Goal: Task Accomplishment & Management: Use online tool/utility

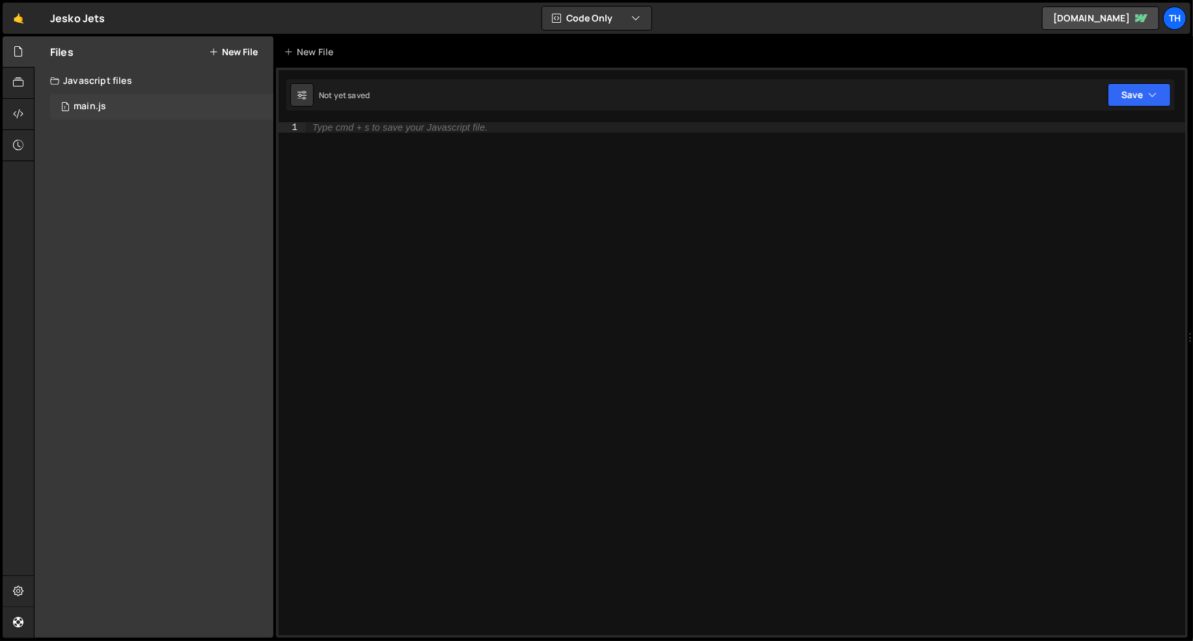
click at [131, 113] on div "1 main.js 0" at bounding box center [161, 107] width 223 height 26
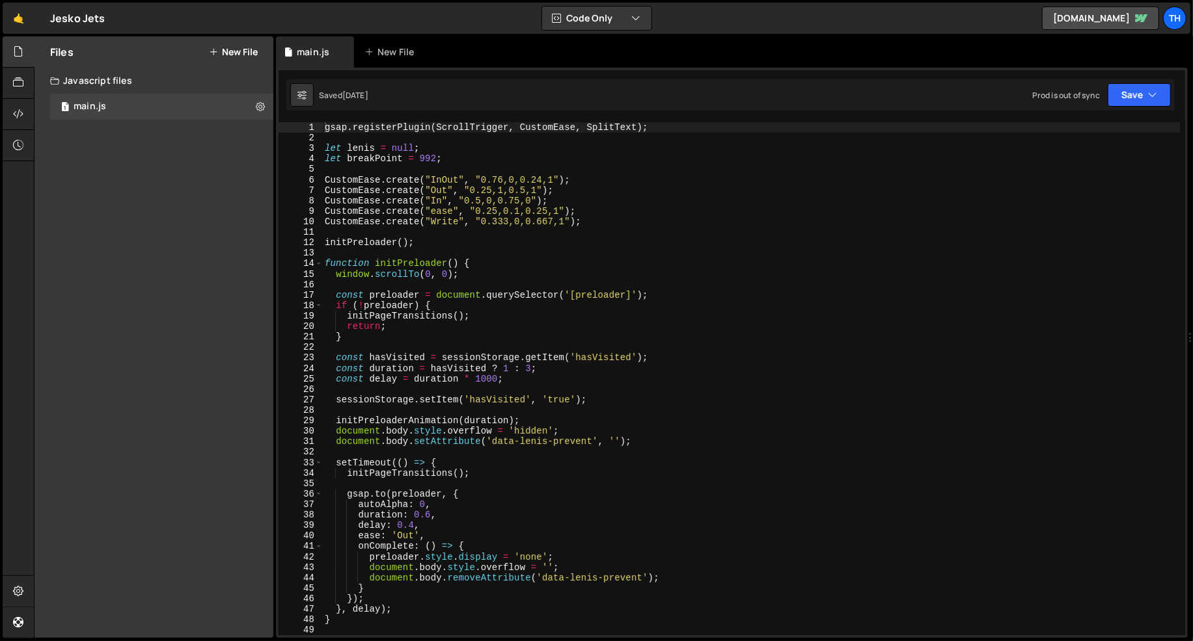
scroll to position [2667, 0]
click at [320, 263] on span at bounding box center [318, 263] width 7 height 10
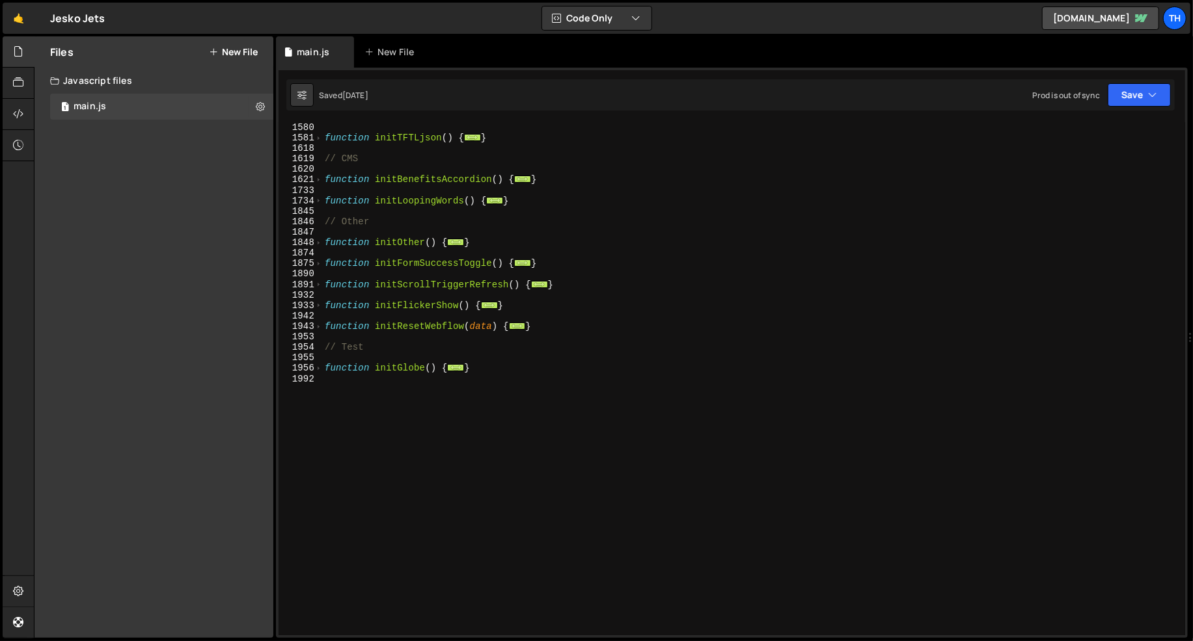
scroll to position [649, 0]
click at [316, 366] on span at bounding box center [318, 368] width 7 height 10
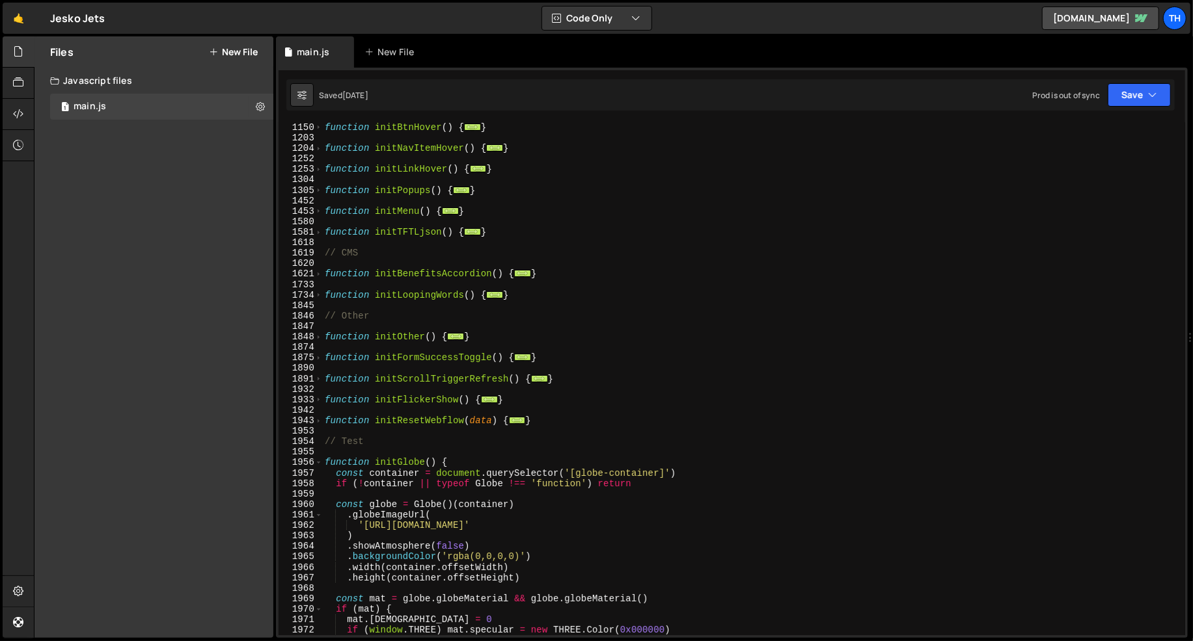
scroll to position [555, 0]
drag, startPoint x: 491, startPoint y: 230, endPoint x: 306, endPoint y: 233, distance: 184.8
click at [306, 233] on div "gsap.registerPlugin(ScrollTrigger, CustomEase, SplitText); 1149 1150 1203 1204 …" at bounding box center [731, 378] width 906 height 513
type textarea "function initTFTLjson() { document.querySelectorAll('.credits').forEach(trigger…"
click at [442, 245] on div "function initBtnHover ( ) { ... } function initNavItemHover ( ) { ... } functio…" at bounding box center [751, 379] width 858 height 535
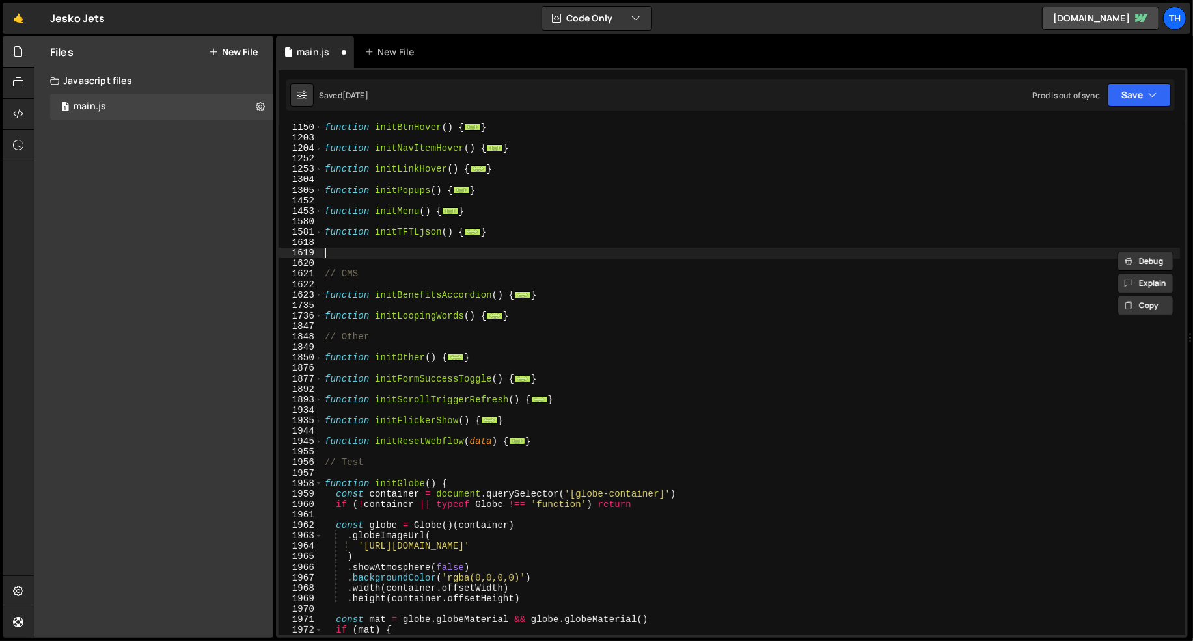
paste textarea "}"
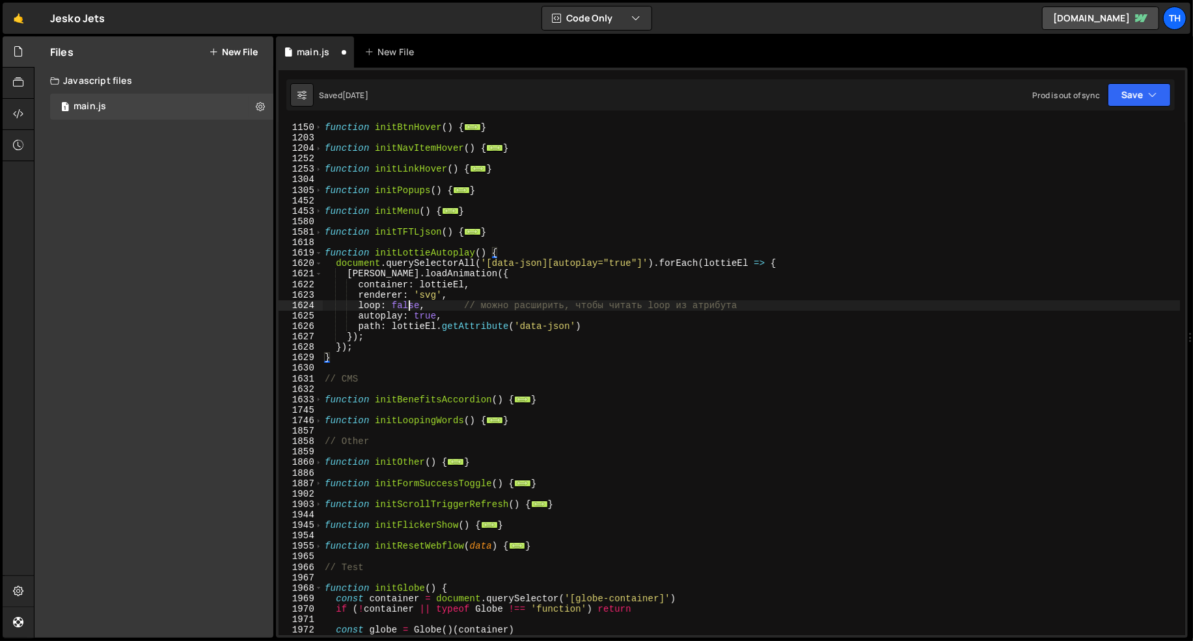
click at [410, 304] on div "function initBtnHover ( ) { ... } function initNavItemHover ( ) { ... } functio…" at bounding box center [751, 379] width 858 height 535
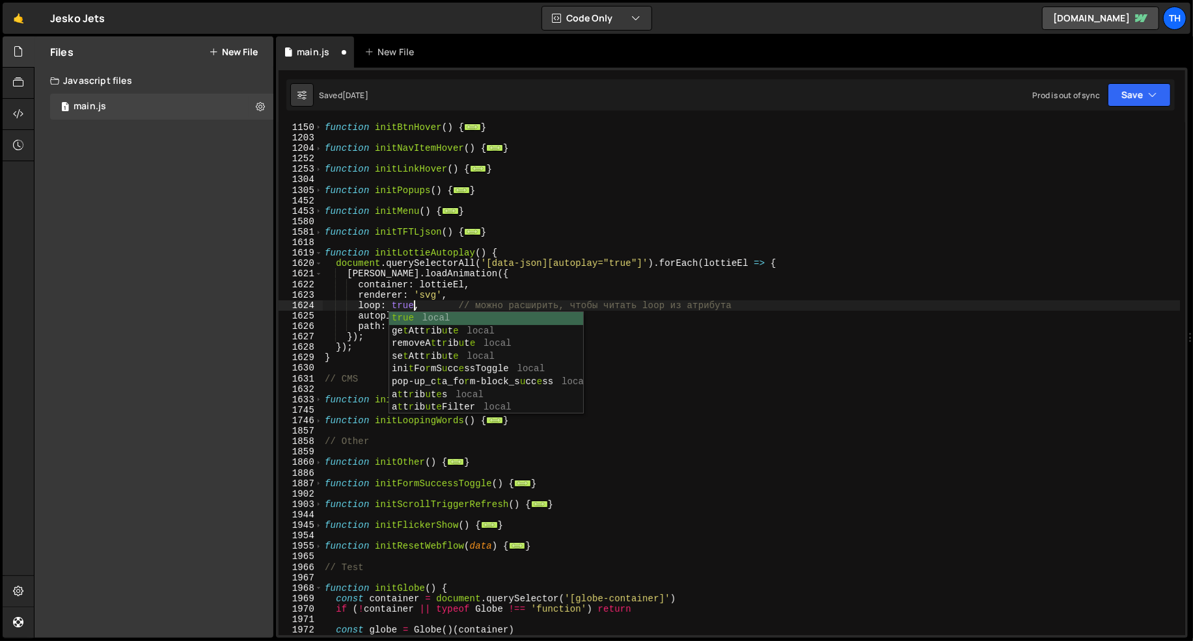
scroll to position [0, 6]
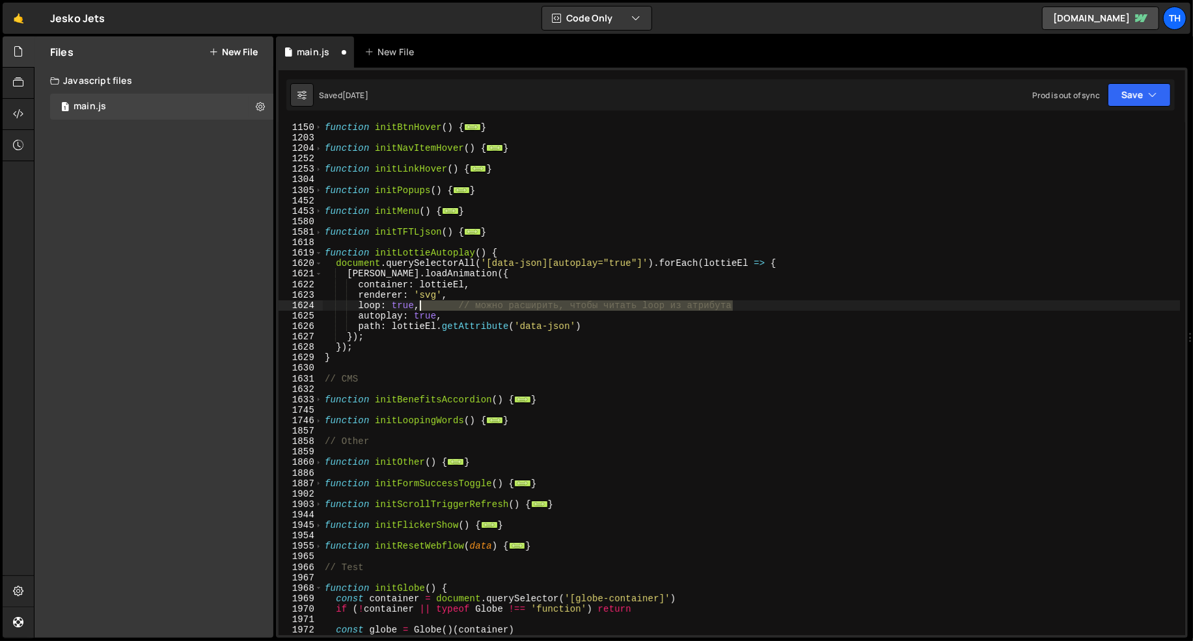
drag, startPoint x: 752, startPoint y: 305, endPoint x: 421, endPoint y: 303, distance: 331.2
click at [421, 303] on div "function initBtnHover ( ) { ... } function initNavItemHover ( ) { ... } functio…" at bounding box center [751, 379] width 858 height 535
click at [455, 250] on div "function initBtnHover ( ) { ... } function initNavItemHover ( ) { ... } functio…" at bounding box center [751, 379] width 858 height 535
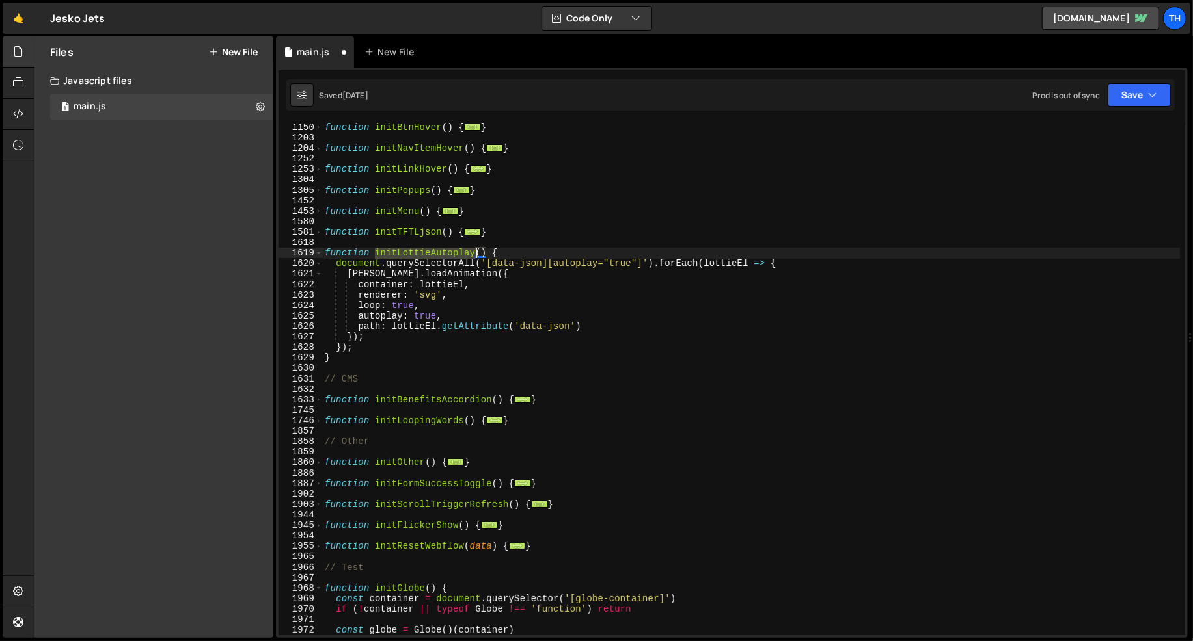
click at [455, 250] on div "function initBtnHover ( ) { ... } function initNavItemHover ( ) { ... } functio…" at bounding box center [751, 379] width 858 height 535
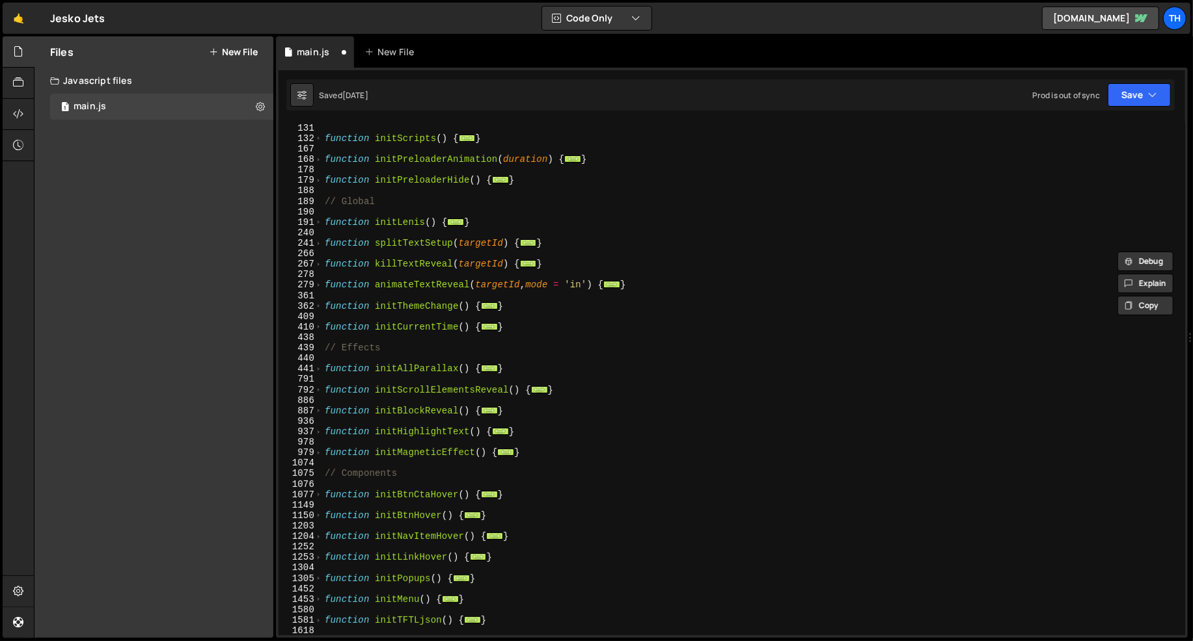
scroll to position [0, 0]
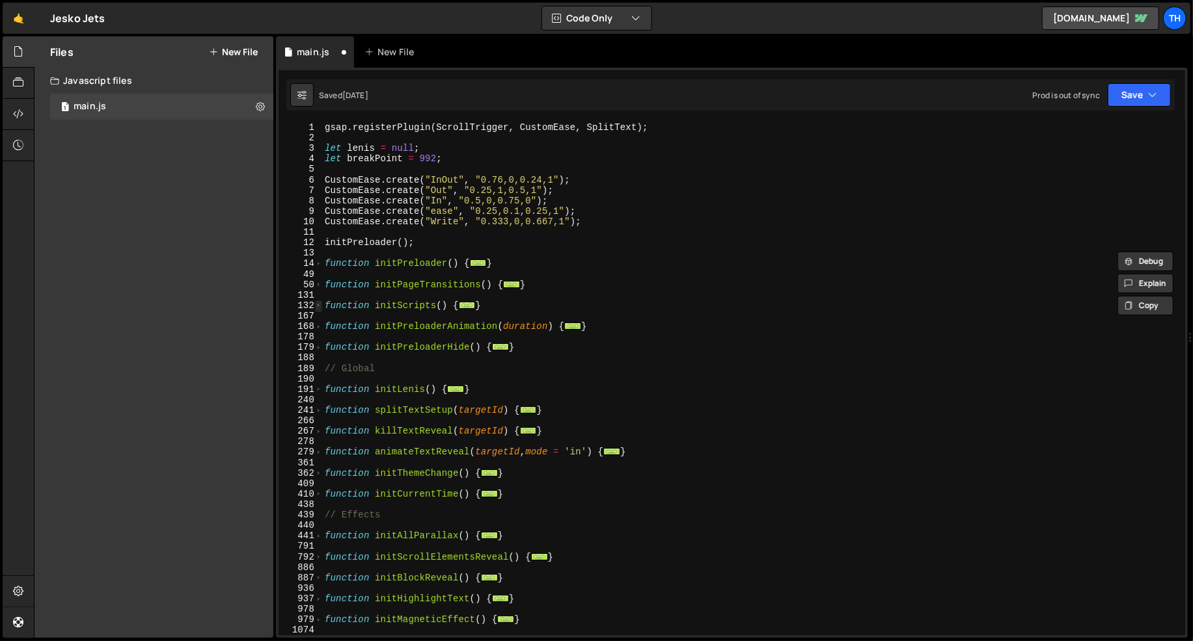
click at [317, 307] on span at bounding box center [318, 306] width 7 height 10
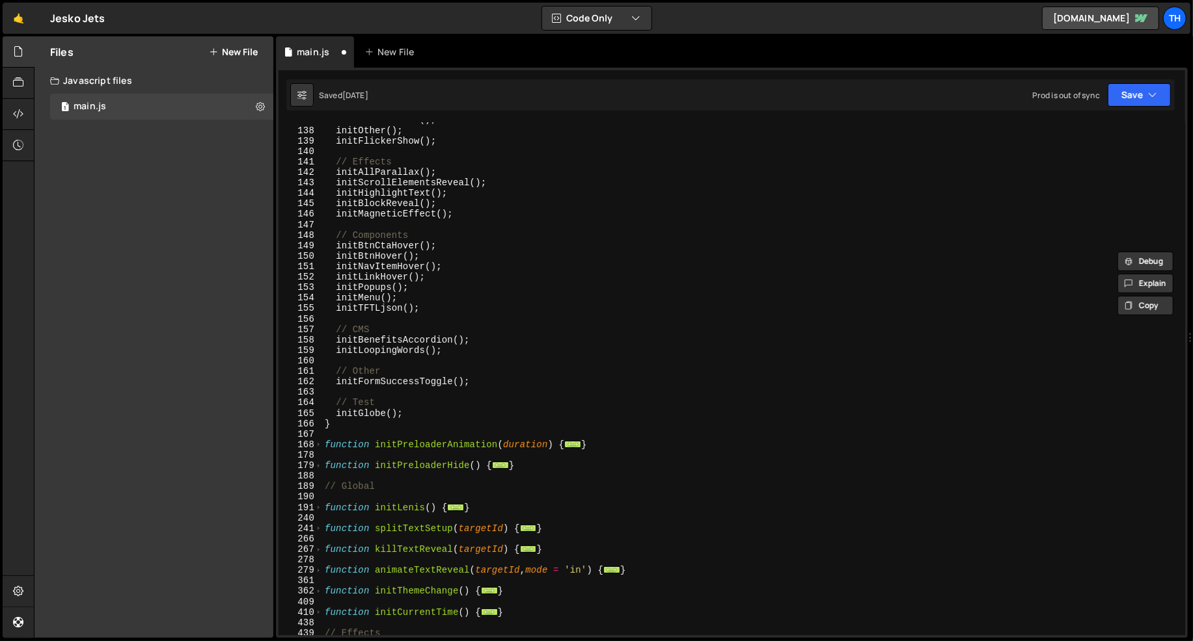
scroll to position [238, 0]
click at [434, 304] on div "initCurrentTime ( ) ; initOther ( ) ; initFlickerShow ( ) ; // Effects initAllP…" at bounding box center [751, 382] width 858 height 535
type textarea "initTFTLjson();"
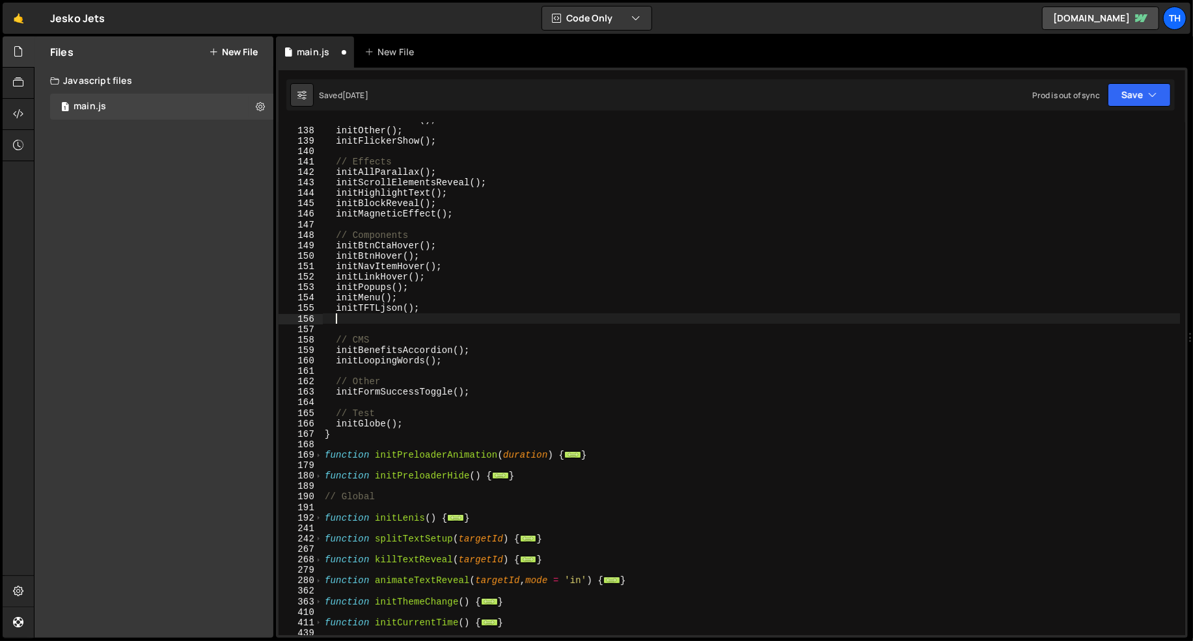
scroll to position [0, 0]
paste textarea "initLottieAutoplay"
drag, startPoint x: 401, startPoint y: 308, endPoint x: 431, endPoint y: 308, distance: 29.9
click at [431, 308] on div "initCurrentTime ( ) ; initOther ( ) ; initFlickerShow ( ) ; // Effects initAllP…" at bounding box center [751, 382] width 858 height 535
click at [444, 317] on div "initCurrentTime ( ) ; initOther ( ) ; initFlickerShow ( ) ; // Effects initAllP…" at bounding box center [751, 382] width 858 height 535
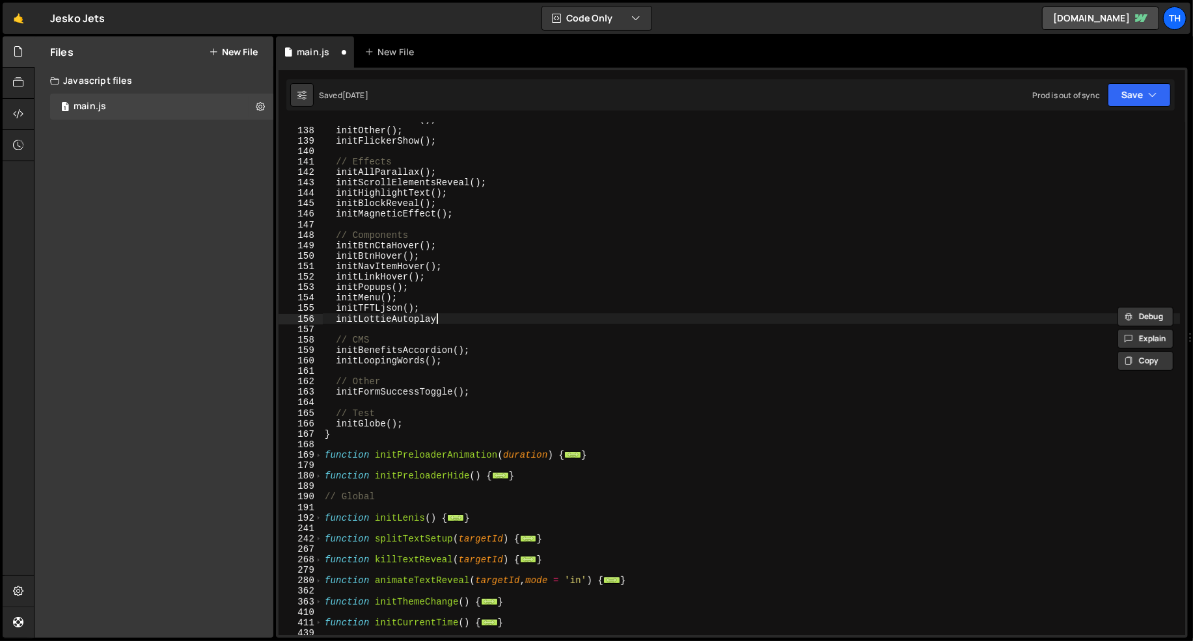
paste textarea "();"
click at [1126, 97] on button "Save" at bounding box center [1138, 94] width 63 height 23
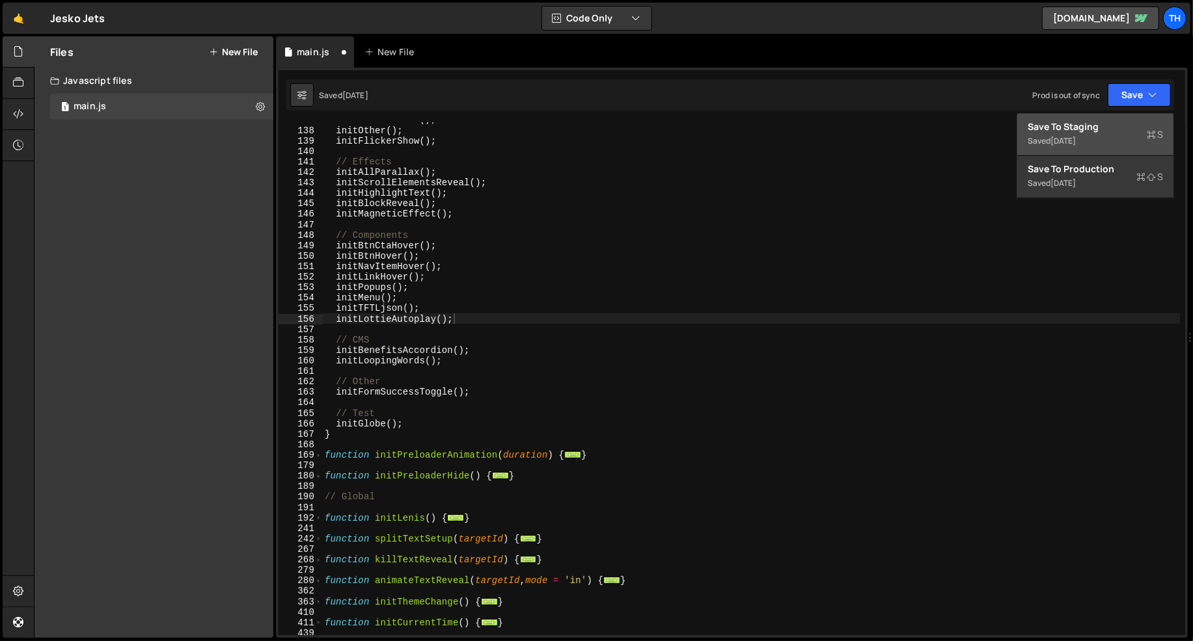
click at [1115, 125] on div "Save to Staging S" at bounding box center [1094, 126] width 135 height 13
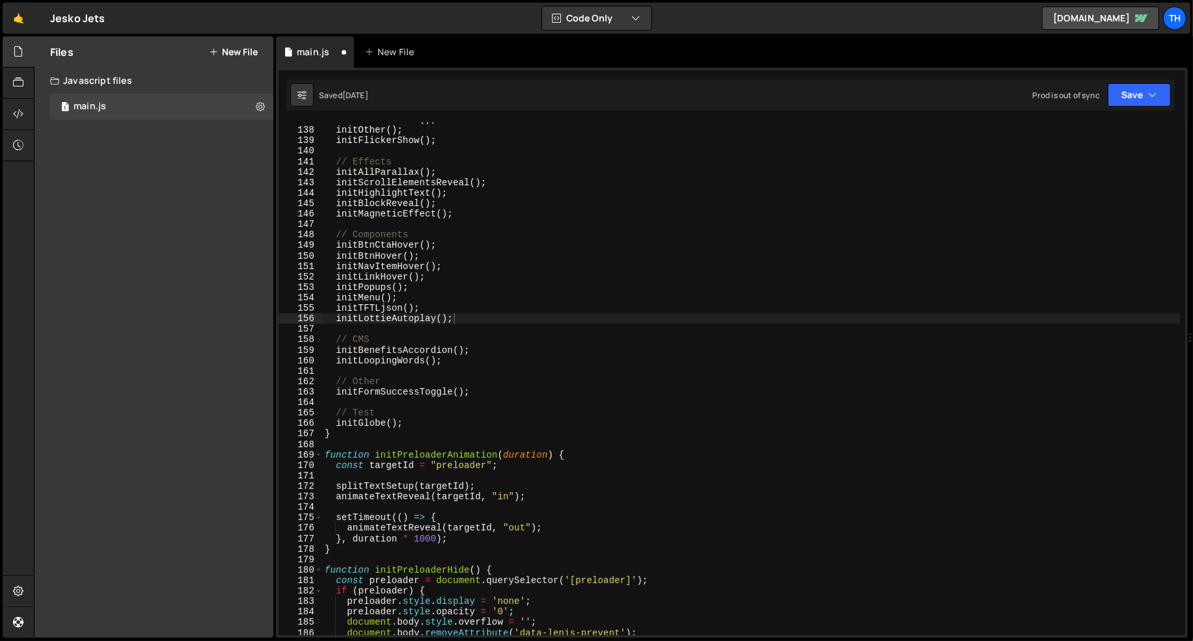
scroll to position [1433, 0]
click at [392, 314] on div "initCurrentTime ( ) ; initOther ( ) ; initFlickerShow ( ) ; // Effects initAllP…" at bounding box center [751, 382] width 858 height 535
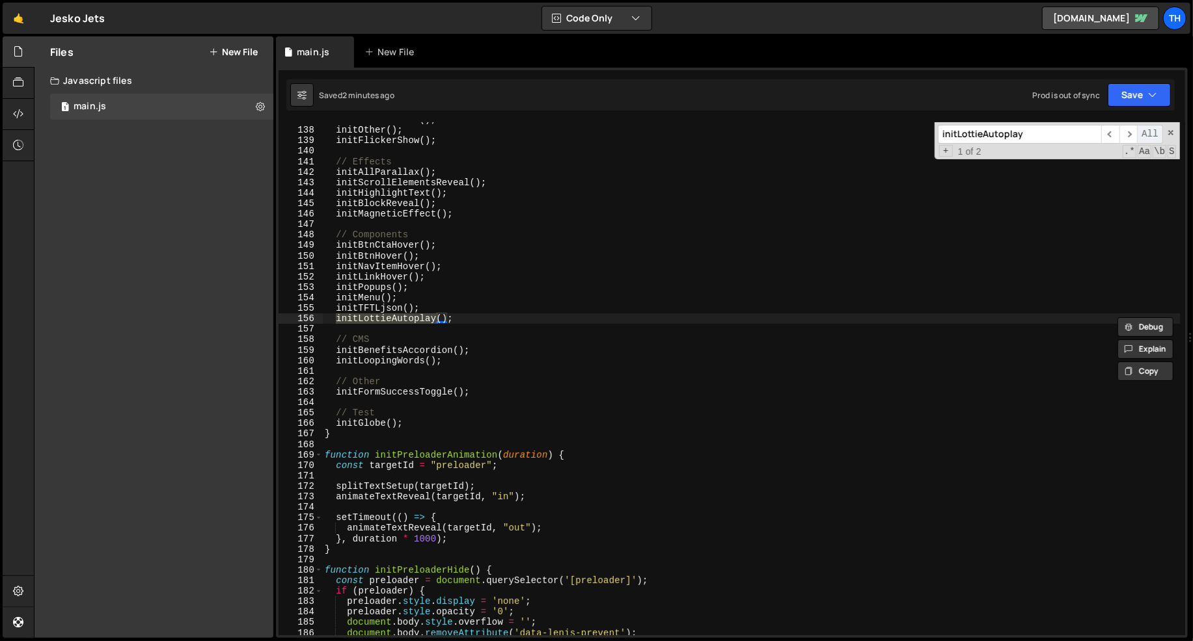
click at [1139, 134] on span "All" at bounding box center [1150, 134] width 26 height 19
click at [1131, 132] on span "​" at bounding box center [1128, 134] width 18 height 19
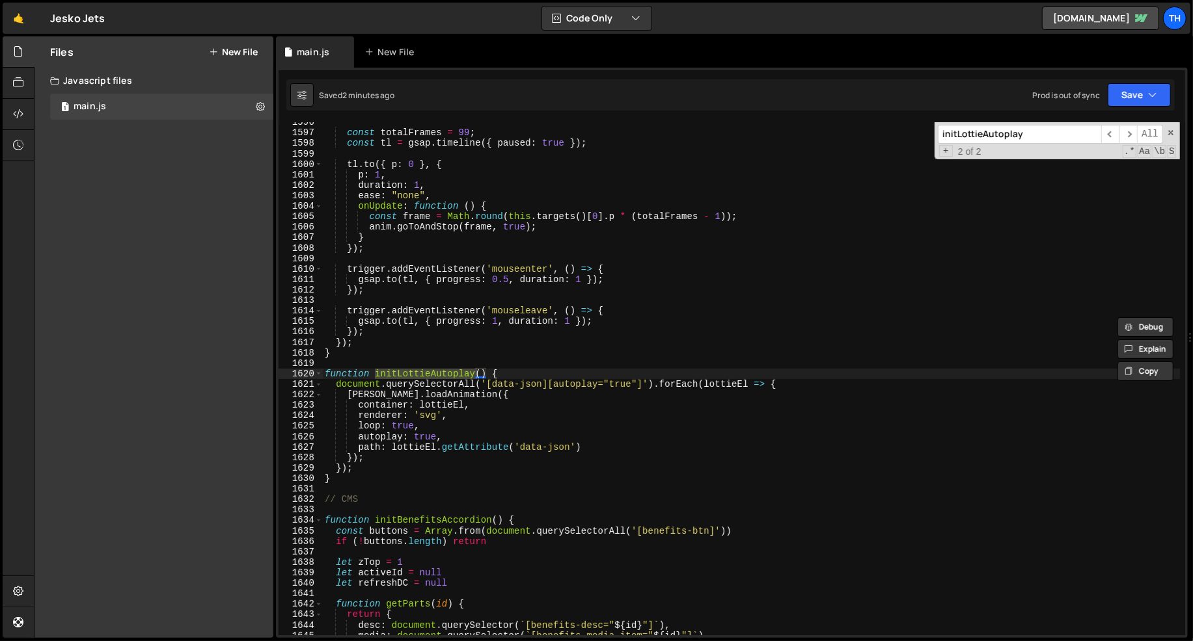
click at [626, 386] on div "const totalFrames = 99 ; const tl = gsap . timeline ({ paused : true }) ; tl . …" at bounding box center [751, 384] width 858 height 535
click at [598, 388] on div "const totalFrames = 99 ; const tl = gsap . timeline ({ paused : true }) ; tl . …" at bounding box center [751, 384] width 858 height 535
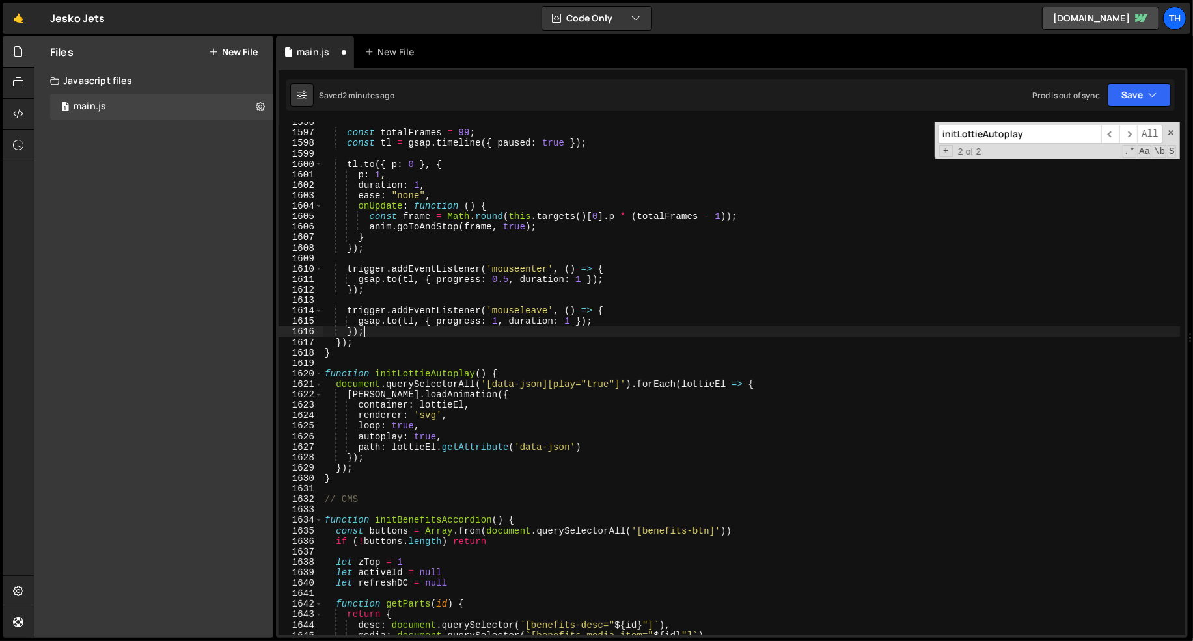
click at [701, 329] on div "const totalFrames = 99 ; const tl = gsap . timeline ({ paused : true }) ; tl . …" at bounding box center [751, 384] width 858 height 535
type textarea "});"
click at [1135, 85] on button "Save" at bounding box center [1138, 94] width 63 height 23
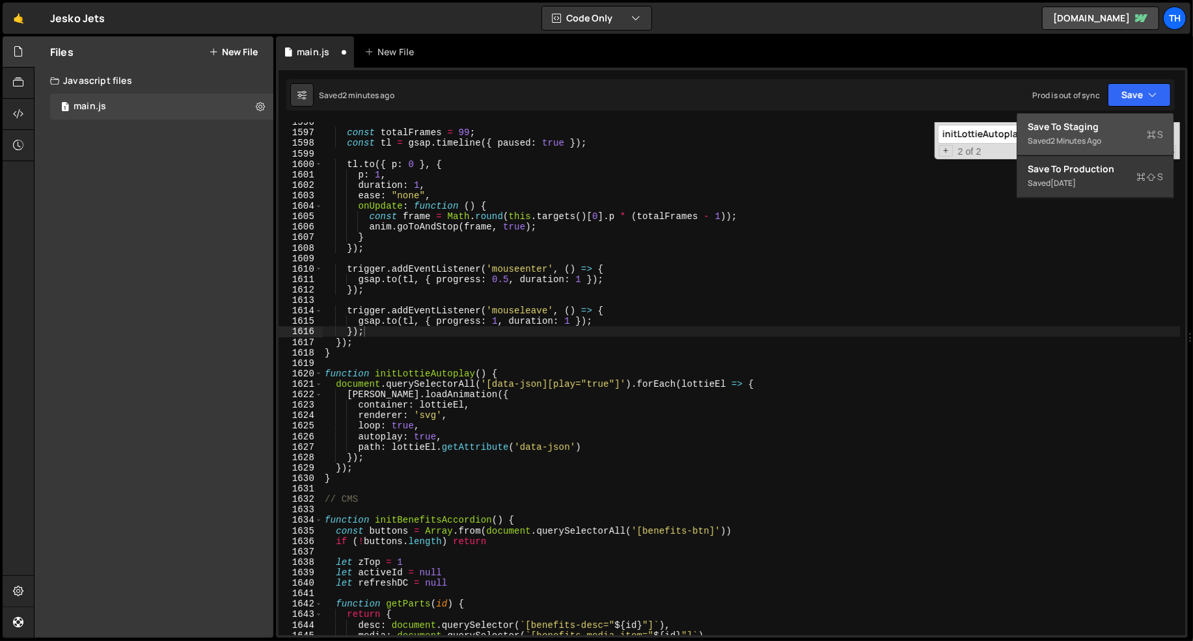
click at [1093, 139] on div "2 minutes ago" at bounding box center [1075, 140] width 51 height 11
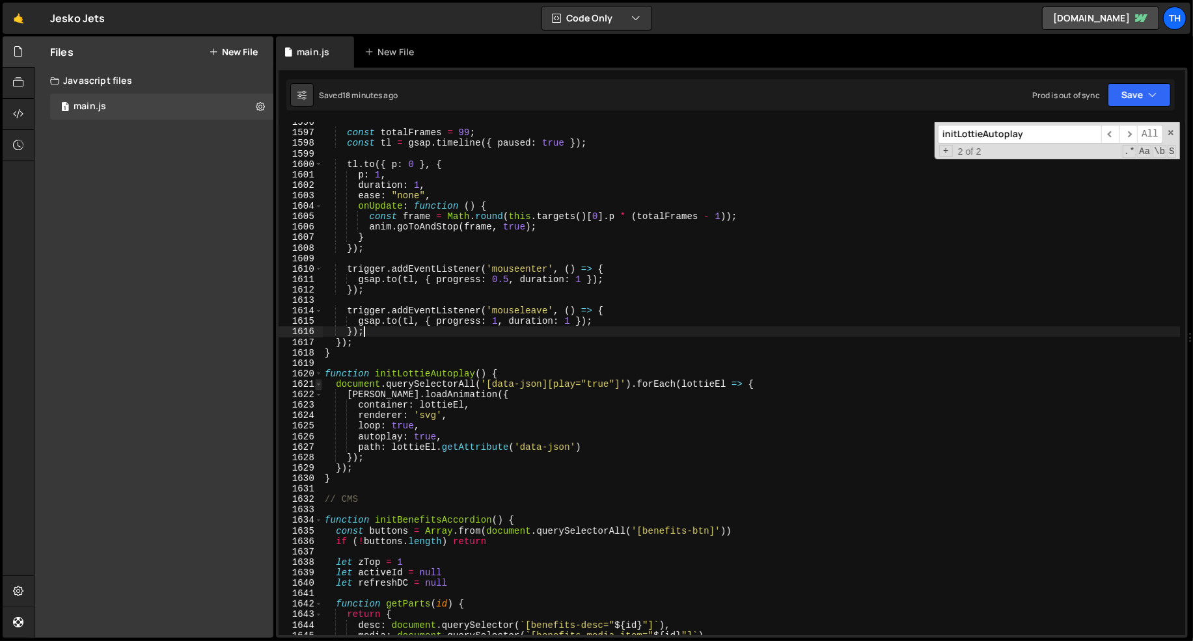
click at [315, 380] on span at bounding box center [318, 384] width 7 height 10
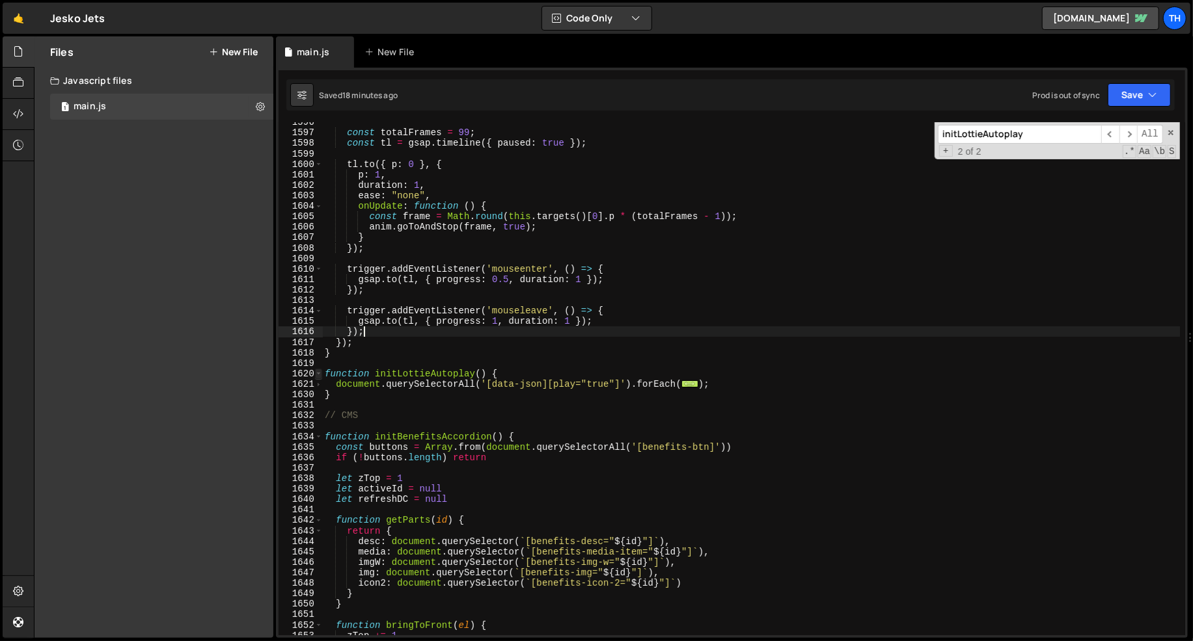
click at [319, 372] on span at bounding box center [318, 374] width 7 height 10
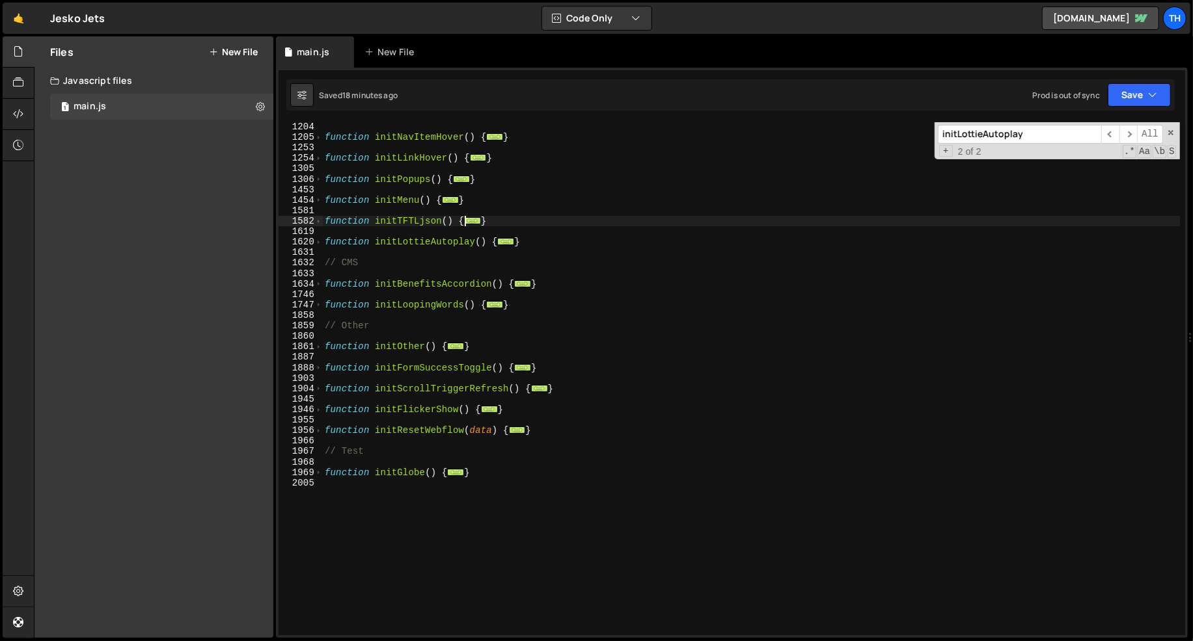
scroll to position [568, 0]
click at [487, 501] on div "function initNavItemHover ( ) { ... } function initLinkHover ( ) { ... } functi…" at bounding box center [751, 387] width 858 height 535
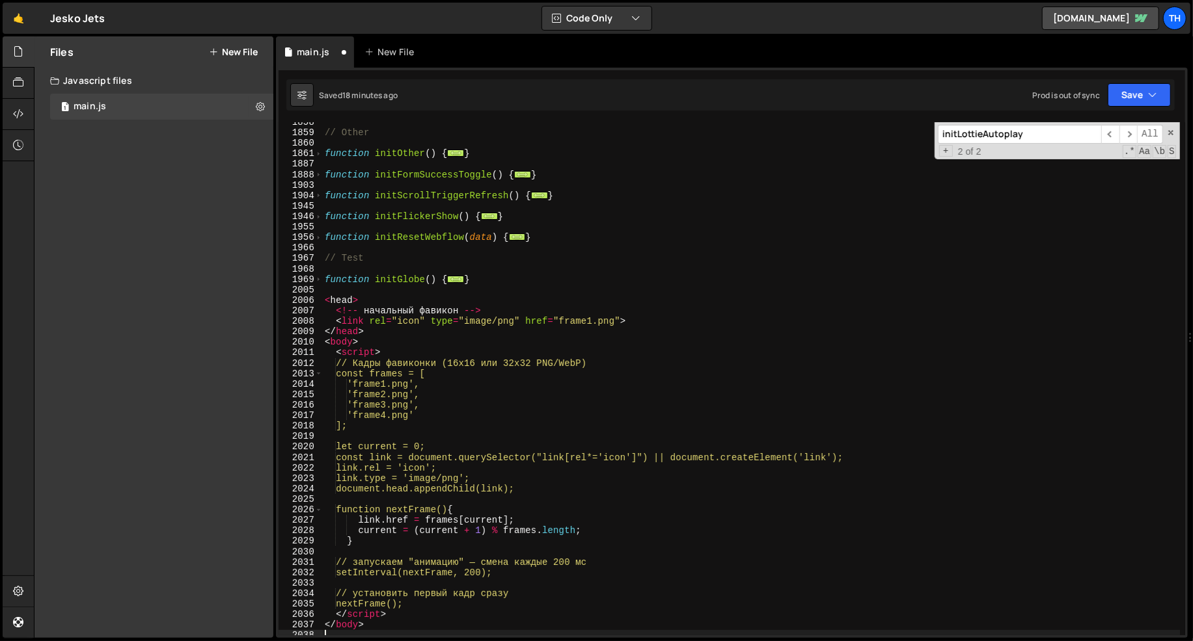
scroll to position [762, 0]
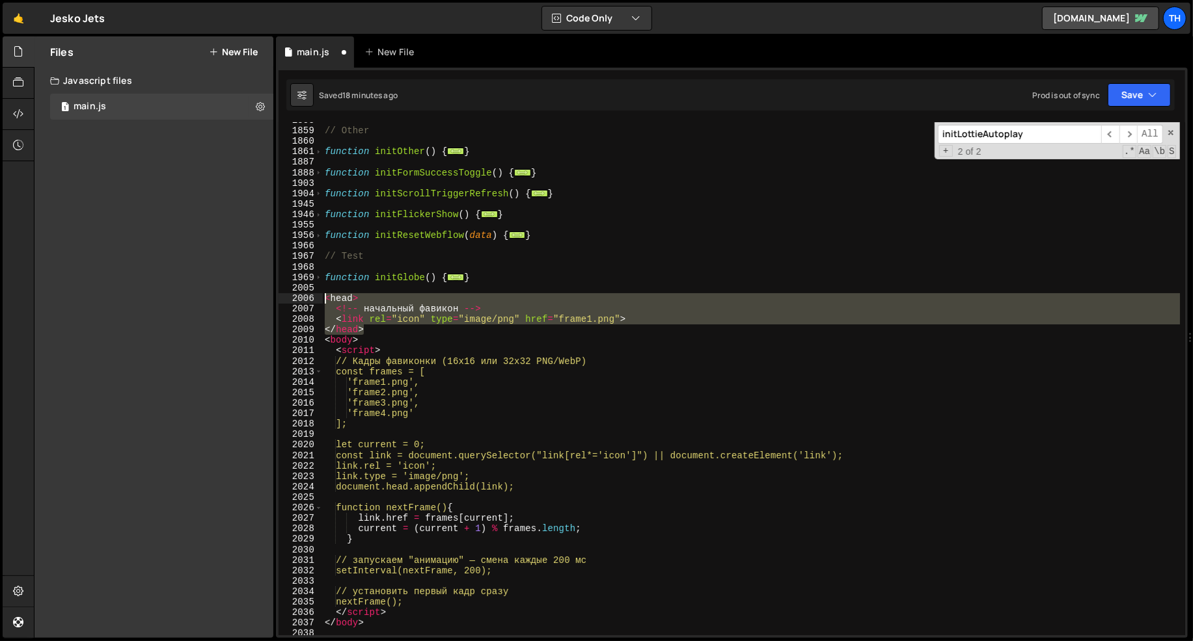
drag, startPoint x: 379, startPoint y: 332, endPoint x: 275, endPoint y: 302, distance: 108.3
click at [276, 302] on div "1 Type cmd + s to save your Javascript file. הההההההההההההההההההההההההההההההההה…" at bounding box center [731, 353] width 911 height 571
click at [345, 328] on div "// Other function initOther ( ) { ... } function initFormSuccessToggle ( ) { ..…" at bounding box center [750, 378] width 857 height 513
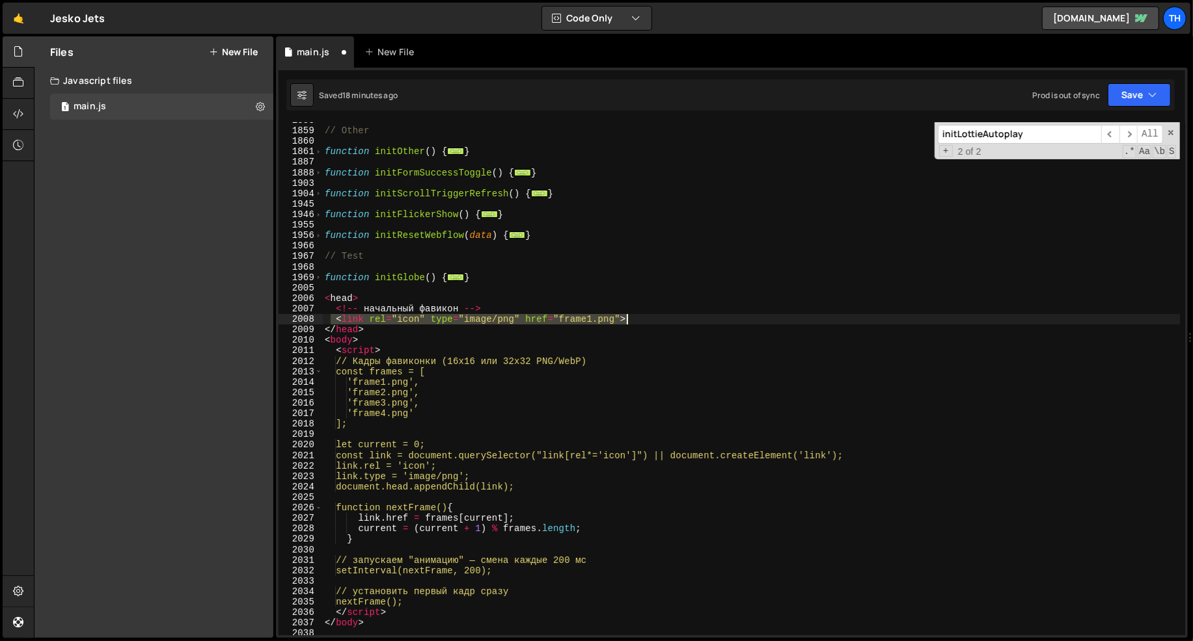
drag, startPoint x: 332, startPoint y: 317, endPoint x: 700, endPoint y: 313, distance: 367.6
click at [700, 314] on div "// Other function initOther ( ) { ... } function initFormSuccessToggle ( ) { ..…" at bounding box center [751, 382] width 858 height 535
click at [655, 323] on div "// Other function initOther ( ) { ... } function initFormSuccessToggle ( ) { ..…" at bounding box center [751, 382] width 858 height 535
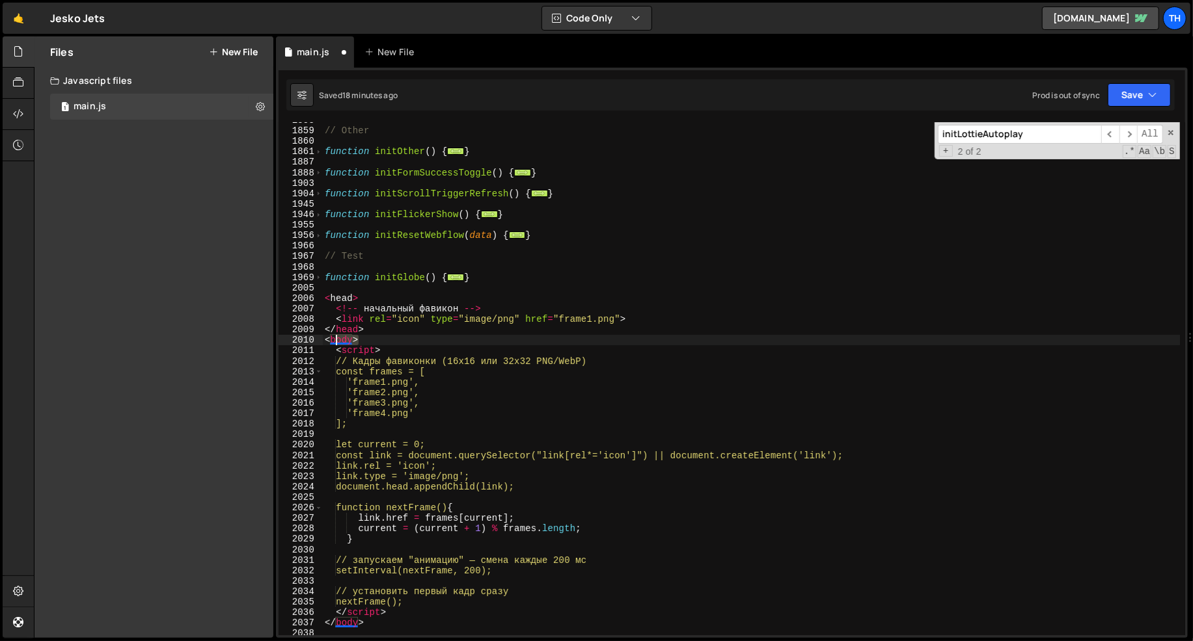
drag, startPoint x: 390, startPoint y: 343, endPoint x: 312, endPoint y: 342, distance: 77.4
click at [312, 342] on div "<link rel="icon" type="image/png" href="frame1.png"> 1858 1859 1860 1861 1887 1…" at bounding box center [731, 378] width 906 height 513
type textarea "<body>"
drag, startPoint x: 411, startPoint y: 352, endPoint x: 213, endPoint y: 351, distance: 197.1
click at [213, 351] on div "Files New File Javascript files 1 main.js 0 CSS files Copy share link Edit File…" at bounding box center [613, 337] width 1159 height 602
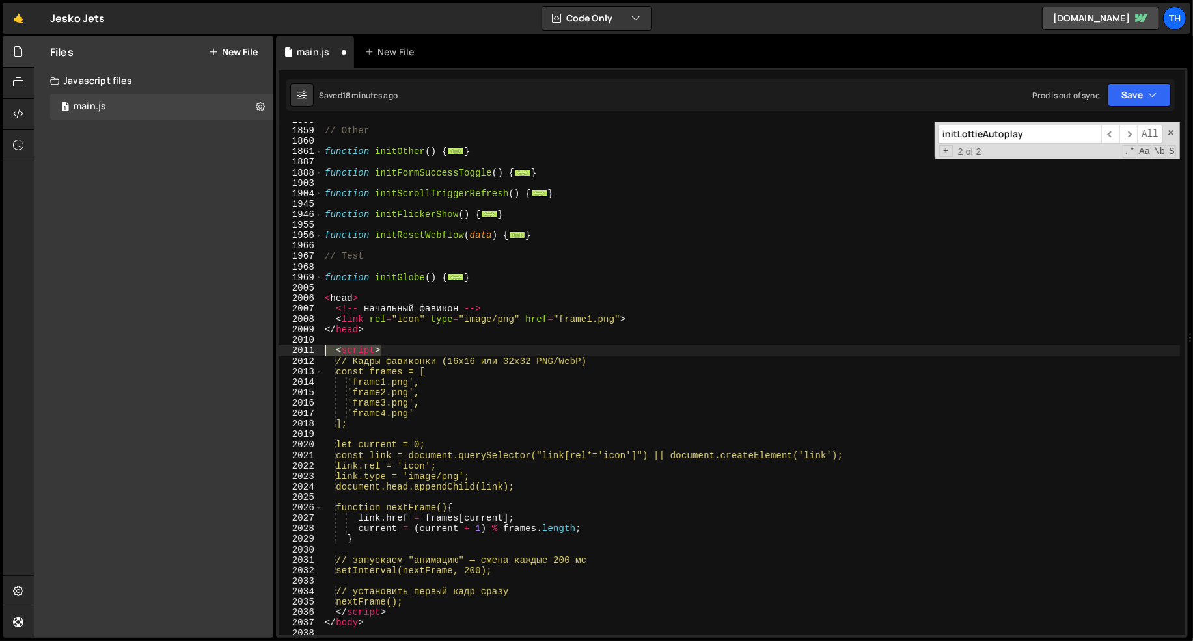
type textarea "<script>"
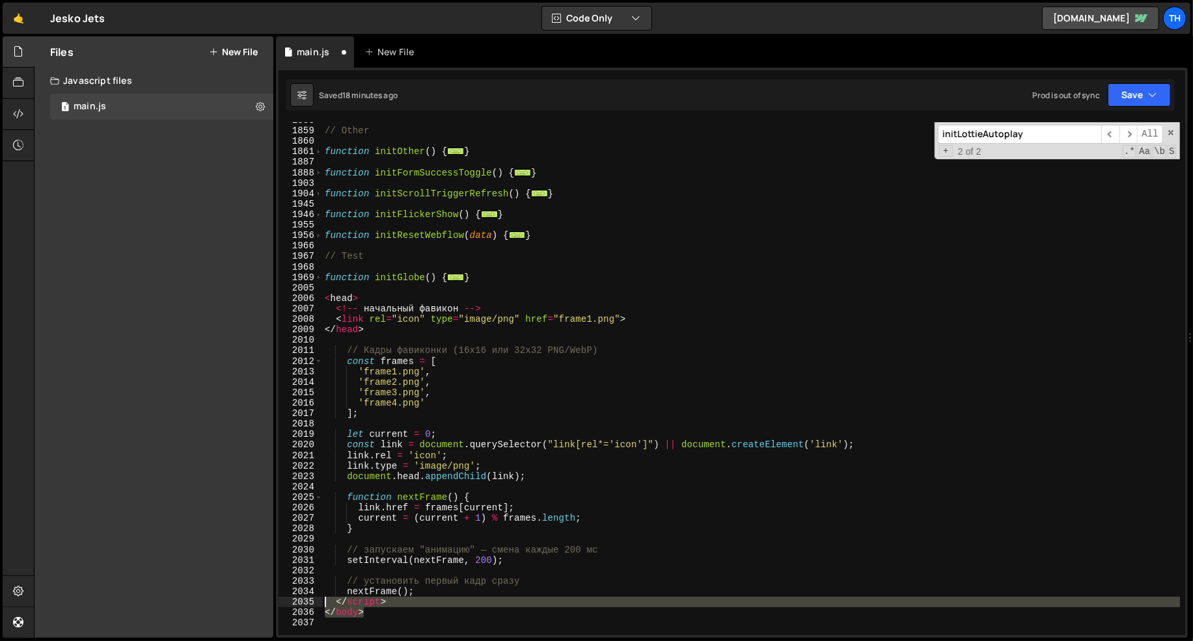
drag, startPoint x: 380, startPoint y: 614, endPoint x: 269, endPoint y: 601, distance: 112.1
click at [269, 601] on div "Files New File Javascript files 1 main.js 0 CSS files Copy share link Edit File…" at bounding box center [613, 337] width 1159 height 602
type textarea "</script> </body>"
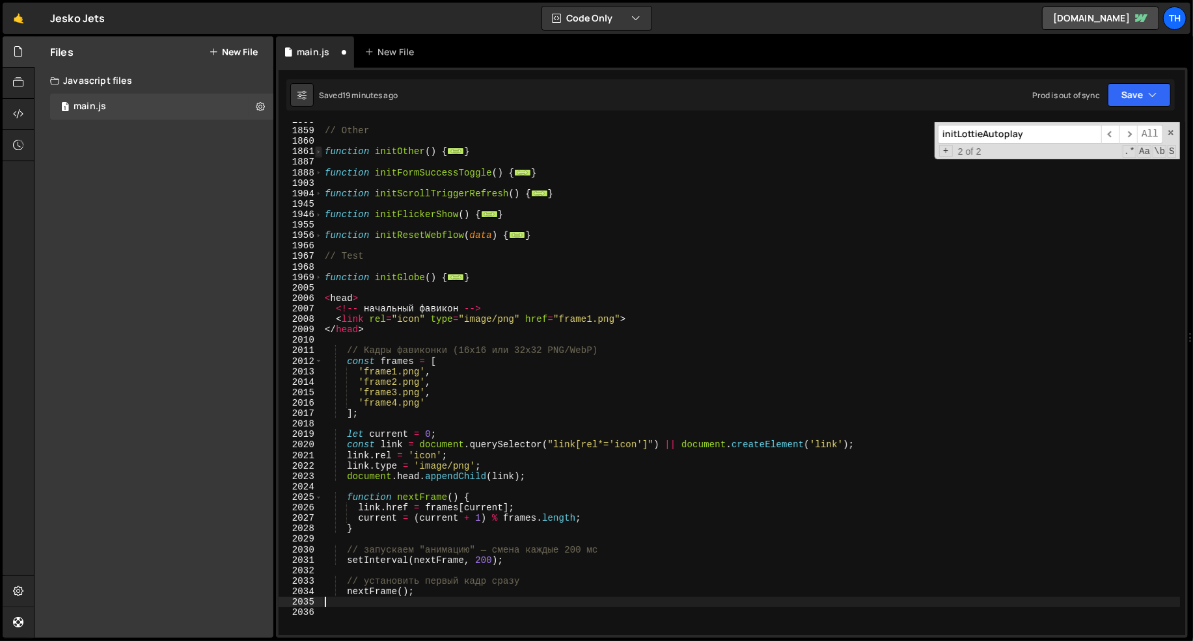
click at [320, 155] on span at bounding box center [318, 151] width 7 height 10
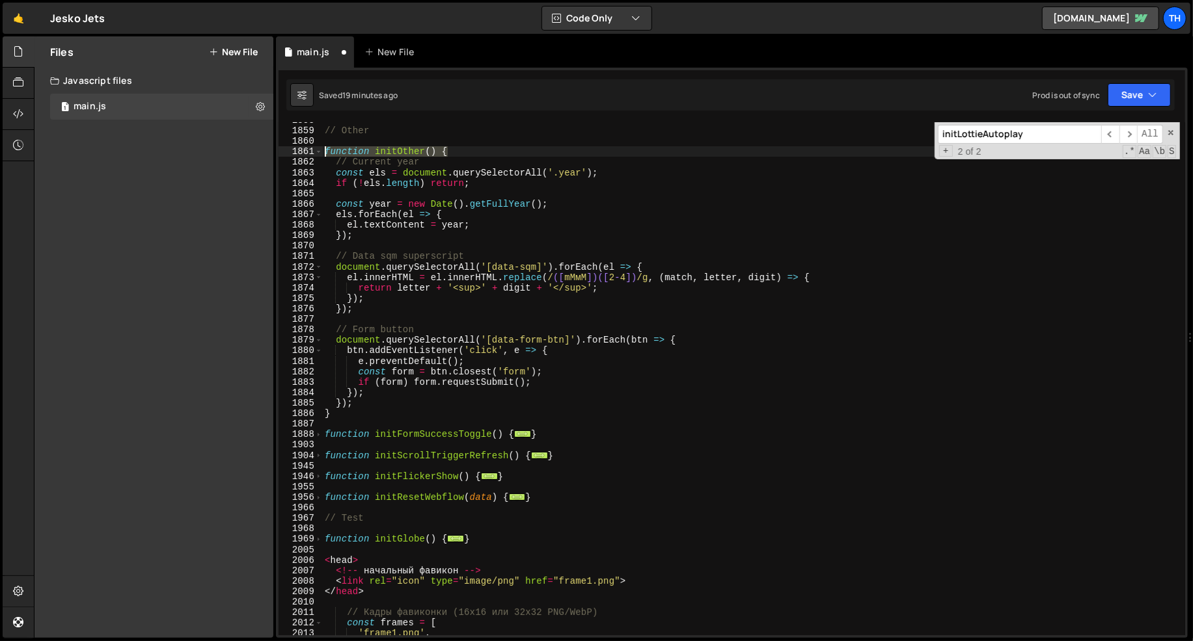
drag, startPoint x: 460, startPoint y: 151, endPoint x: 306, endPoint y: 151, distance: 153.5
click at [306, 151] on div "1858 1859 1860 1861 1862 1863 1864 1865 1866 1867 1868 1869 1870 1871 1872 1873…" at bounding box center [731, 378] width 906 height 513
type textarea "function initOther() {"
click at [351, 602] on div "// Other function initOther ( ) { // Current year const els = document . queryS…" at bounding box center [751, 382] width 858 height 535
paste textarea "function initOther() {"
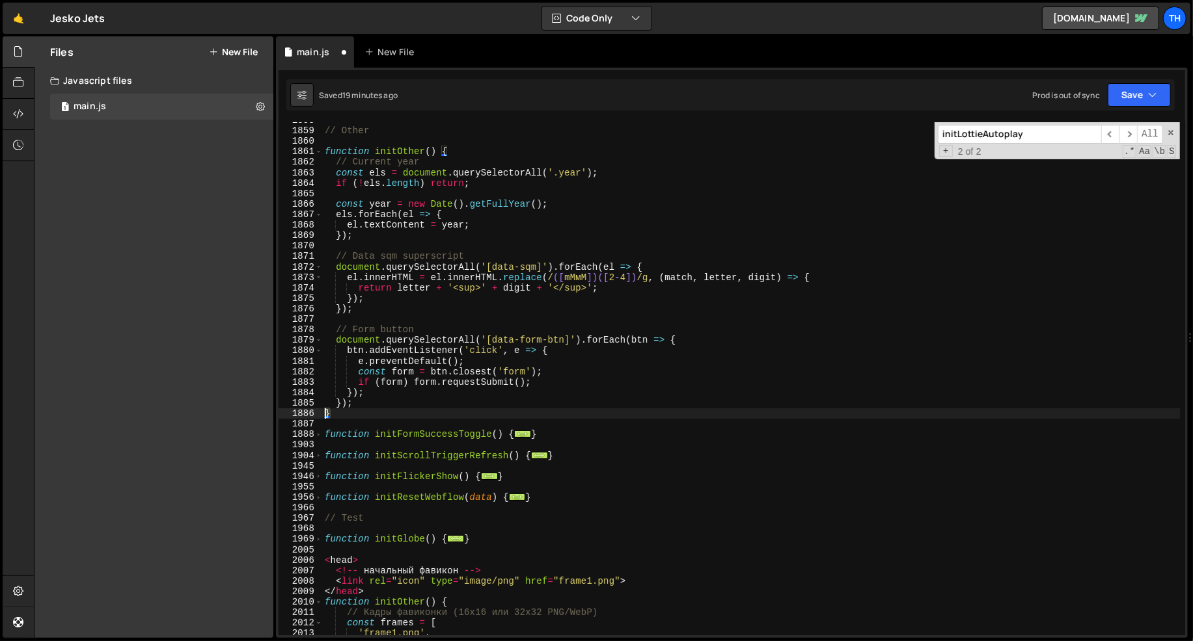
drag, startPoint x: 346, startPoint y: 412, endPoint x: 322, endPoint y: 412, distance: 24.1
click at [322, 412] on div "function initOther() { 1858 1859 1860 1861 1862 1863 1864 1865 1866 1867 1868 1…" at bounding box center [731, 378] width 906 height 513
type textarea "}"
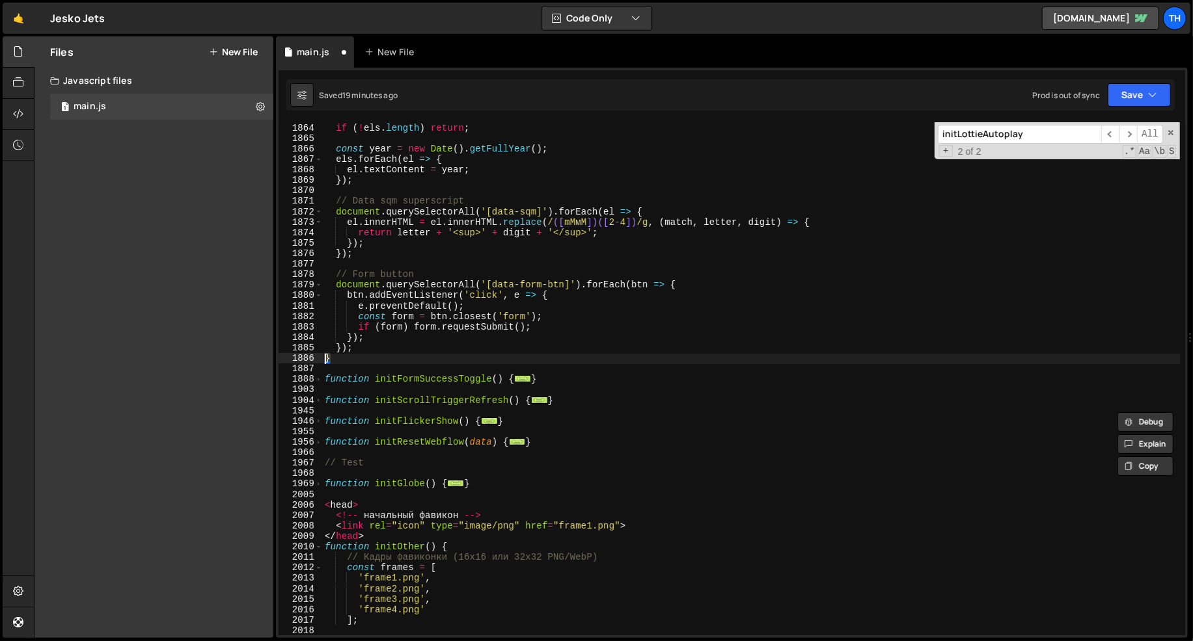
scroll to position [1057, 0]
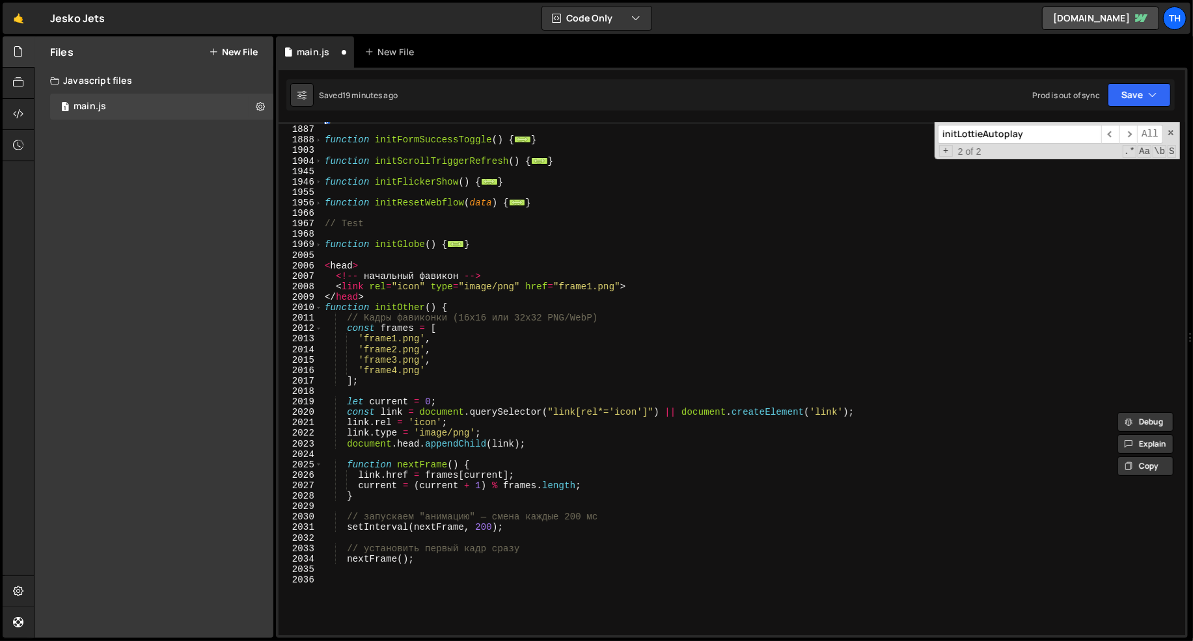
click at [453, 595] on div "} function initFormSuccessToggle ( ) { ... } function initScrollTriggerRefresh …" at bounding box center [751, 381] width 858 height 535
click at [453, 577] on div "} function initFormSuccessToggle ( ) { ... } function initScrollTriggerRefresh …" at bounding box center [751, 381] width 858 height 535
click at [442, 582] on div "} function initFormSuccessToggle ( ) { ... } function initScrollTriggerRefresh …" at bounding box center [751, 381] width 858 height 535
click at [431, 577] on div "} function initFormSuccessToggle ( ) { ... } function initScrollTriggerRefresh …" at bounding box center [751, 381] width 858 height 535
paste textarea "}"
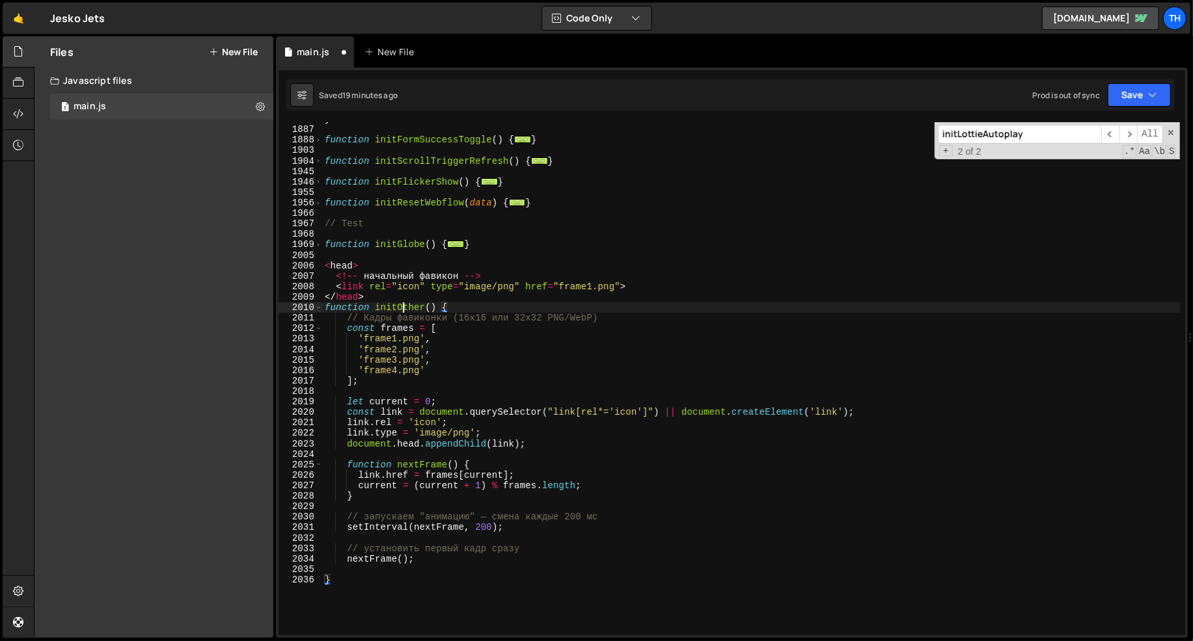
click at [405, 309] on div "} function initFormSuccessToggle ( ) { ... } function initScrollTriggerRefresh …" at bounding box center [751, 381] width 858 height 535
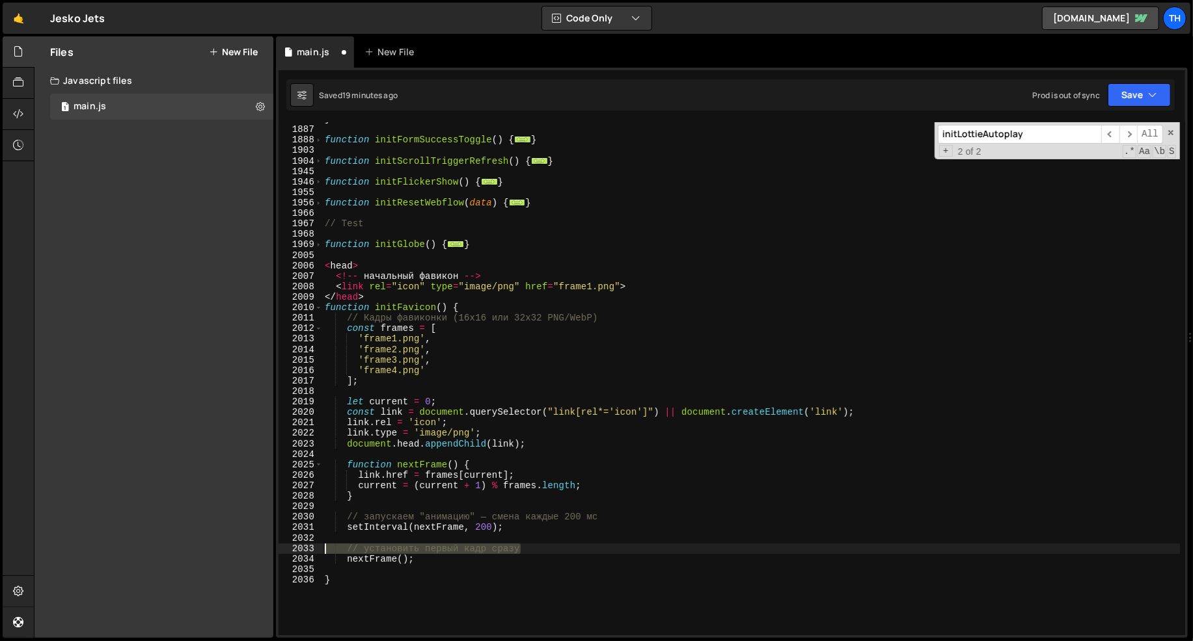
drag, startPoint x: 535, startPoint y: 549, endPoint x: 299, endPoint y: 548, distance: 236.2
click at [299, 548] on div "function initFavicon() { 1886 1887 1888 1903 1904 1945 1946 1955 1956 1966 1967…" at bounding box center [731, 378] width 906 height 513
type textarea "// установить первый кадр сразу"
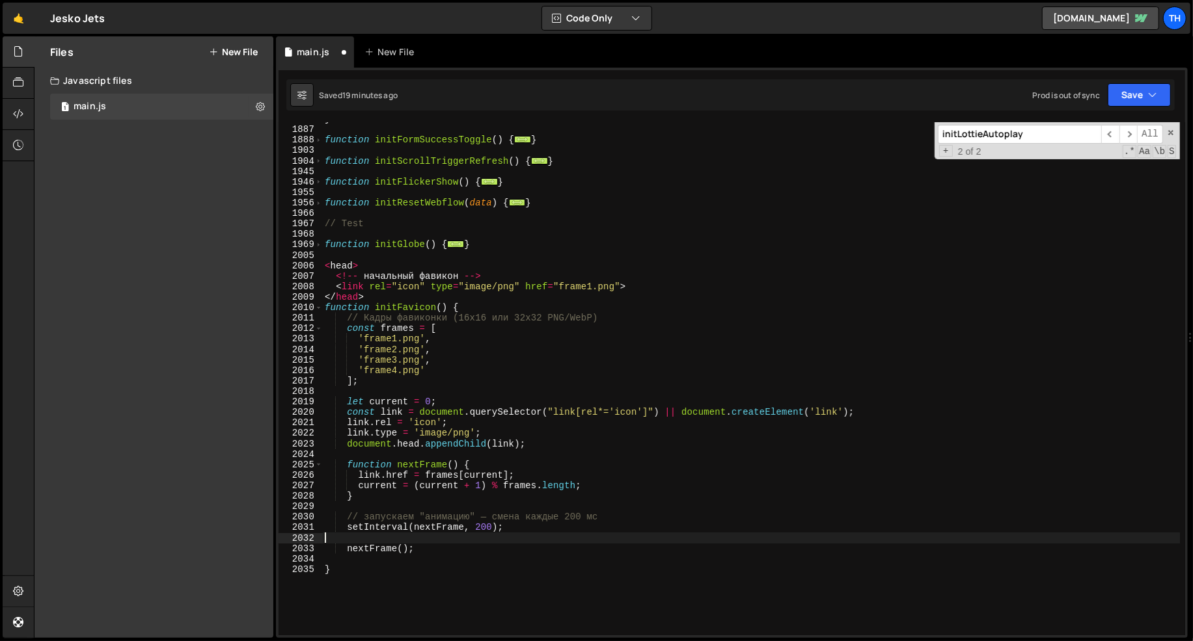
click at [349, 563] on div "} function initFormSuccessToggle ( ) { ... } function initScrollTriggerRefresh …" at bounding box center [751, 381] width 858 height 535
click at [483, 531] on div "} function initFormSuccessToggle ( ) { ... } function initScrollTriggerRefresh …" at bounding box center [751, 381] width 858 height 535
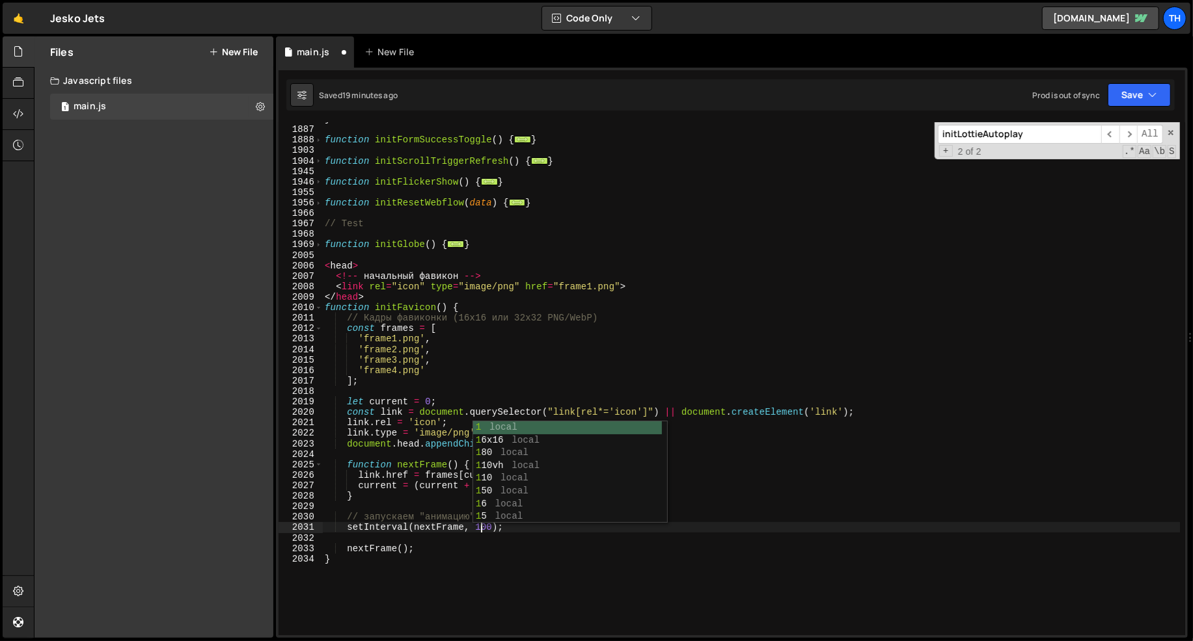
click at [627, 552] on div "} function initFormSuccessToggle ( ) { ... } function initScrollTriggerRefresh …" at bounding box center [751, 381] width 858 height 535
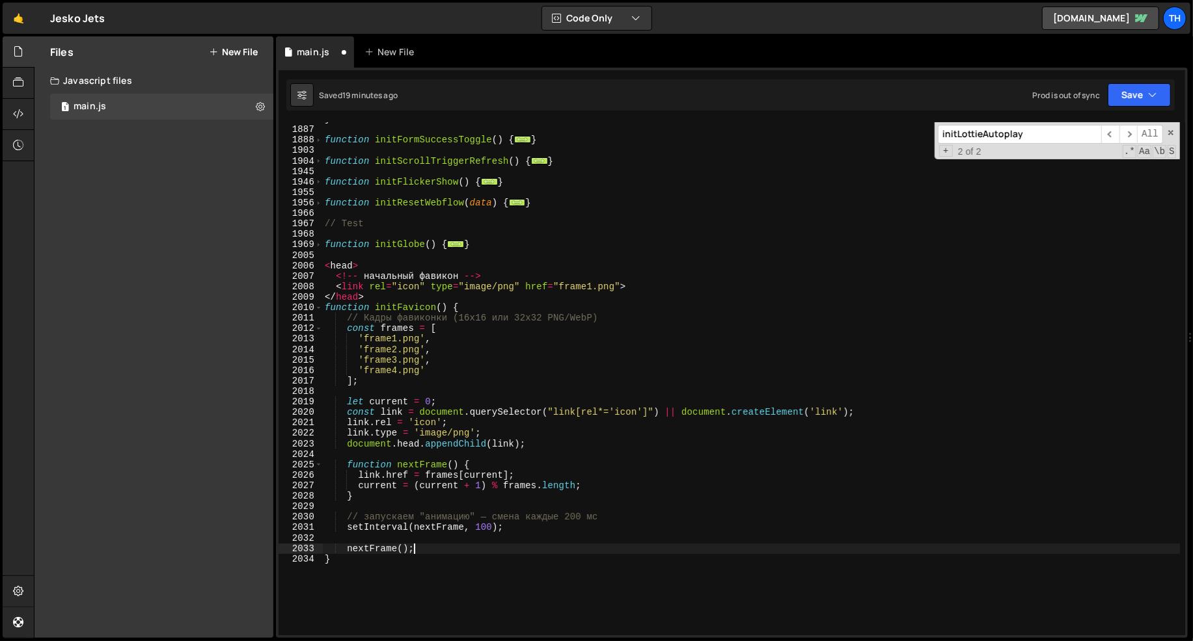
scroll to position [0, 5]
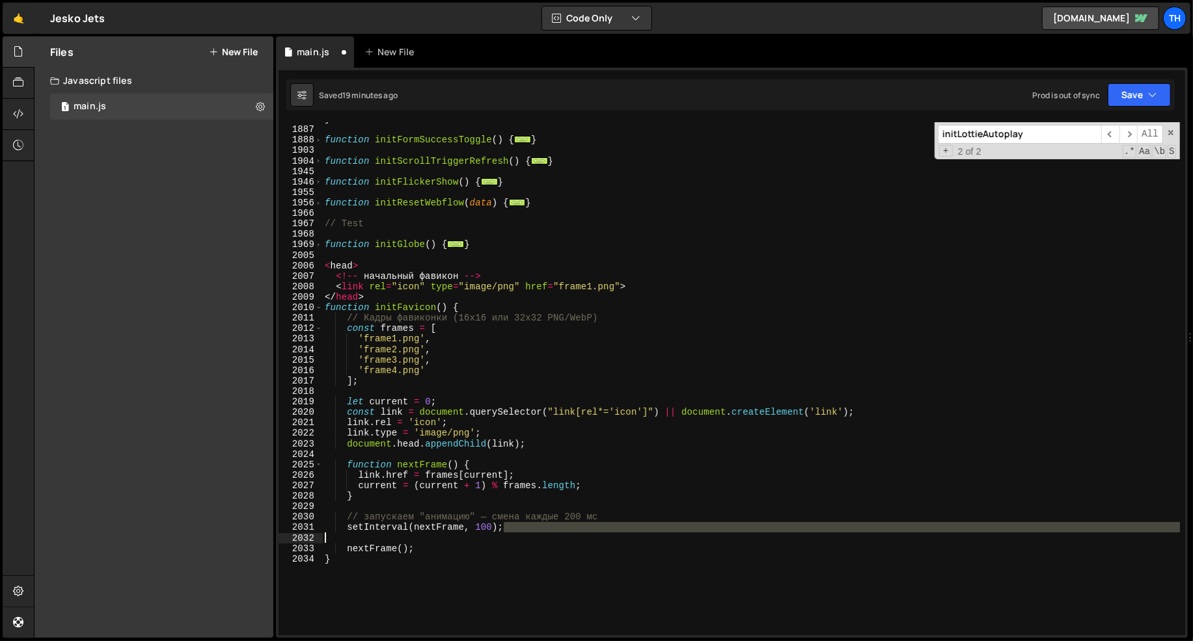
drag, startPoint x: 611, startPoint y: 523, endPoint x: 299, endPoint y: 532, distance: 311.8
click at [299, 532] on div "nextFrame(); 1886 1887 1888 1903 1904 1945 1946 1955 1956 1966 1967 1968 1969 2…" at bounding box center [731, 378] width 906 height 513
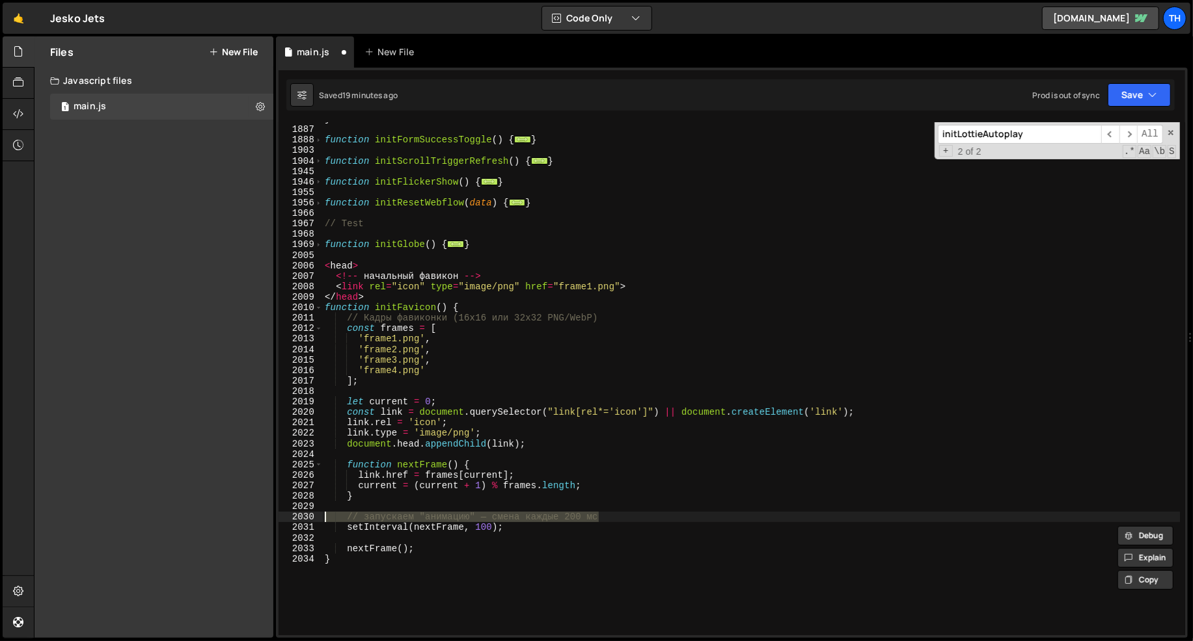
drag, startPoint x: 615, startPoint y: 520, endPoint x: 263, endPoint y: 517, distance: 352.0
click at [263, 517] on div "Files New File Javascript files 1 main.js 0 CSS files Copy share link Edit File…" at bounding box center [613, 337] width 1159 height 602
type textarea "// запускаем "анимацию" — смена каждые 200 мс"
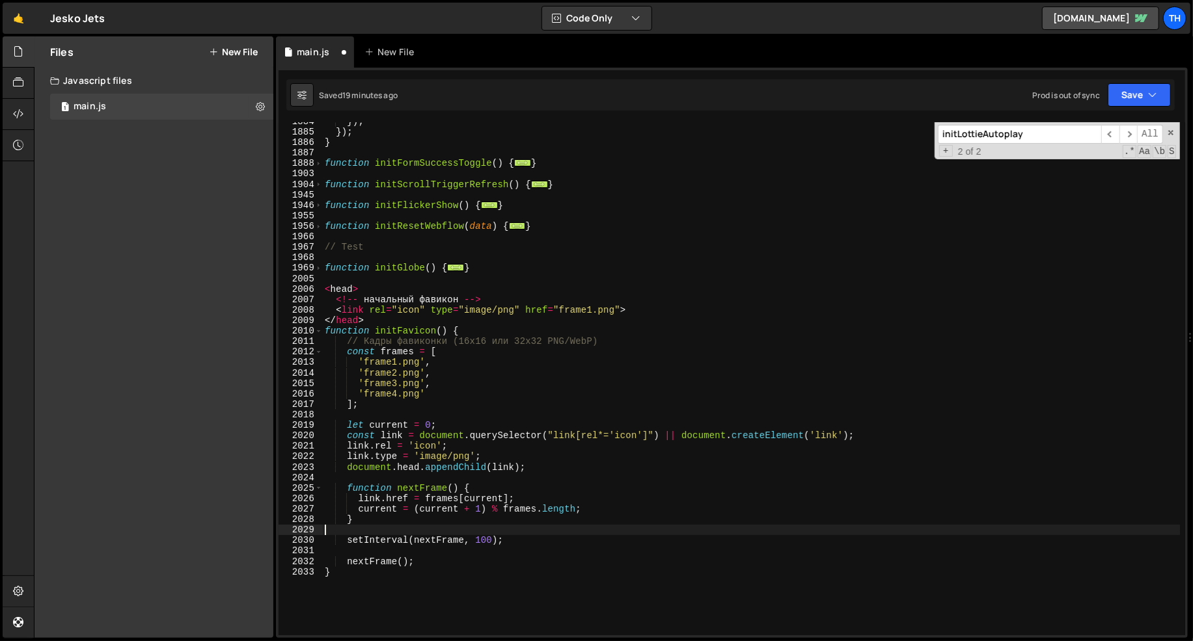
scroll to position [1031, 0]
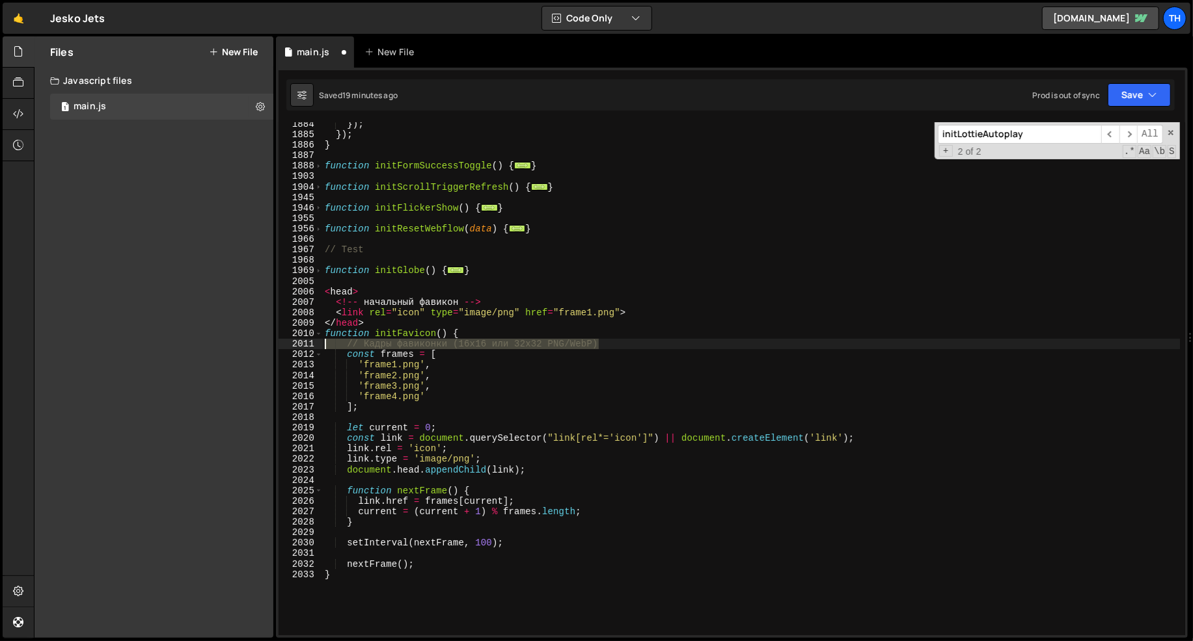
drag, startPoint x: 613, startPoint y: 344, endPoint x: 297, endPoint y: 342, distance: 316.2
click at [297, 342] on div "1884 1885 1886 1887 1888 1903 1904 1945 1946 1955 1956 1966 1967 1968 1969 2005…" at bounding box center [731, 378] width 906 height 513
type textarea "// Кадры фавиконки (16x16 или 32x32 PNG/WebP)"
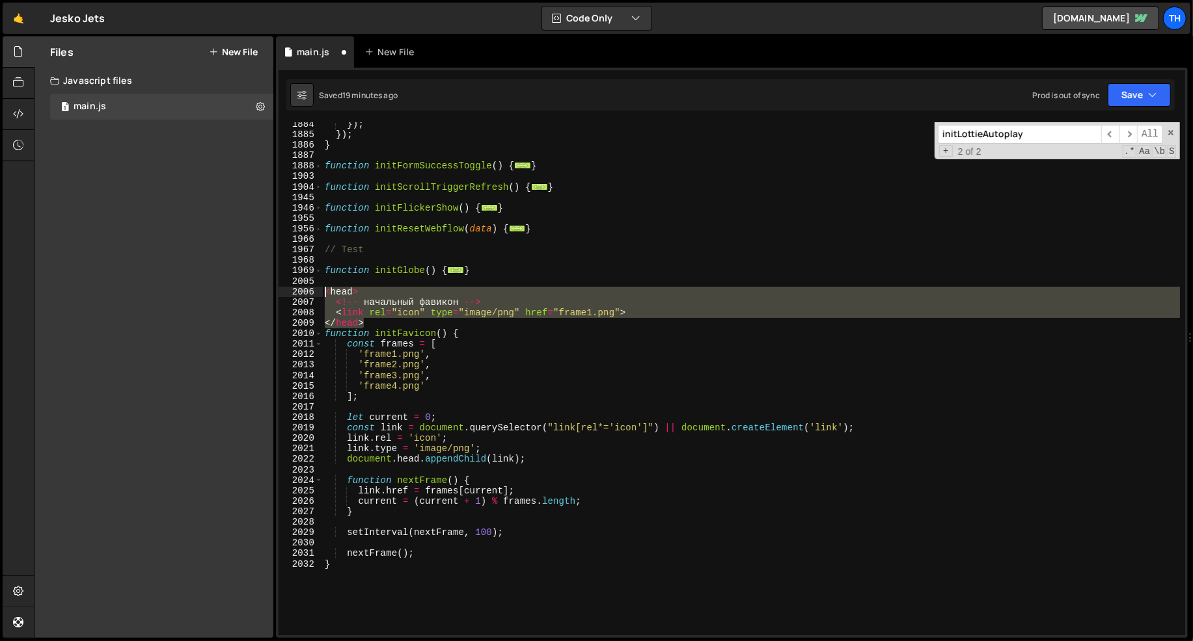
drag, startPoint x: 377, startPoint y: 321, endPoint x: 304, endPoint y: 292, distance: 77.7
click at [304, 292] on div "function initFavicon() { 1884 1885 1886 1887 1888 1903 1904 1945 1946 1955 1956…" at bounding box center [731, 378] width 906 height 513
type textarea "<head> <!-- начальный фавикон -->"
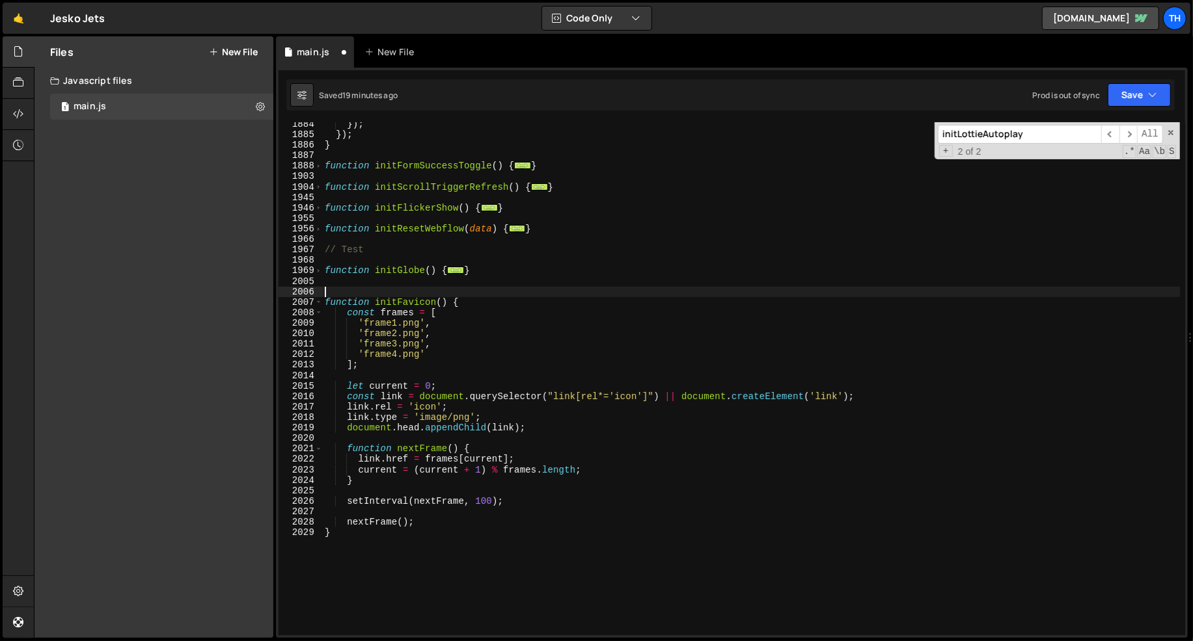
click at [437, 558] on div "}) ; }) ; } function initFormSuccessToggle ( ) { ... } function initScrollTrigg…" at bounding box center [751, 386] width 858 height 535
type textarea "}"
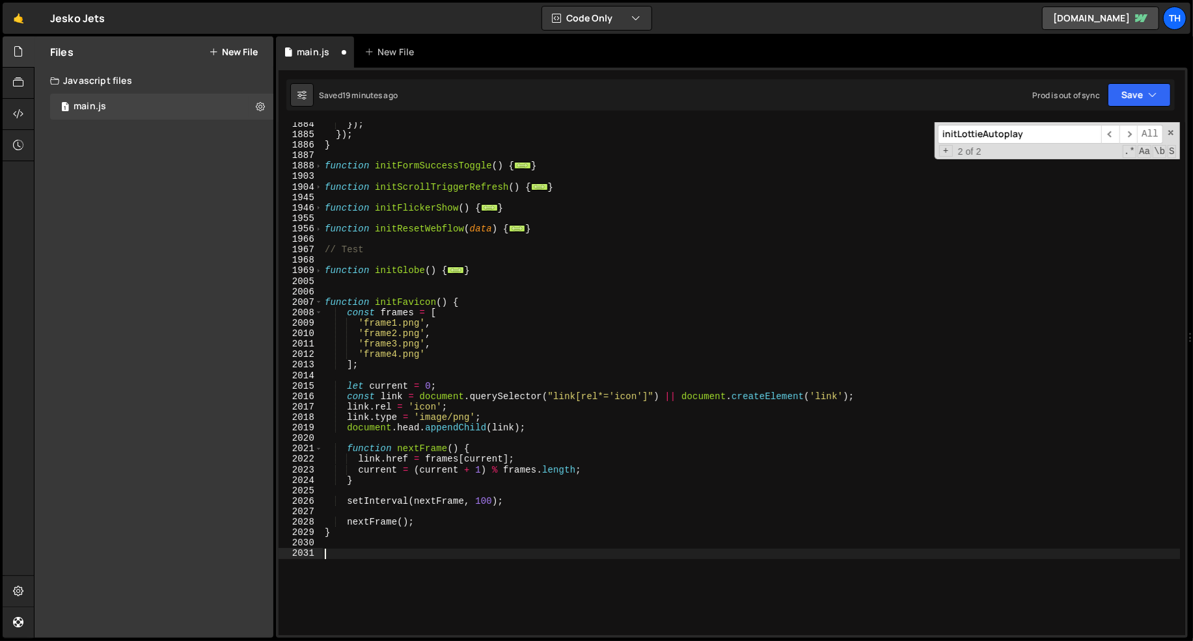
paste textarea "</head>"
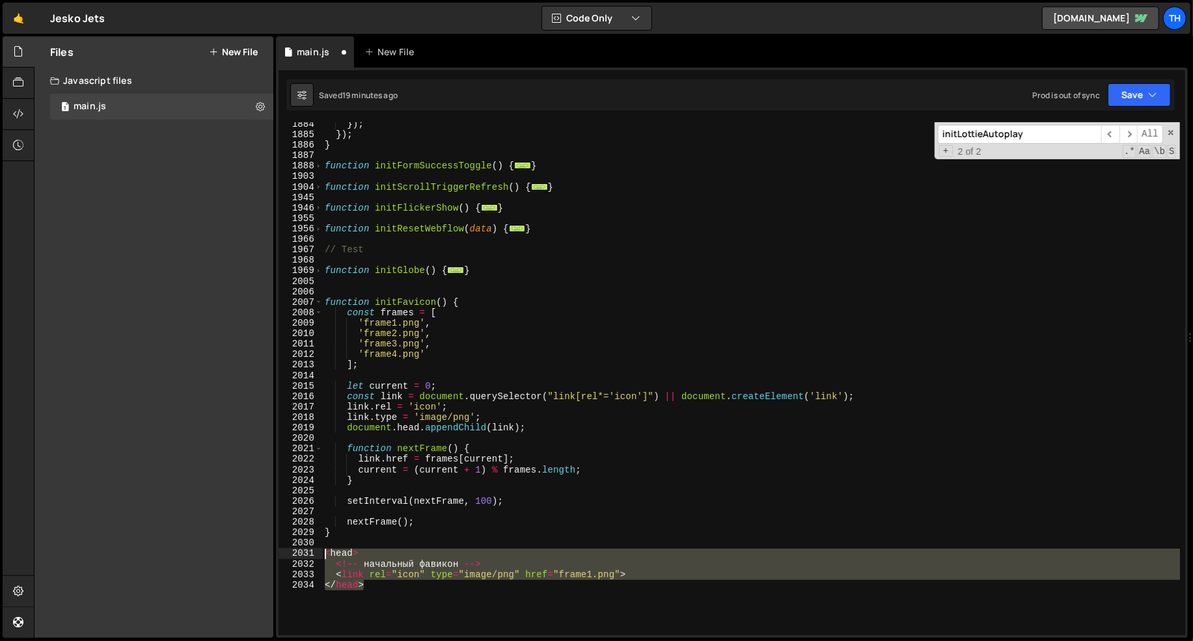
drag, startPoint x: 453, startPoint y: 599, endPoint x: 318, endPoint y: 549, distance: 144.1
click at [318, 549] on div "</head> 1884 1885 1886 1887 1888 1903 1904 1945 1946 1955 1956 1966 1967 1968 1…" at bounding box center [731, 378] width 906 height 513
type textarea "<head> <!-- начальный фавикон -->"
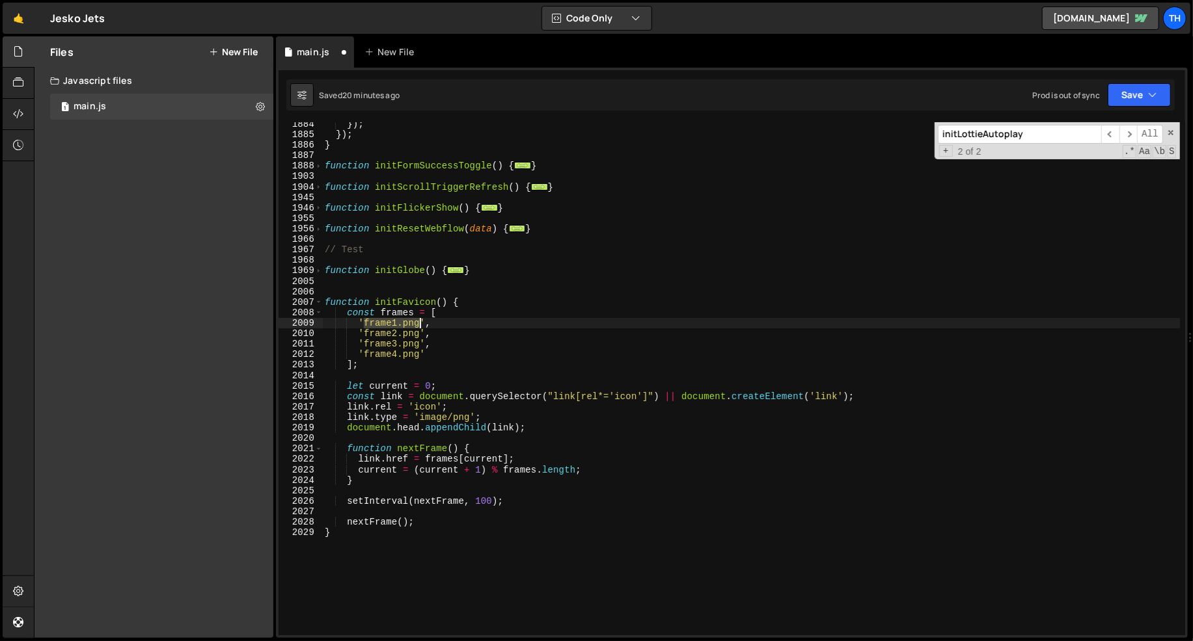
drag, startPoint x: 364, startPoint y: 322, endPoint x: 420, endPoint y: 323, distance: 55.3
click at [420, 323] on div "}) ; }) ; } function initFormSuccessToggle ( ) { ... } function initScrollTrigg…" at bounding box center [751, 386] width 858 height 535
paste textarea "[URL][DOMAIN_NAME]"
drag, startPoint x: 364, startPoint y: 333, endPoint x: 418, endPoint y: 334, distance: 53.4
click at [418, 334] on div "}) ; }) ; } function initFormSuccessToggle ( ) { ... } function initScrollTrigg…" at bounding box center [751, 386] width 858 height 535
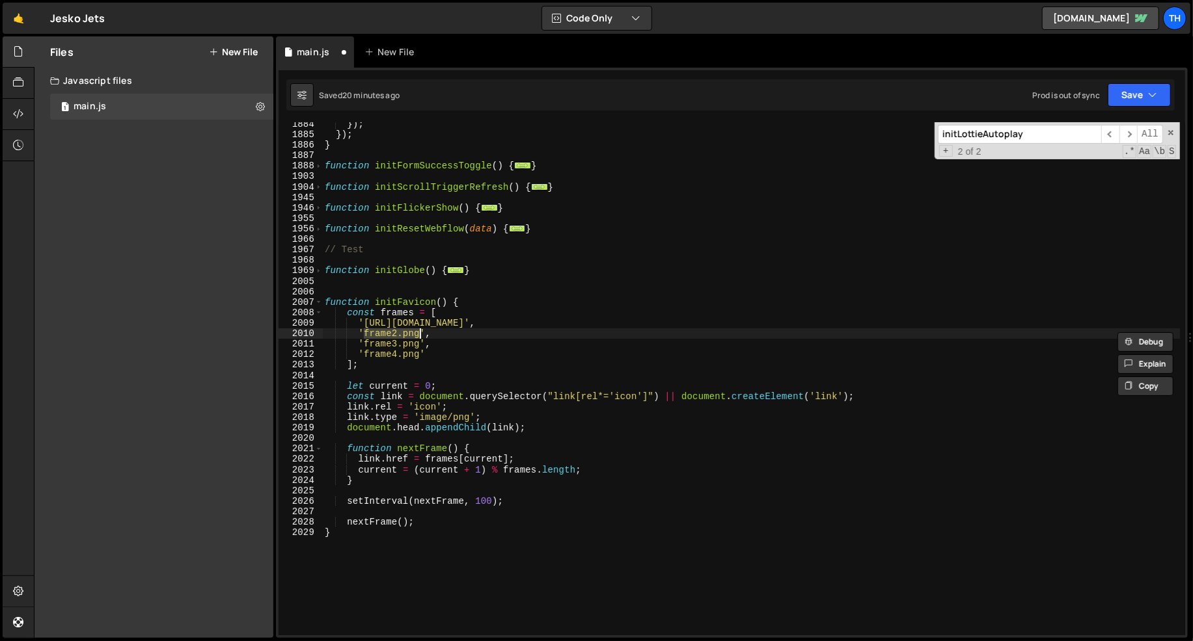
paste textarea "[URL][DOMAIN_NAME]"
click at [446, 348] on div "}) ; }) ; } function initFormSuccessToggle ( ) { ... } function initScrollTrigg…" at bounding box center [751, 386] width 858 height 535
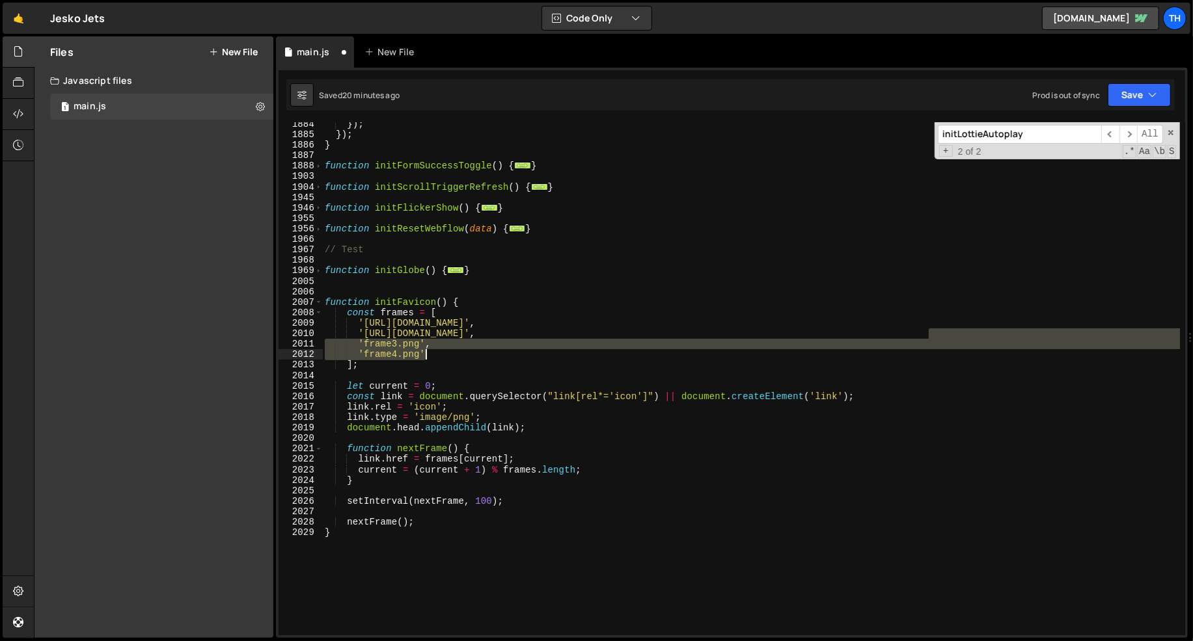
drag, startPoint x: 930, startPoint y: 334, endPoint x: 956, endPoint y: 348, distance: 28.8
click at [956, 349] on div "}) ; }) ; } function initFormSuccessToggle ( ) { ... } function initScrollTrigg…" at bounding box center [751, 386] width 858 height 535
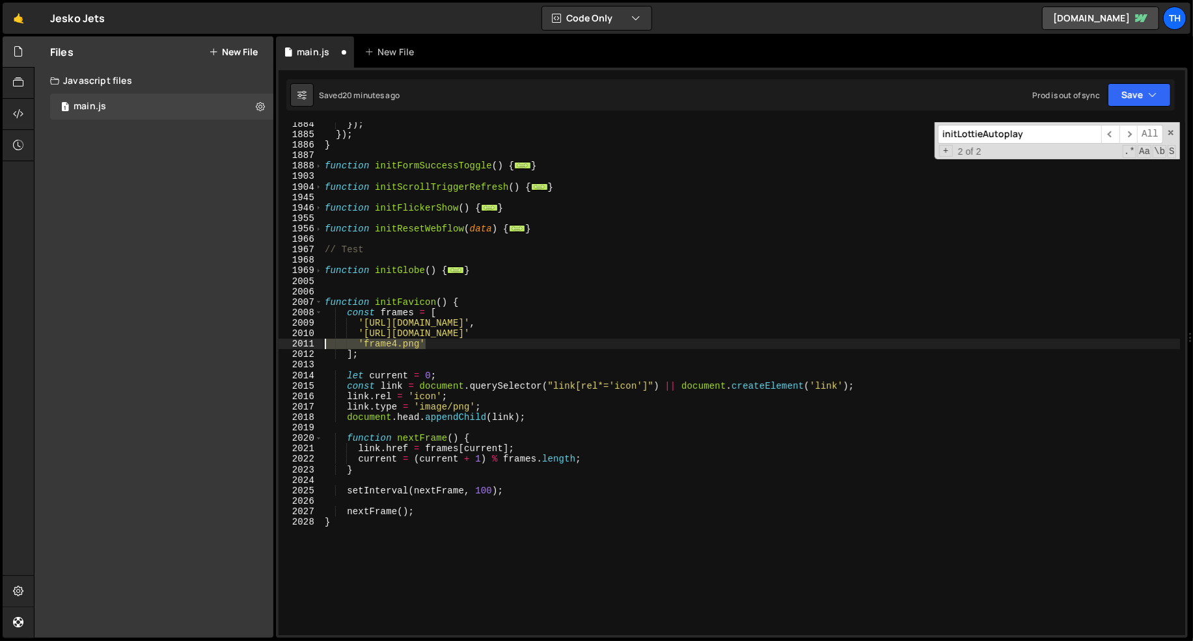
drag, startPoint x: 869, startPoint y: 347, endPoint x: 239, endPoint y: 348, distance: 630.4
click at [239, 348] on div "Files New File Javascript files 1 main.js 0 CSS files Copy share link Edit File…" at bounding box center [613, 337] width 1159 height 602
type textarea "'frame4.png'"
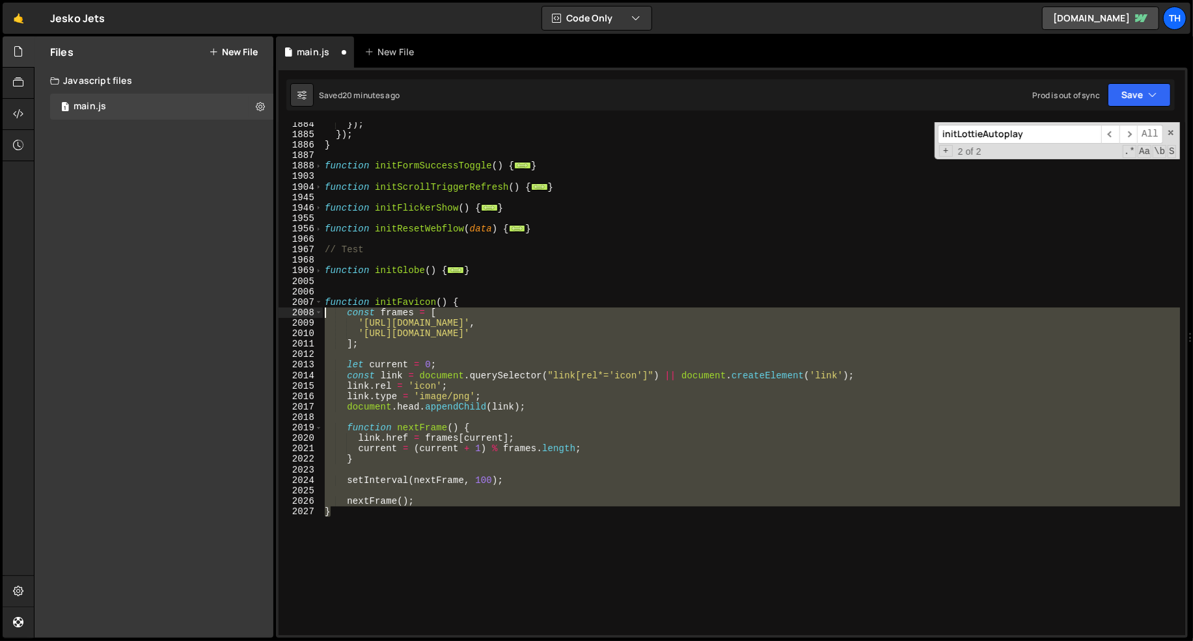
drag, startPoint x: 390, startPoint y: 516, endPoint x: 195, endPoint y: 312, distance: 281.6
click at [195, 312] on div "Files New File Javascript files 1 main.js 0 CSS files Copy share link Edit File…" at bounding box center [613, 337] width 1159 height 602
type textarea "const frames = [ '[URL][DOMAIN_NAME]',"
click at [195, 298] on div at bounding box center [195, 298] width 0 height 0
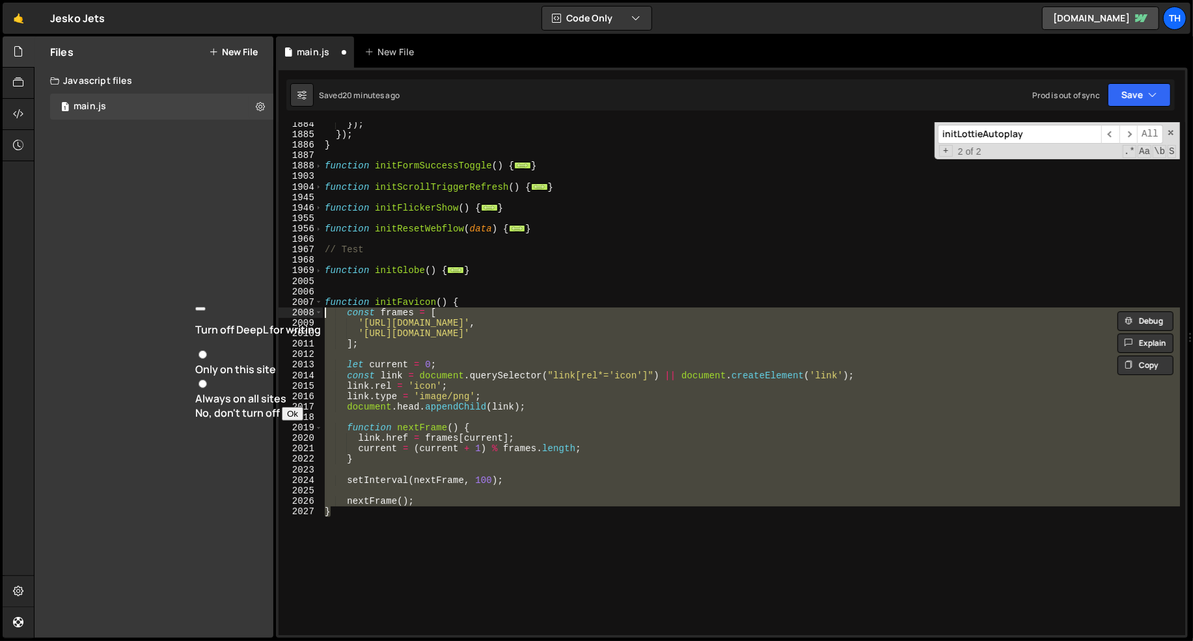
click at [1090, 293] on div "}) ; }) ; } function initFormSuccessToggle ( ) { ... } function initScrollTrigg…" at bounding box center [751, 386] width 858 height 535
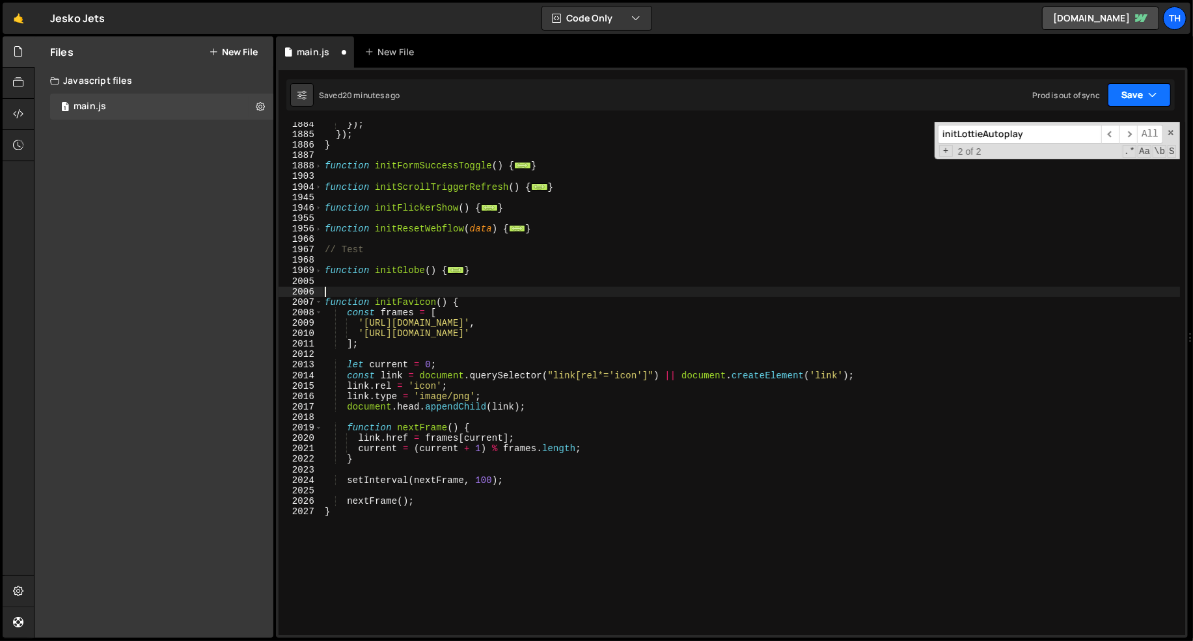
click at [1166, 86] on button "Save" at bounding box center [1138, 94] width 63 height 23
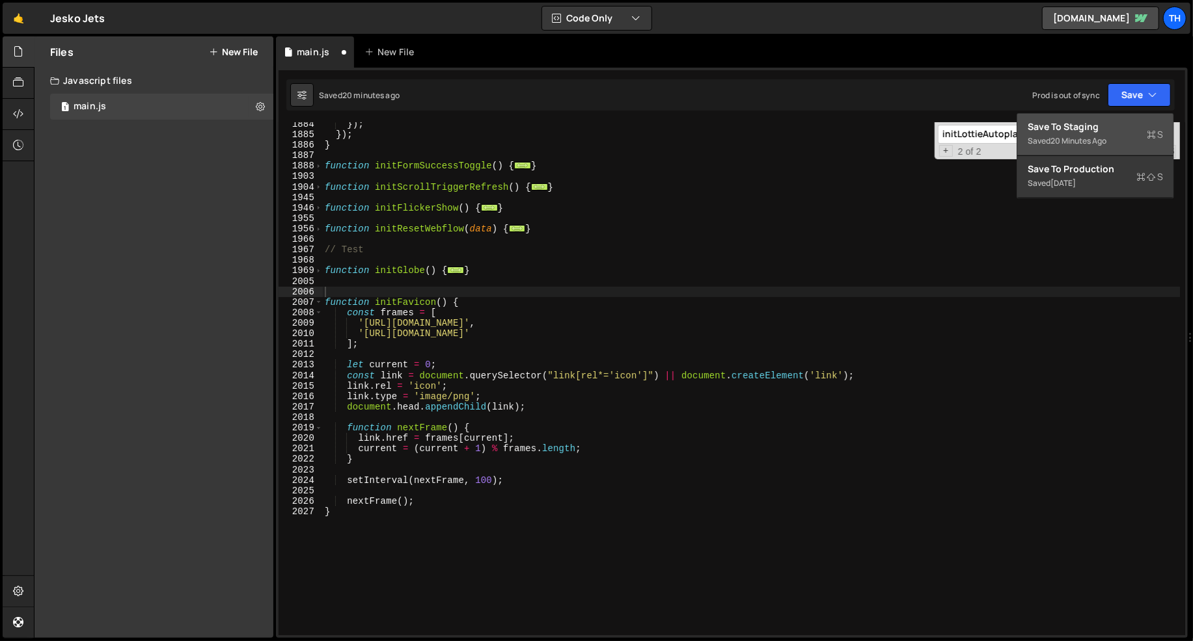
click at [1160, 138] on span "S" at bounding box center [1154, 134] width 16 height 13
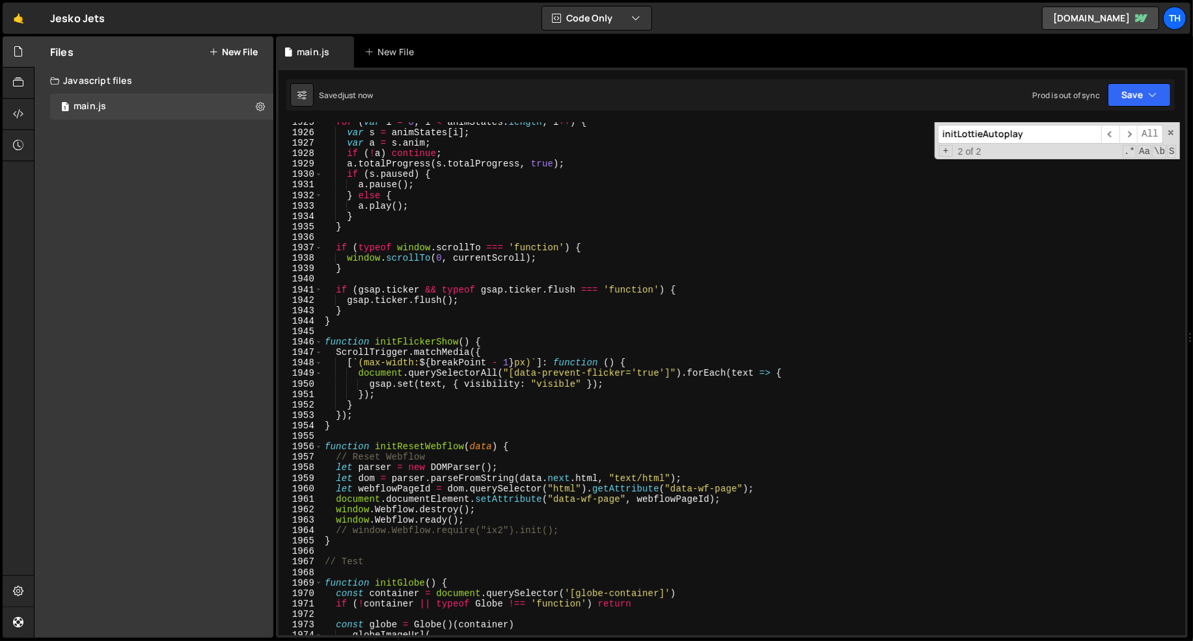
scroll to position [20804, 0]
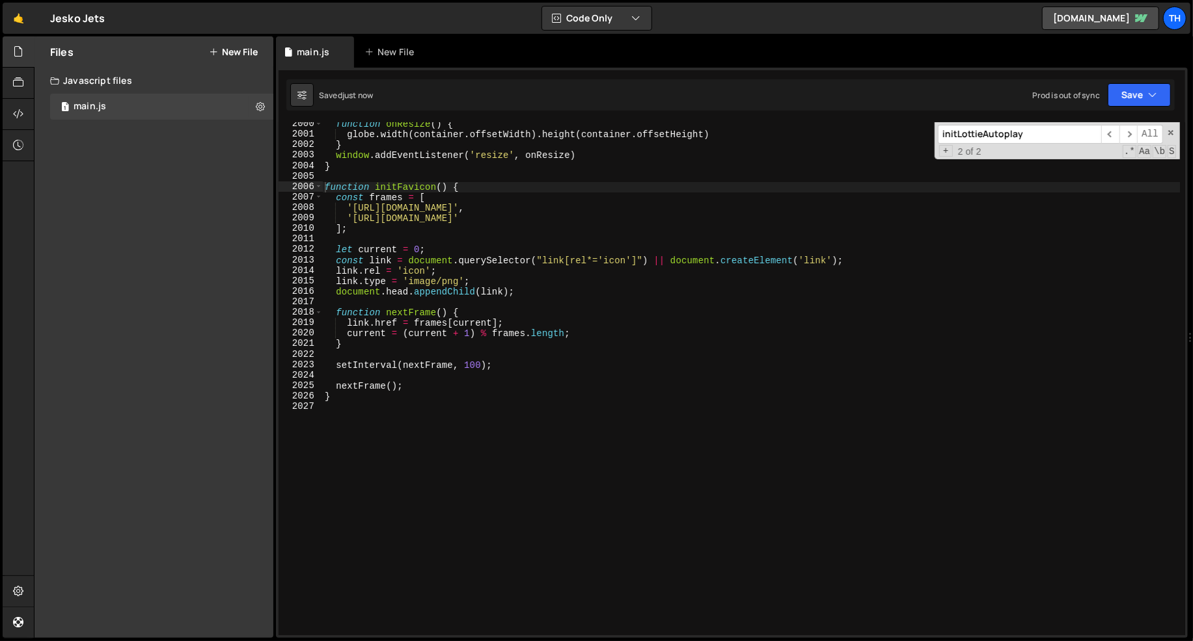
click at [421, 189] on div "function onResize ( ) { globe . width ( container . offsetWidth ) . height ( co…" at bounding box center [751, 386] width 858 height 535
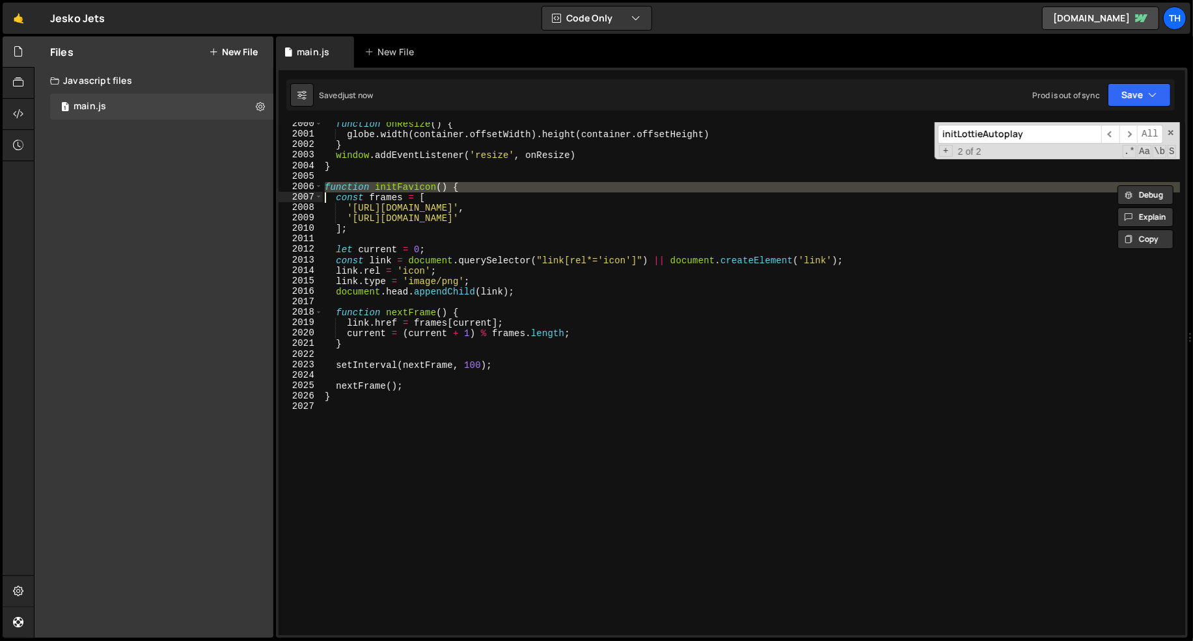
click at [425, 191] on div "function onResize ( ) { globe . width ( container . offsetWidth ) . height ( co…" at bounding box center [750, 378] width 857 height 513
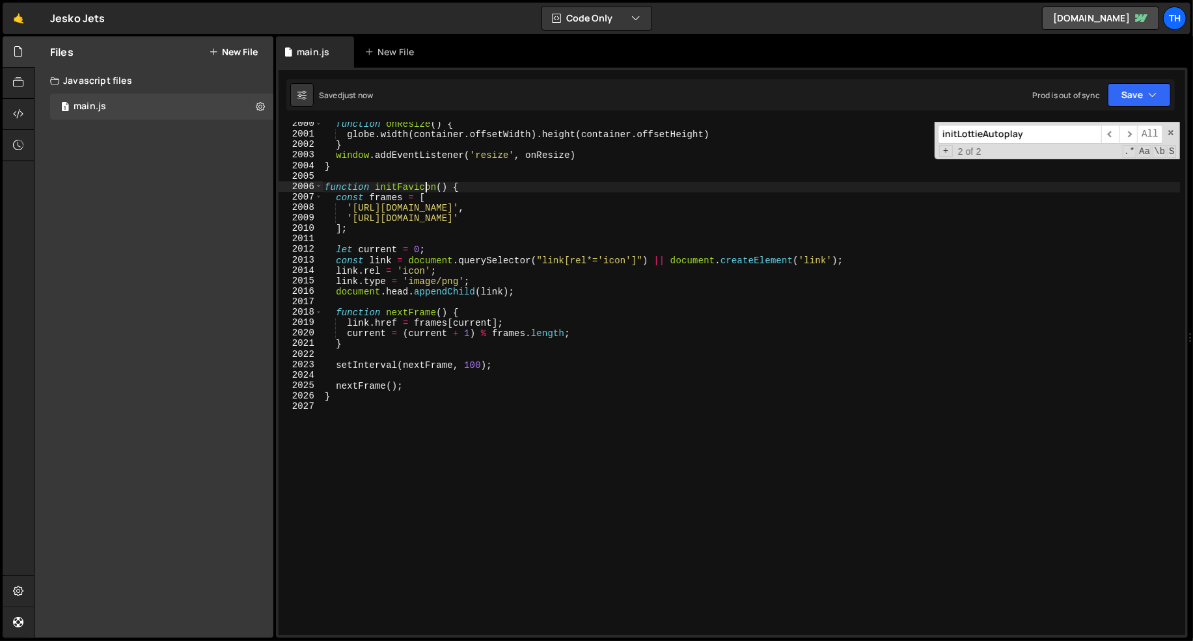
click at [425, 191] on div "function onResize ( ) { globe . width ( container . offsetWidth ) . height ( co…" at bounding box center [751, 386] width 858 height 535
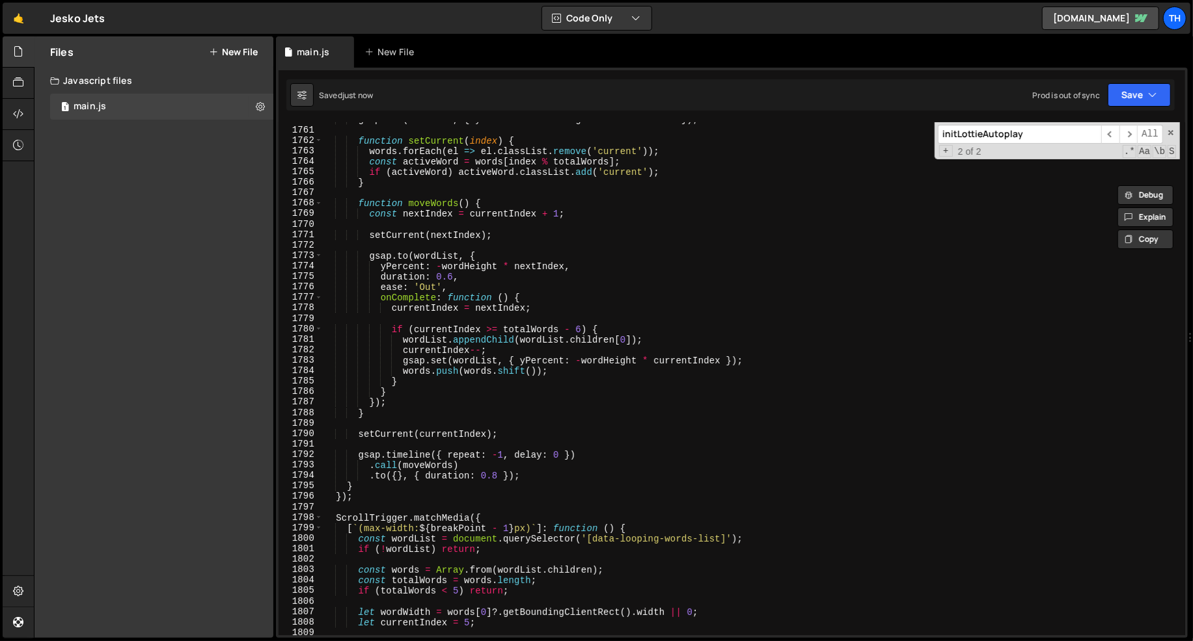
scroll to position [18191, 0]
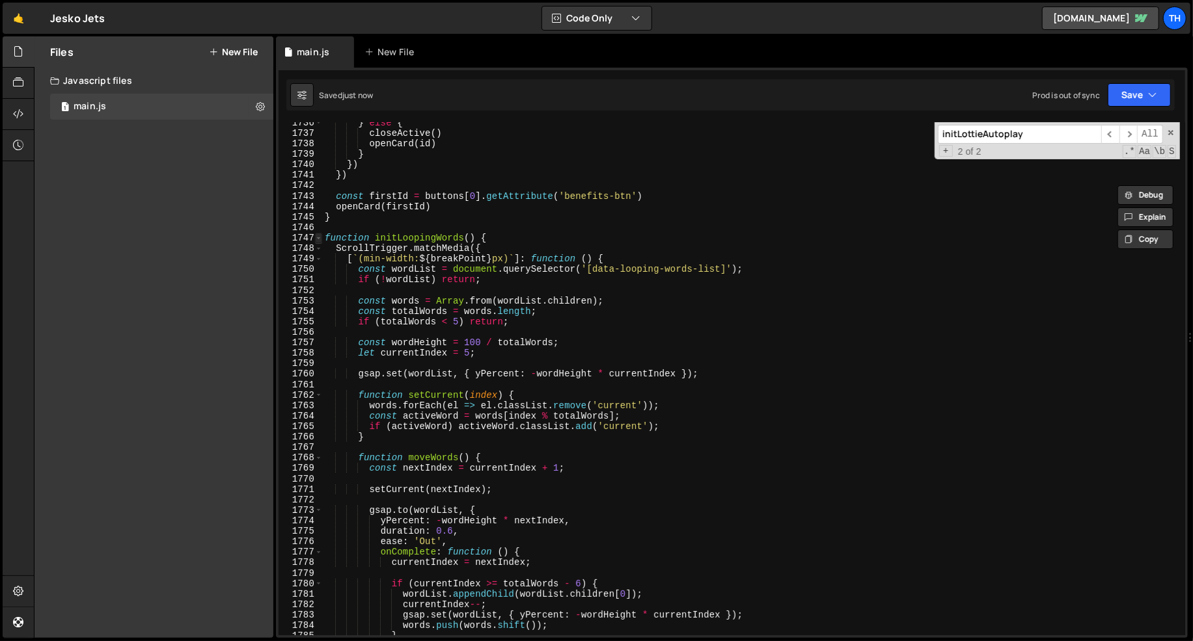
click at [316, 233] on span at bounding box center [318, 238] width 7 height 10
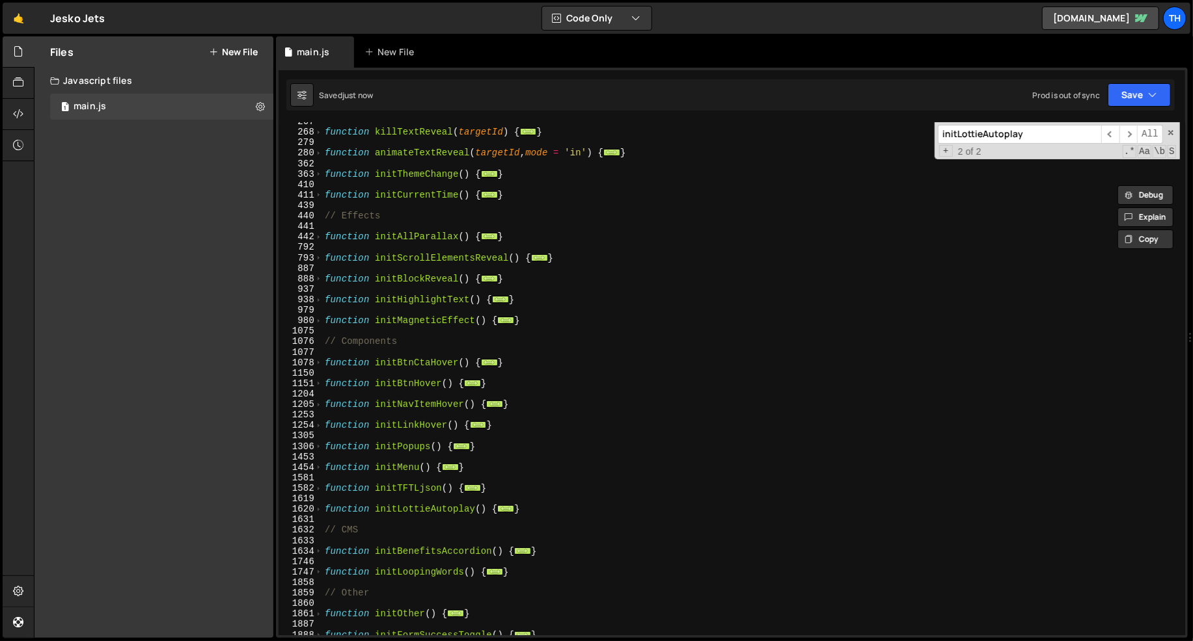
scroll to position [0, 0]
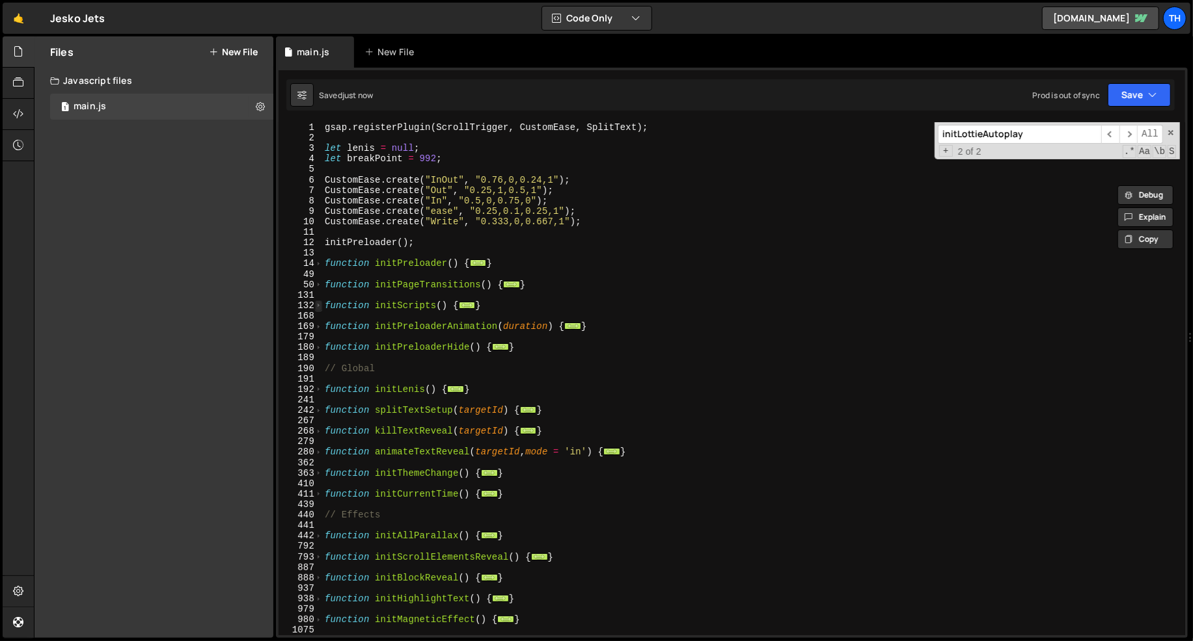
click at [319, 303] on span at bounding box center [318, 306] width 7 height 10
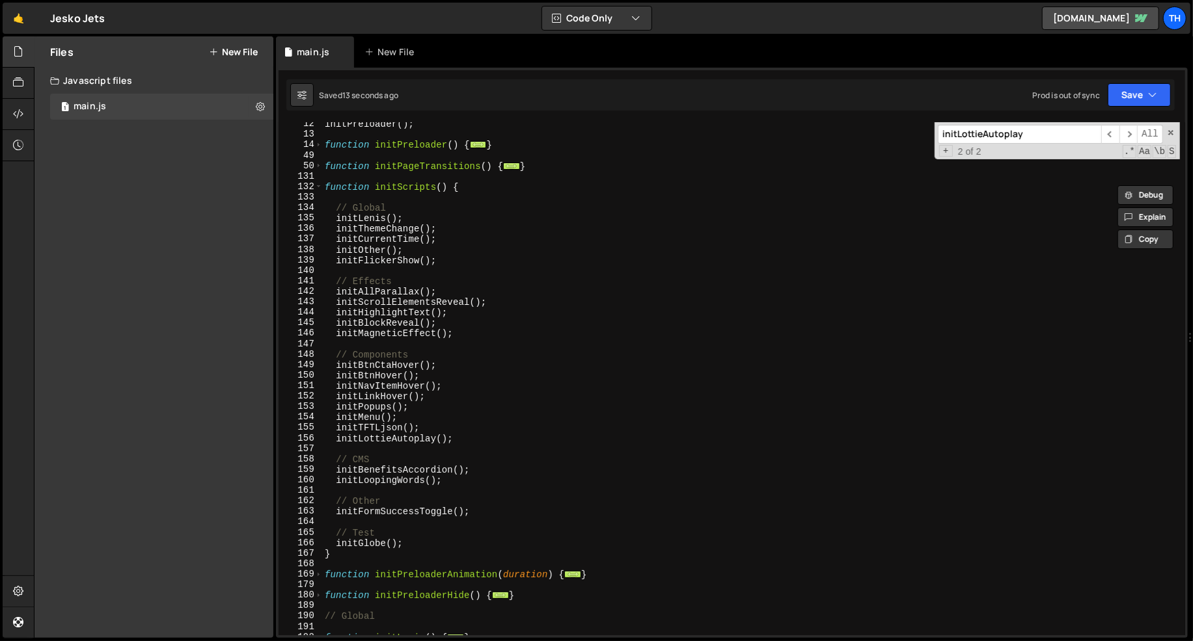
scroll to position [120, 0]
click at [442, 257] on div "initPreloader ( ) ; function initPreloader ( ) { ... } function initPageTransit…" at bounding box center [751, 384] width 858 height 535
click at [418, 539] on div "initPreloader ( ) ; function initPreloader ( ) { ... } function initPageTransit…" at bounding box center [751, 384] width 858 height 535
type textarea "initGlobe();"
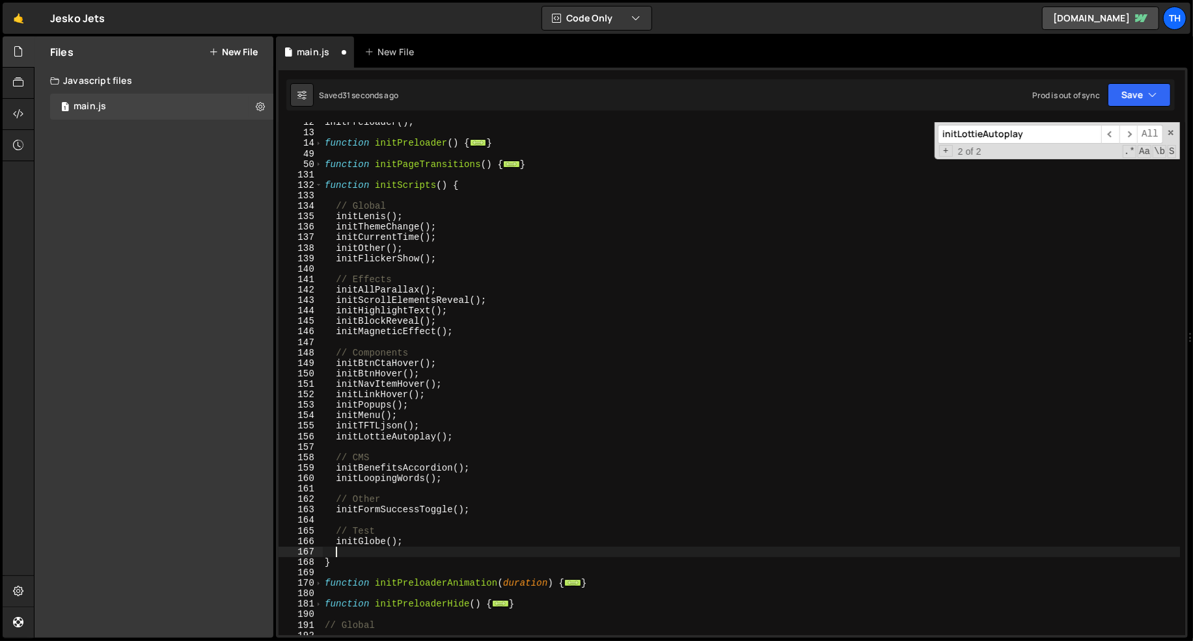
paste textarea "initFavicon"
drag, startPoint x: 386, startPoint y: 539, endPoint x: 424, endPoint y: 541, distance: 37.8
click at [424, 541] on div "initPreloader ( ) ; function initPreloader ( ) { ... } function initPageTransit…" at bounding box center [751, 384] width 858 height 535
click at [405, 553] on div "initPreloader ( ) ; function initPreloader ( ) { ... } function initPageTransit…" at bounding box center [751, 384] width 858 height 535
paste textarea "();"
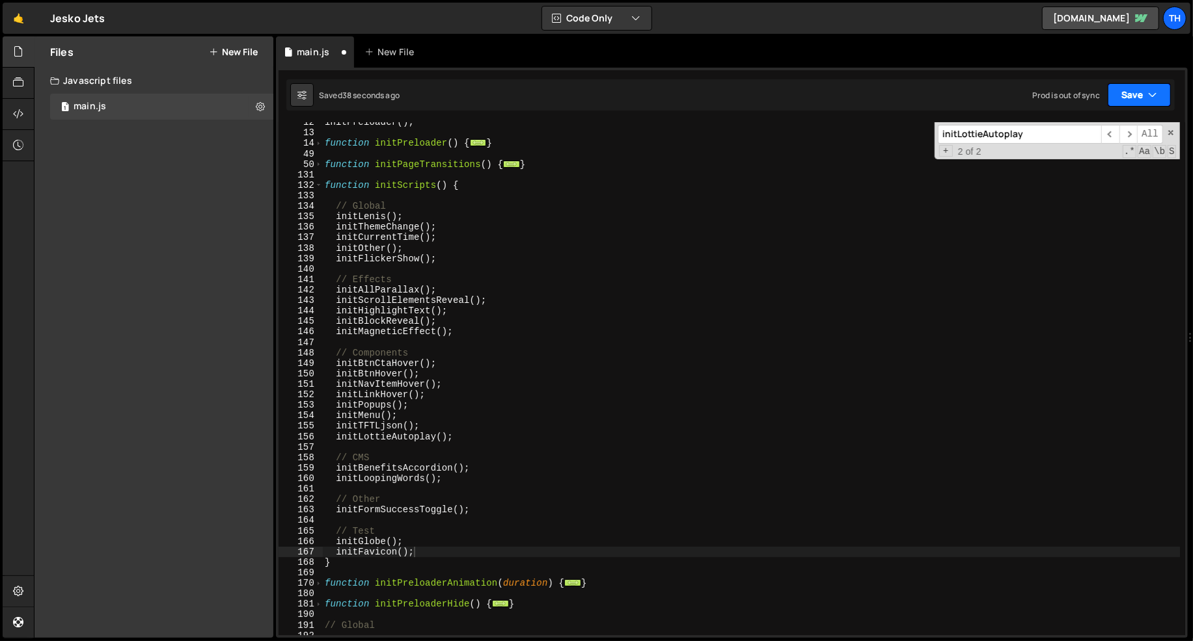
click at [1167, 100] on button "Save" at bounding box center [1138, 94] width 63 height 23
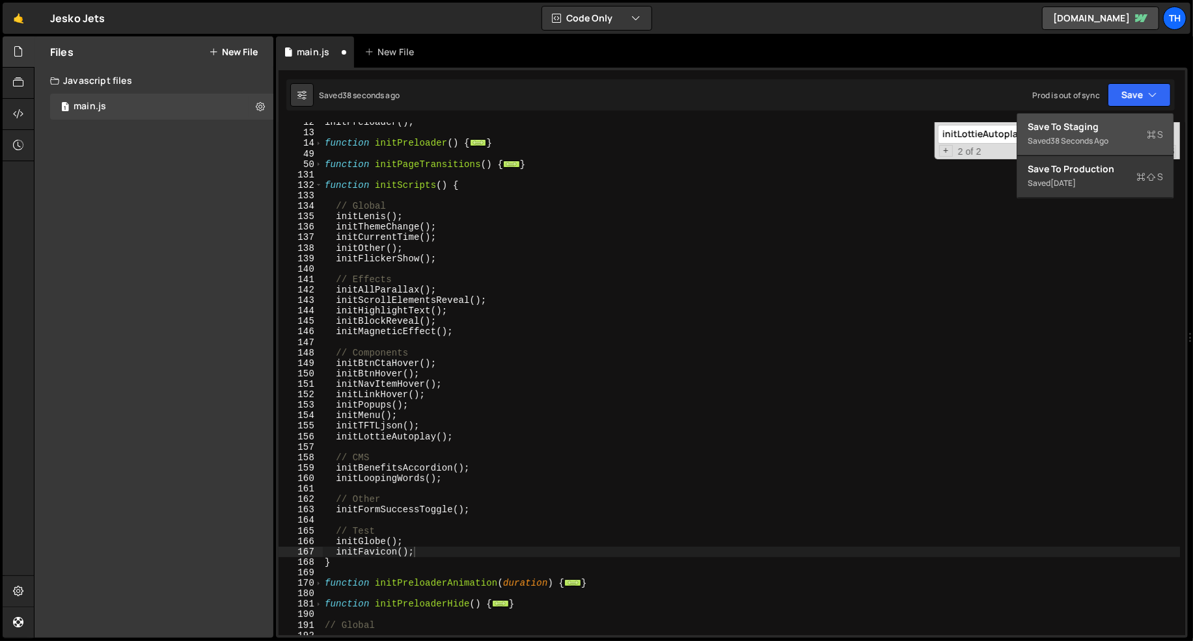
click at [1164, 122] on button "Save to Staging S Saved 38 seconds ago" at bounding box center [1095, 135] width 156 height 42
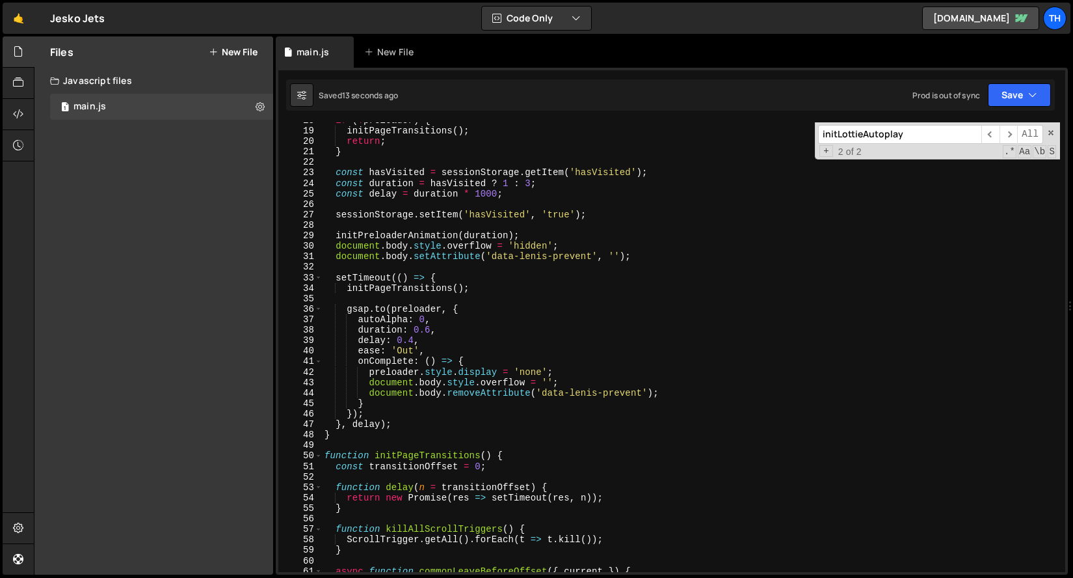
scroll to position [2442, 0]
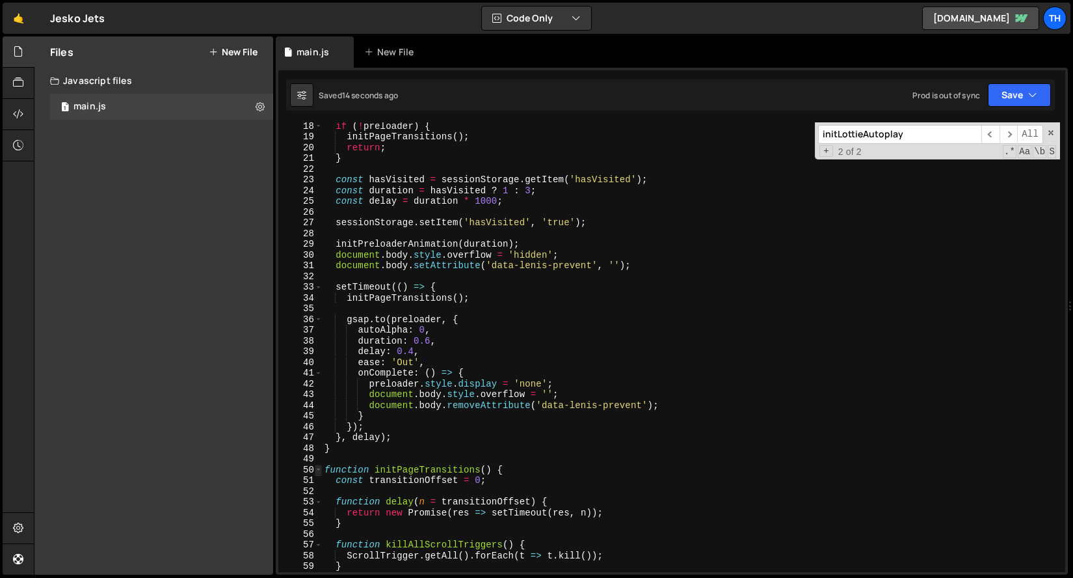
click at [317, 466] on span at bounding box center [318, 470] width 7 height 11
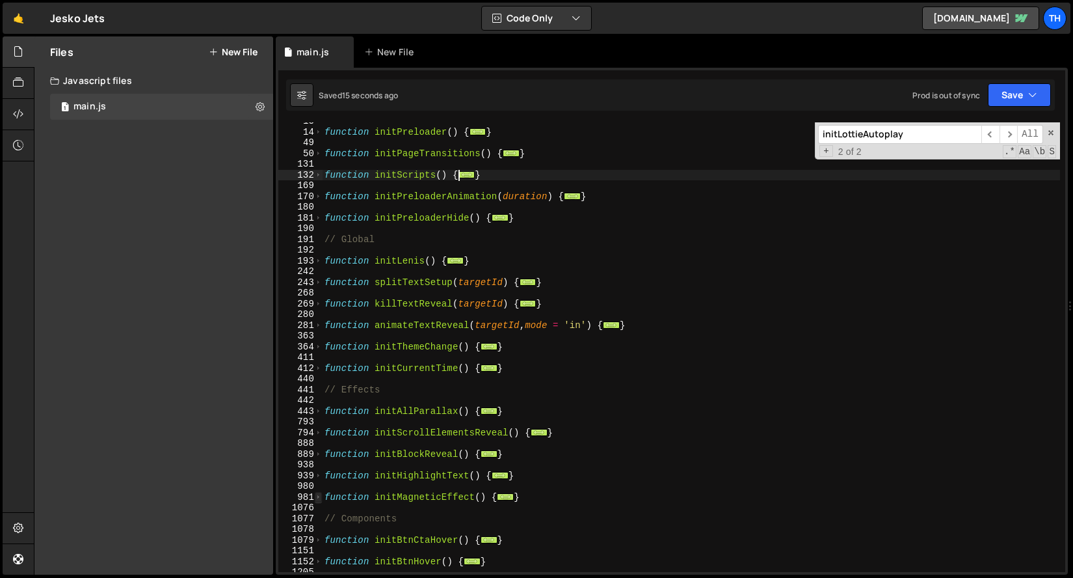
scroll to position [20, 0]
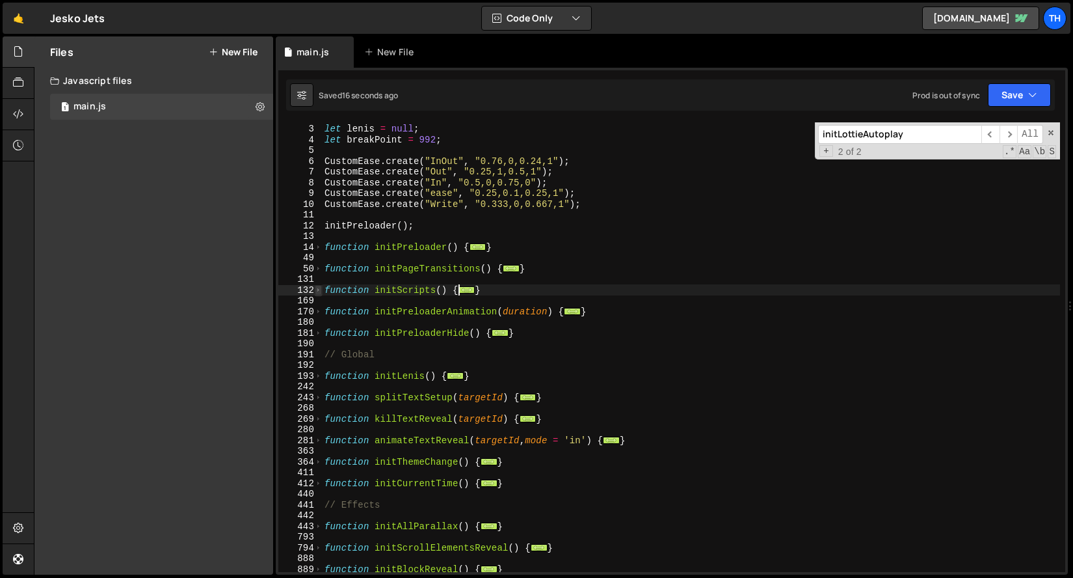
click at [321, 293] on span at bounding box center [318, 290] width 7 height 11
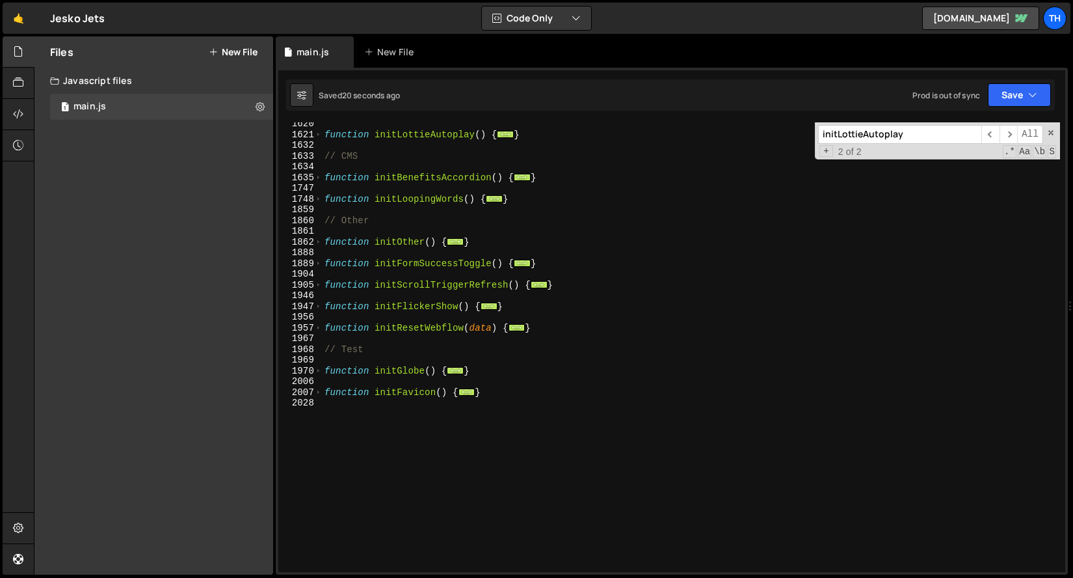
scroll to position [1133, 0]
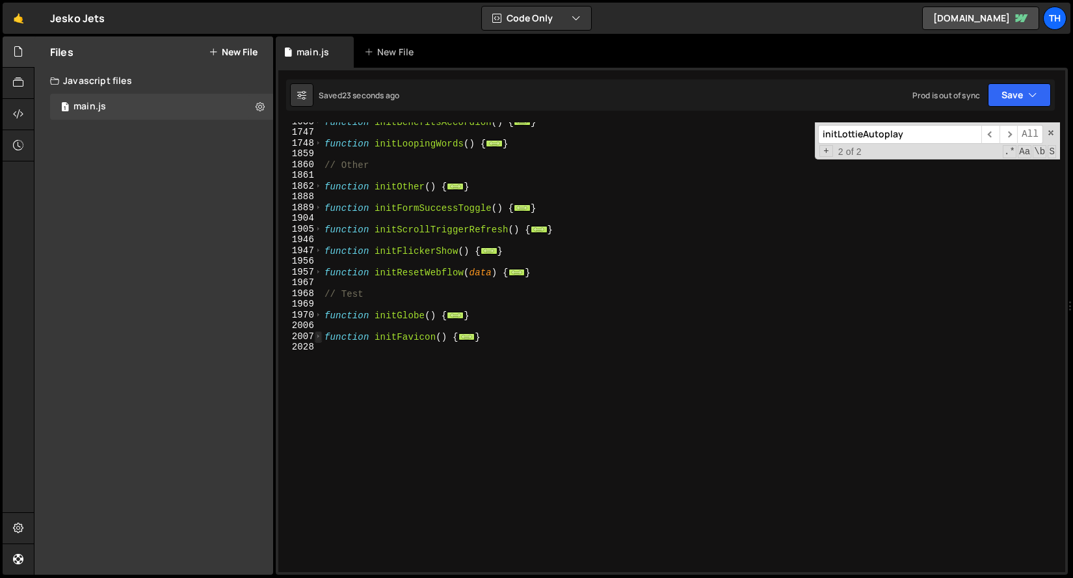
click at [319, 338] on span at bounding box center [318, 336] width 7 height 11
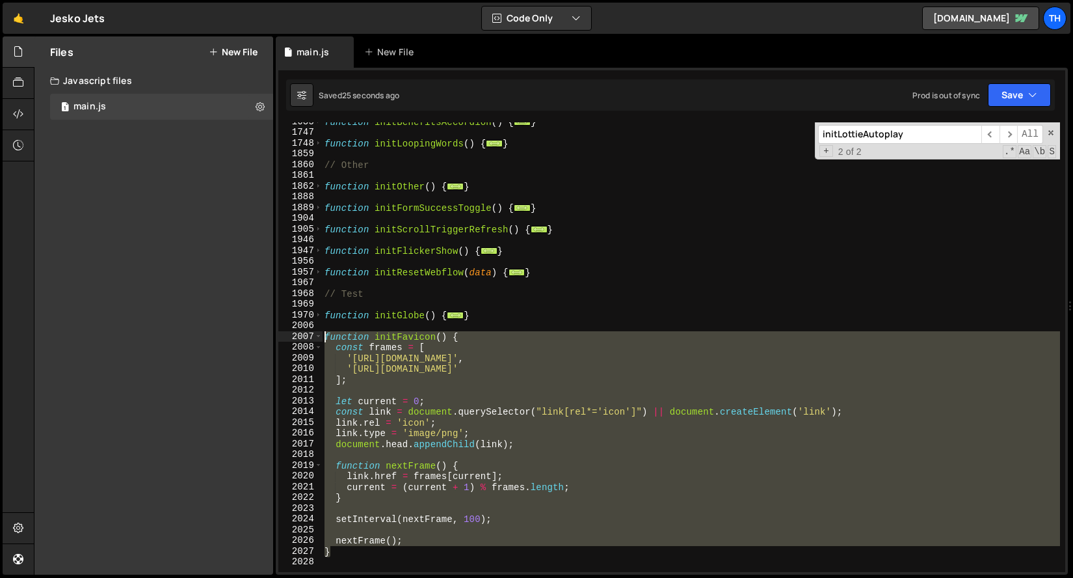
drag, startPoint x: 358, startPoint y: 548, endPoint x: 297, endPoint y: 333, distance: 223.2
click at [297, 333] on div "initFavicon(); 1635 1747 1748 1859 1860 1861 1862 1888 1889 1904 1905 1946 1947…" at bounding box center [671, 347] width 787 height 450
click at [456, 515] on div "function initBenefitsAccordion ( ) { ... } function initLoopingWords ( ) { ... …" at bounding box center [691, 347] width 738 height 450
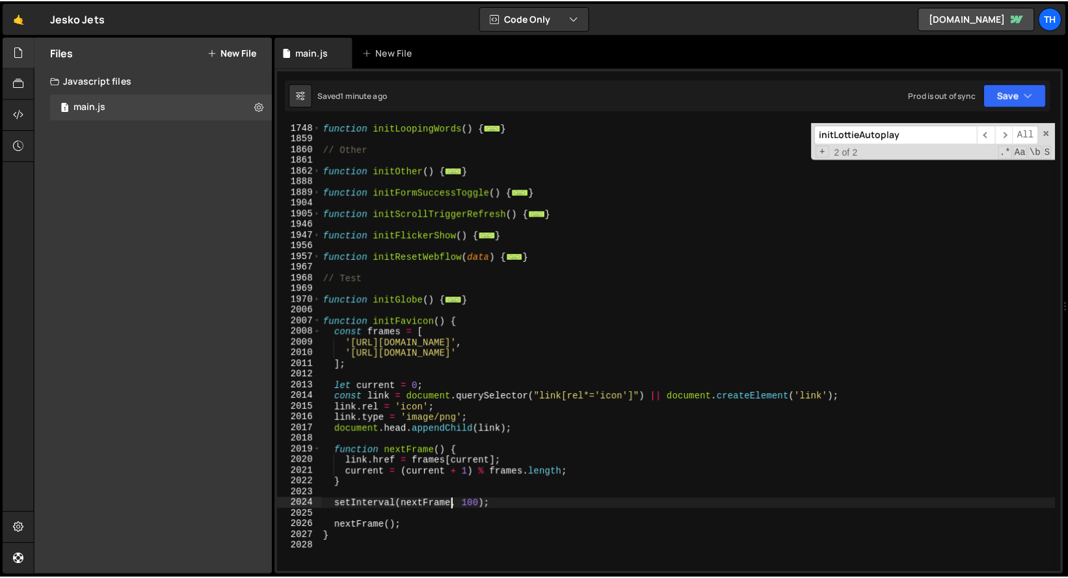
scroll to position [1150, 0]
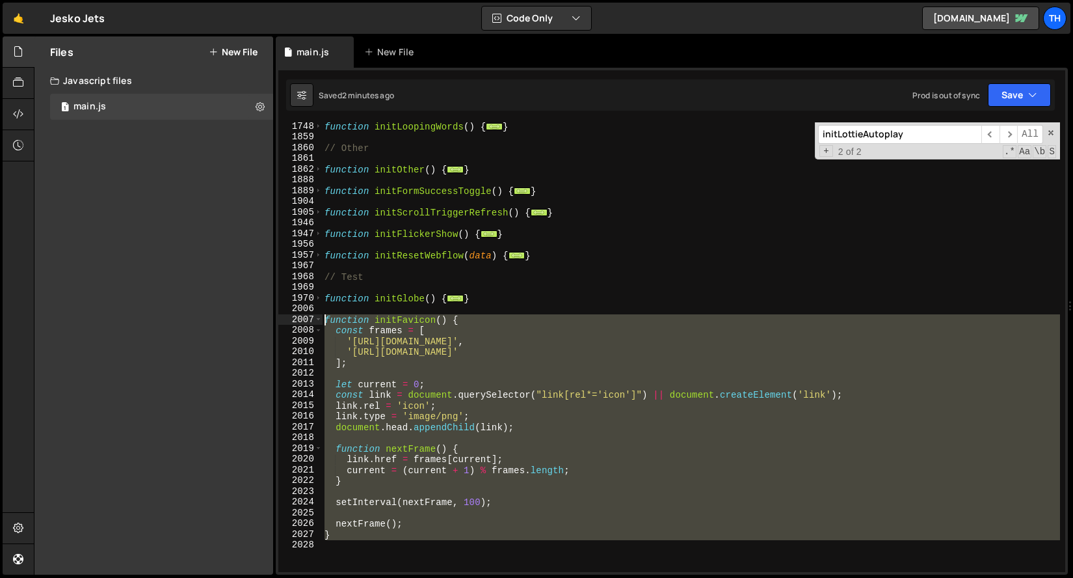
drag, startPoint x: 391, startPoint y: 541, endPoint x: 278, endPoint y: 321, distance: 247.0
click at [278, 321] on div "setInterval(nextFrame, 100); 1748 1859 1860 1861 1862 1888 1889 1904 1905 1946 …" at bounding box center [671, 347] width 787 height 450
paste textarea "}"
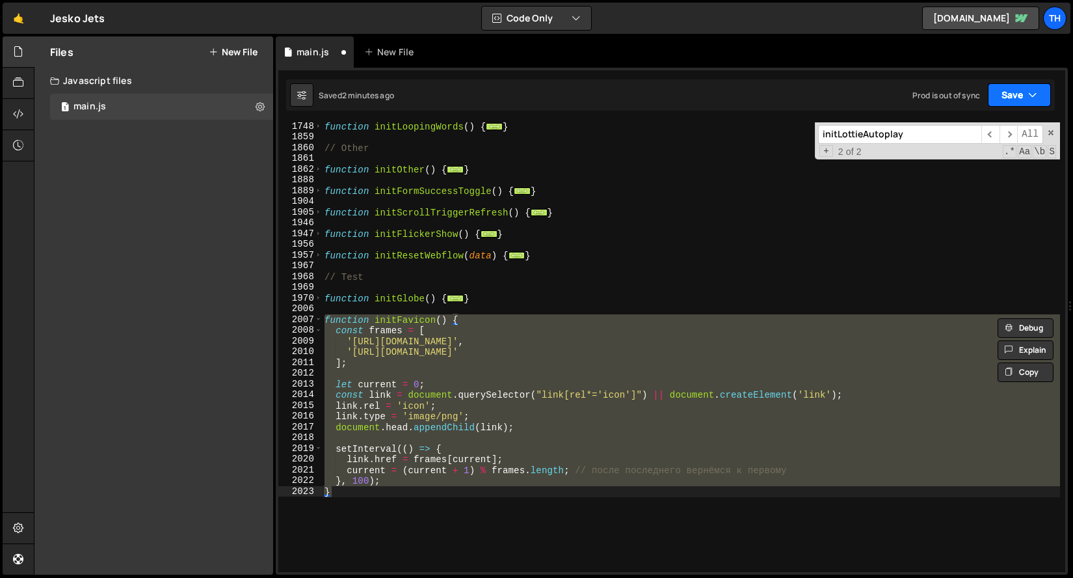
click at [1047, 100] on button "Save" at bounding box center [1019, 94] width 63 height 23
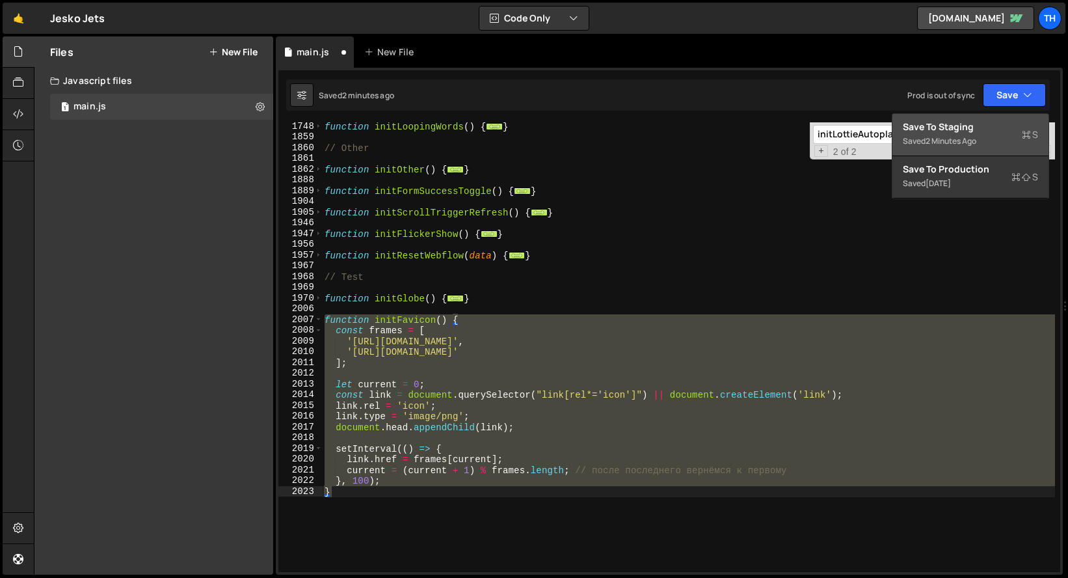
click at [1046, 121] on button "Save to Staging S Saved 2 minutes ago" at bounding box center [971, 135] width 156 height 42
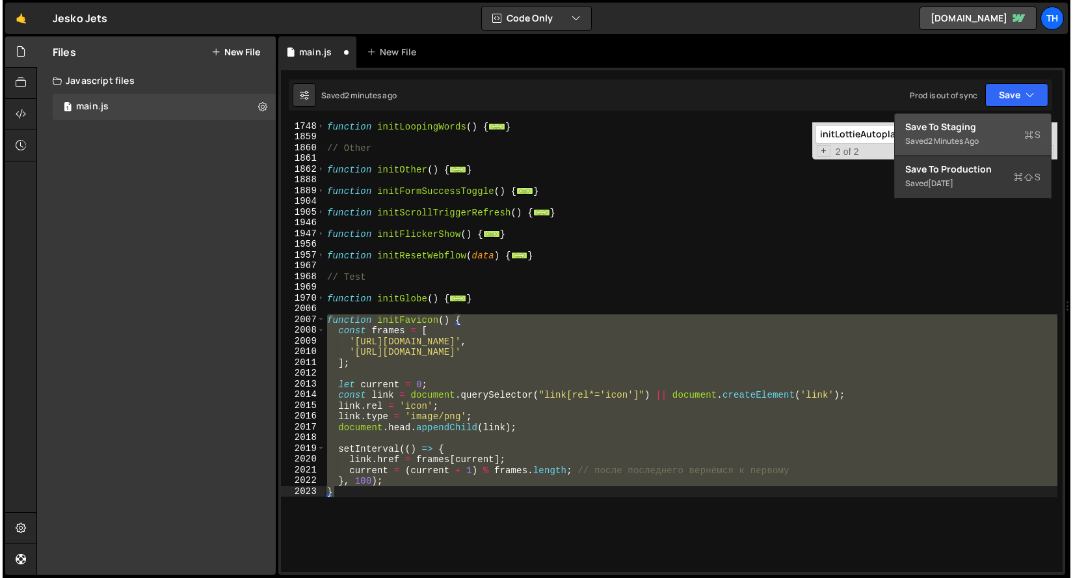
scroll to position [20869, 0]
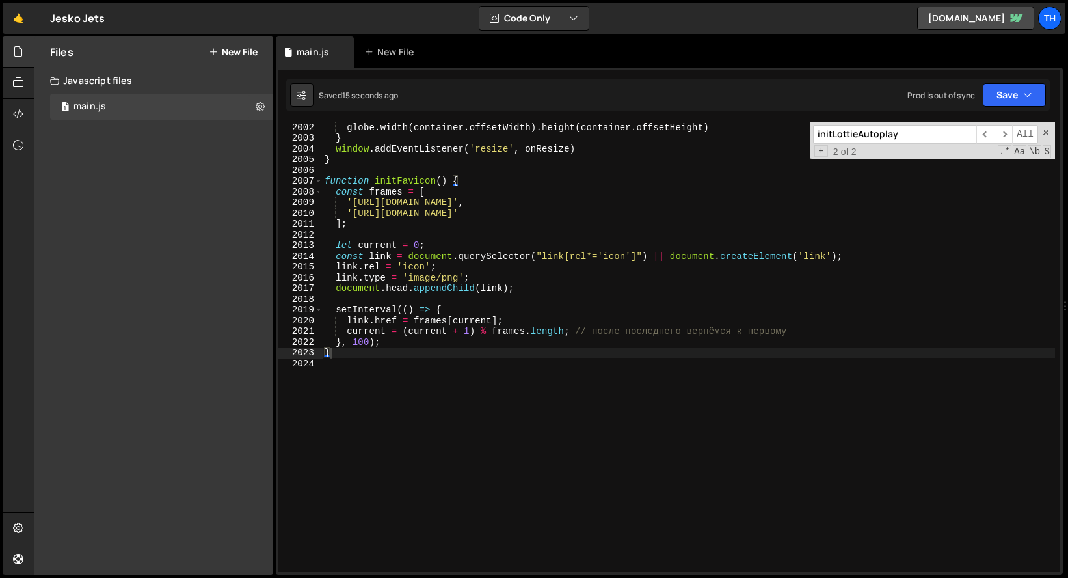
click at [368, 342] on div "globe . width ( container . offsetWidth ) . height ( container . offsetHeight )…" at bounding box center [691, 357] width 738 height 471
click at [1049, 96] on button "Save" at bounding box center [1019, 94] width 63 height 23
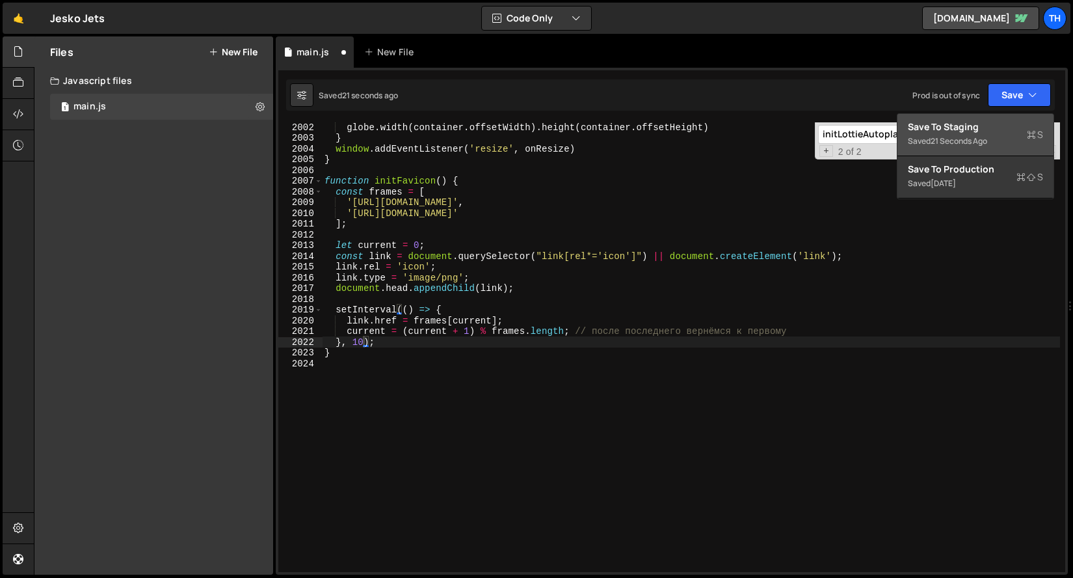
click at [1049, 124] on button "Save to Staging S Saved 21 seconds ago" at bounding box center [976, 135] width 156 height 42
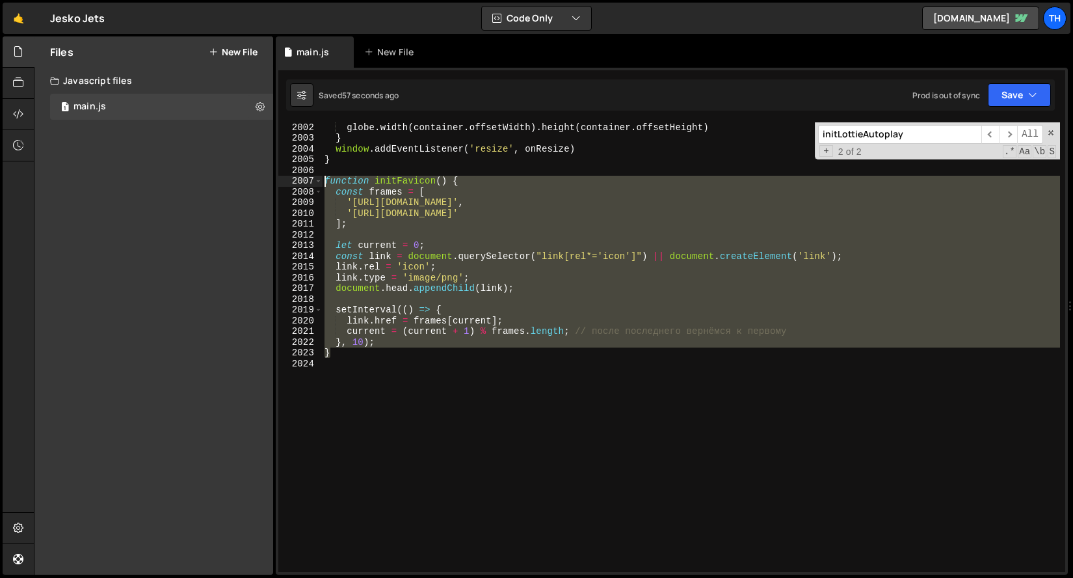
drag, startPoint x: 343, startPoint y: 354, endPoint x: 283, endPoint y: 183, distance: 181.3
click at [283, 183] on div "} 2002 2003 2004 2005 2006 2007 2008 2009 2010 2011 2012 2013 2014 2015 2016 20…" at bounding box center [671, 347] width 787 height 450
paste textarea "}"
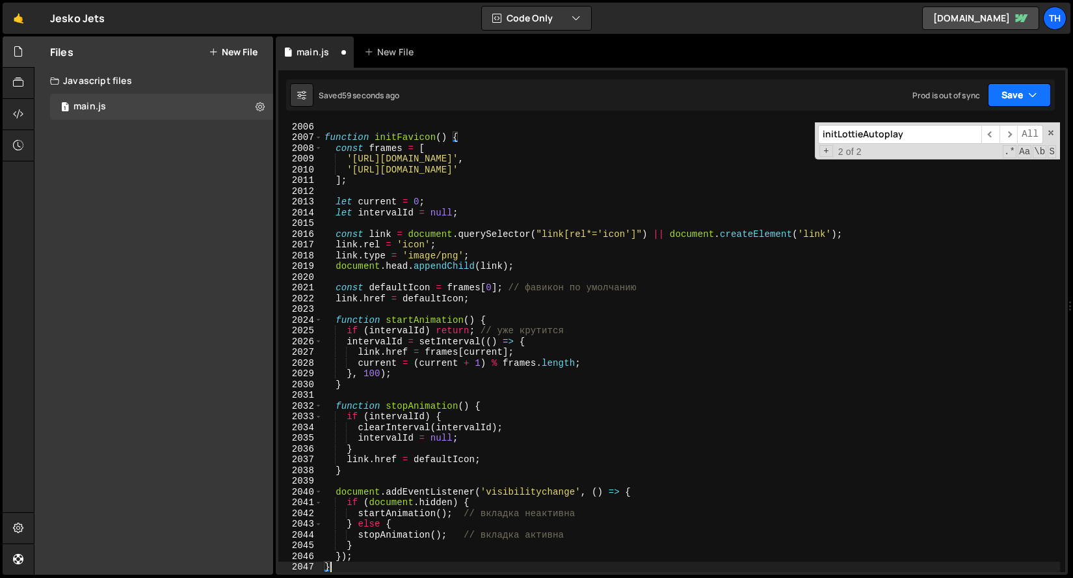
click at [1046, 94] on button "Save" at bounding box center [1019, 94] width 63 height 23
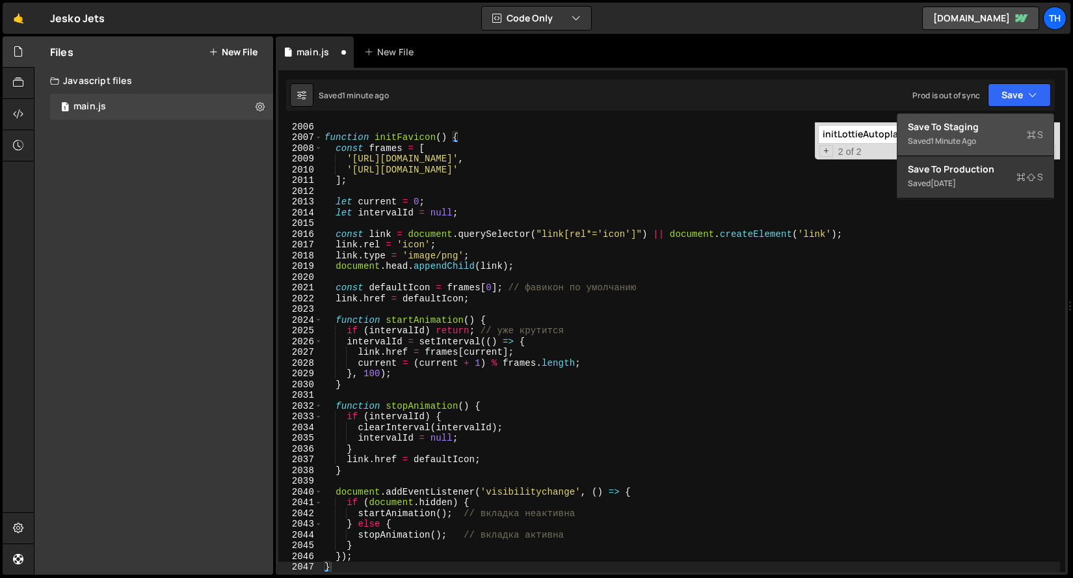
click at [1046, 136] on button "Save to Staging S Saved 1 minute ago" at bounding box center [976, 135] width 156 height 42
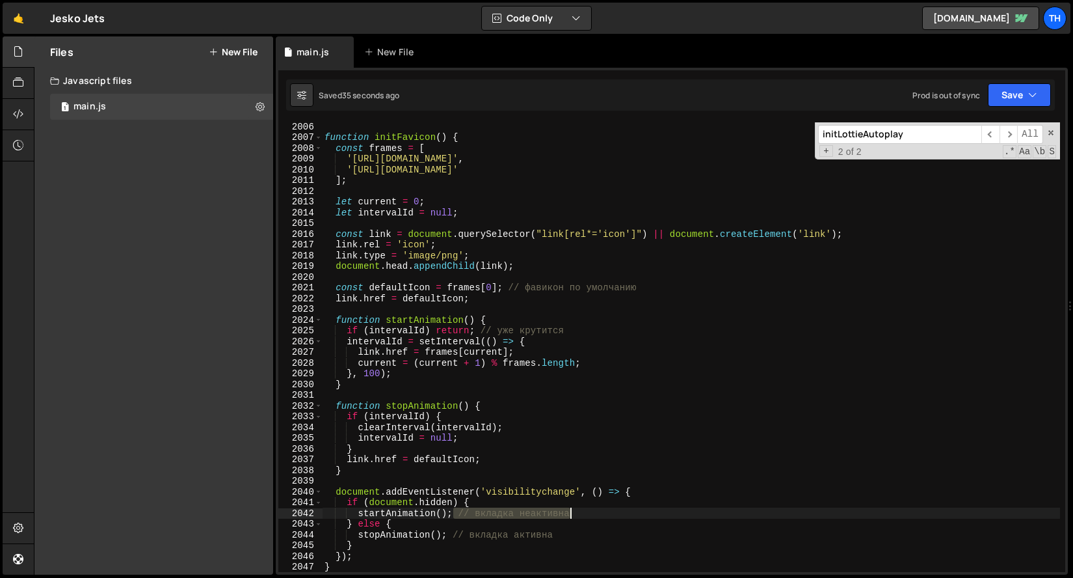
drag, startPoint x: 455, startPoint y: 513, endPoint x: 617, endPoint y: 508, distance: 162.7
click at [617, 508] on div "function initFavicon ( ) { const frames = [ '[URL][DOMAIN_NAME]' , '[URL][DOMAI…" at bounding box center [691, 356] width 738 height 471
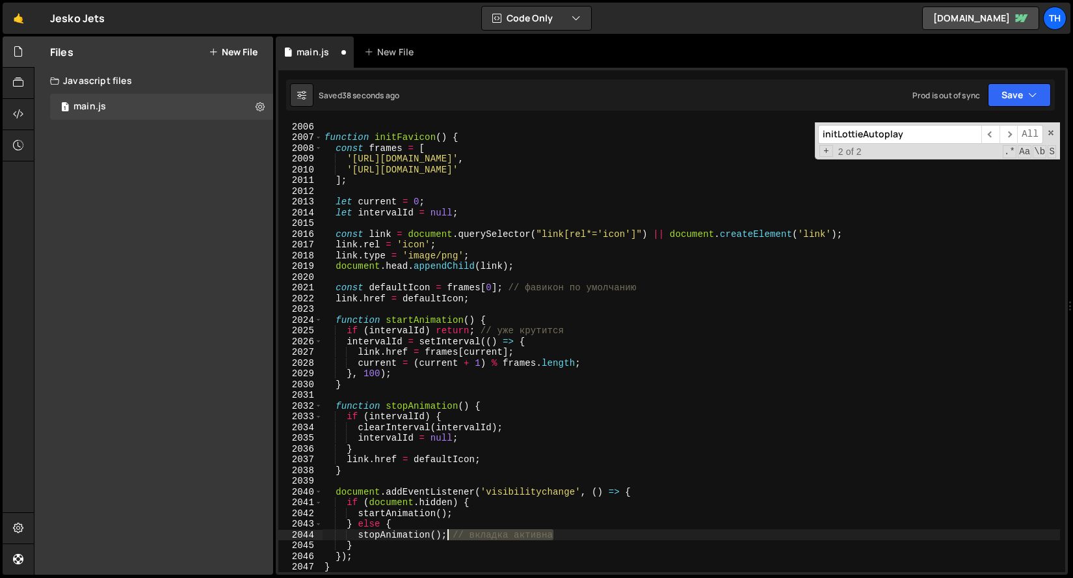
drag, startPoint x: 567, startPoint y: 534, endPoint x: 448, endPoint y: 531, distance: 119.1
click at [448, 531] on div "function initFavicon ( ) { const frames = [ '[URL][DOMAIN_NAME]' , '[URL][DOMAI…" at bounding box center [691, 356] width 738 height 471
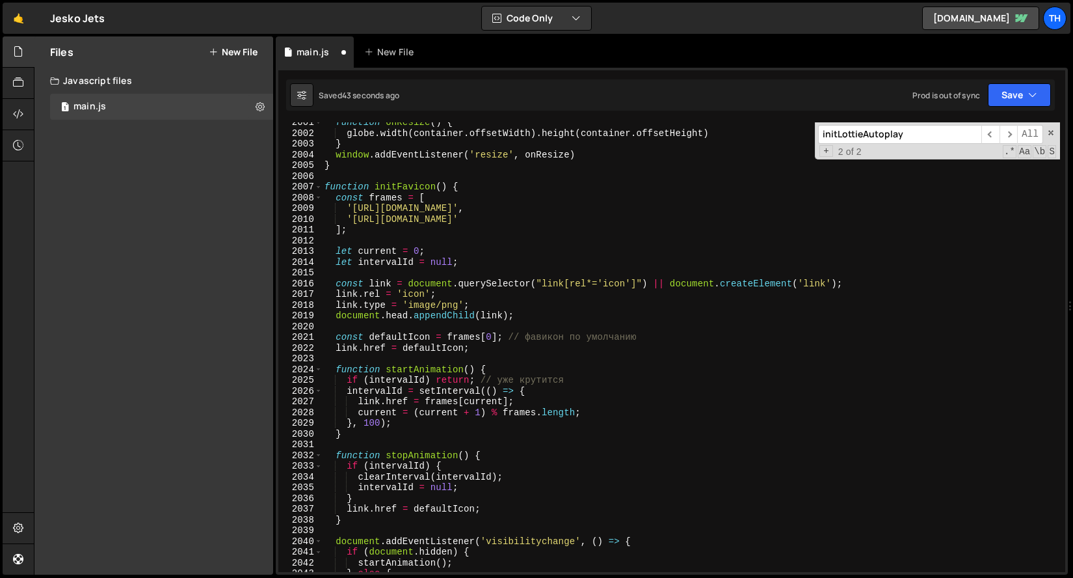
scroll to position [20824, 0]
drag, startPoint x: 585, startPoint y: 381, endPoint x: 476, endPoint y: 379, distance: 108.7
click at [476, 379] on div "function onResize ( ) { globe . width ( container . offsetWidth ) . height ( co…" at bounding box center [691, 352] width 738 height 471
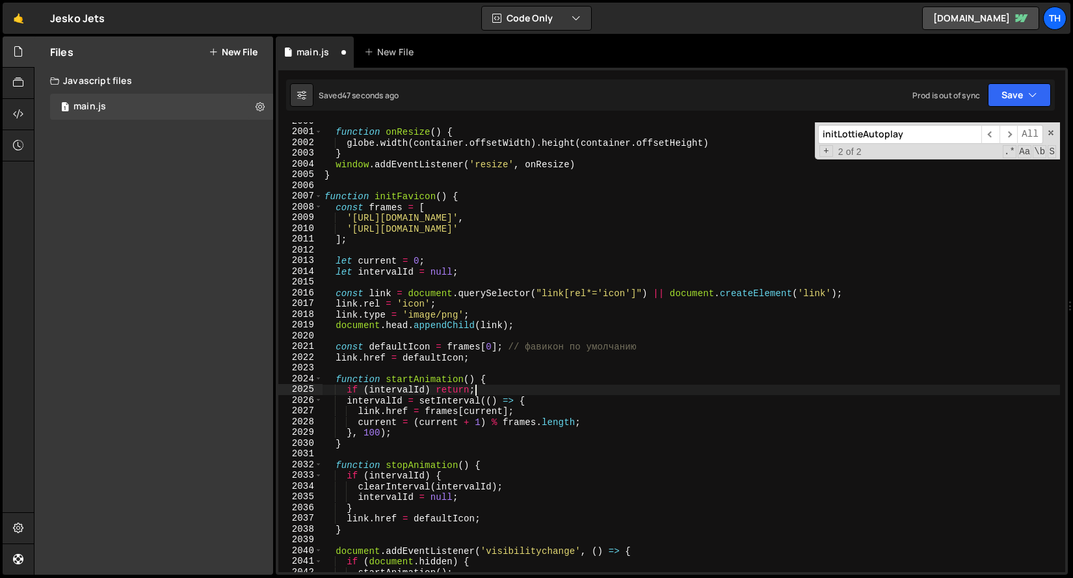
scroll to position [20814, 0]
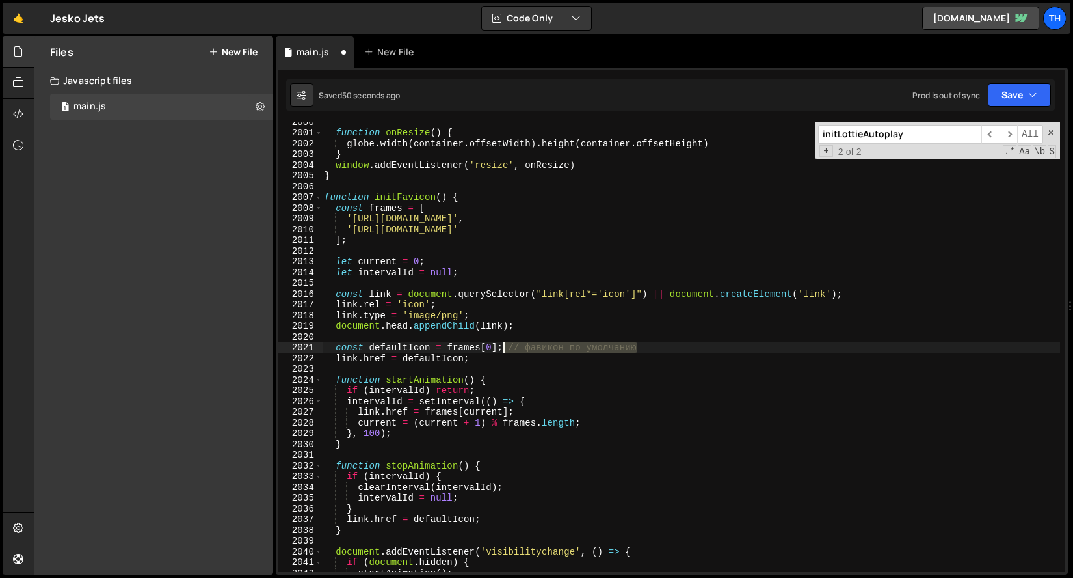
drag, startPoint x: 647, startPoint y: 348, endPoint x: 504, endPoint y: 348, distance: 142.5
click at [504, 348] on div "function onResize ( ) { globe . width ( container . offsetWidth ) . height ( co…" at bounding box center [691, 351] width 738 height 471
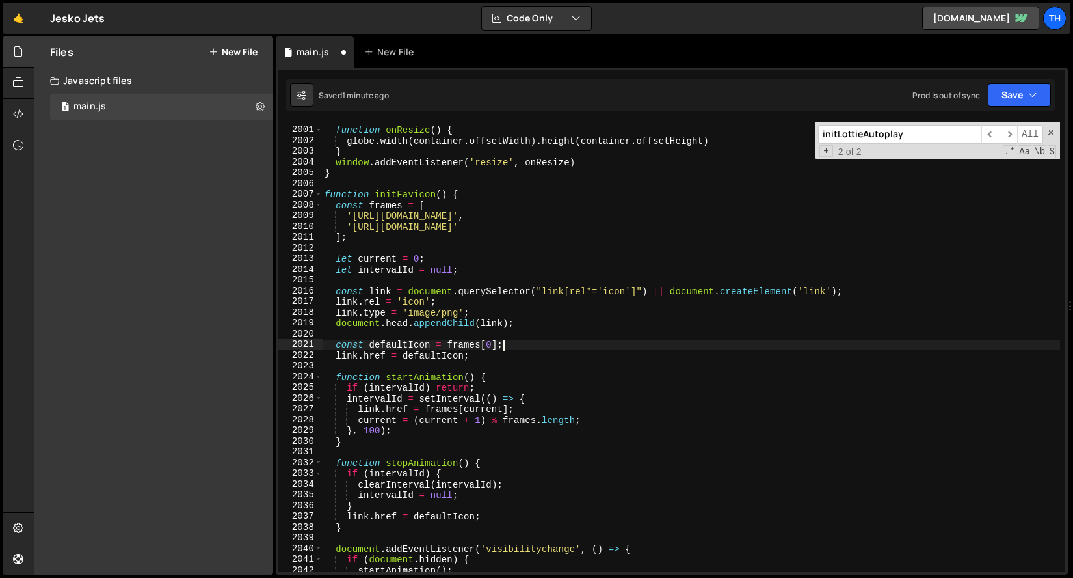
click at [414, 343] on div "function onResize ( ) { globe . width ( container . offsetWidth ) . height ( co…" at bounding box center [691, 349] width 738 height 471
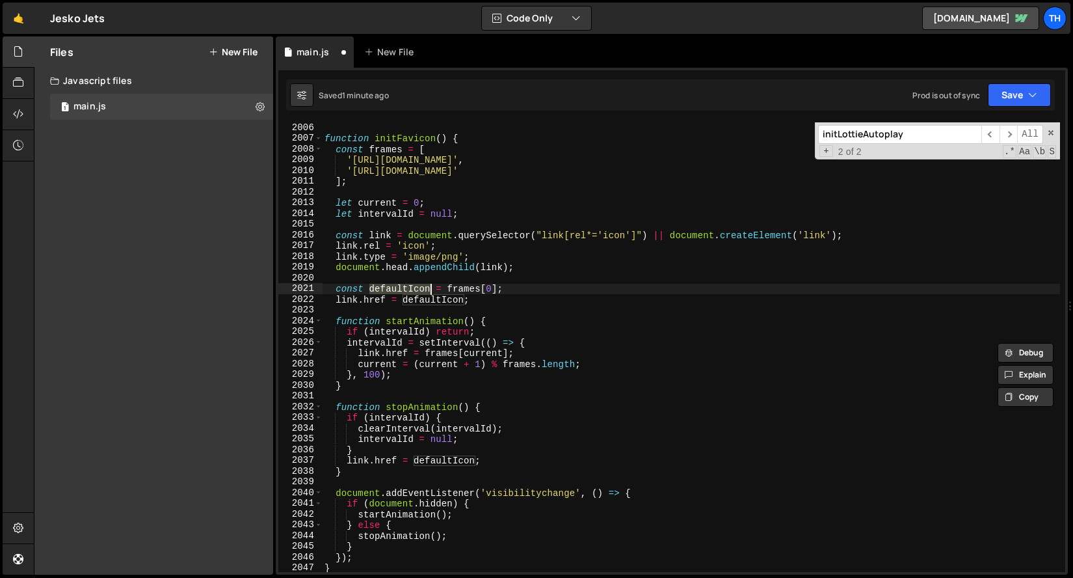
scroll to position [20869, 0]
click at [347, 459] on div "function initFavicon ( ) { const frames = [ '[URL][DOMAIN_NAME]' , '[URL][DOMAI…" at bounding box center [691, 355] width 738 height 471
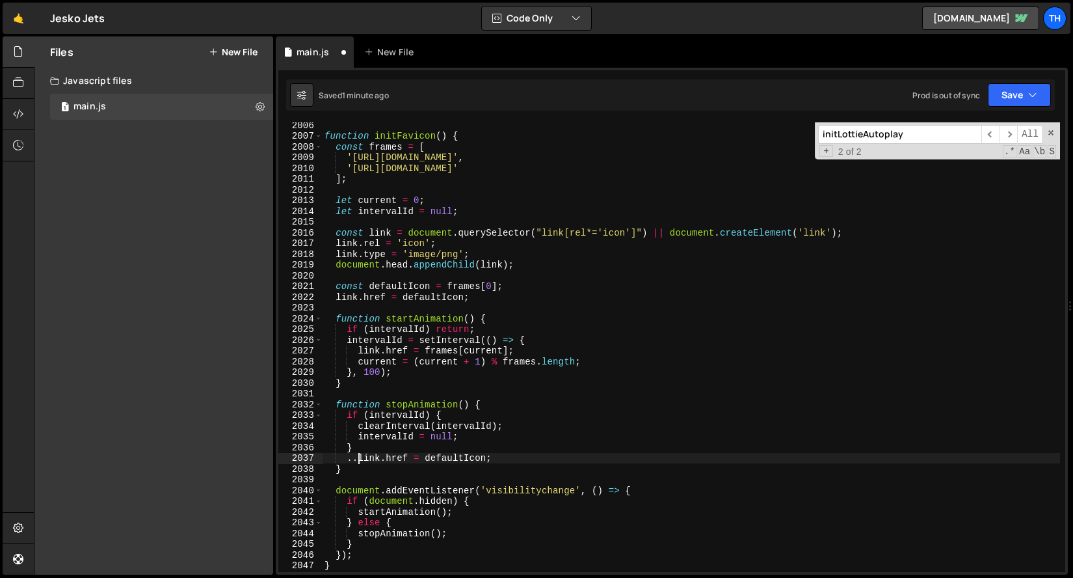
scroll to position [0, 2]
click at [1046, 97] on button "Save" at bounding box center [1019, 94] width 63 height 23
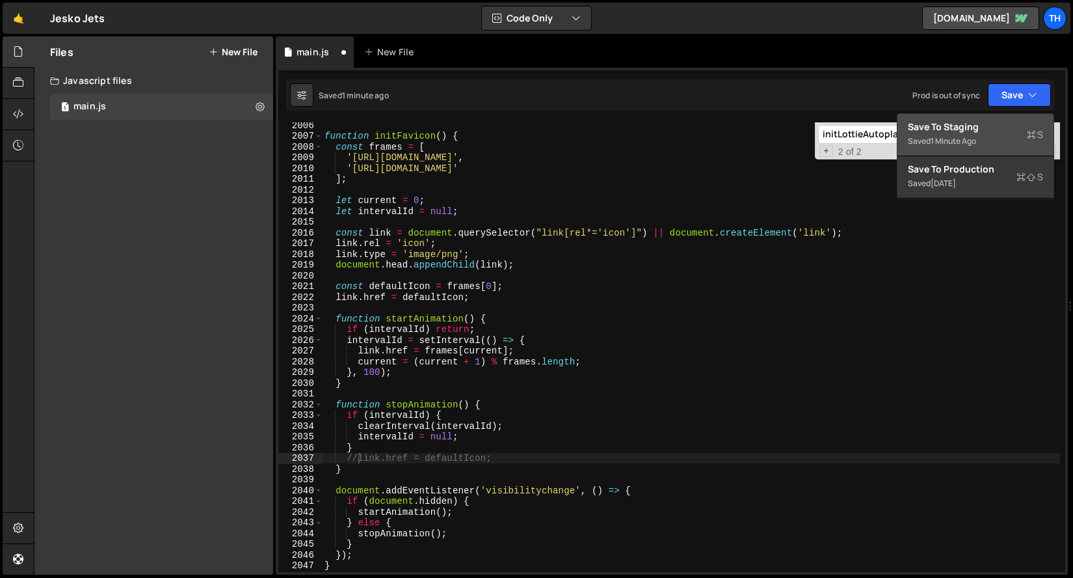
click at [1046, 126] on button "Save to Staging S Saved 1 minute ago" at bounding box center [976, 135] width 156 height 42
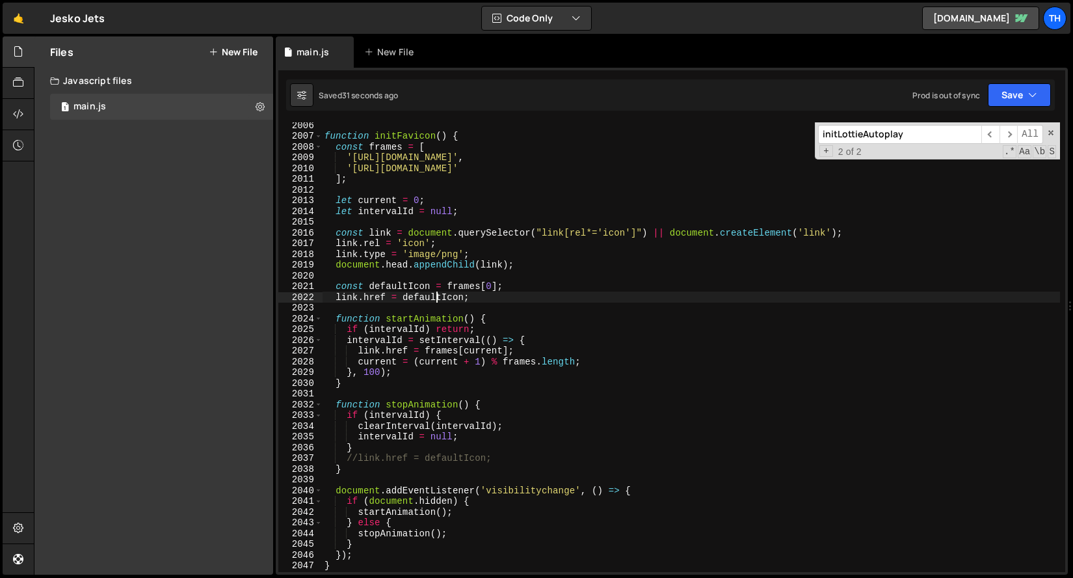
click at [437, 301] on div "function initFavicon ( ) { const frames = [ '[URL][DOMAIN_NAME]' , '[URL][DOMAI…" at bounding box center [691, 355] width 738 height 471
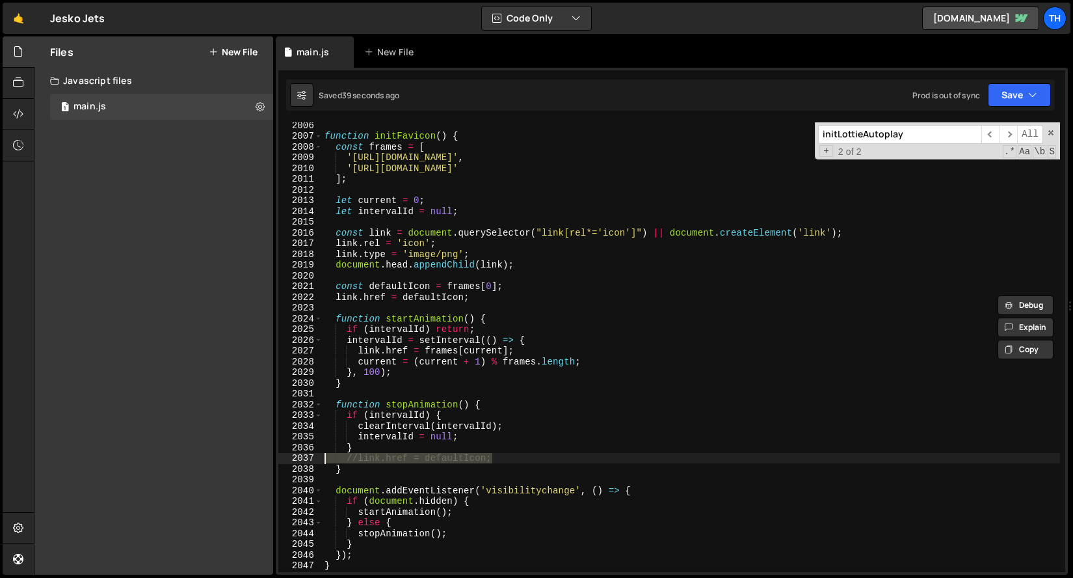
drag, startPoint x: 516, startPoint y: 455, endPoint x: 284, endPoint y: 455, distance: 232.3
click at [284, 455] on div "link.href = defaultIcon; 2006 2007 2008 2009 2010 2011 2012 2013 2014 2015 2016…" at bounding box center [671, 347] width 787 height 450
type textarea "//link.href = defaultIcon;"
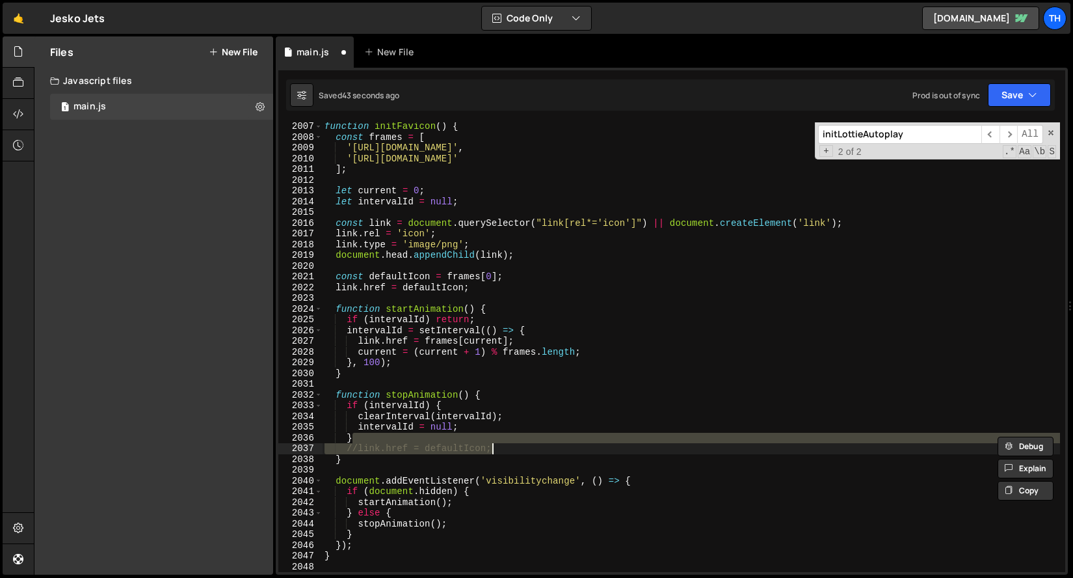
click at [474, 360] on div "function initFavicon ( ) { const frames = [ '[URL][DOMAIN_NAME]' , '[URL][DOMAI…" at bounding box center [691, 356] width 738 height 471
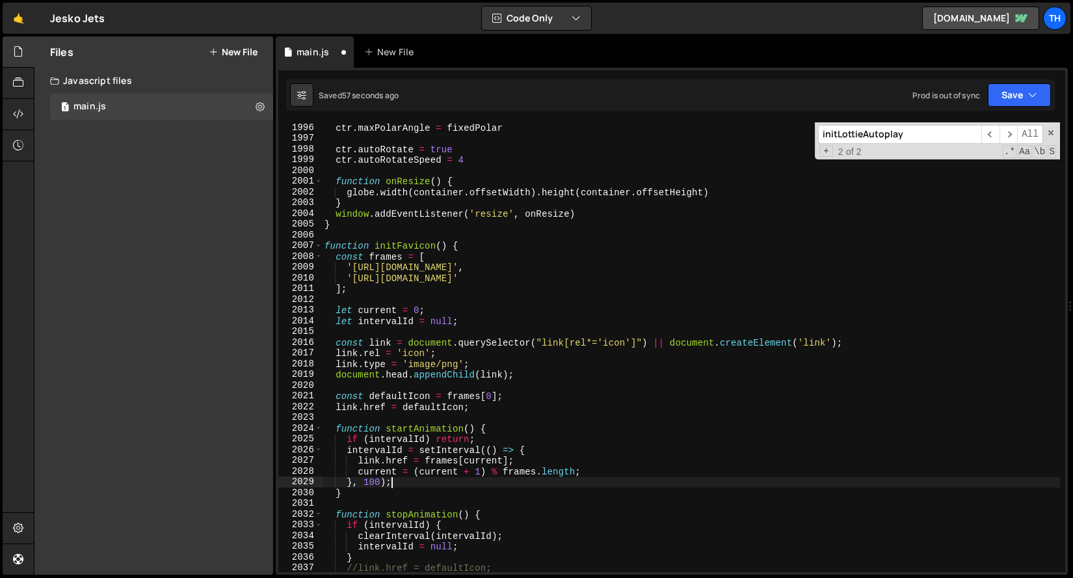
scroll to position [20767, 0]
click at [321, 243] on span at bounding box center [318, 245] width 7 height 11
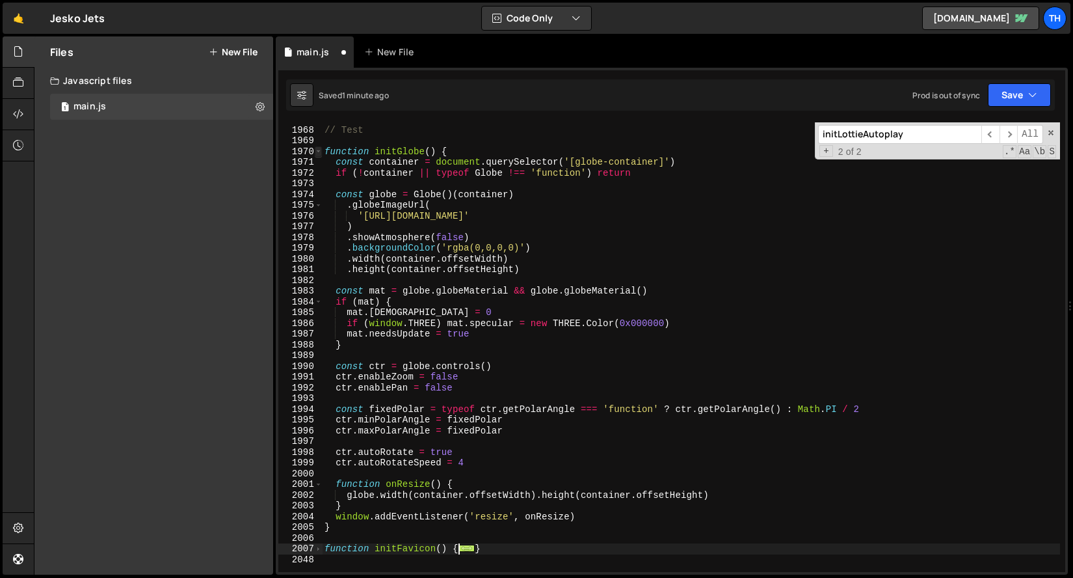
click at [319, 152] on span at bounding box center [318, 151] width 7 height 11
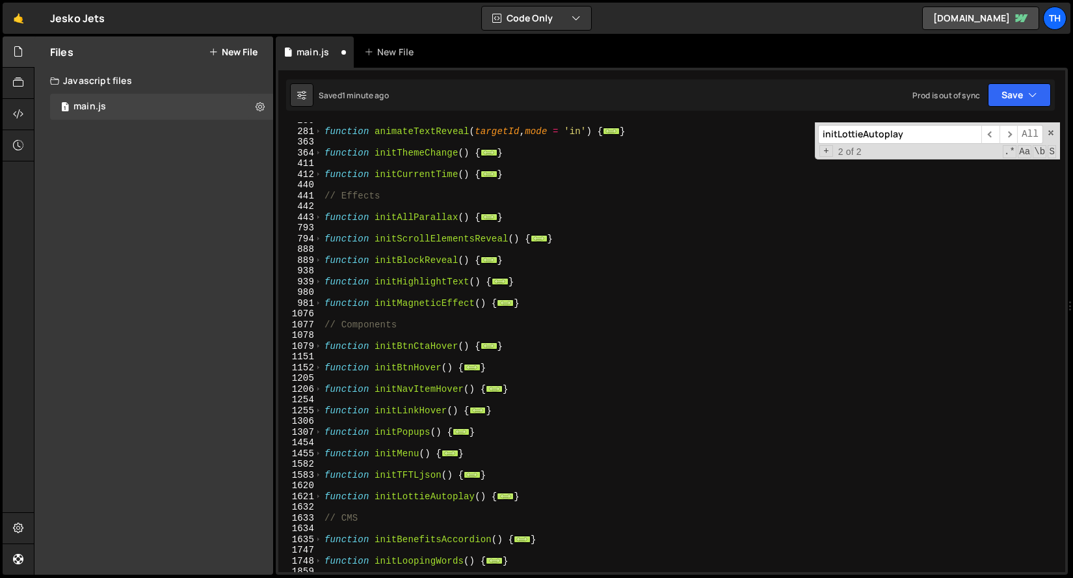
scroll to position [0, 0]
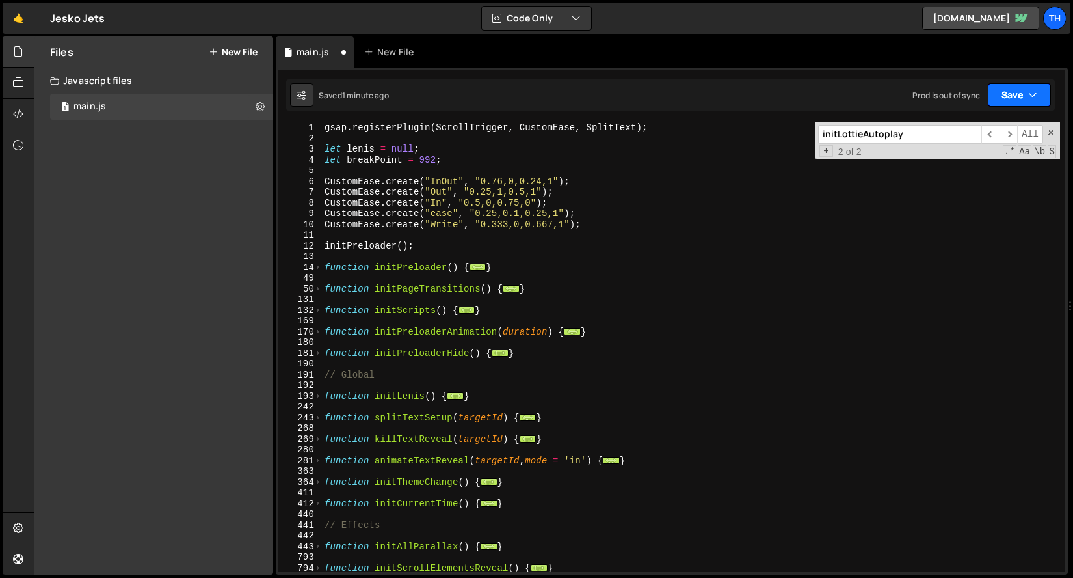
click at [1046, 96] on button "Save" at bounding box center [1019, 94] width 63 height 23
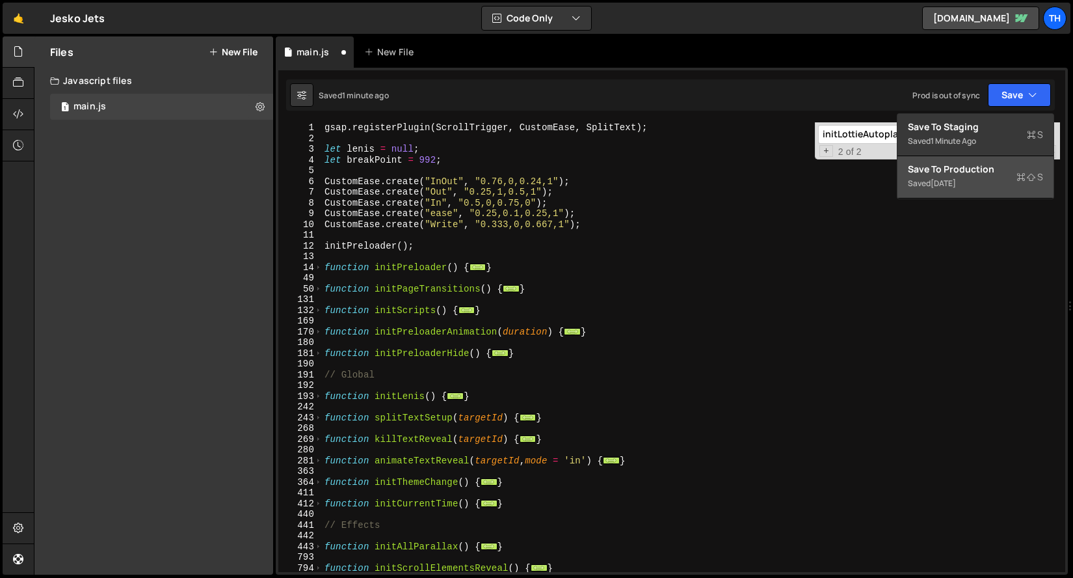
click at [1019, 189] on div "Saved [DATE]" at bounding box center [975, 184] width 135 height 16
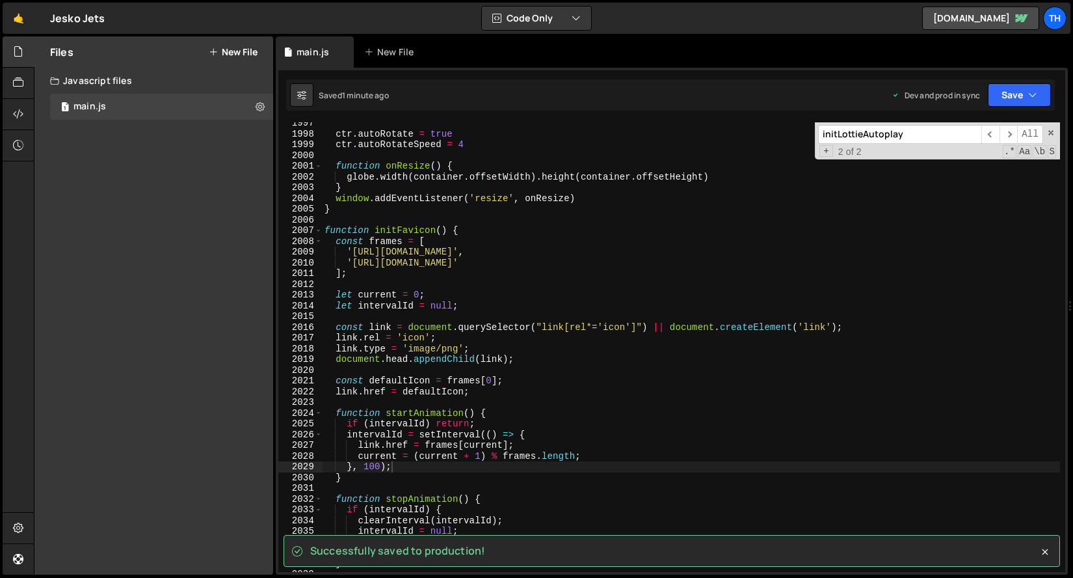
scroll to position [20781, 0]
click at [319, 232] on span at bounding box center [318, 230] width 7 height 11
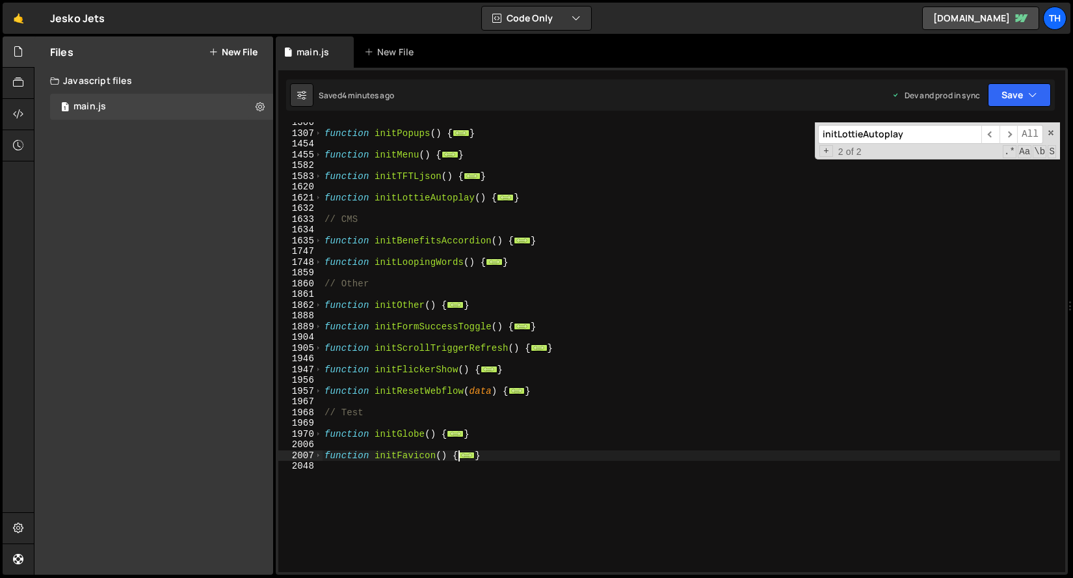
scroll to position [628, 0]
click at [320, 456] on span at bounding box center [318, 455] width 7 height 11
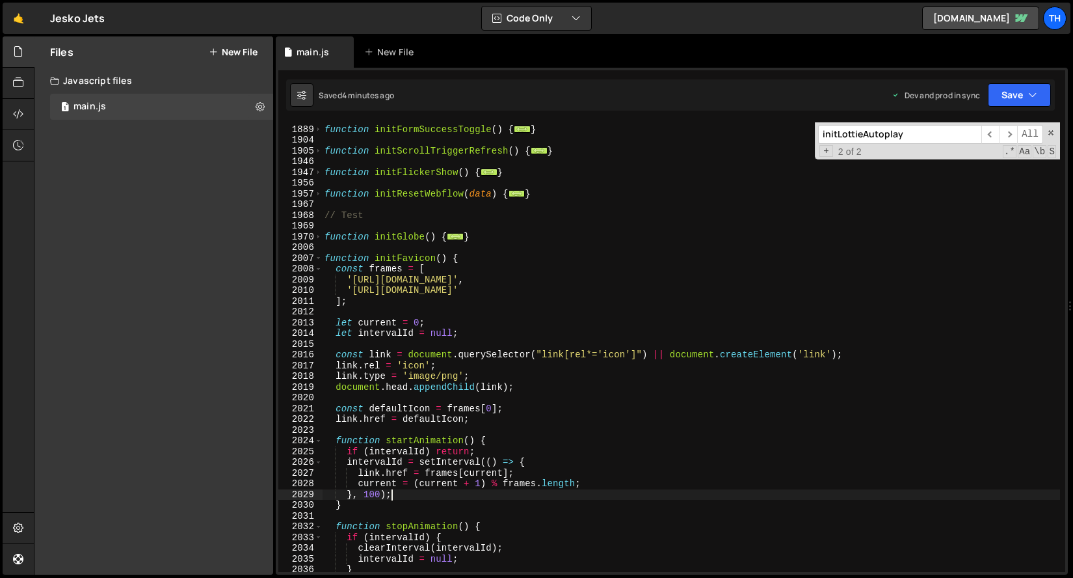
scroll to position [867, 0]
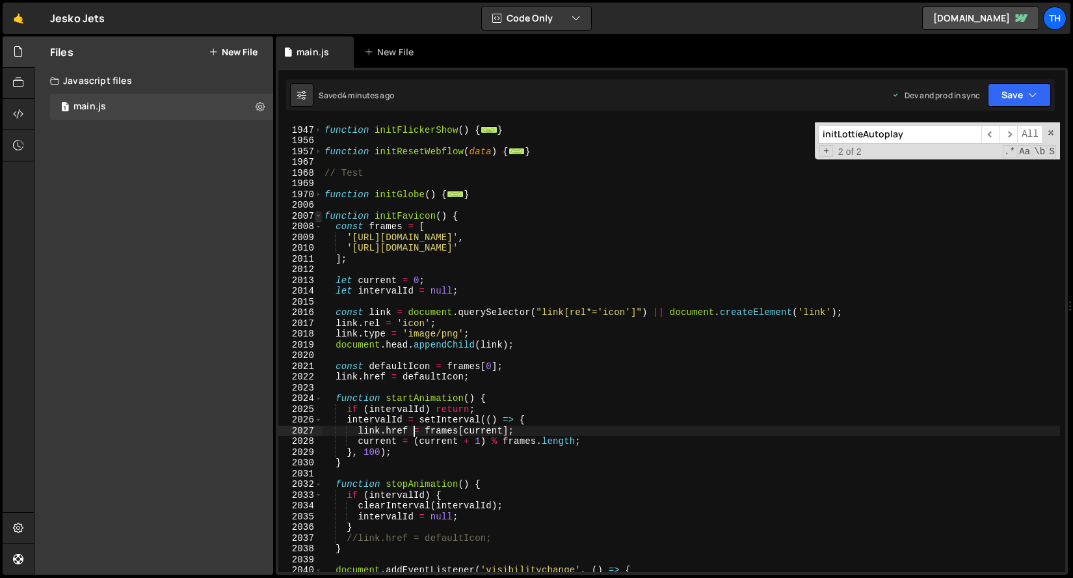
click at [317, 216] on span at bounding box center [318, 216] width 7 height 11
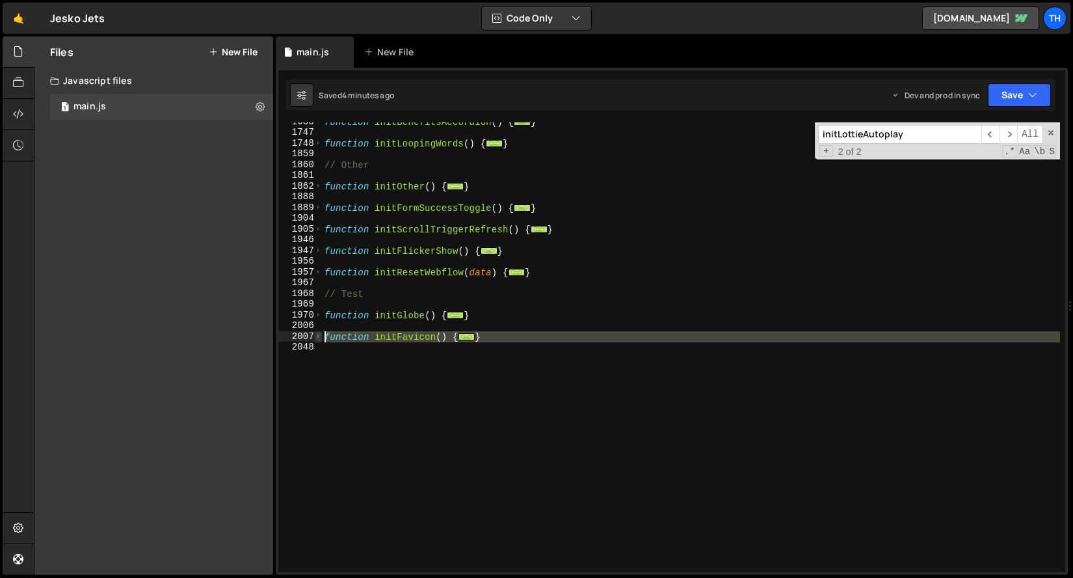
drag, startPoint x: 390, startPoint y: 373, endPoint x: 318, endPoint y: 340, distance: 78.9
click at [318, 340] on div "link.href = frames[current]; 1635 1747 1748 1859 1860 1861 1862 1888 1889 1904 …" at bounding box center [671, 347] width 787 height 450
type textarea "function initFavicon() { const frames = ["
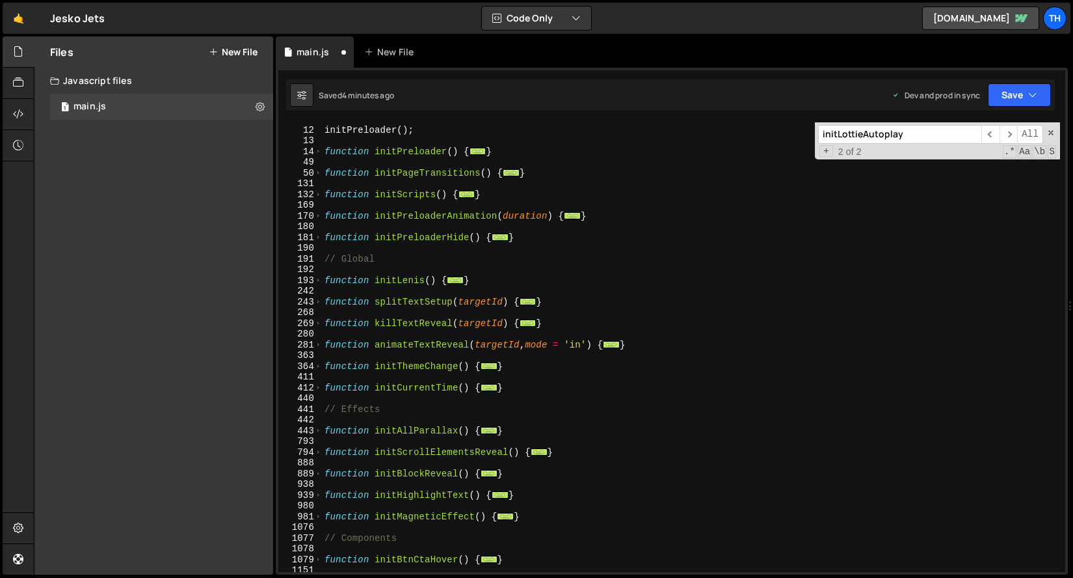
scroll to position [116, 0]
click at [520, 389] on div "initPreloader ( ) ; function initPreloader ( ) { ... } function initPageTransit…" at bounding box center [691, 348] width 738 height 471
type textarea "}"
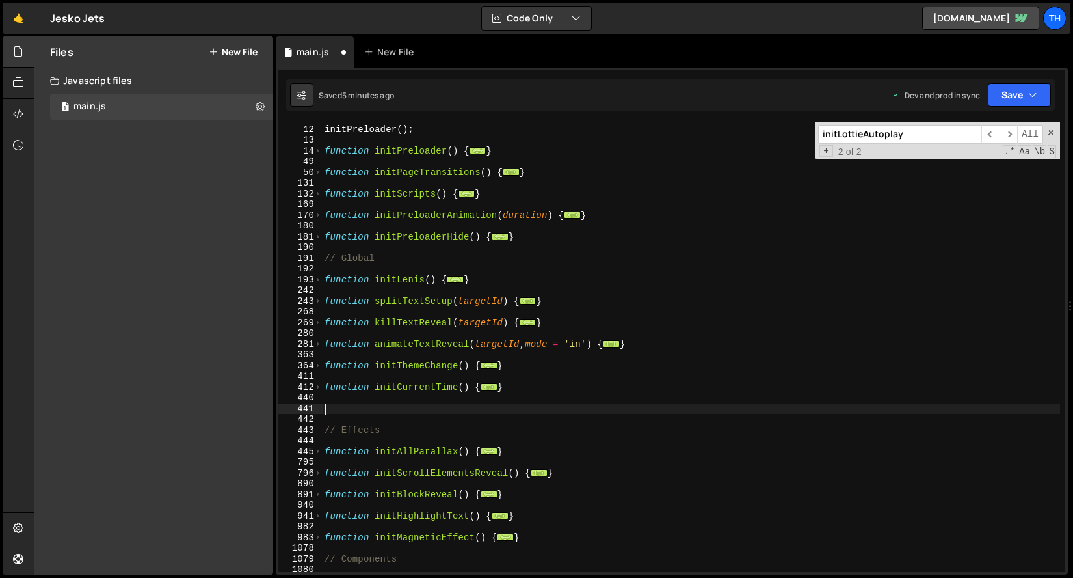
paste textarea
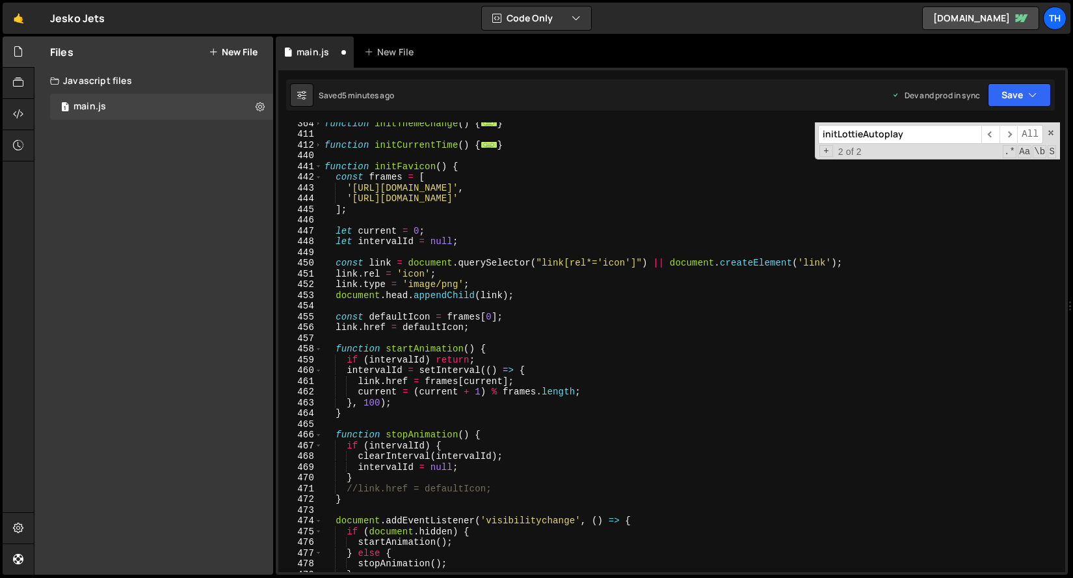
scroll to position [358, 0]
click at [315, 168] on span at bounding box center [318, 166] width 7 height 11
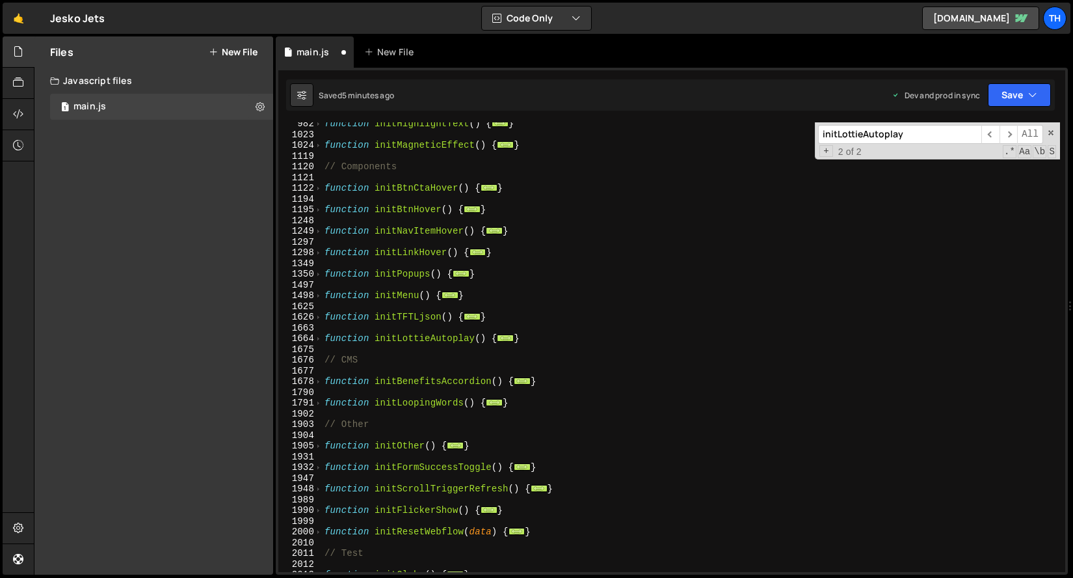
scroll to position [768, 0]
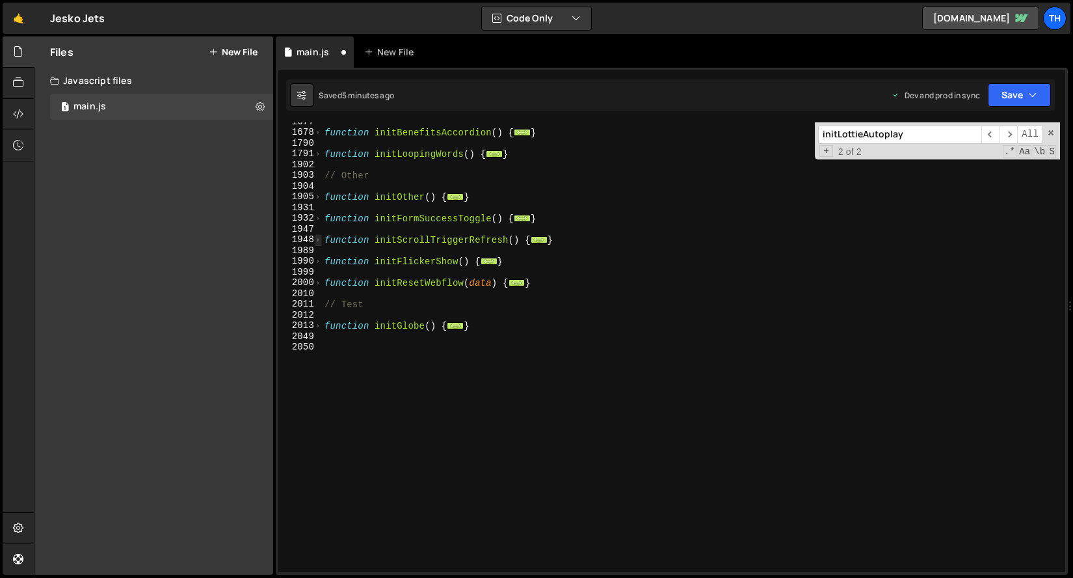
click at [318, 241] on span at bounding box center [318, 239] width 7 height 11
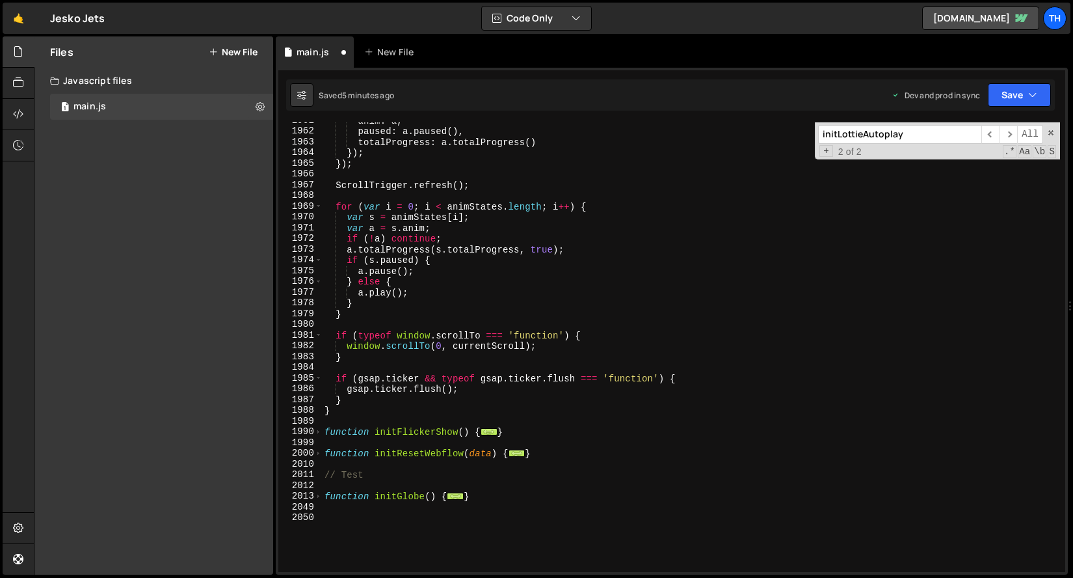
scroll to position [783, 0]
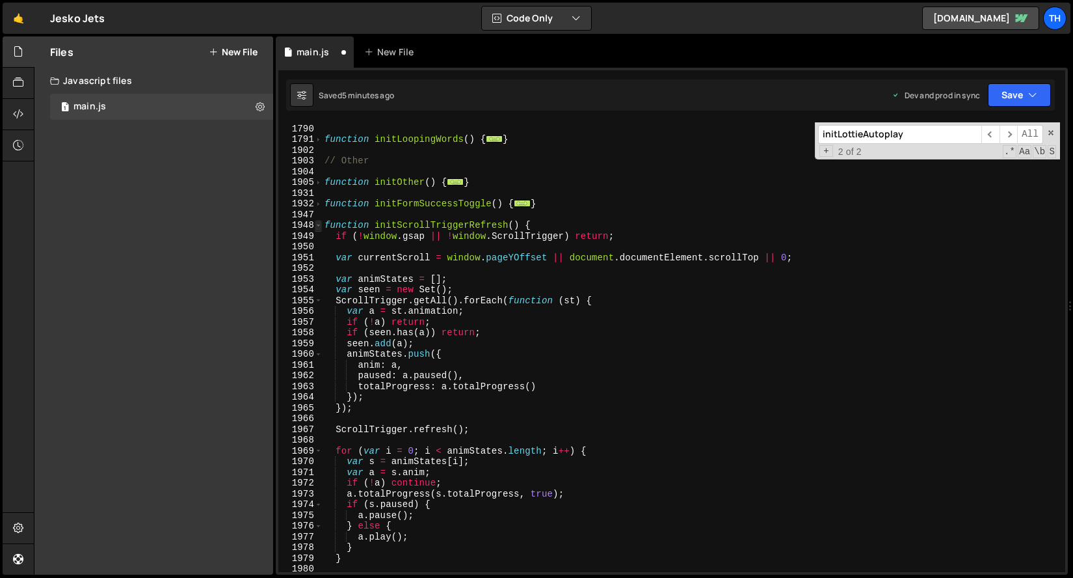
click at [319, 221] on span at bounding box center [318, 225] width 7 height 11
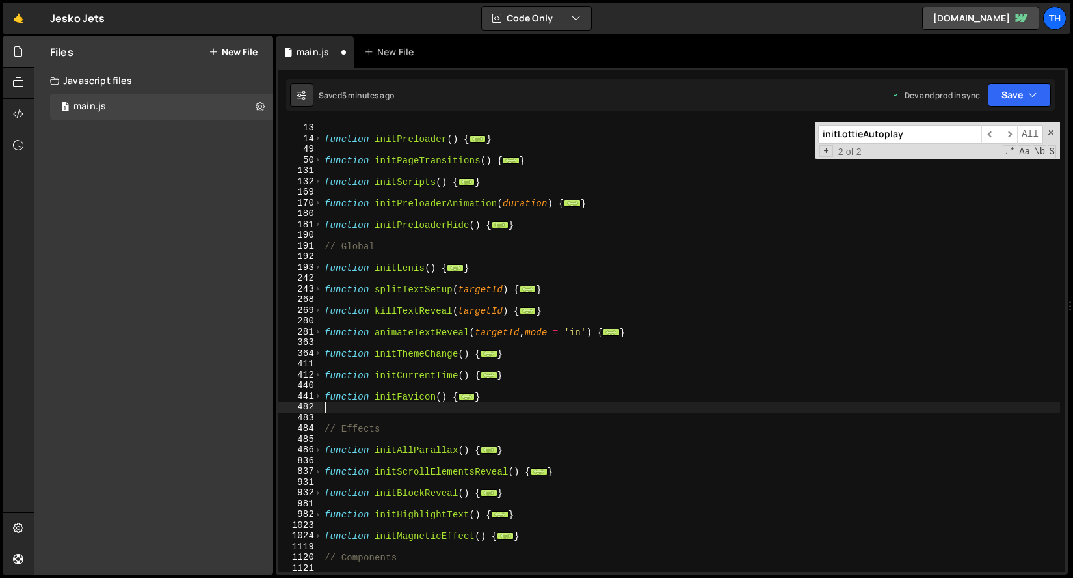
scroll to position [122, 0]
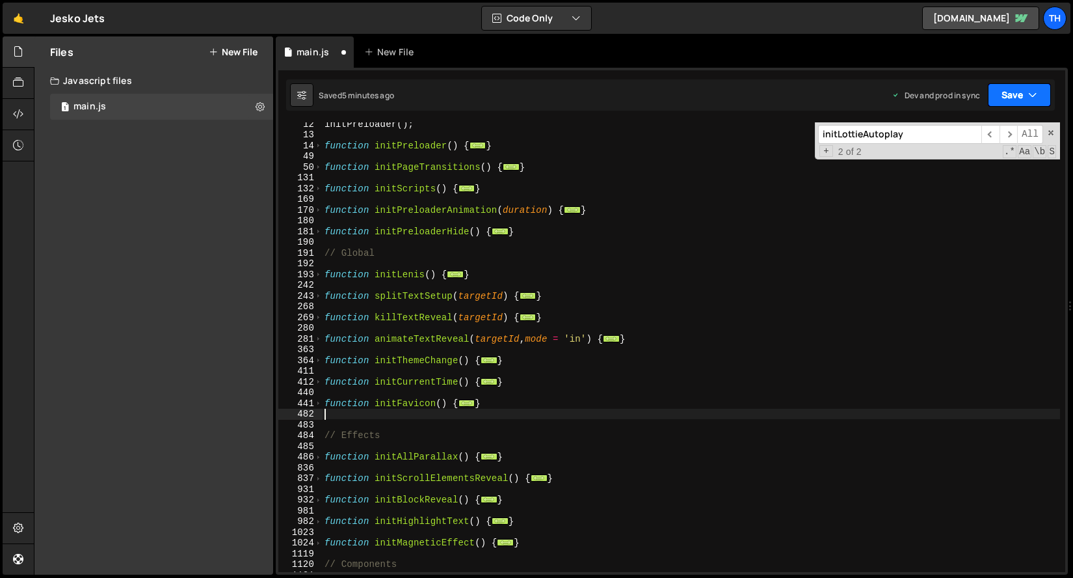
click at [1012, 99] on button "Save" at bounding box center [1019, 94] width 63 height 23
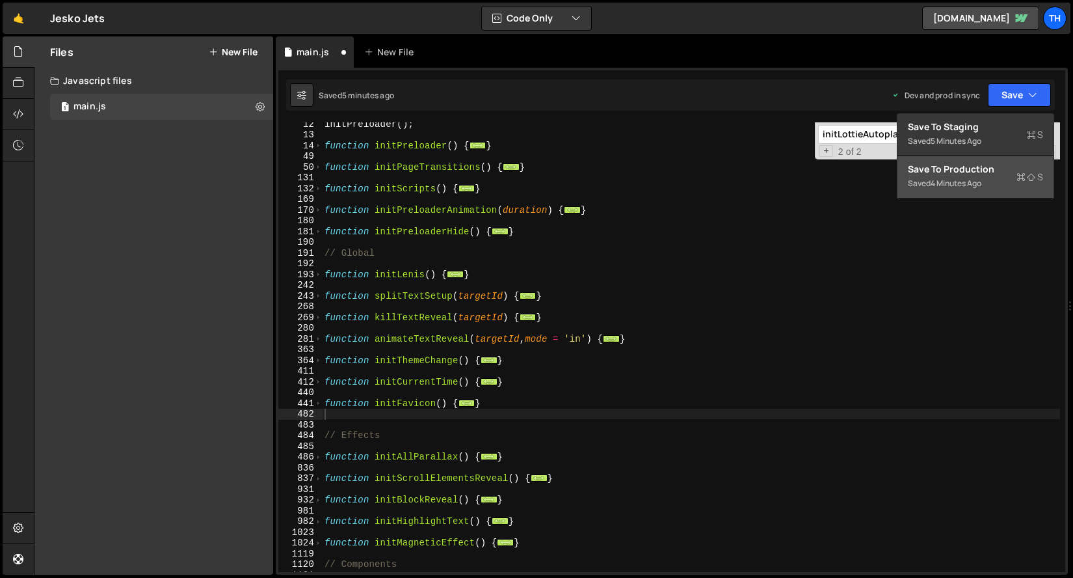
click at [988, 167] on div "Save to Production S" at bounding box center [975, 169] width 135 height 13
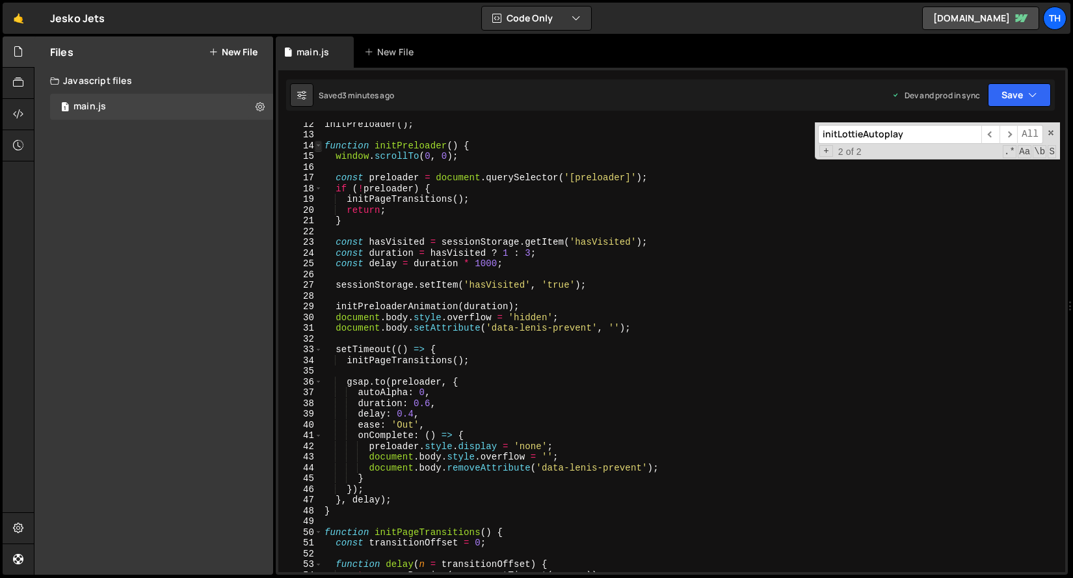
click at [321, 146] on span at bounding box center [318, 146] width 7 height 11
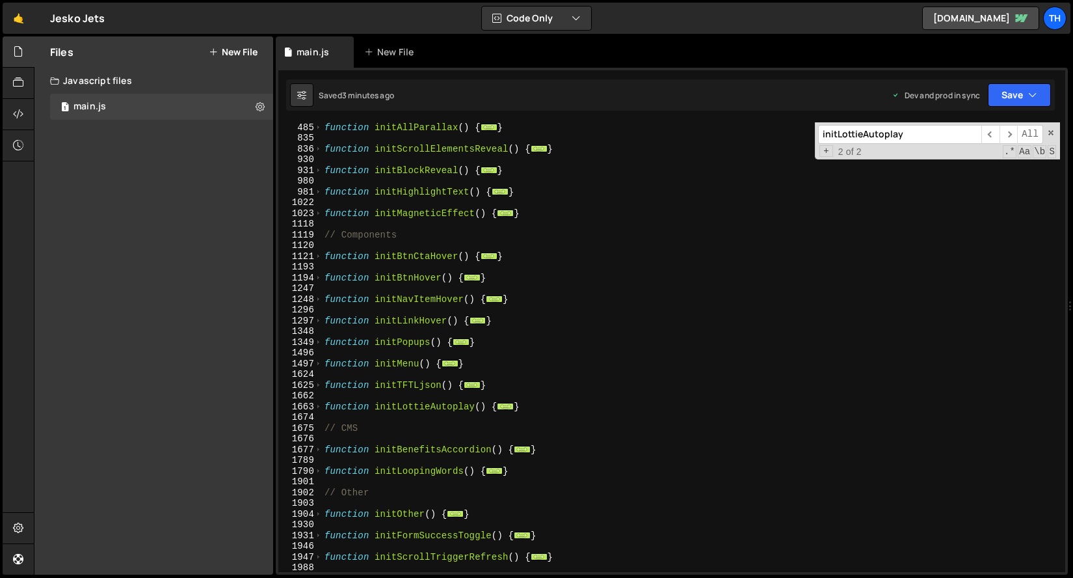
scroll to position [747, 0]
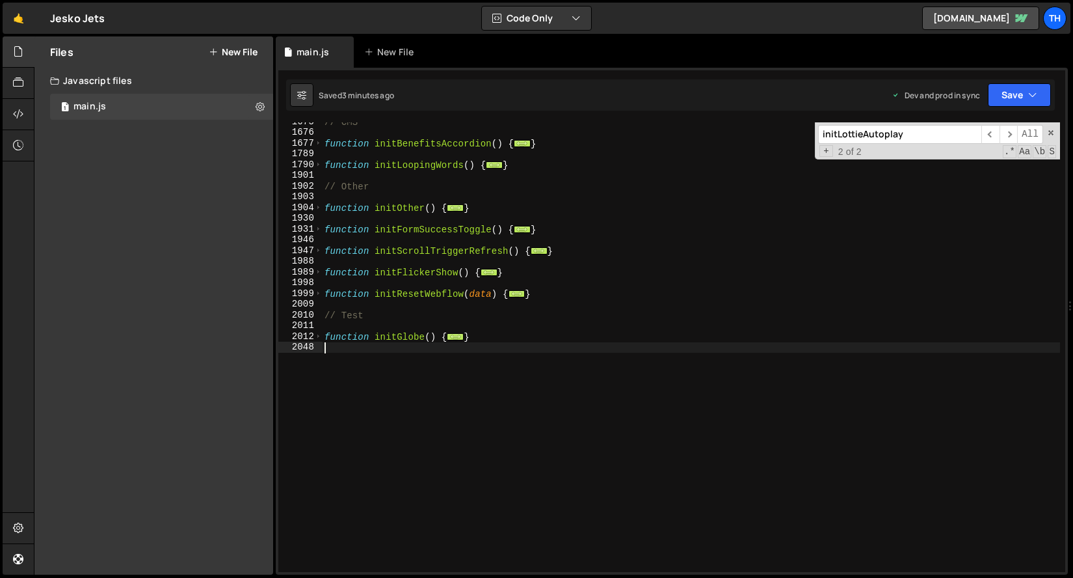
click at [366, 371] on div "// CMS function initBenefitsAccordion ( ) { ... } function initLoopingWords ( )…" at bounding box center [691, 351] width 738 height 471
paste textarea "}"
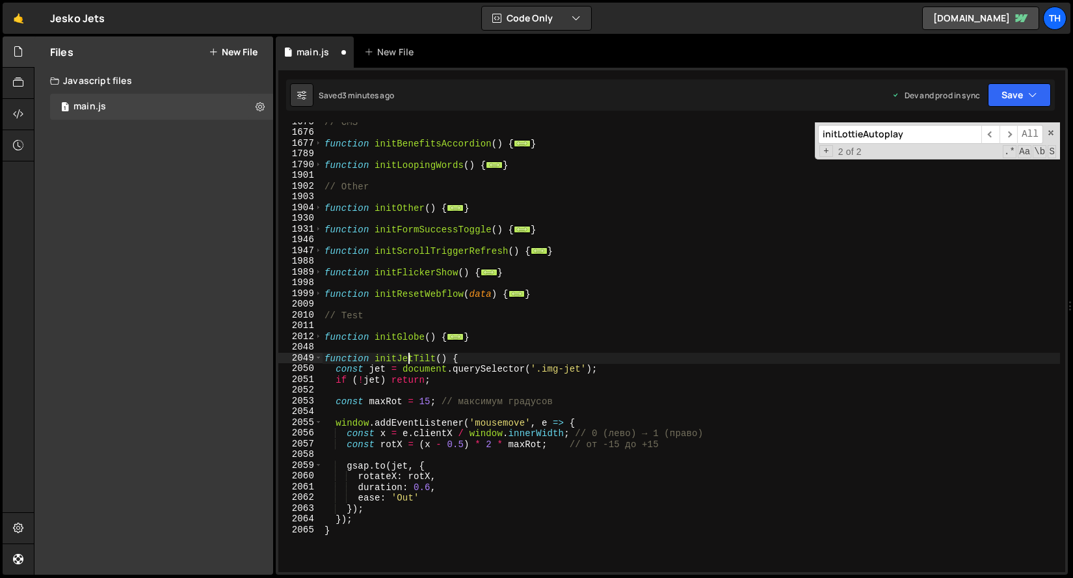
click at [411, 361] on div "// CMS function initBenefitsAccordion ( ) { ... } function initLoopingWords ( )…" at bounding box center [691, 351] width 738 height 471
click at [398, 358] on div "// CMS function initBenefitsAccordion ( ) { ... } function initLoopingWords ( )…" at bounding box center [691, 351] width 738 height 471
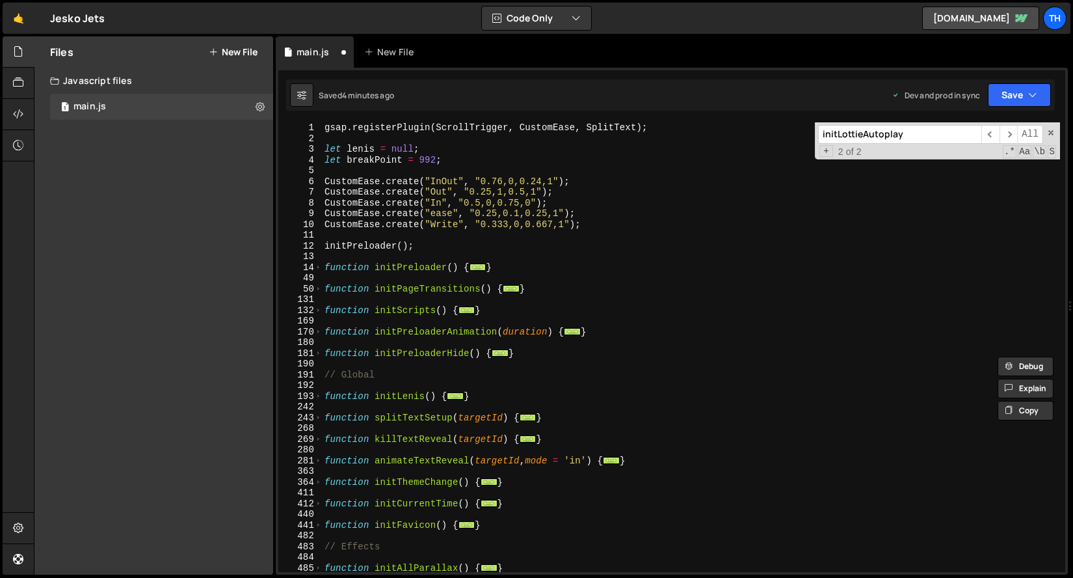
scroll to position [0, 0]
click at [320, 312] on span at bounding box center [318, 310] width 7 height 11
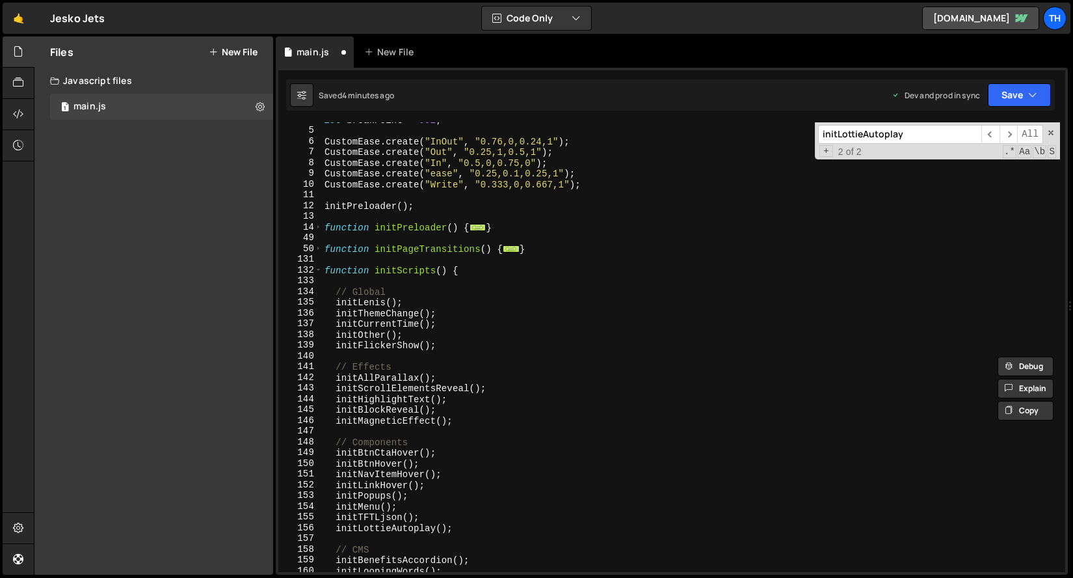
scroll to position [185, 0]
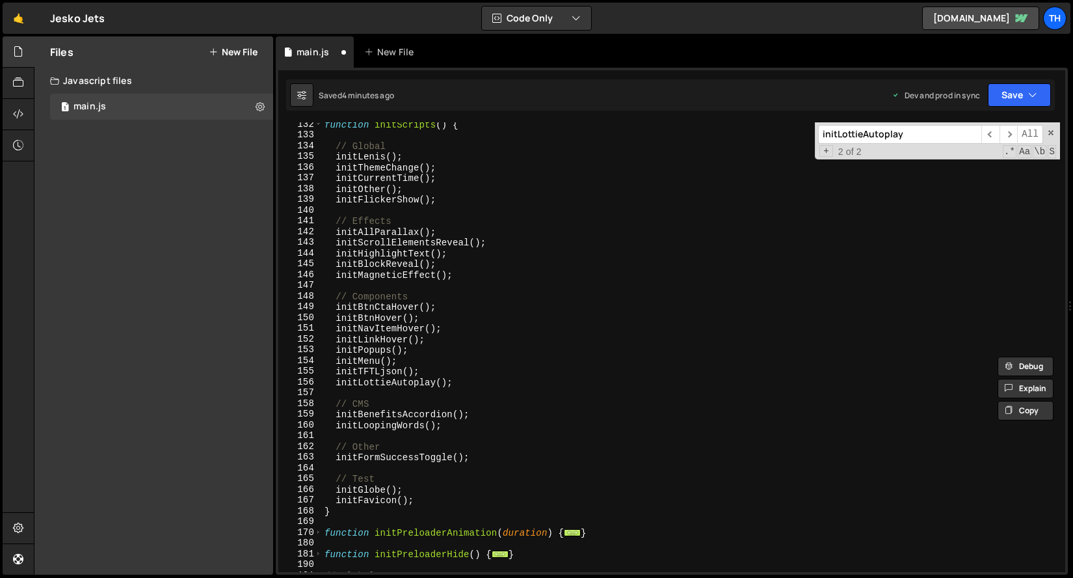
click at [424, 499] on div "function initScripts ( ) { // Global initLenis ( ) ; initThemeChange ( ) ; init…" at bounding box center [691, 354] width 738 height 471
type textarea "initFavicon();"
paste textarea "initJetTilt"
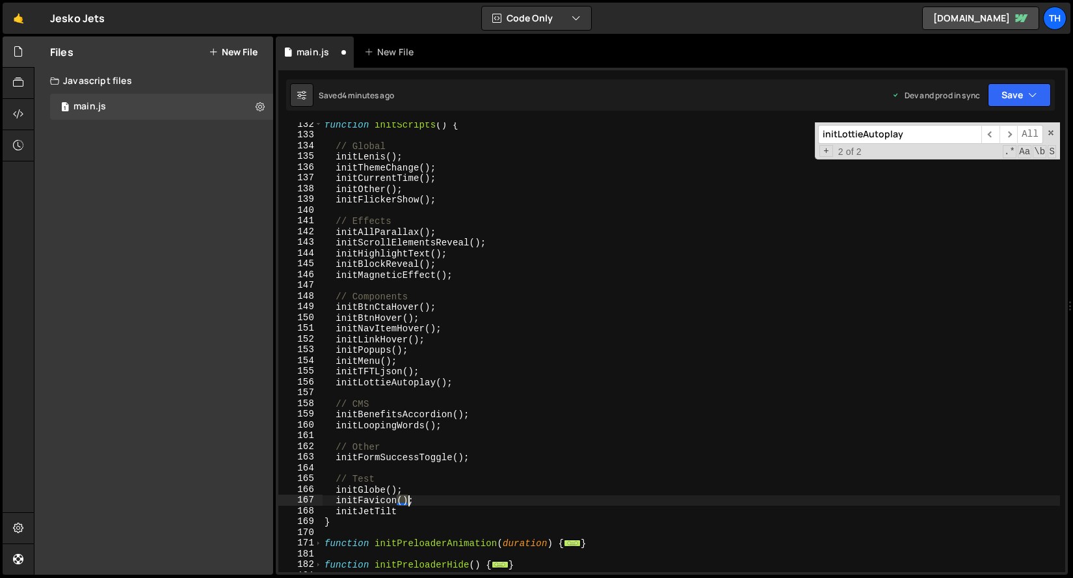
drag, startPoint x: 397, startPoint y: 500, endPoint x: 418, endPoint y: 500, distance: 21.5
click at [418, 500] on div "function initScripts ( ) { // Global initLenis ( ) ; initThemeChange ( ) ; init…" at bounding box center [691, 354] width 738 height 471
click at [410, 511] on div "function initScripts ( ) { // Global initLenis ( ) ; initThemeChange ( ) ; init…" at bounding box center [691, 354] width 738 height 471
paste textarea "();"
click at [1006, 105] on button "Save" at bounding box center [1019, 94] width 63 height 23
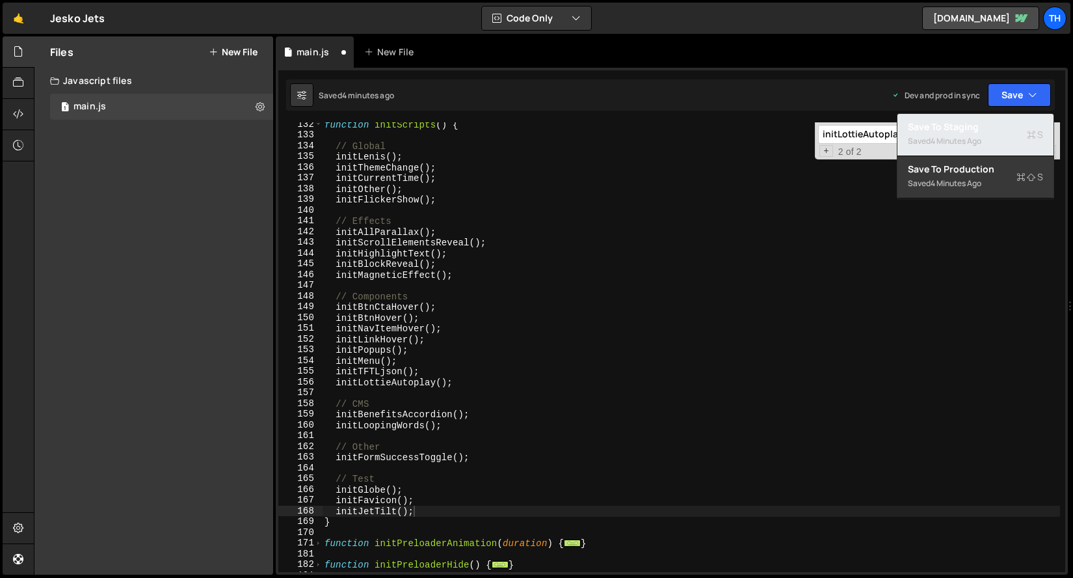
click at [988, 133] on div "Saved 4 minutes ago" at bounding box center [975, 141] width 135 height 16
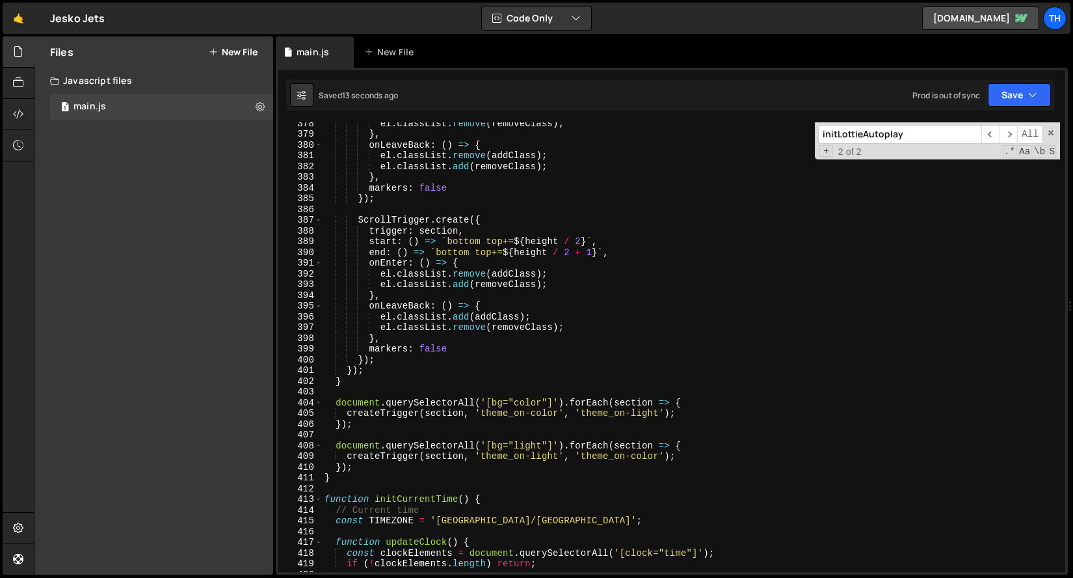
scroll to position [4031, 0]
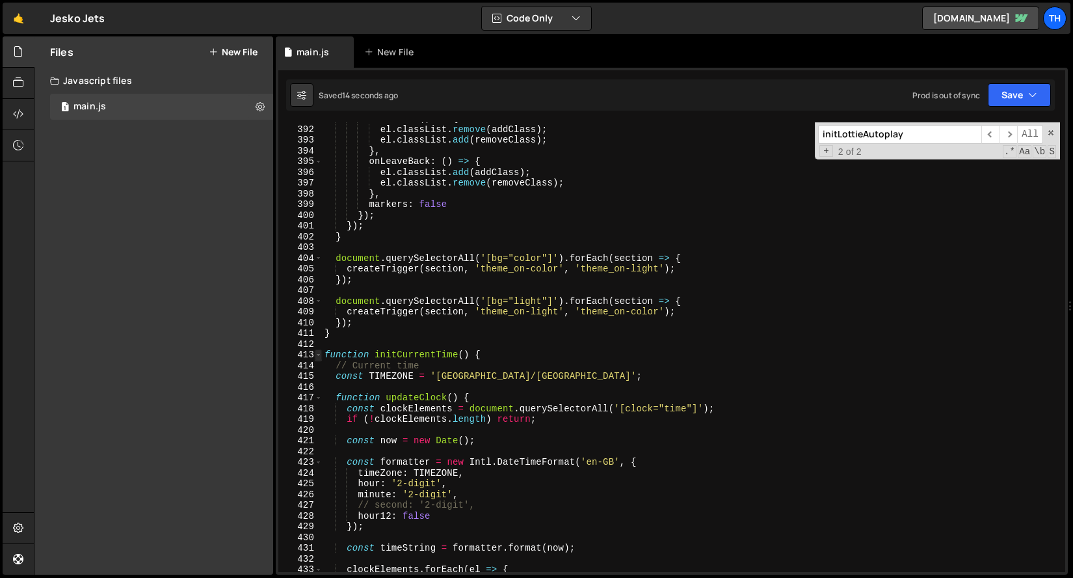
click at [321, 356] on span at bounding box center [318, 354] width 7 height 11
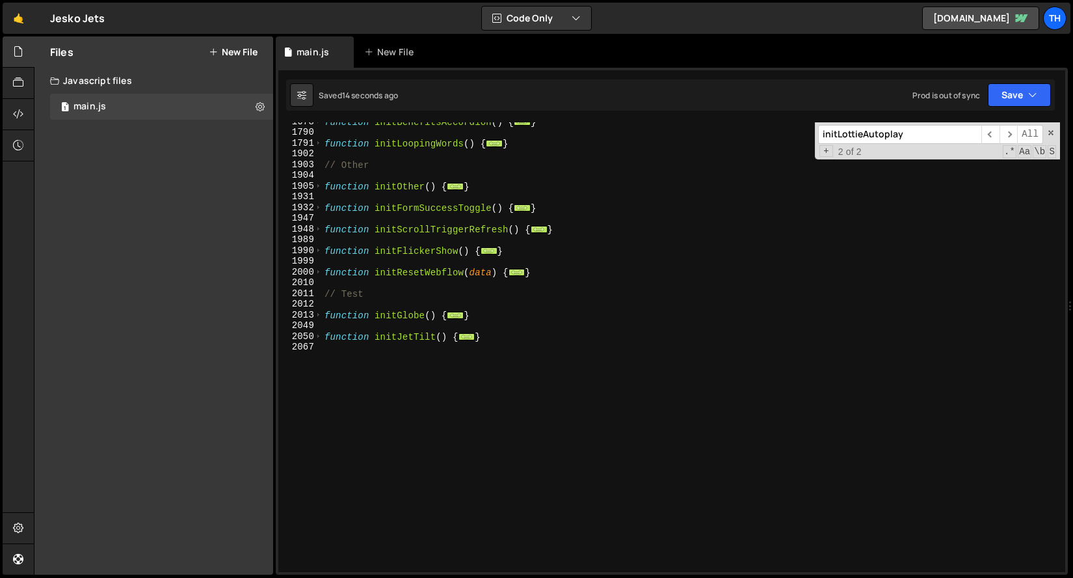
scroll to position [768, 0]
click at [317, 338] on span at bounding box center [318, 336] width 7 height 11
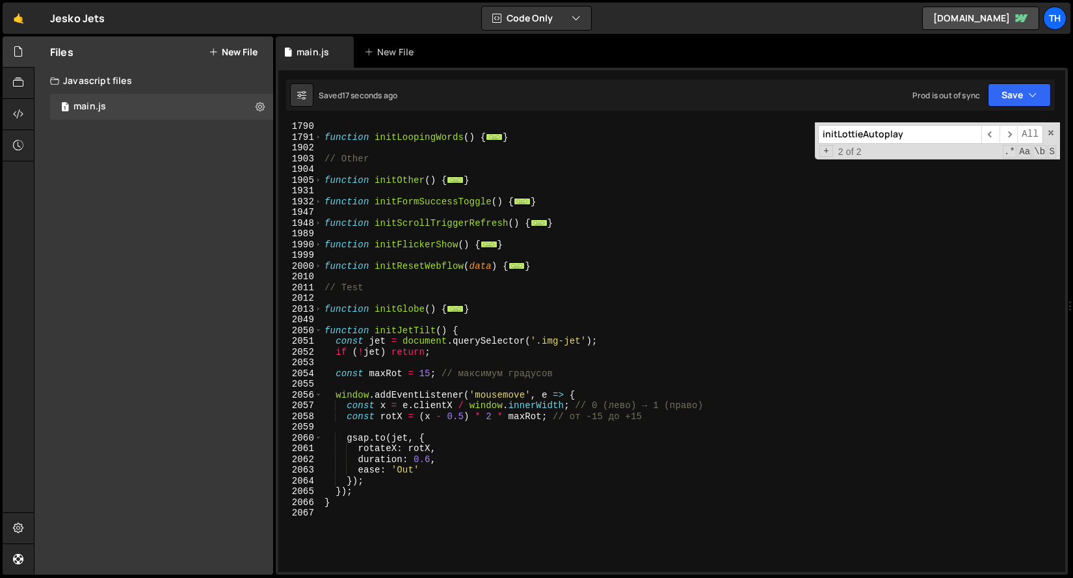
scroll to position [774, 0]
click at [399, 446] on div "function initLoopingWords ( ) { ... } // Other function initOther ( ) { ... } f…" at bounding box center [691, 356] width 738 height 471
click at [360, 445] on div "function initLoopingWords ( ) { ... } // Other function initOther ( ) { ... } f…" at bounding box center [691, 356] width 738 height 471
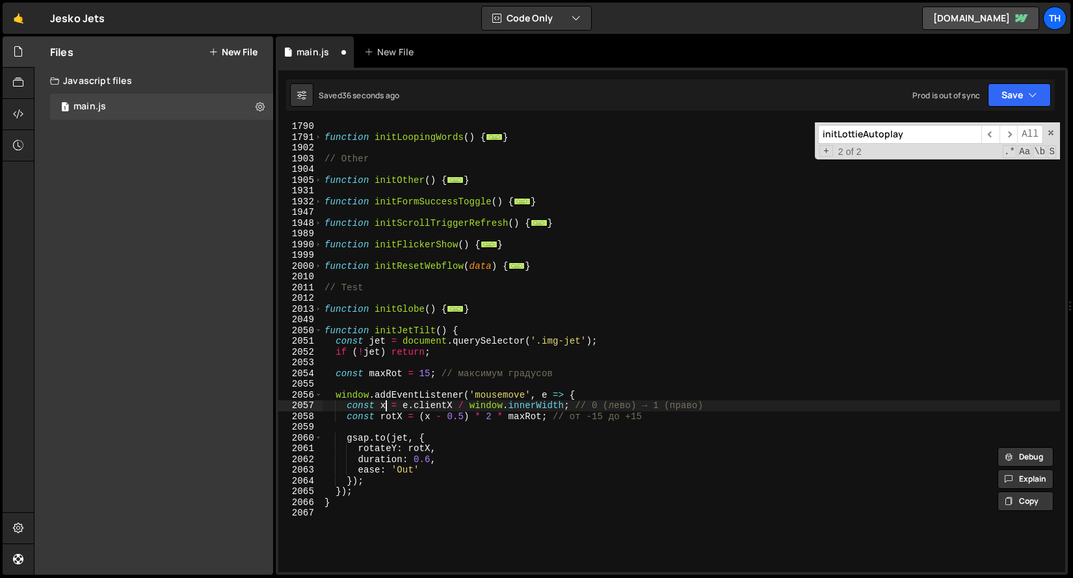
click at [385, 406] on div "function initLoopingWords ( ) { ... } // Other function initOther ( ) { ... } f…" at bounding box center [691, 356] width 738 height 471
click at [434, 446] on div "function initLoopingWords ( ) { ... } // Other function initOther ( ) { ... } f…" at bounding box center [691, 356] width 738 height 471
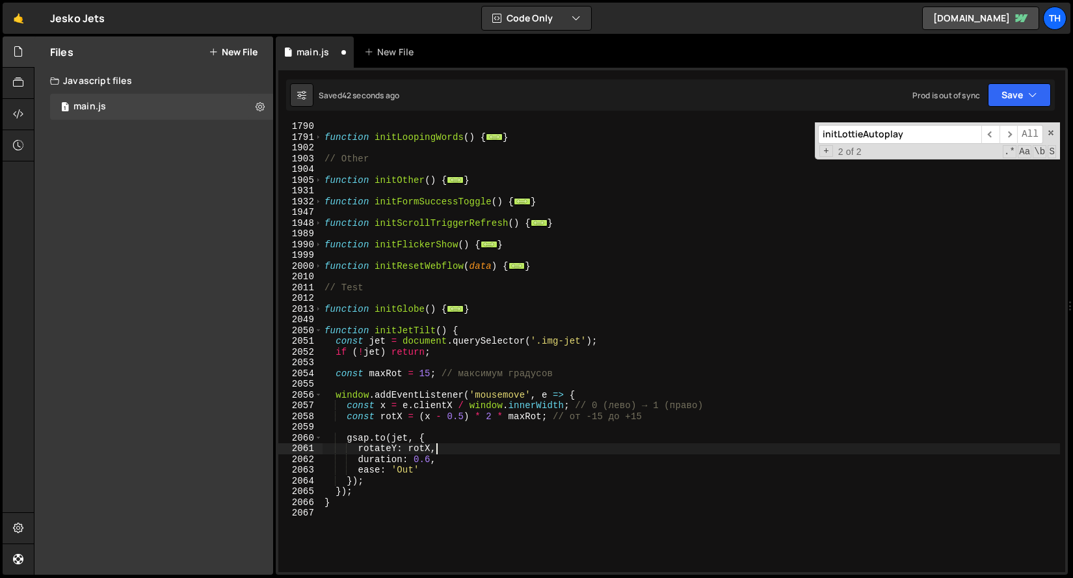
click at [430, 446] on div "function initLoopingWords ( ) { ... } // Other function initOther ( ) { ... } f…" at bounding box center [691, 356] width 738 height 471
click at [433, 446] on div "function initLoopingWords ( ) { ... } // Other function initOther ( ) { ... } f…" at bounding box center [691, 347] width 738 height 450
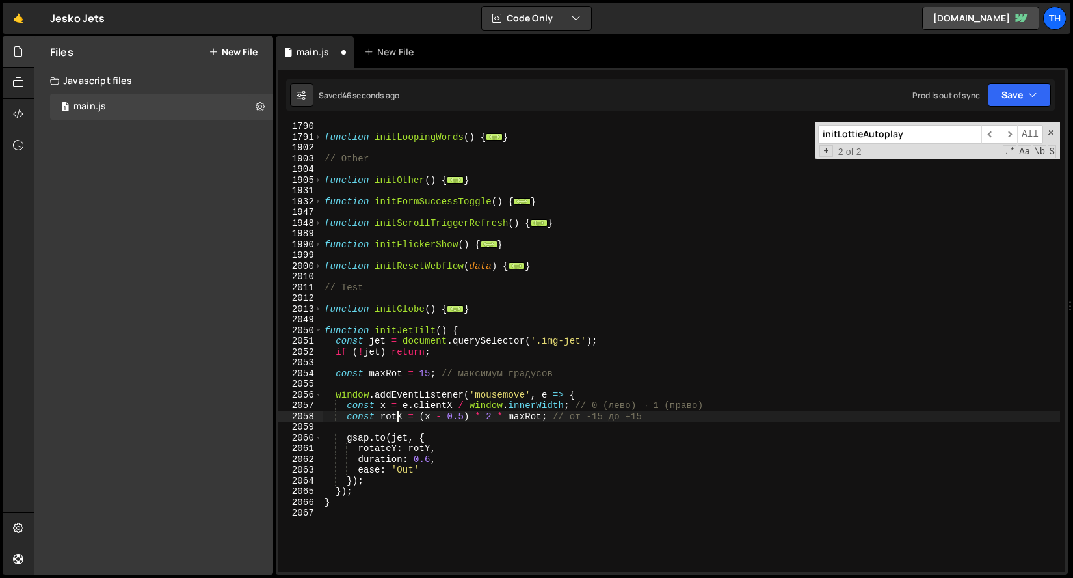
click at [400, 418] on div "function initLoopingWords ( ) { ... } // Other function initOther ( ) { ... } f…" at bounding box center [691, 356] width 738 height 471
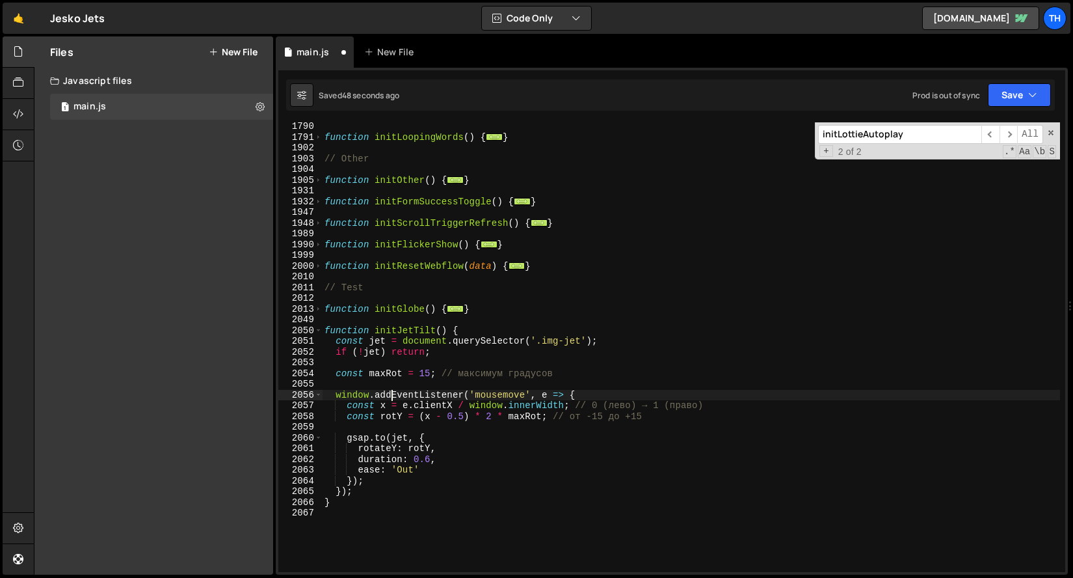
click at [392, 390] on div "function initLoopingWords ( ) { ... } // Other function initOther ( ) { ... } f…" at bounding box center [691, 356] width 738 height 471
click at [431, 418] on div "function initLoopingWords ( ) { ... } // Other function initOther ( ) { ... } f…" at bounding box center [691, 356] width 738 height 471
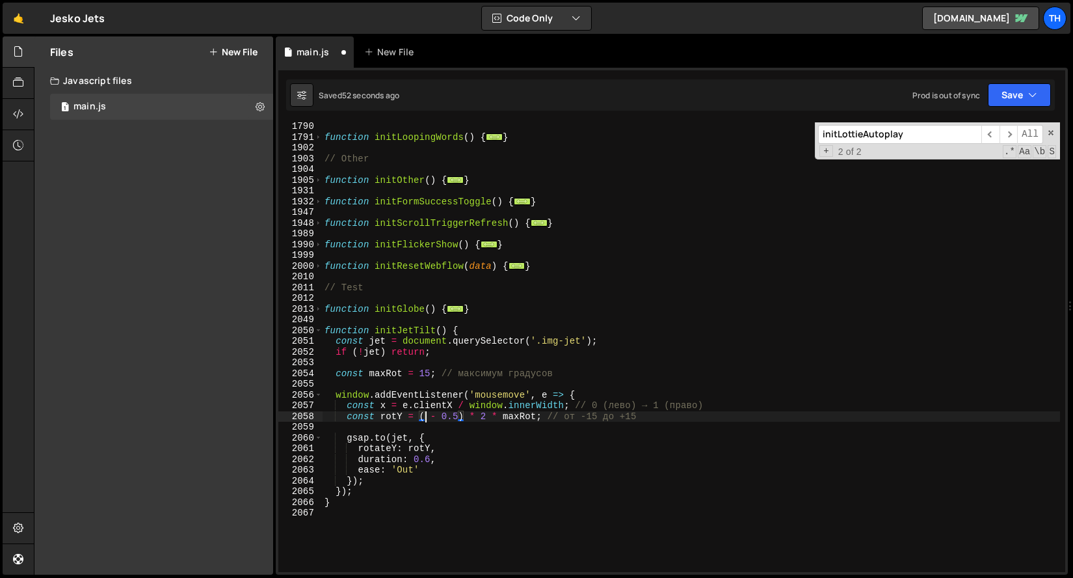
scroll to position [0, 7]
click at [386, 405] on div "function initLoopingWords ( ) { ... } // Other function initOther ( ) { ... } f…" at bounding box center [691, 356] width 738 height 471
type textarea "const y = e.clientX / window.innerWidth; // 0 (лево) → 1 (право)"
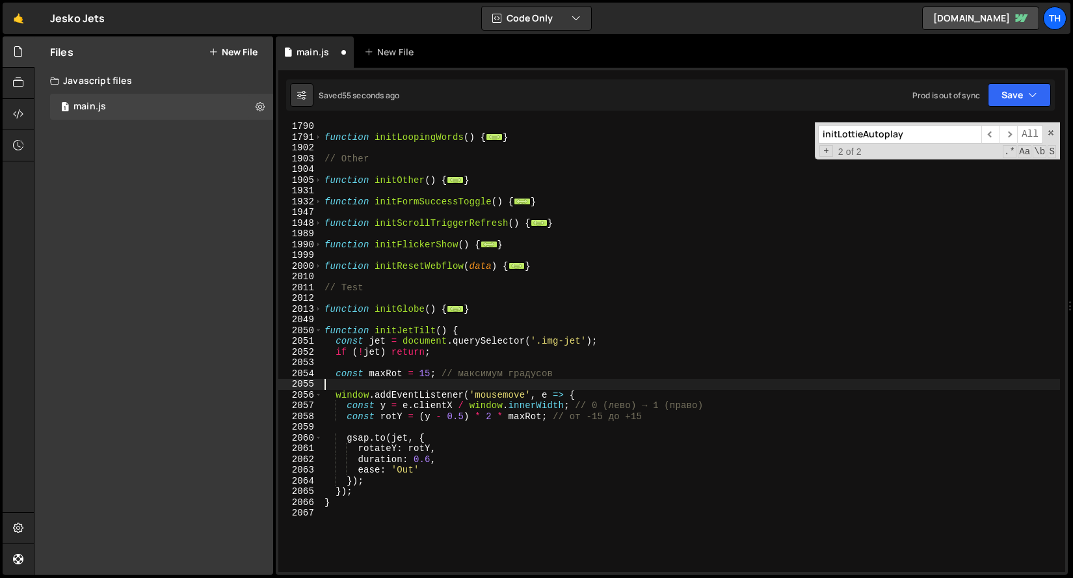
click at [405, 388] on div "function initLoopingWords ( ) { ... } // Other function initOther ( ) { ... } f…" at bounding box center [691, 356] width 738 height 471
click at [1038, 100] on button "Save" at bounding box center [1019, 94] width 63 height 23
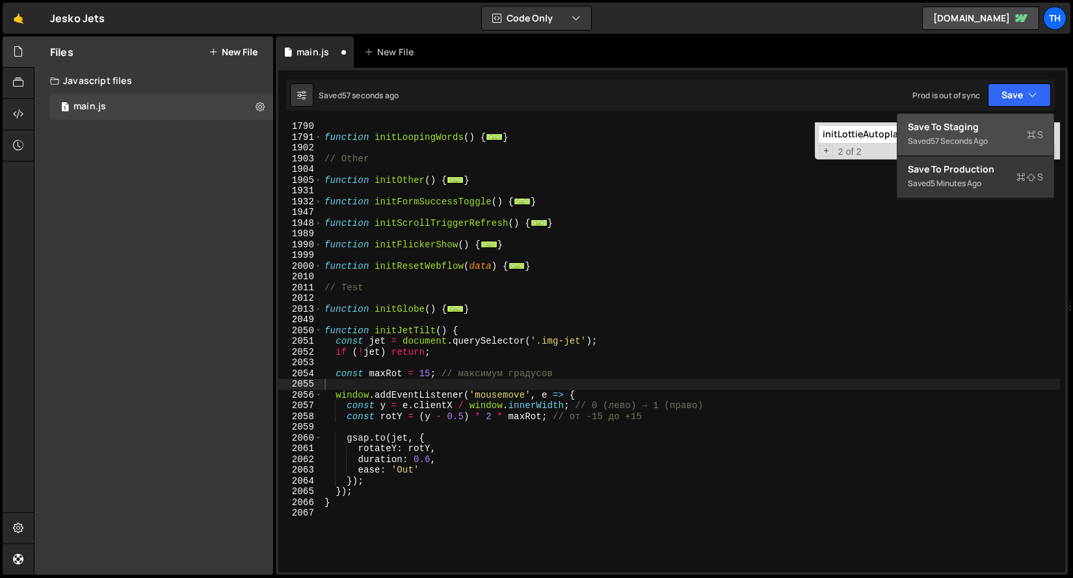
click at [1019, 125] on div "Save to Staging S" at bounding box center [975, 126] width 135 height 13
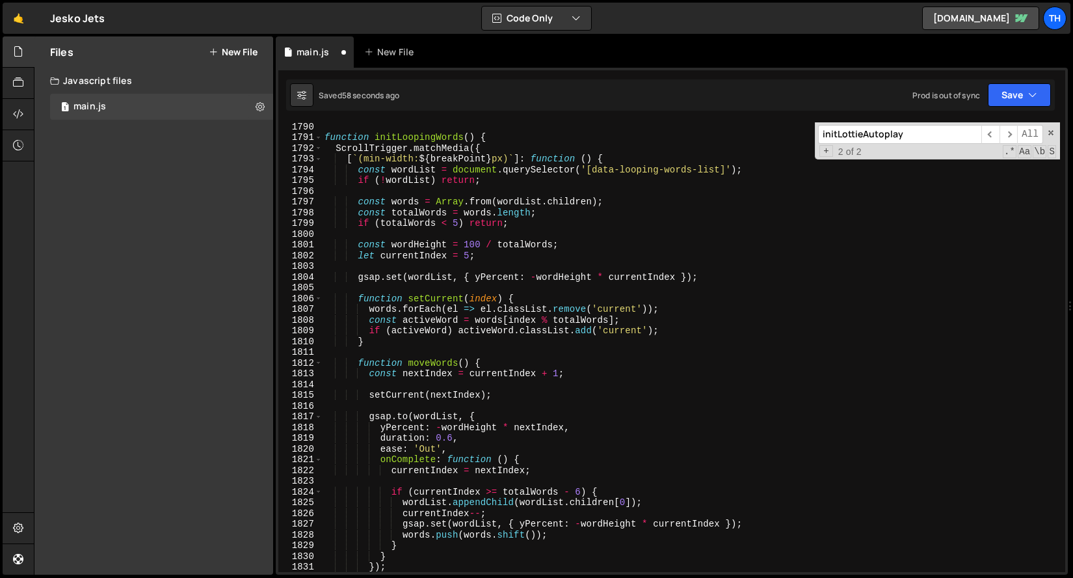
scroll to position [18452, 0]
click at [316, 137] on span at bounding box center [318, 137] width 7 height 11
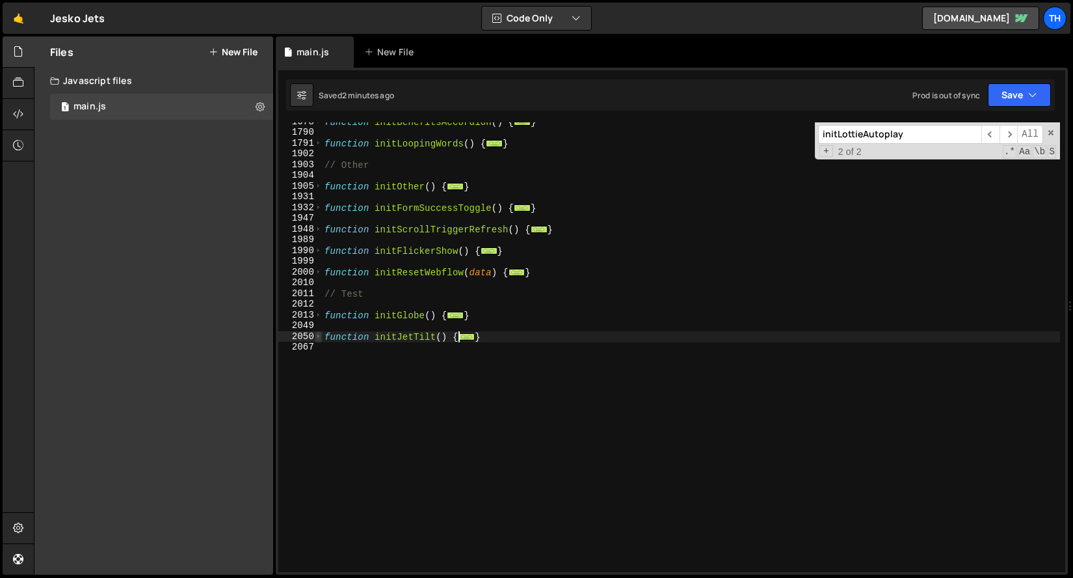
click at [318, 337] on span at bounding box center [318, 336] width 7 height 11
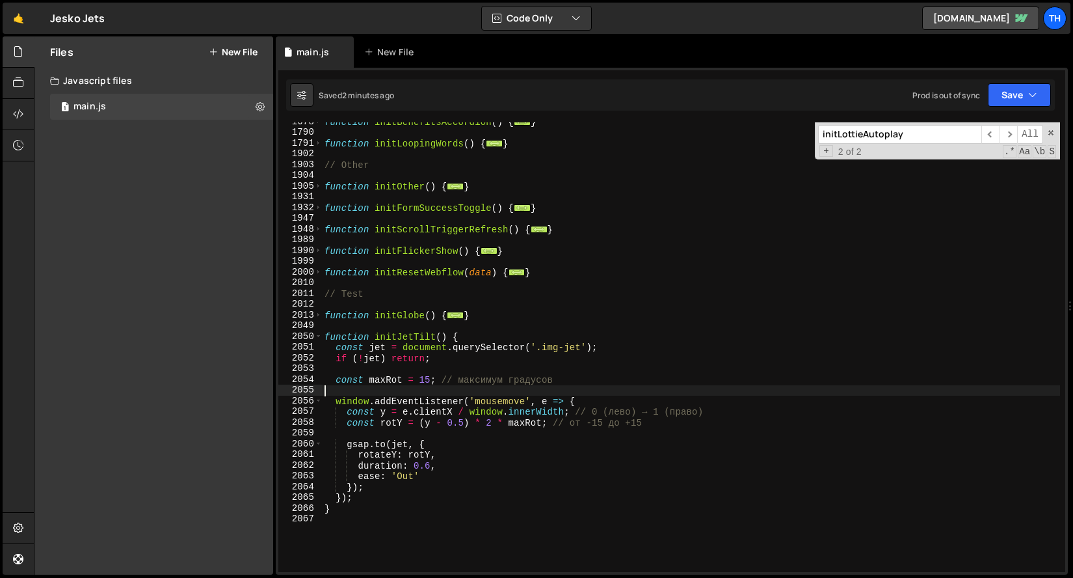
click at [426, 378] on div "function initBenefitsAccordion ( ) { ... } function initLoopingWords ( ) { ... …" at bounding box center [691, 351] width 738 height 471
click at [1029, 105] on button "Save" at bounding box center [1019, 94] width 63 height 23
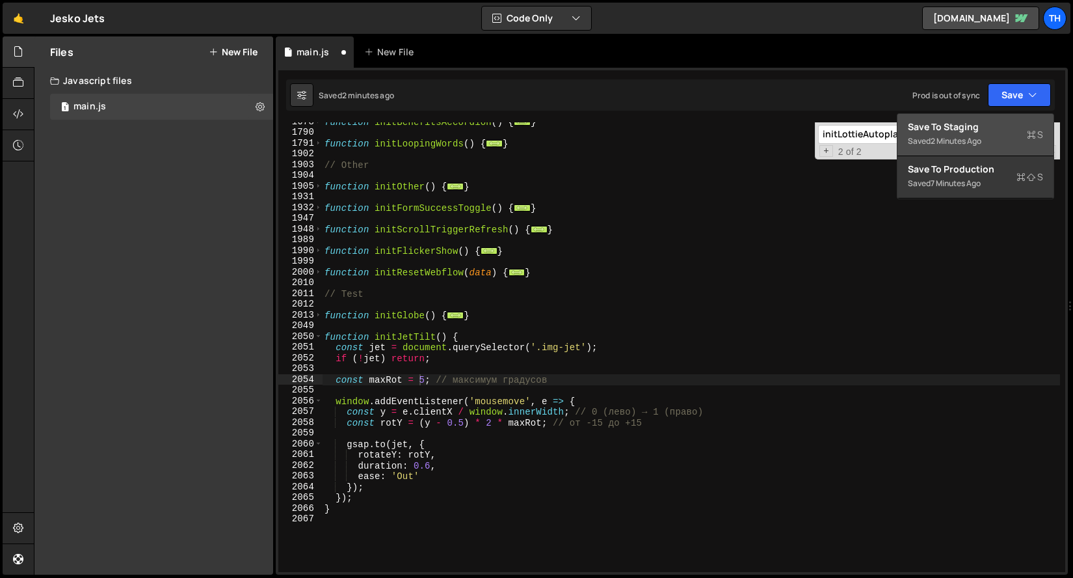
click at [1016, 128] on div "Save to Staging S" at bounding box center [975, 126] width 135 height 13
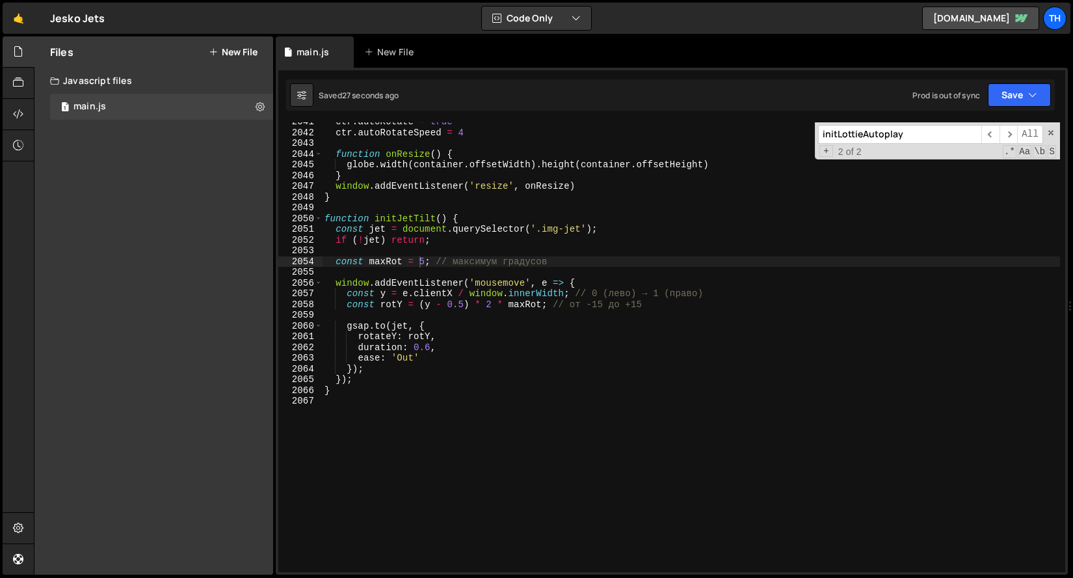
scroll to position [20869, 0]
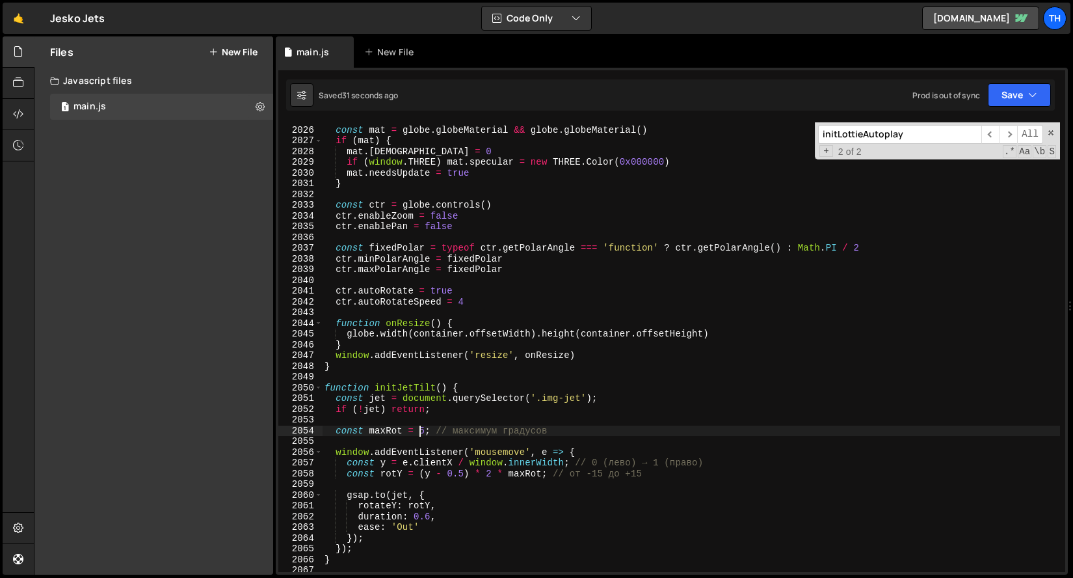
click at [422, 429] on div "const mat = globe . globeMaterial && globe . globeMaterial ( ) if ( mat ) { mat…" at bounding box center [691, 349] width 738 height 471
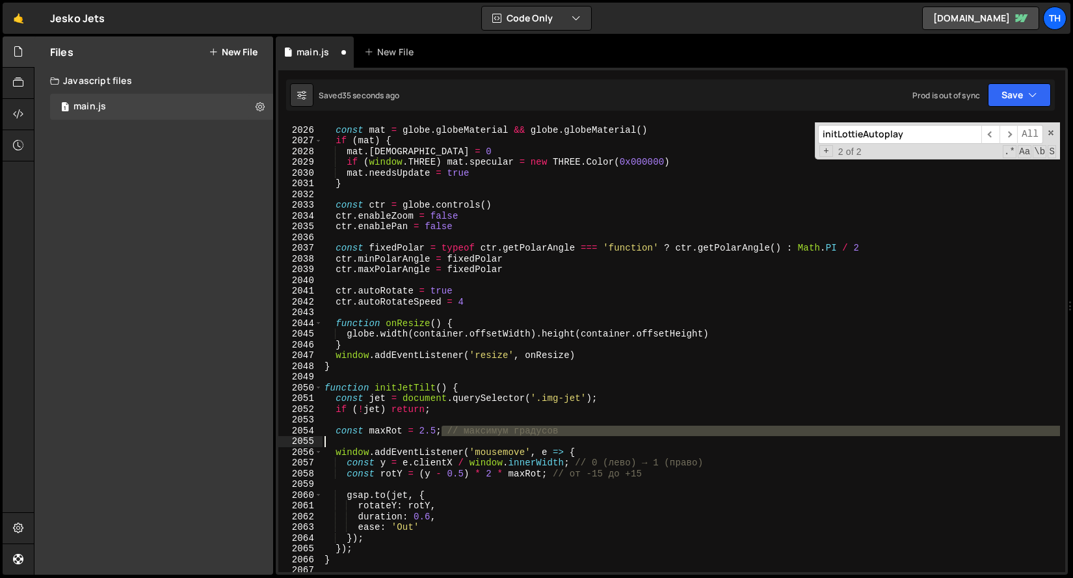
drag, startPoint x: 442, startPoint y: 431, endPoint x: 619, endPoint y: 437, distance: 177.0
click at [619, 437] on div "const mat = globe . globeMaterial && globe . globeMaterial ( ) if ( mat ) { mat…" at bounding box center [691, 349] width 738 height 471
click at [602, 431] on div "const mat = globe . globeMaterial && globe . globeMaterial ( ) if ( mat ) { mat…" at bounding box center [691, 347] width 738 height 450
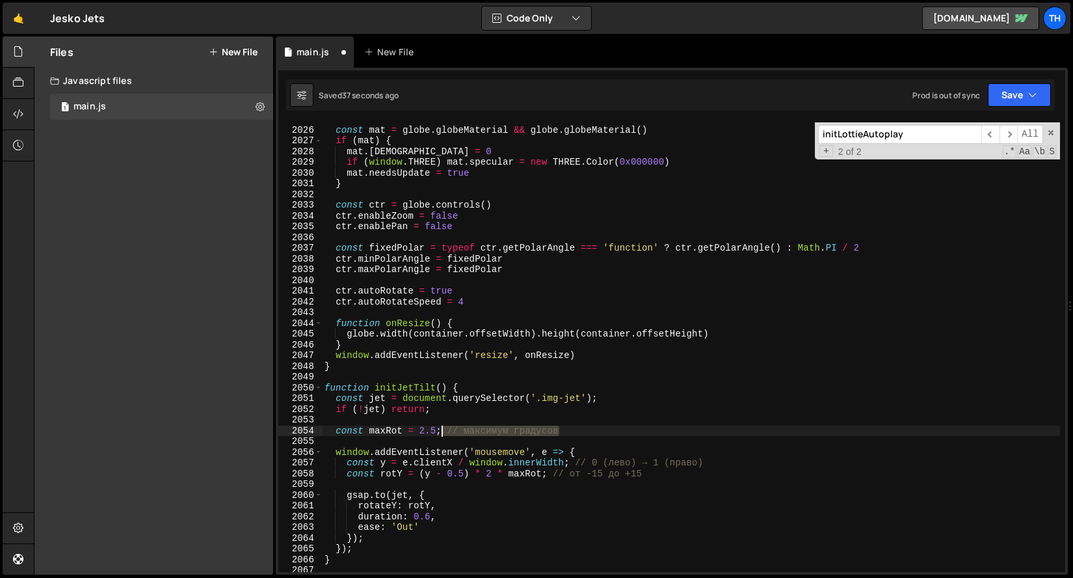
drag, startPoint x: 598, startPoint y: 431, endPoint x: 442, endPoint y: 428, distance: 155.5
click at [442, 428] on div "const mat = globe . globeMaterial && globe . globeMaterial ( ) if ( mat ) { mat…" at bounding box center [691, 349] width 738 height 471
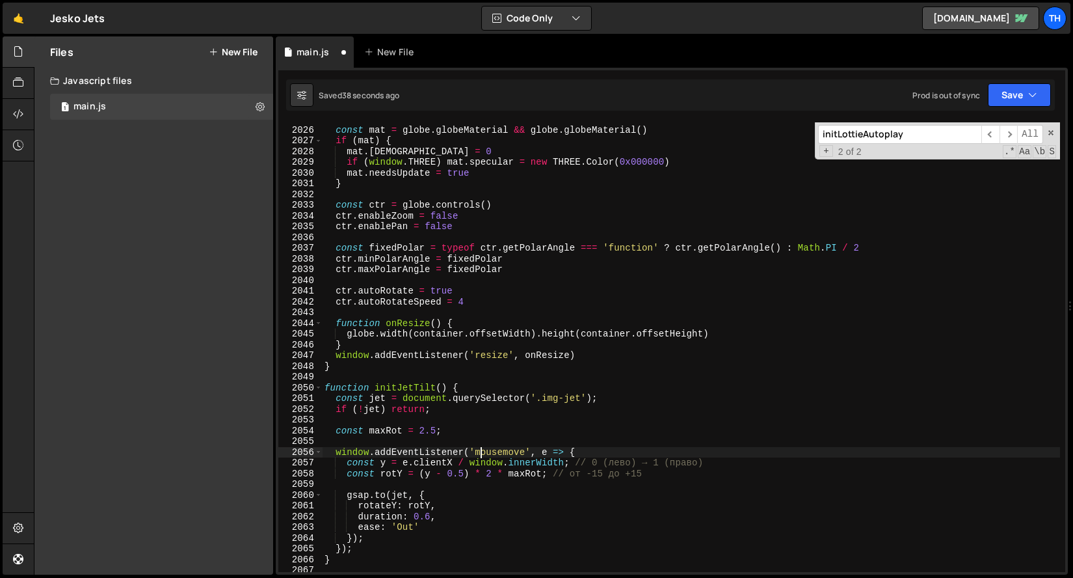
click at [483, 455] on div "const mat = globe . globeMaterial && globe . globeMaterial ( ) if ( mat ) { mat…" at bounding box center [691, 349] width 738 height 471
drag, startPoint x: 572, startPoint y: 463, endPoint x: 725, endPoint y: 462, distance: 152.9
click at [722, 462] on div "const mat = globe . globeMaterial && globe . globeMaterial ( ) if ( mat ) { mat…" at bounding box center [691, 349] width 738 height 471
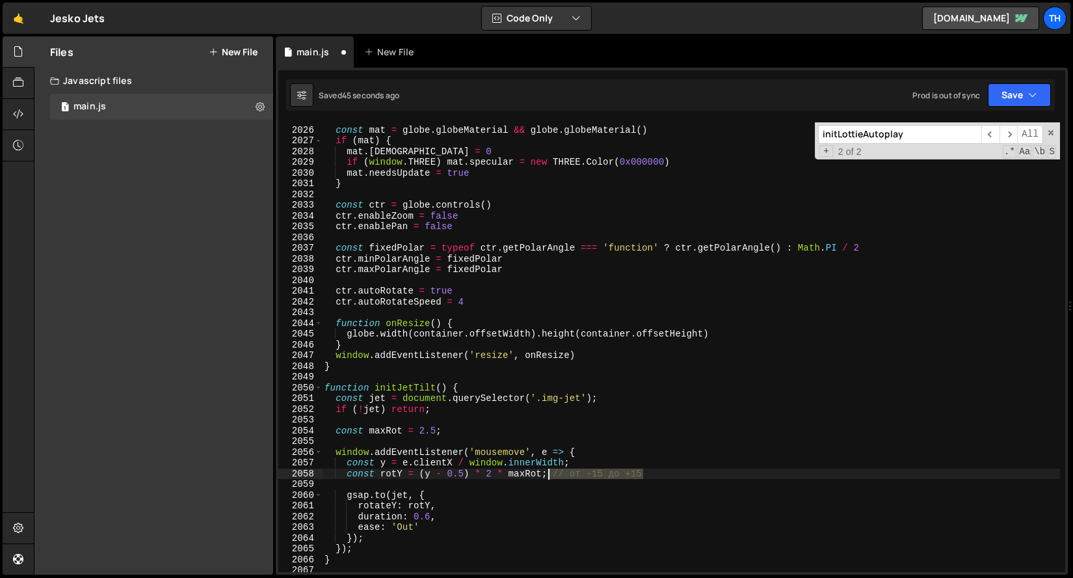
drag, startPoint x: 700, startPoint y: 470, endPoint x: 549, endPoint y: 468, distance: 151.0
click at [549, 468] on div "const mat = globe . globeMaterial && globe . globeMaterial ( ) if ( mat ) { mat…" at bounding box center [691, 349] width 738 height 471
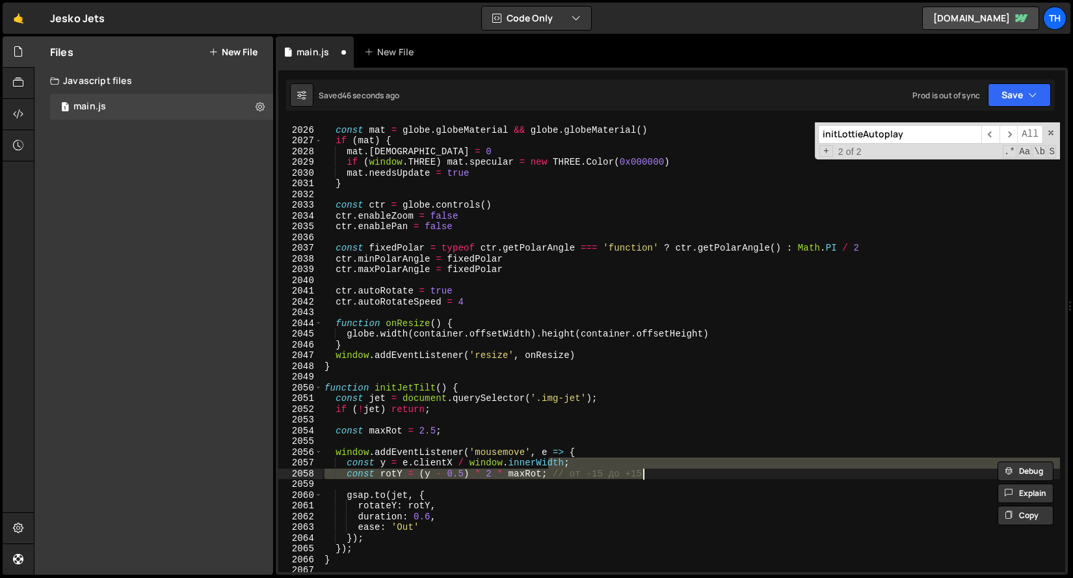
click at [556, 470] on div "const mat = globe . globeMaterial && globe . globeMaterial ( ) if ( mat ) { mat…" at bounding box center [691, 347] width 738 height 450
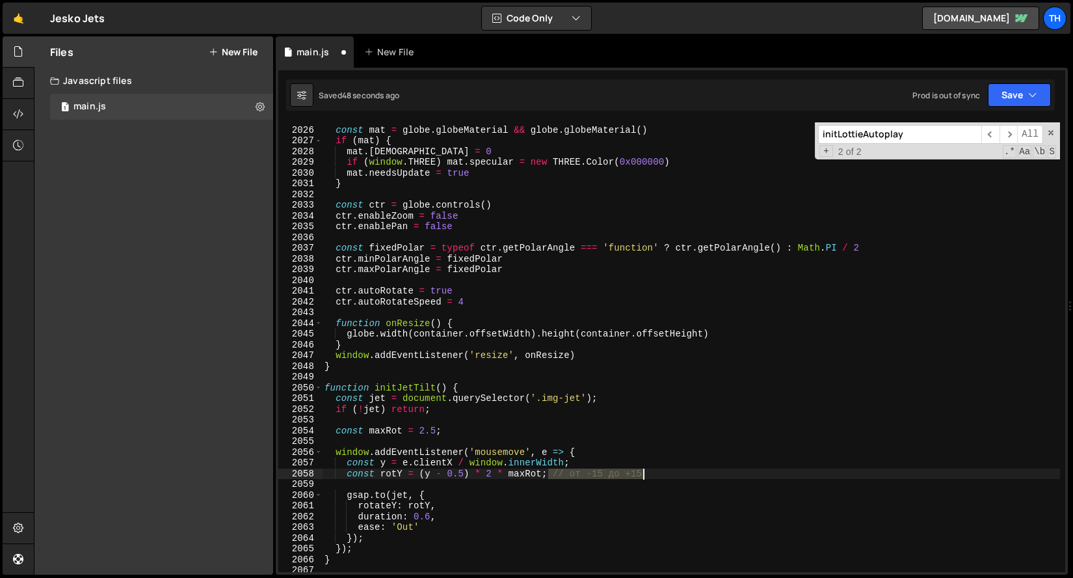
drag, startPoint x: 547, startPoint y: 474, endPoint x: 684, endPoint y: 476, distance: 136.6
click at [684, 476] on div "const mat = globe . globeMaterial && globe . globeMaterial ( ) if ( mat ) { mat…" at bounding box center [691, 349] width 738 height 471
click at [569, 494] on div "const mat = globe . globeMaterial && globe . globeMaterial ( ) if ( mat ) { mat…" at bounding box center [691, 349] width 738 height 471
type textarea "[DOMAIN_NAME](jet, {"
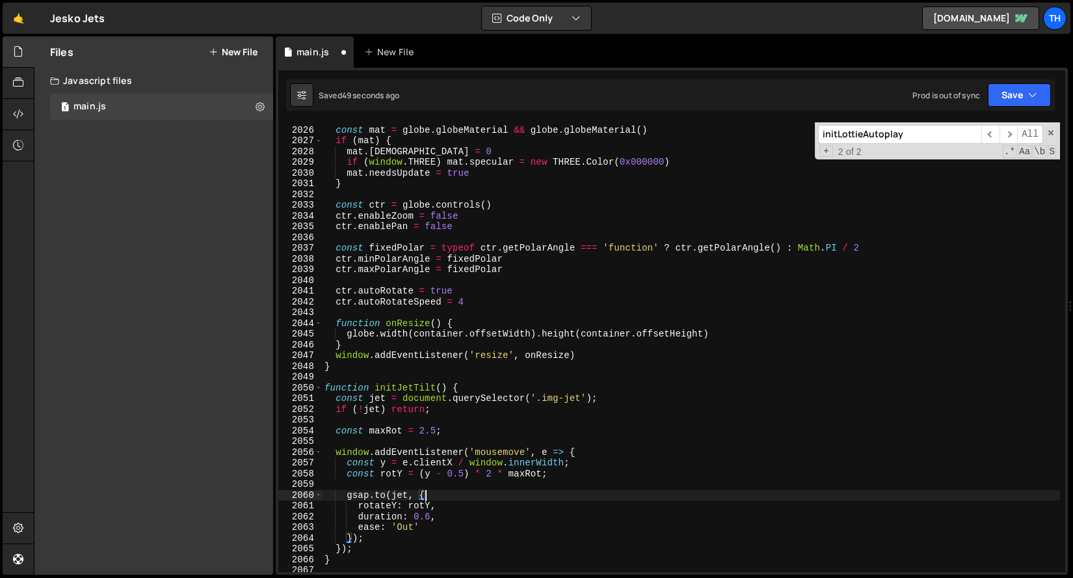
scroll to position [0, 7]
click at [1010, 105] on button "Save" at bounding box center [1019, 94] width 63 height 23
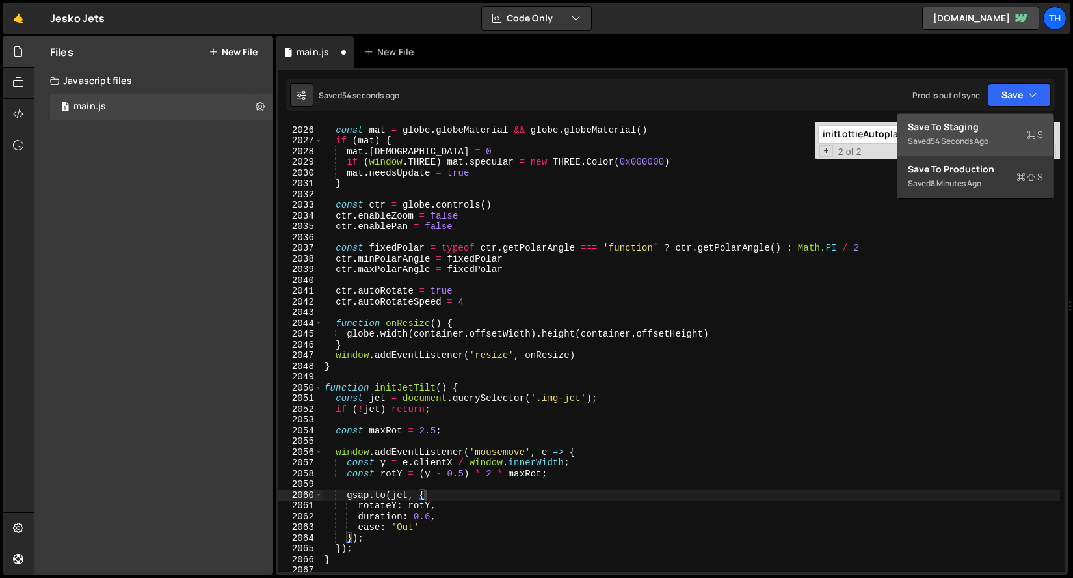
click at [929, 146] on div "Saved 54 seconds ago" at bounding box center [975, 141] width 135 height 16
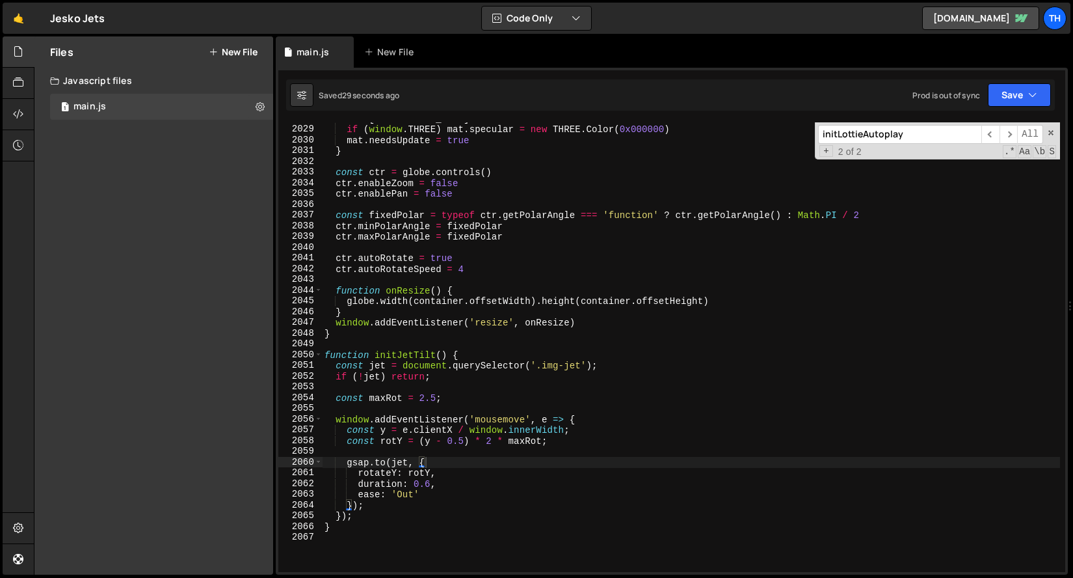
click at [243, 52] on button "New File" at bounding box center [233, 52] width 49 height 10
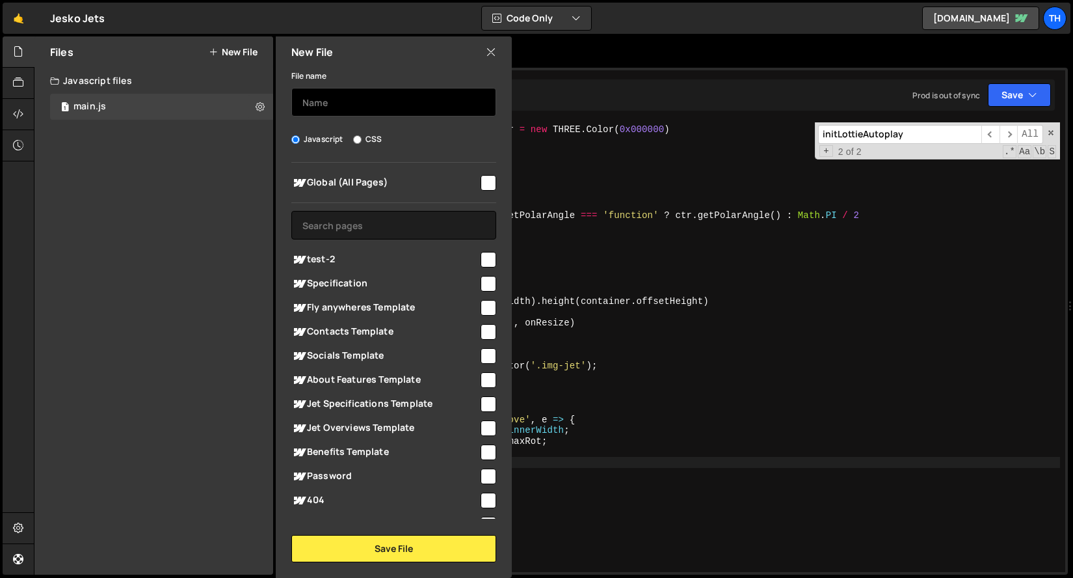
click at [385, 115] on input "text" at bounding box center [393, 102] width 205 height 29
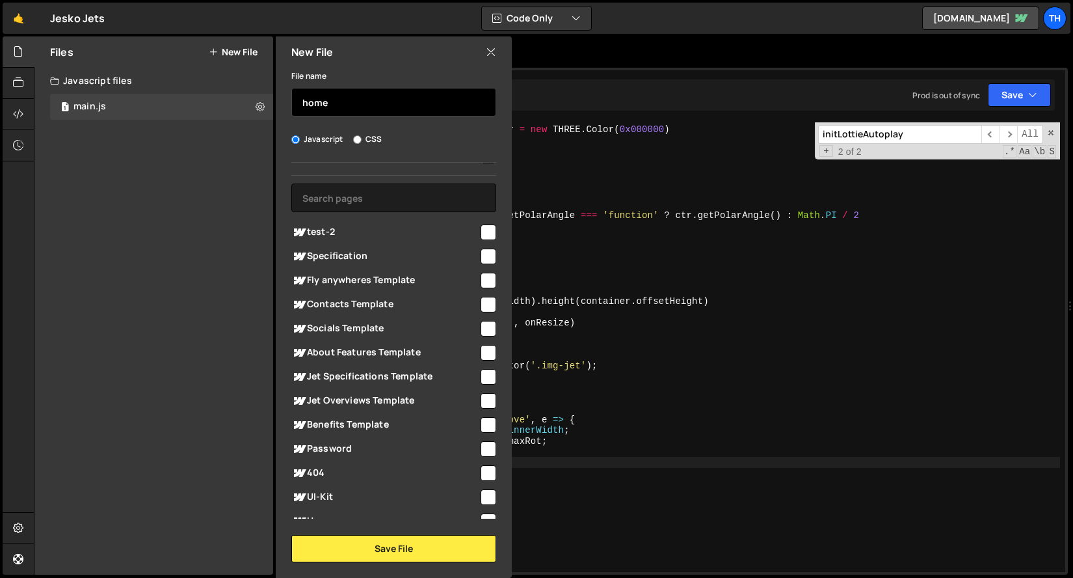
scroll to position [61, 0]
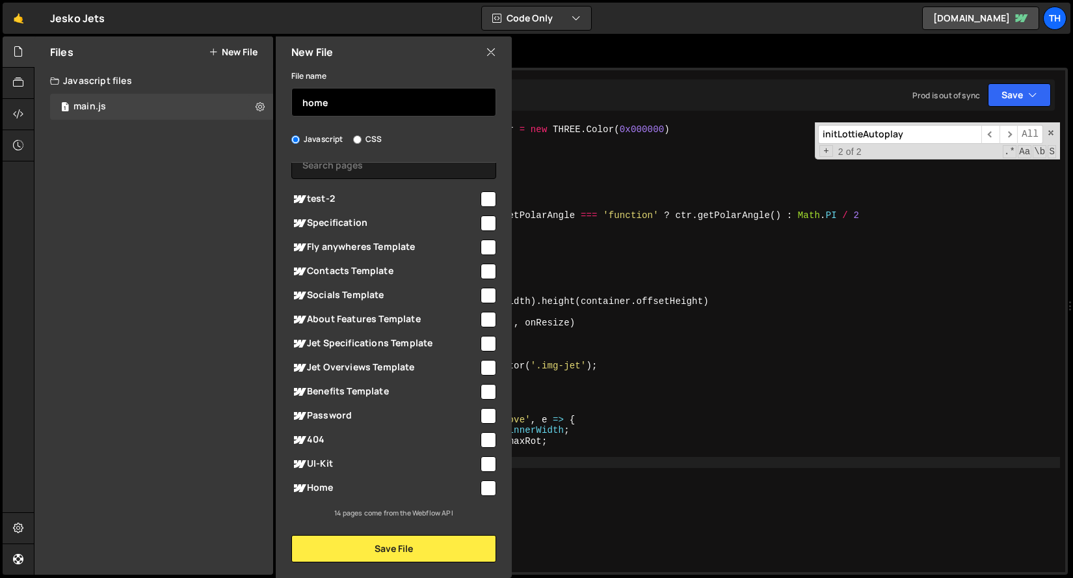
type input "home"
click at [483, 491] on input "checkbox" at bounding box center [489, 488] width 16 height 16
checkbox input "true"
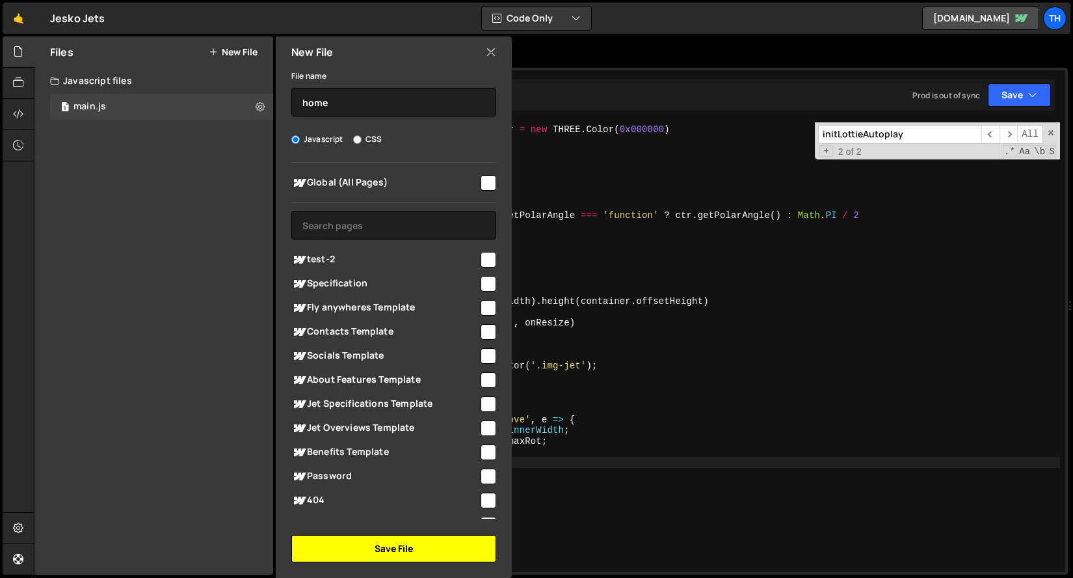
click at [347, 545] on button "Save File" at bounding box center [393, 548] width 205 height 27
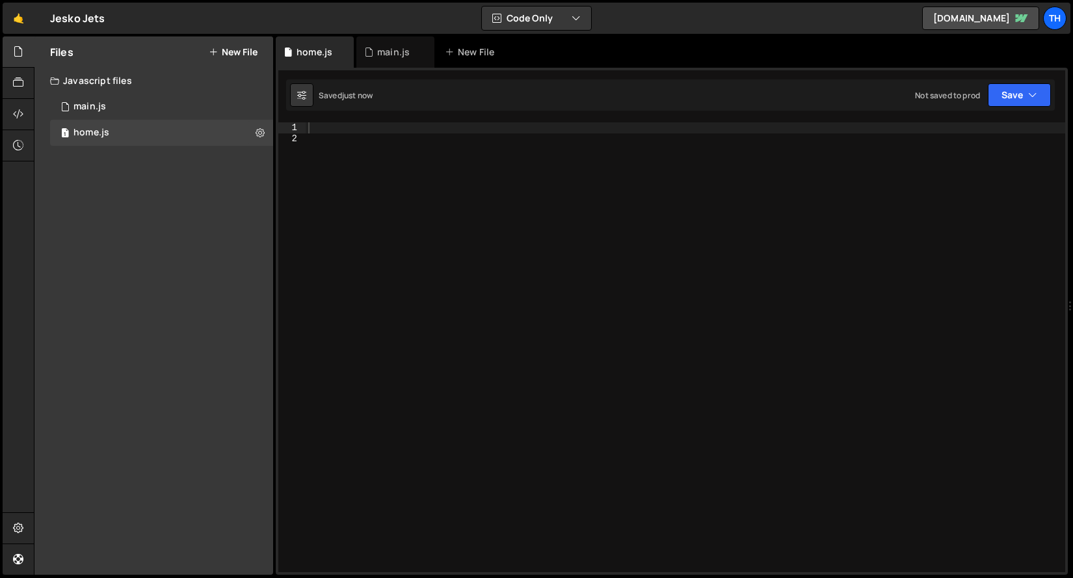
click at [138, 92] on div "Javascript files" at bounding box center [153, 81] width 239 height 26
click at [128, 72] on div "Javascript files" at bounding box center [153, 81] width 239 height 26
click at [122, 98] on div "1 main.js 0" at bounding box center [164, 107] width 228 height 26
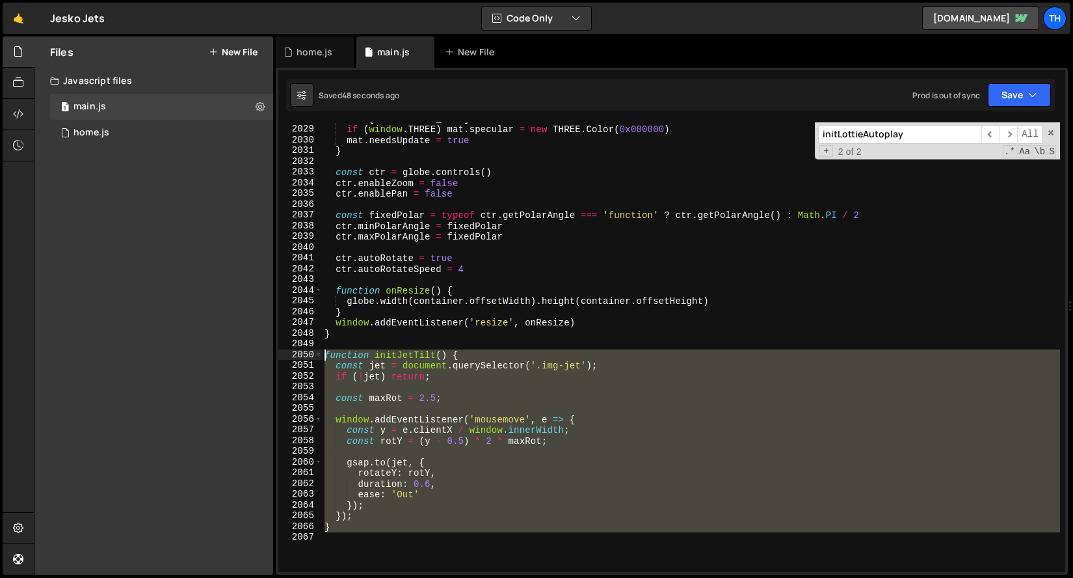
drag, startPoint x: 365, startPoint y: 532, endPoint x: 279, endPoint y: 355, distance: 196.7
click at [279, 355] on div "2028 2029 2030 2031 2032 2033 2034 2035 2036 2037 2038 2039 2040 2041 2042 2043…" at bounding box center [671, 347] width 787 height 450
type textarea "function initJetTilt() { const jet = document.querySelector('.img-jet');"
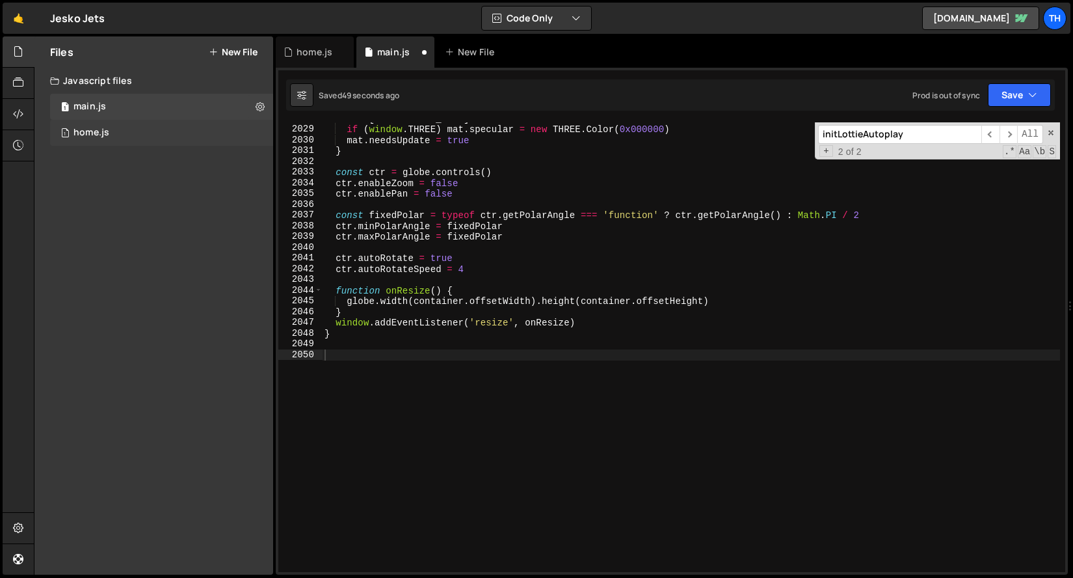
click at [171, 142] on div "1 home.js 0" at bounding box center [164, 133] width 228 height 26
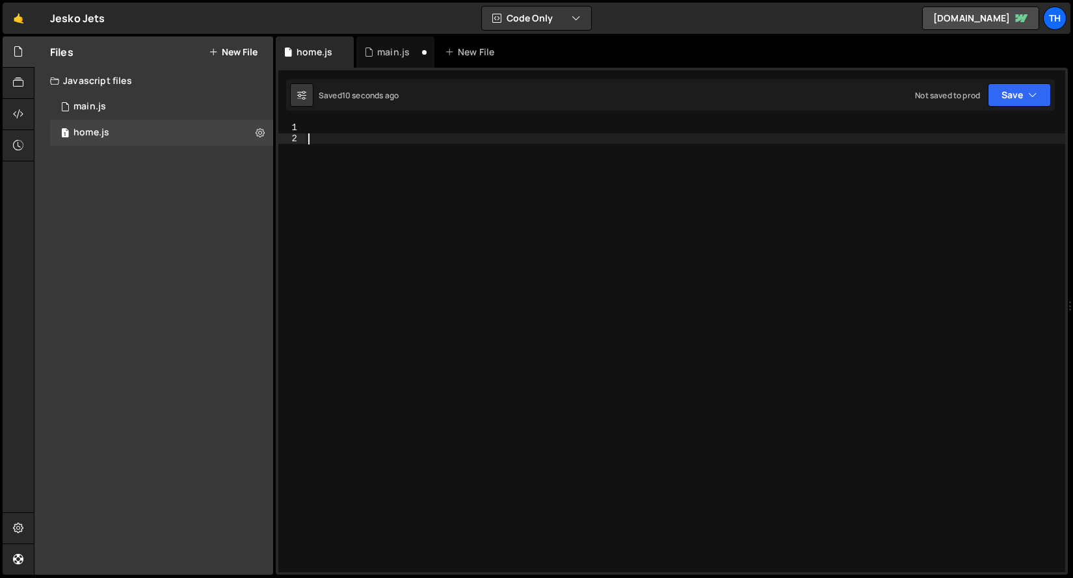
click at [364, 169] on div at bounding box center [686, 357] width 760 height 471
paste textarea "function initJetTilt() {"
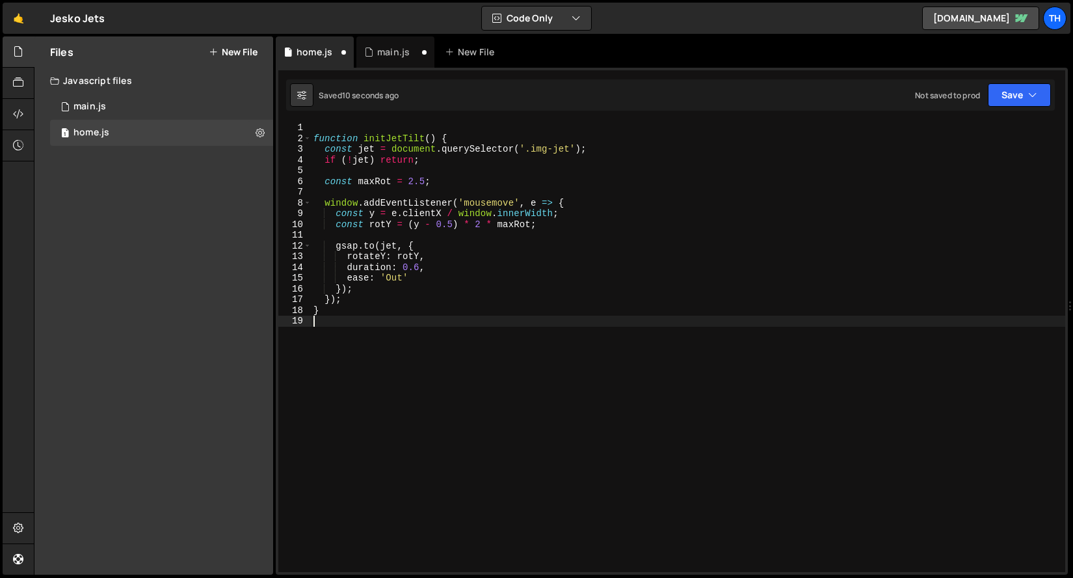
click at [342, 131] on div "function initJetTilt ( ) { const jet = document . querySelector ( '.img-jet' ) …" at bounding box center [688, 357] width 755 height 471
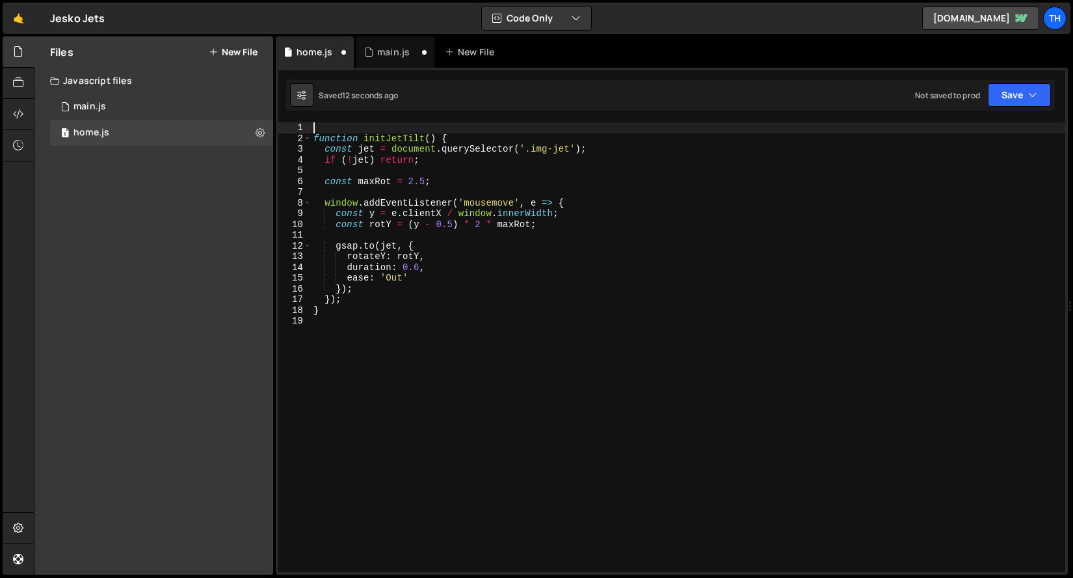
type textarea "function initJetTilt() {"
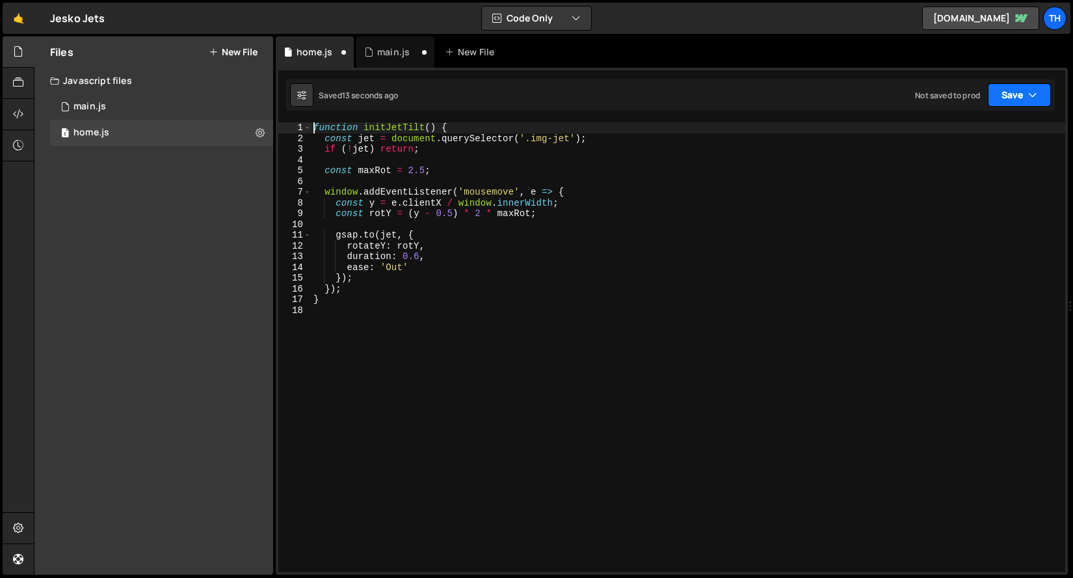
click at [1012, 88] on button "Save" at bounding box center [1019, 94] width 63 height 23
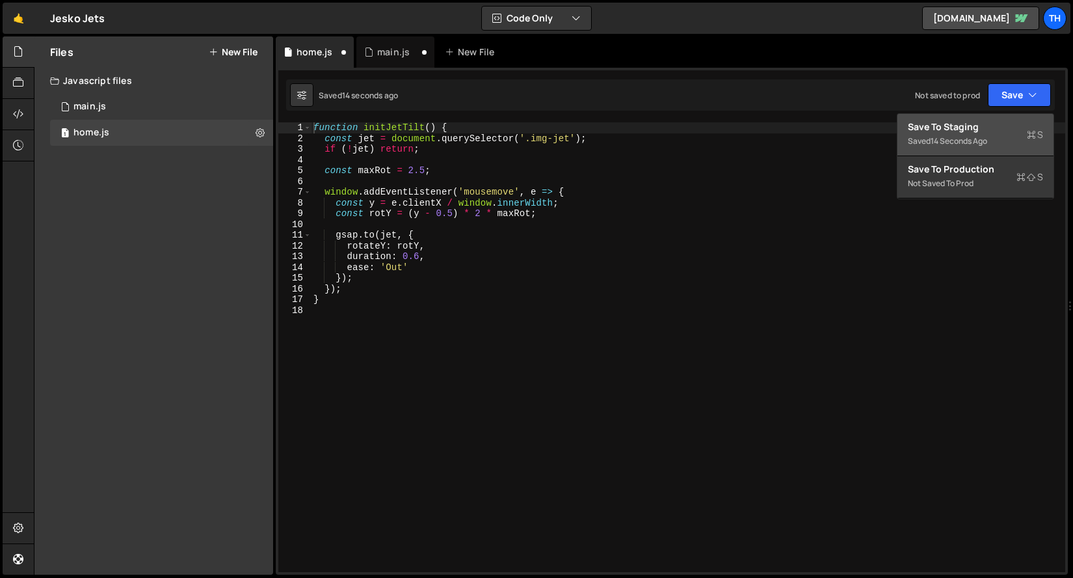
click at [991, 120] on button "Save to Staging S Saved 14 seconds ago" at bounding box center [976, 135] width 156 height 42
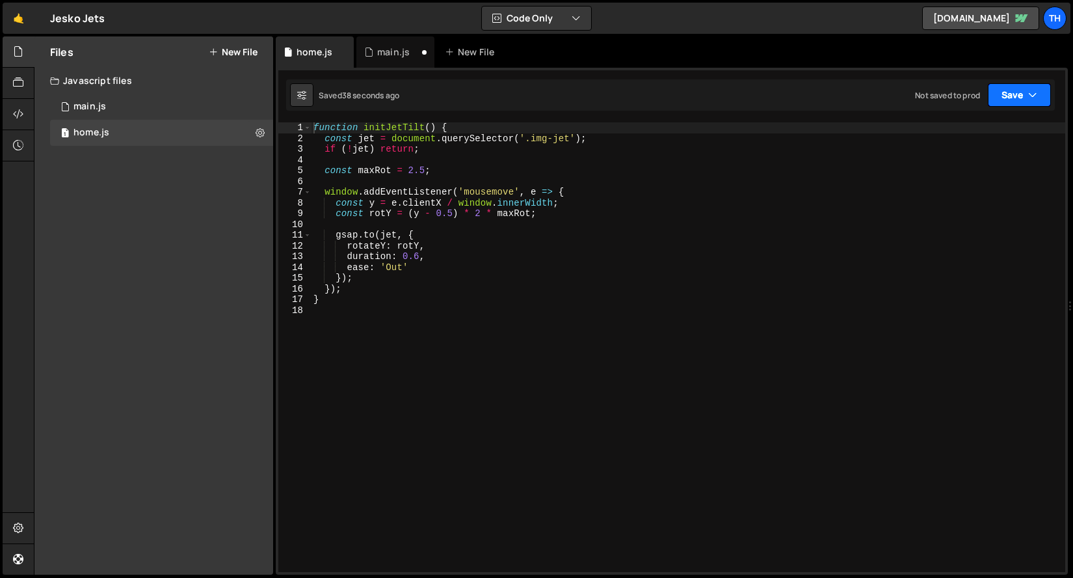
click at [998, 98] on button "Save" at bounding box center [1019, 94] width 63 height 23
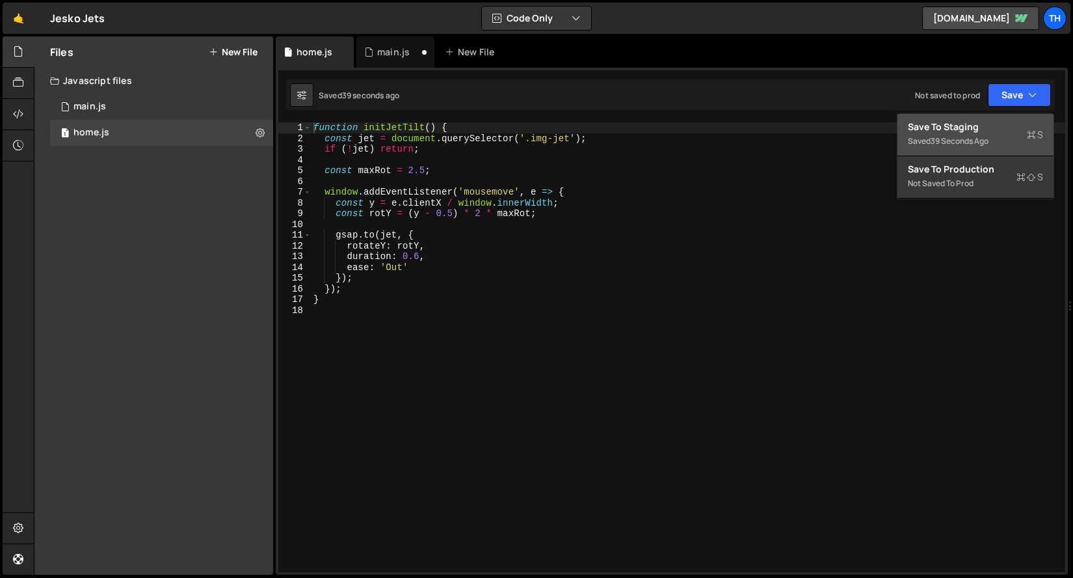
click at [995, 124] on div "Save to Staging S" at bounding box center [975, 126] width 135 height 13
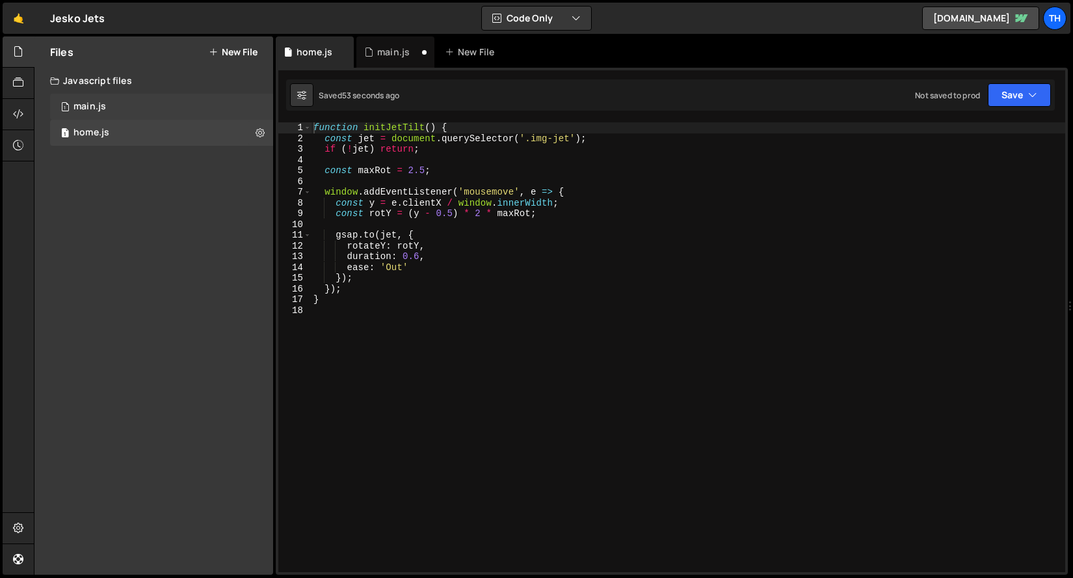
click at [108, 108] on div "1 main.js 0" at bounding box center [164, 107] width 228 height 26
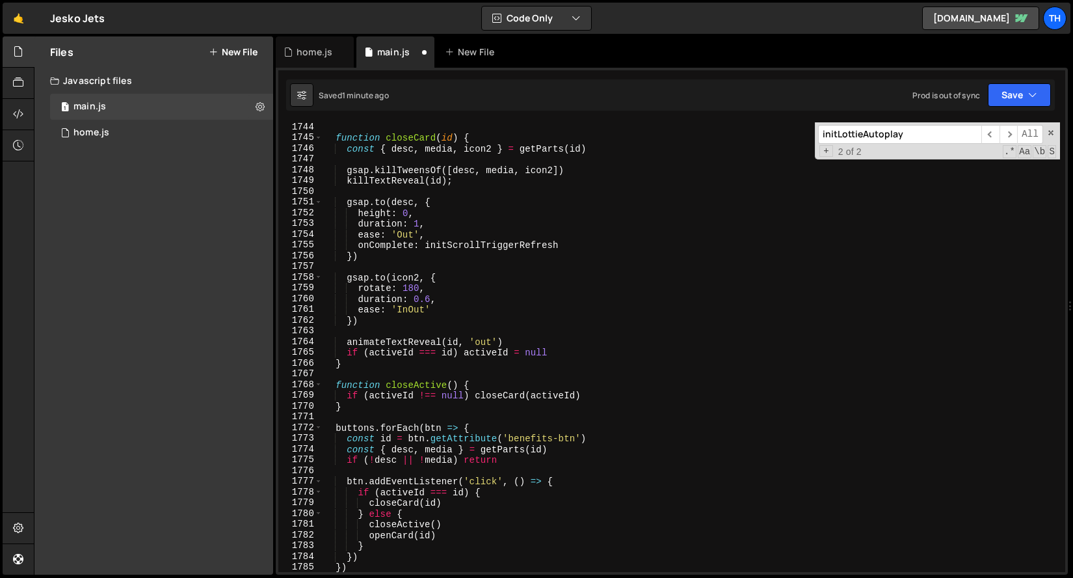
scroll to position [18089, 0]
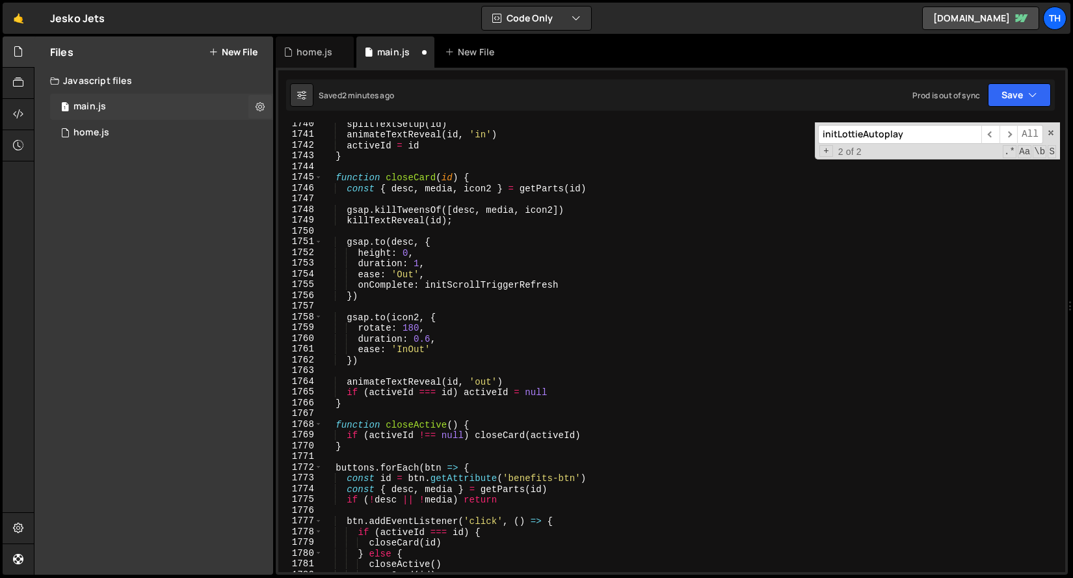
click at [241, 107] on div "1 main.js 0" at bounding box center [164, 107] width 228 height 26
click at [274, 107] on div "Files New File Javascript files 1 main.js 0 1 home.js 0 CSS files Copy share li…" at bounding box center [554, 305] width 1040 height 539
click at [265, 107] on button at bounding box center [260, 106] width 23 height 23
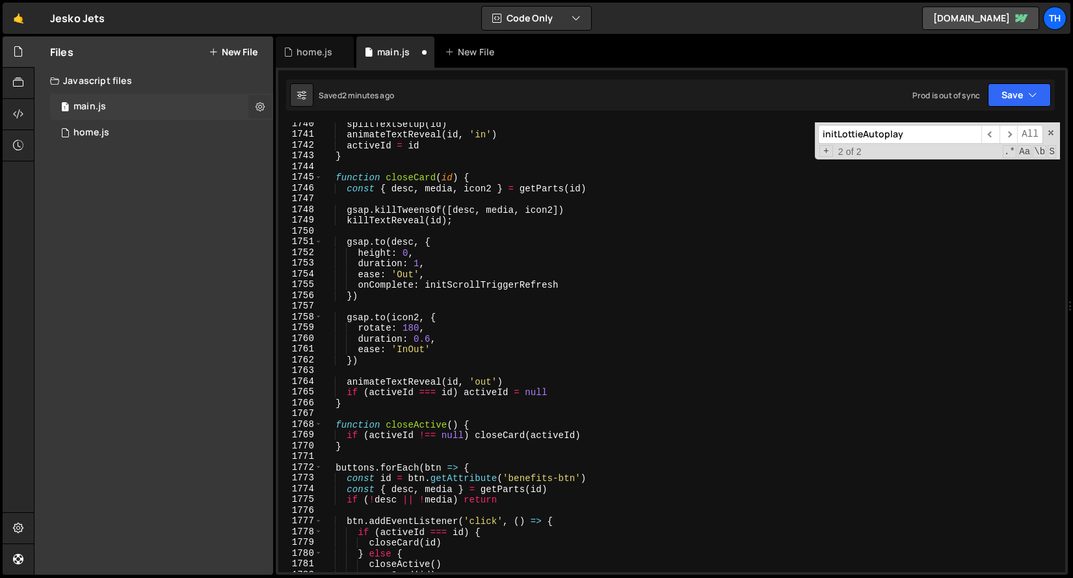
type input "main"
radio input "true"
checkbox input "true"
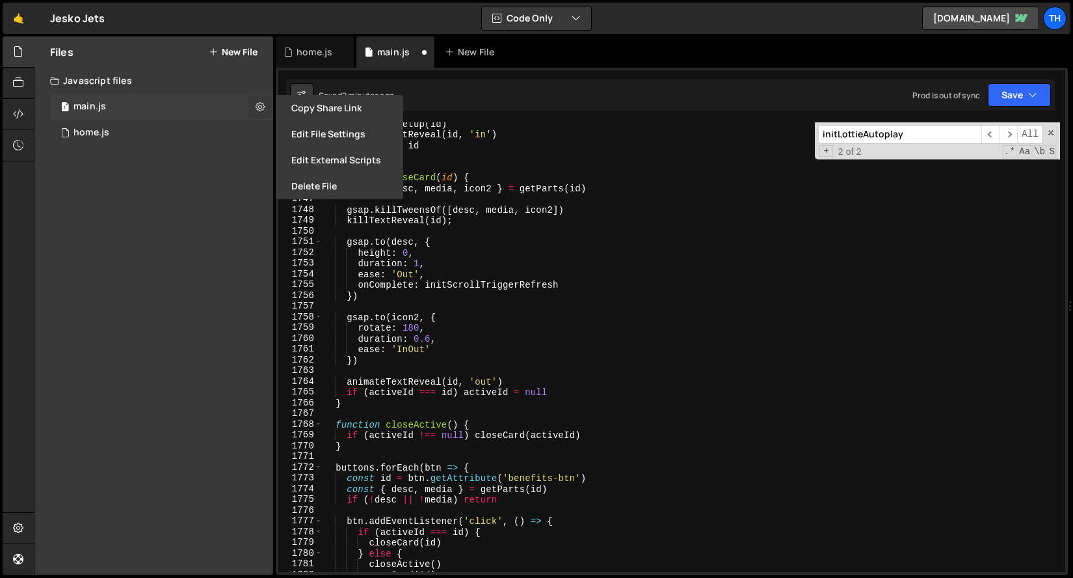
scroll to position [5872, 0]
click at [312, 139] on button "Edit File Settings" at bounding box center [340, 134] width 128 height 26
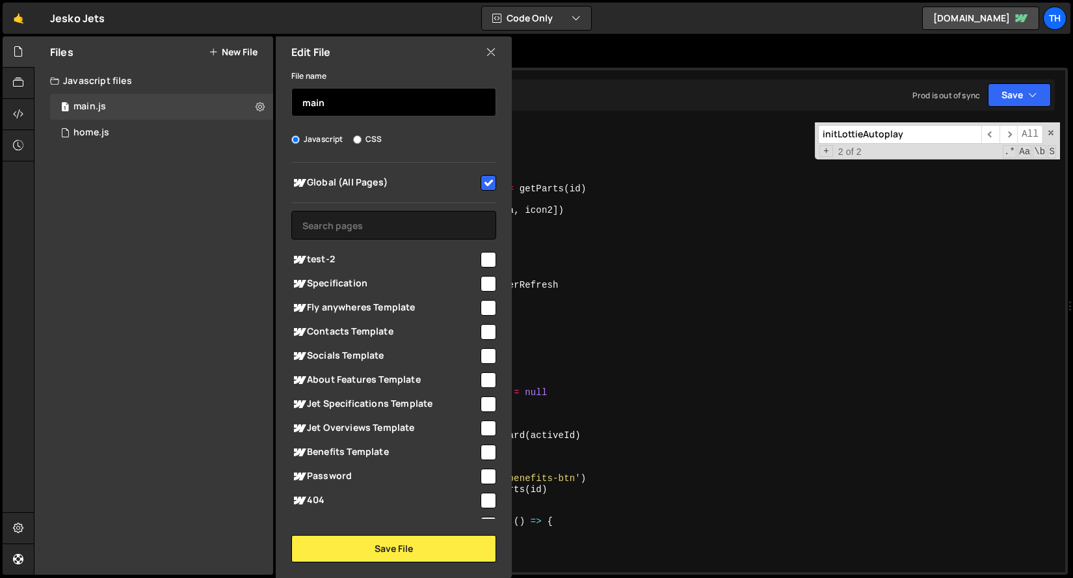
click at [323, 101] on input "main" at bounding box center [393, 102] width 205 height 29
type input "global"
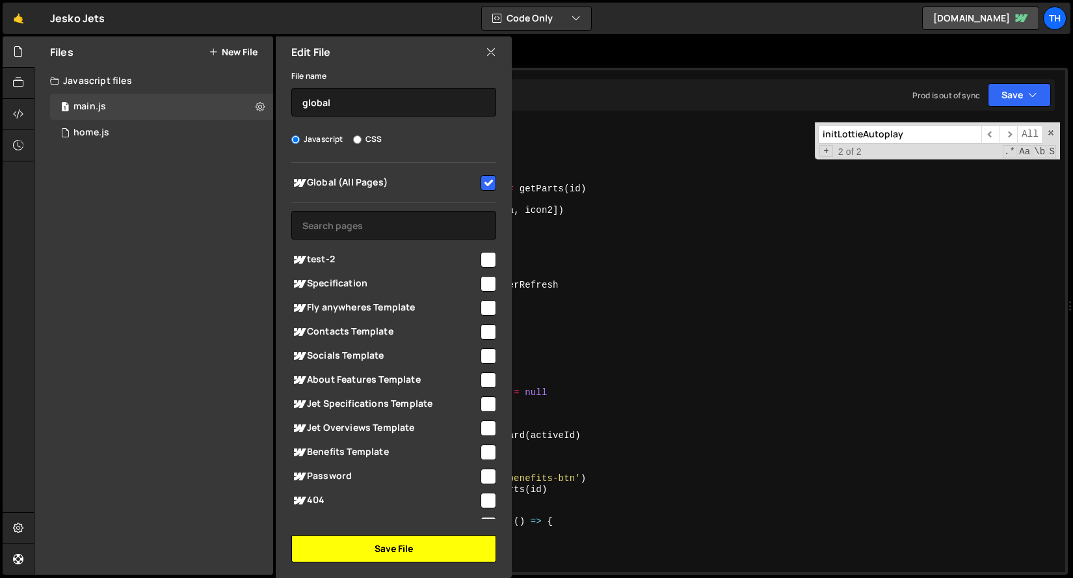
click at [405, 548] on button "Save File" at bounding box center [393, 548] width 205 height 27
checkbox input "false"
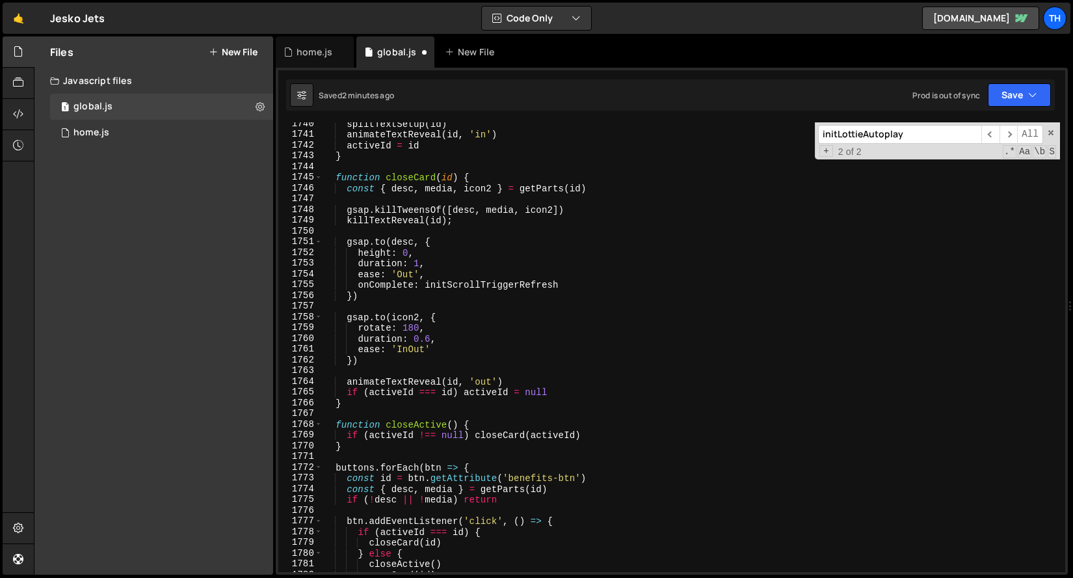
click at [239, 57] on button "New File" at bounding box center [233, 52] width 49 height 10
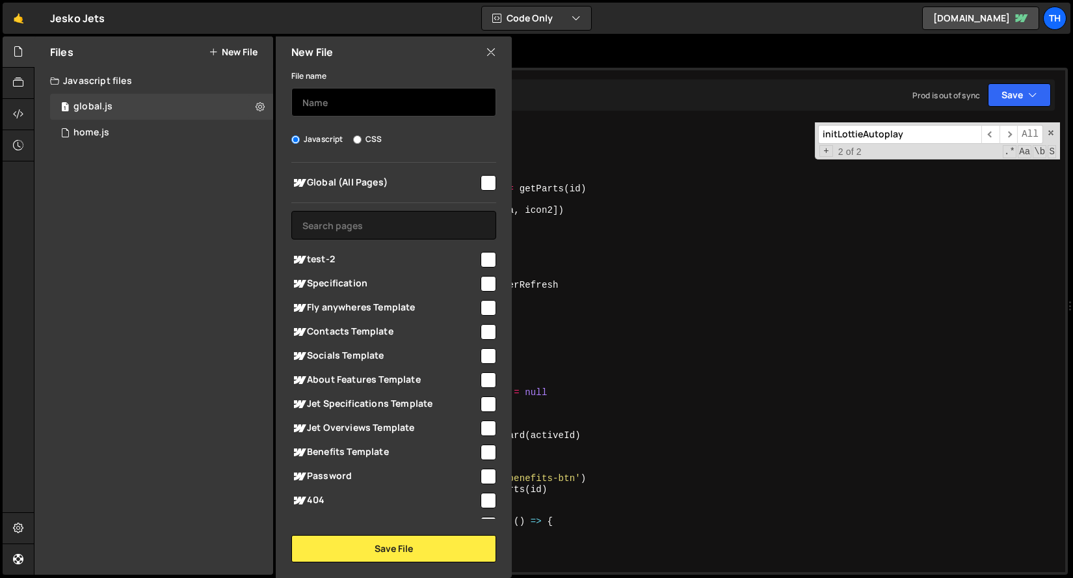
click at [313, 101] on input "text" at bounding box center [393, 102] width 205 height 29
type input "barba"
click at [489, 184] on input "checkbox" at bounding box center [489, 183] width 16 height 16
checkbox input "true"
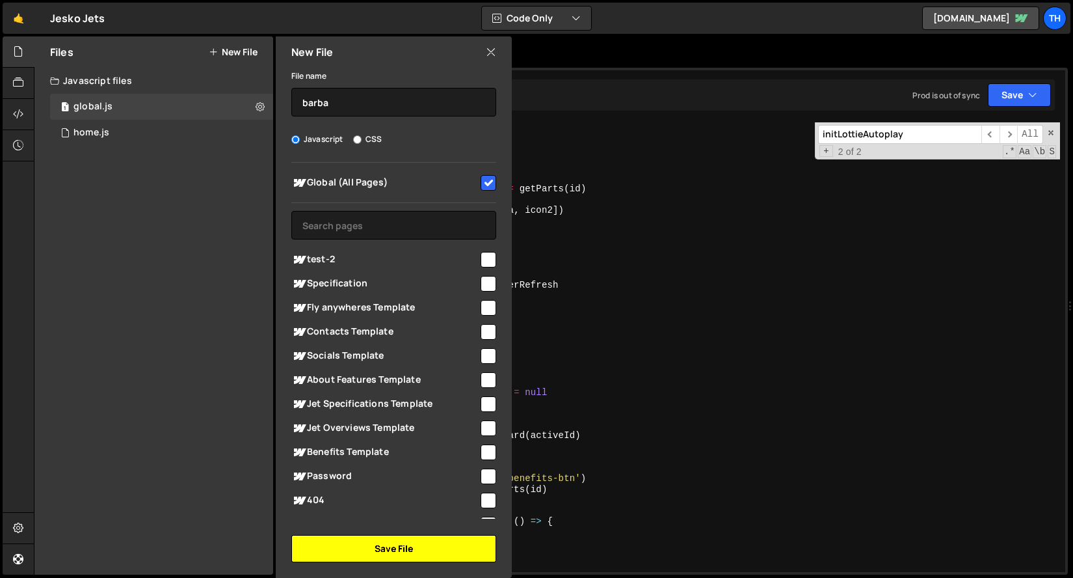
click at [358, 543] on button "Save File" at bounding box center [393, 548] width 205 height 27
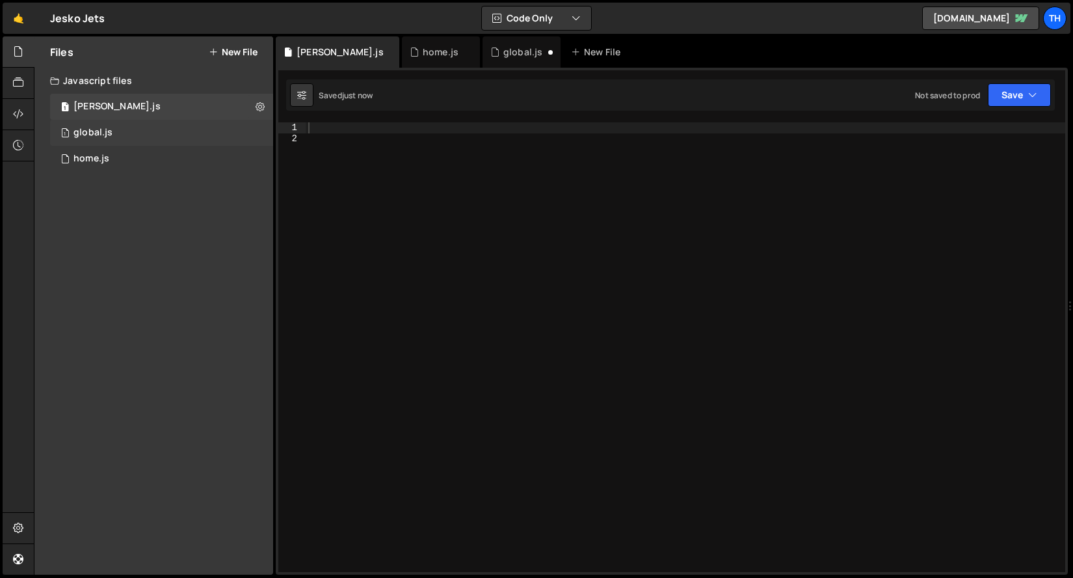
click at [166, 139] on div "1 global.js 0" at bounding box center [164, 133] width 228 height 26
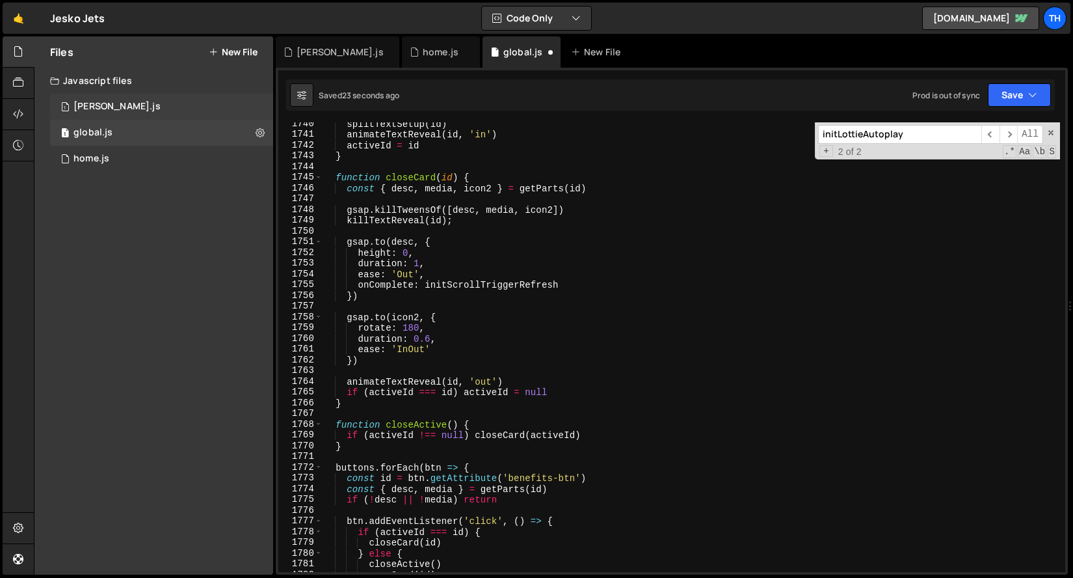
scroll to position [2734, 0]
click at [160, 111] on div "1 [PERSON_NAME].js 0" at bounding box center [161, 107] width 223 height 26
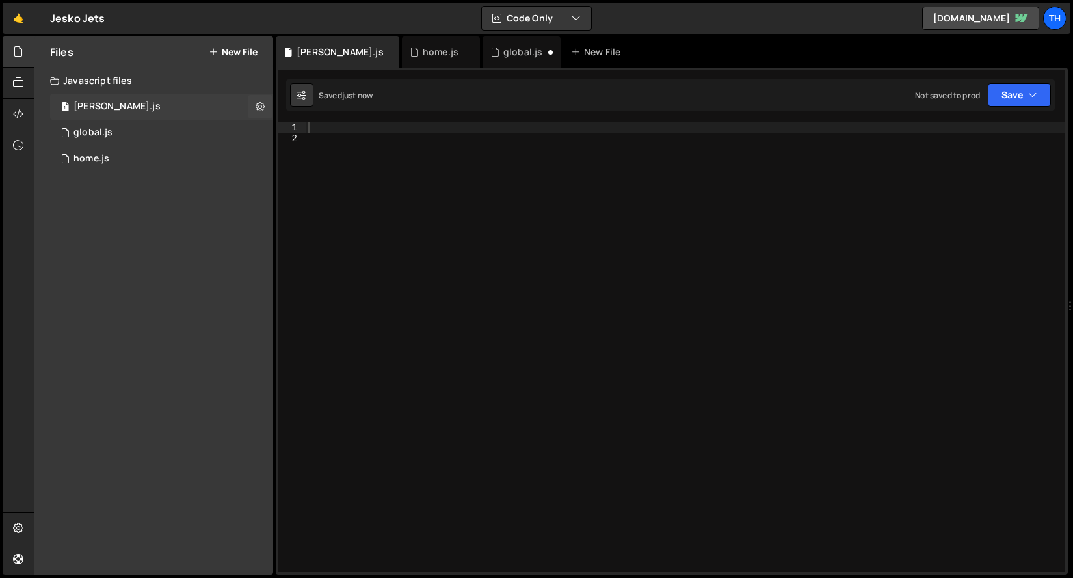
scroll to position [0, 0]
click at [152, 115] on div "1 global.js 0" at bounding box center [164, 107] width 228 height 26
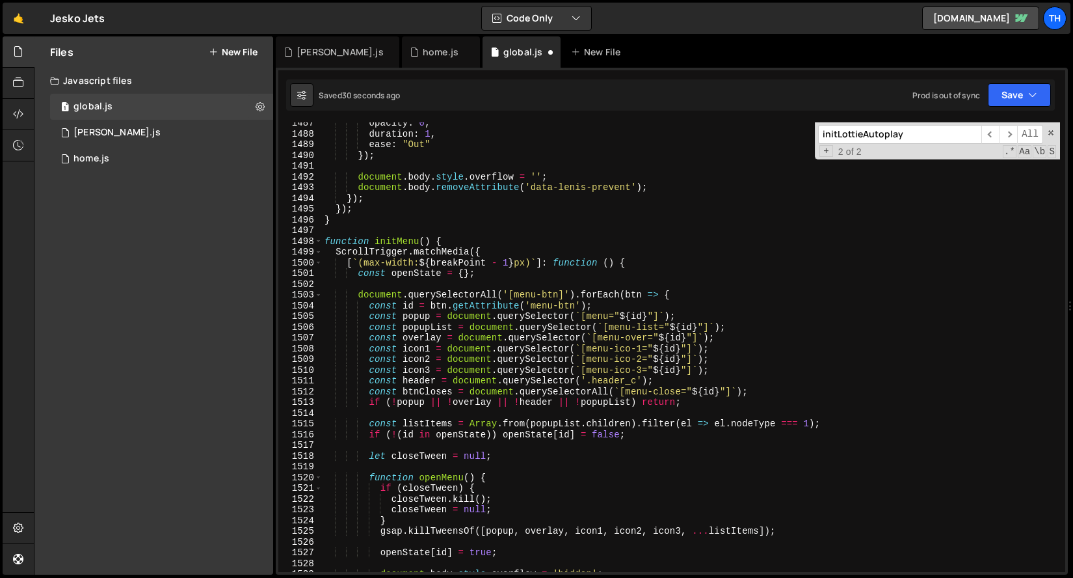
scroll to position [15268, 0]
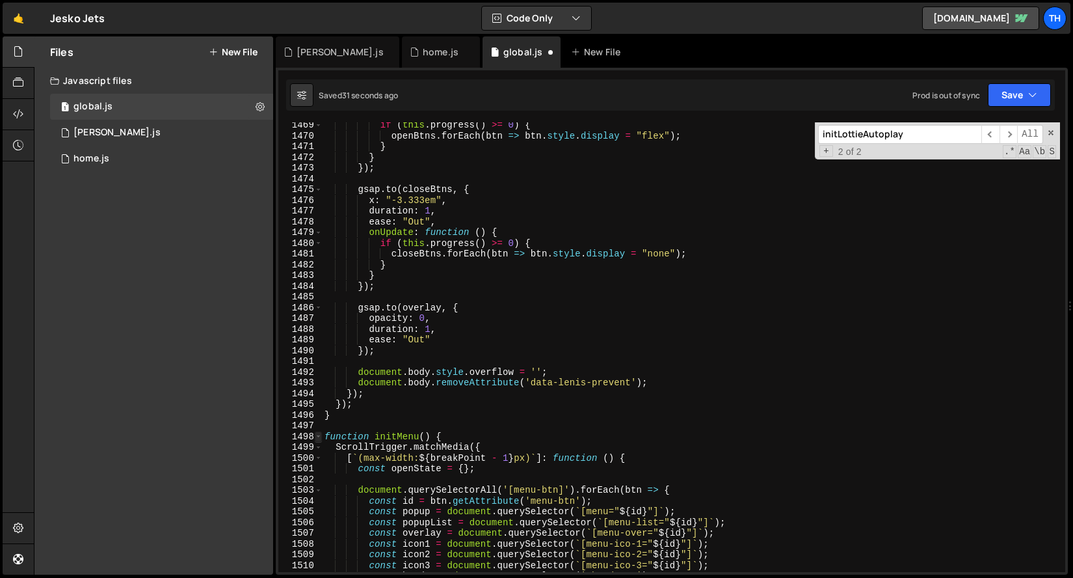
click at [319, 439] on span at bounding box center [318, 436] width 7 height 11
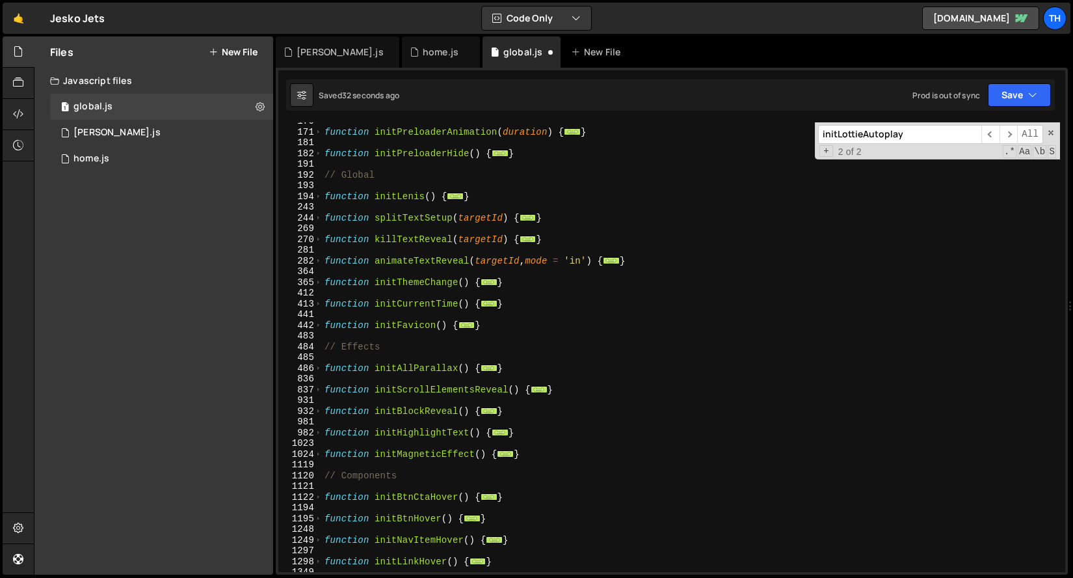
scroll to position [0, 0]
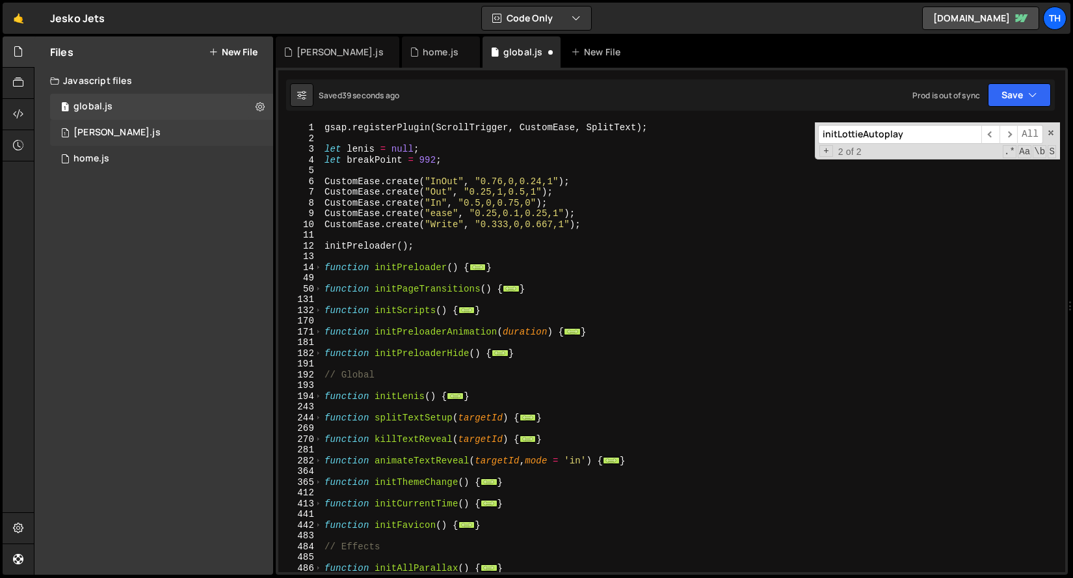
click at [261, 131] on div "1 [PERSON_NAME].js 0" at bounding box center [161, 133] width 223 height 26
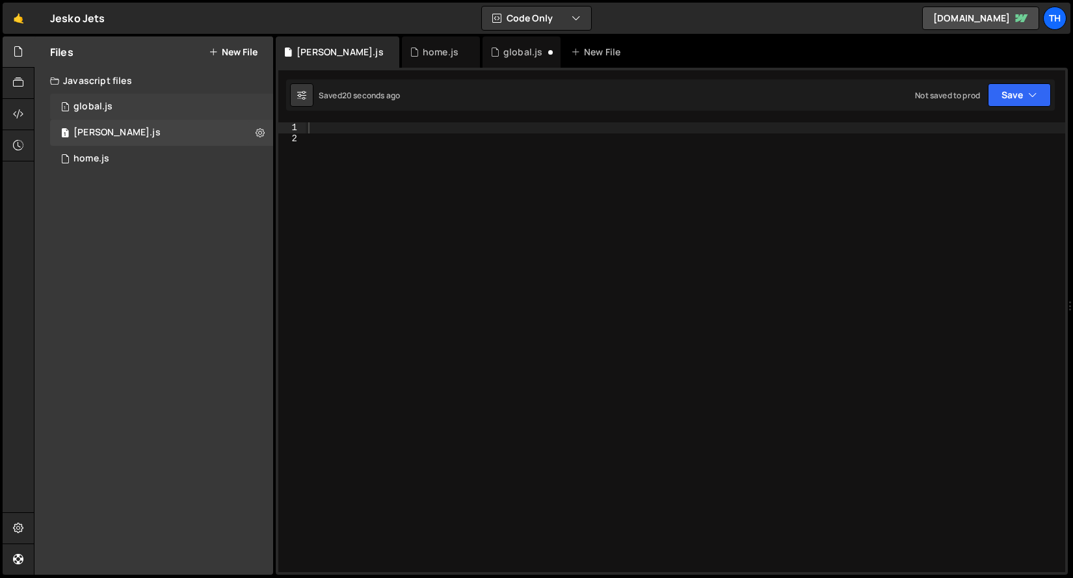
click at [222, 110] on div "1 global.js 0" at bounding box center [164, 107] width 228 height 26
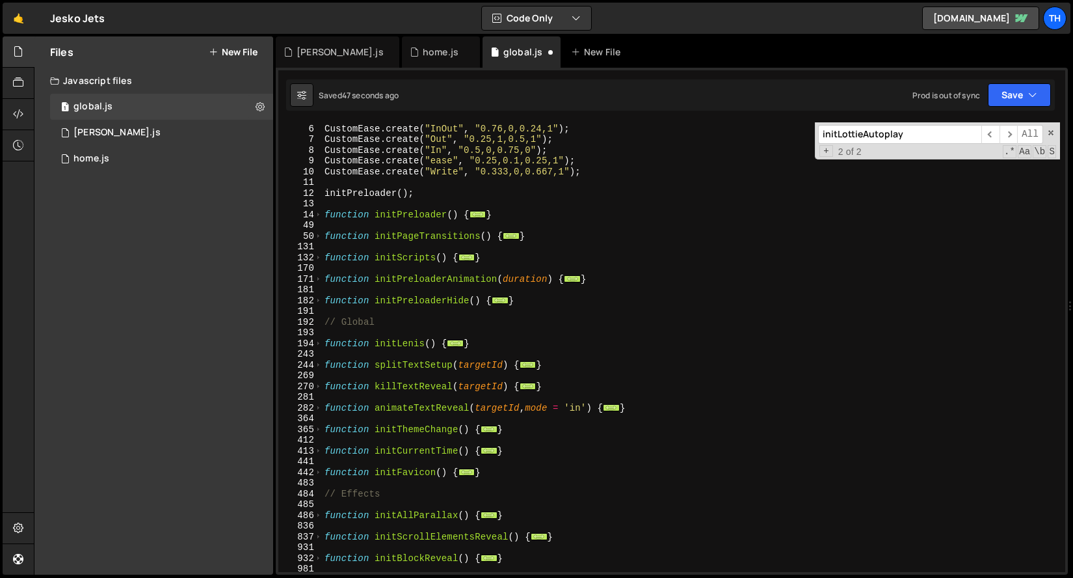
scroll to position [40, 0]
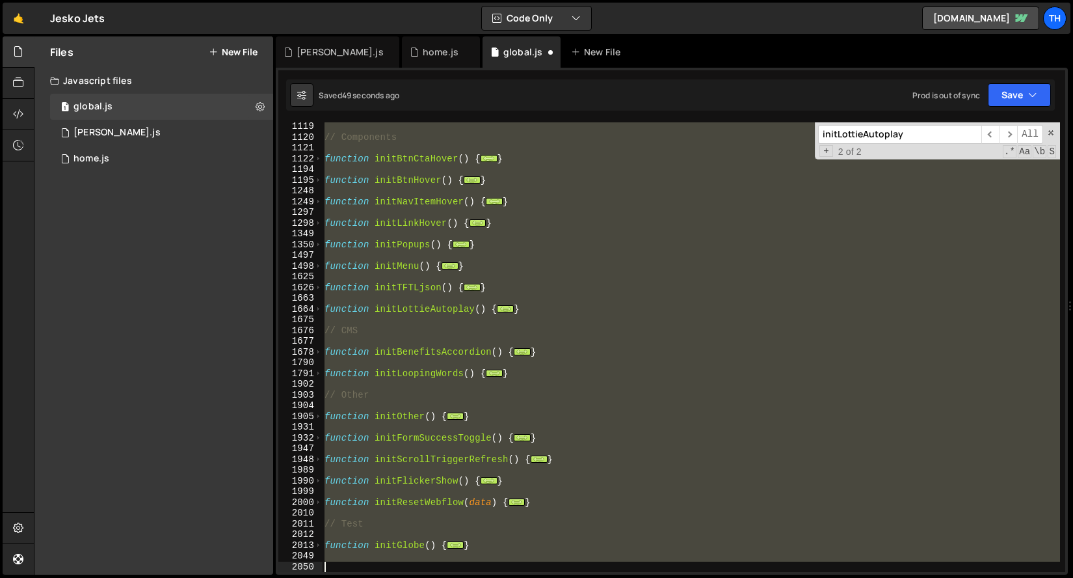
drag, startPoint x: 369, startPoint y: 324, endPoint x: 539, endPoint y: 640, distance: 358.3
click at [539, 578] on html "Projects [GEOGRAPHIC_DATA] Blog Th Projects Your Teams Invite team member Accou…" at bounding box center [536, 289] width 1073 height 578
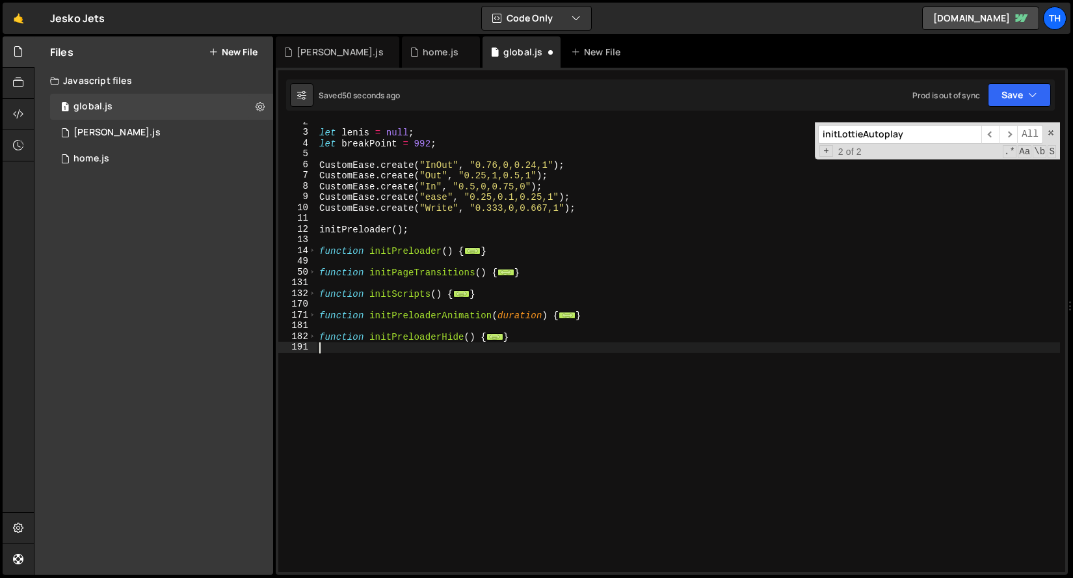
scroll to position [17, 0]
click at [163, 131] on div "1 [PERSON_NAME].js 0" at bounding box center [161, 133] width 223 height 26
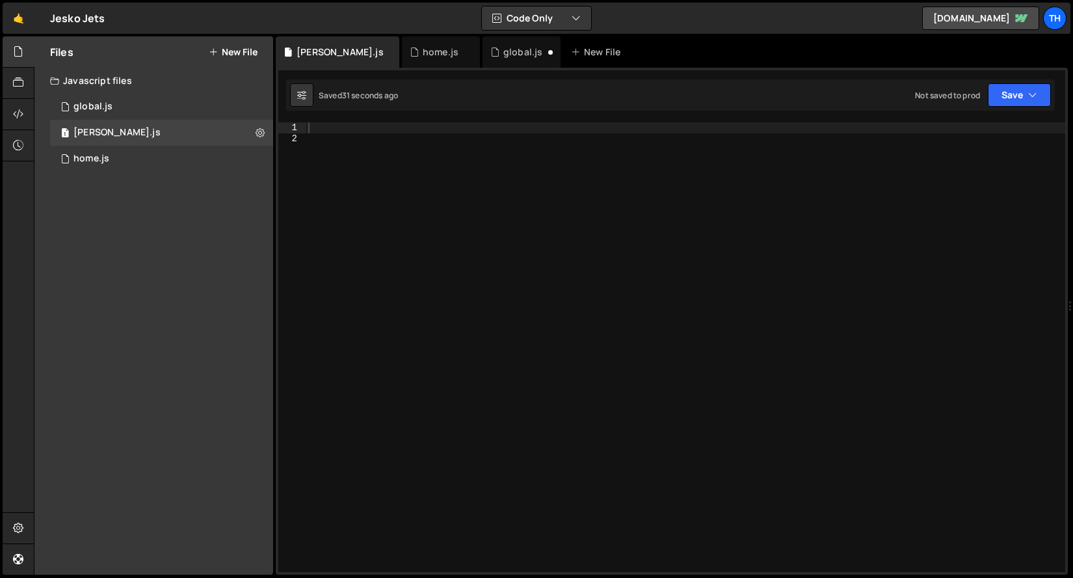
click at [343, 128] on div at bounding box center [686, 357] width 760 height 471
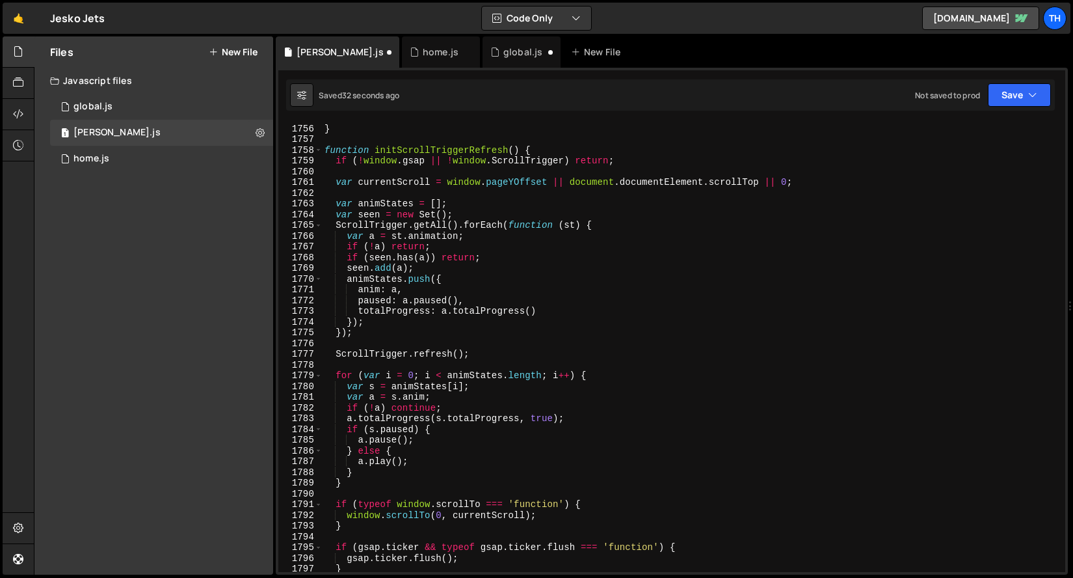
scroll to position [18839, 0]
click at [319, 145] on span at bounding box center [318, 150] width 7 height 11
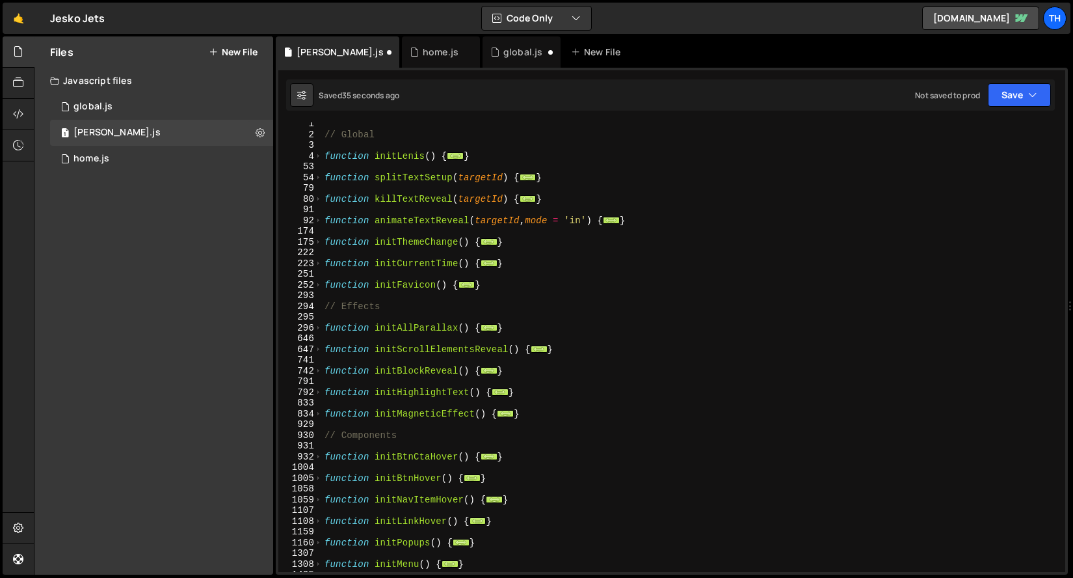
scroll to position [0, 0]
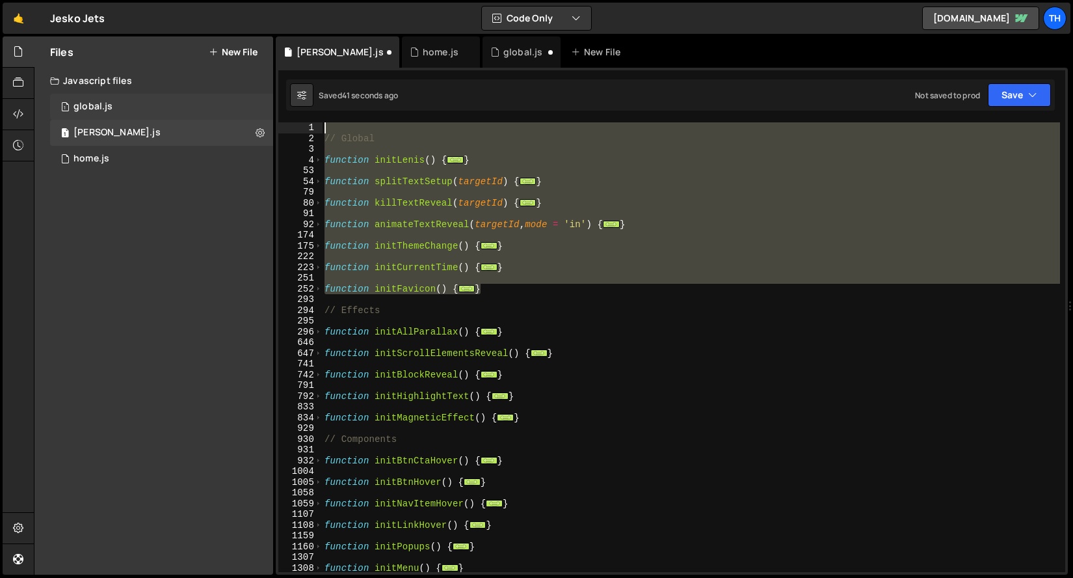
drag, startPoint x: 501, startPoint y: 291, endPoint x: 258, endPoint y: 101, distance: 308.3
click at [258, 101] on div "Files New File Javascript files 1 global.js 0 1 [PERSON_NAME].js 0 1 home.js 0 …" at bounding box center [554, 305] width 1040 height 539
type textarea "// Global"
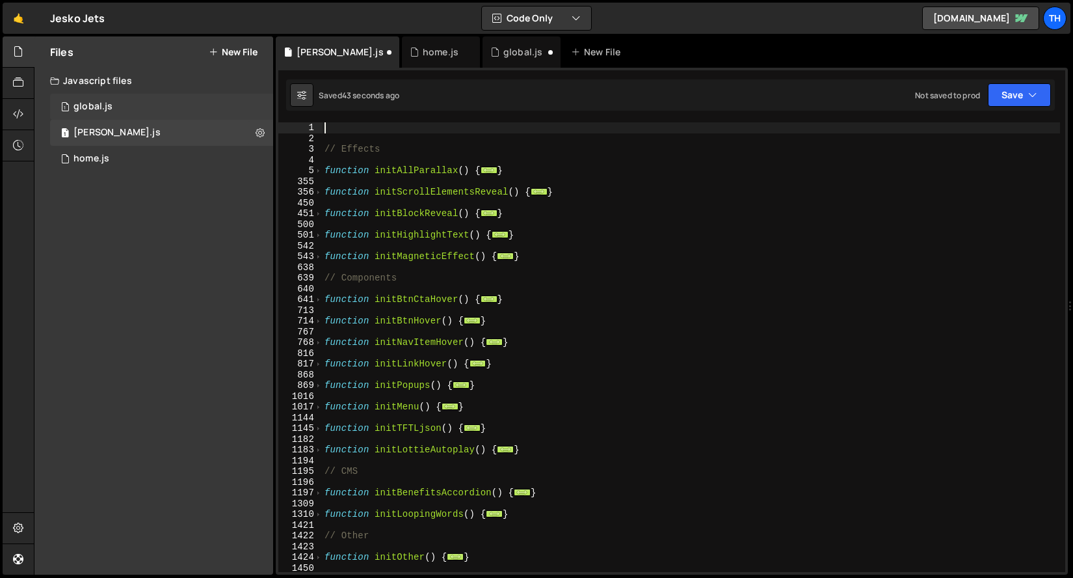
click at [213, 113] on div "1 global.js 0" at bounding box center [164, 107] width 228 height 26
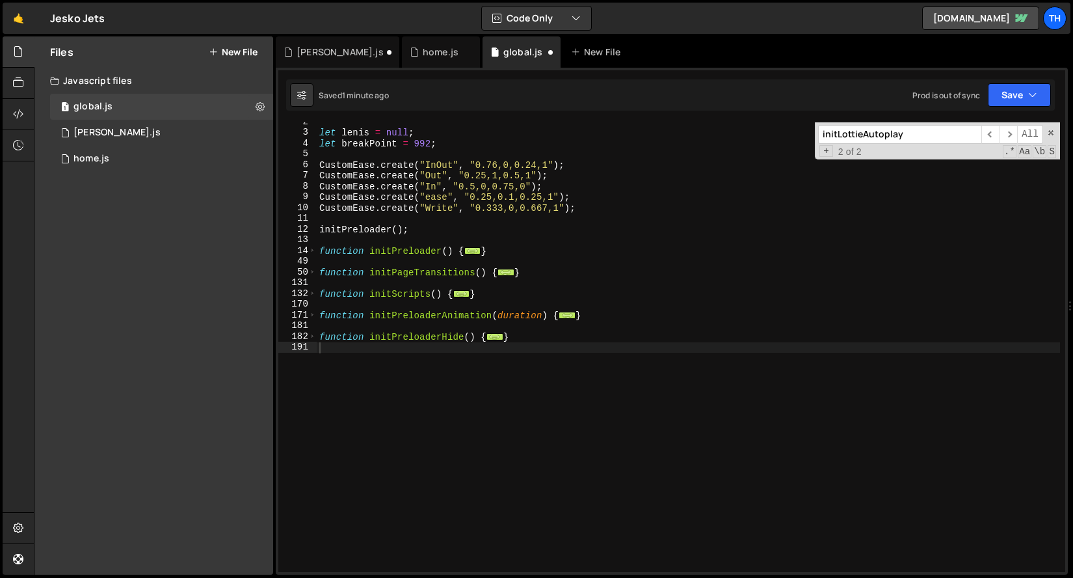
scroll to position [2734, 0]
click at [371, 348] on div "let [PERSON_NAME] = null ; let breakPoint = 992 ; CustomEase . create ( "InOut"…" at bounding box center [689, 351] width 744 height 471
paste textarea "}"
type textarea "}"
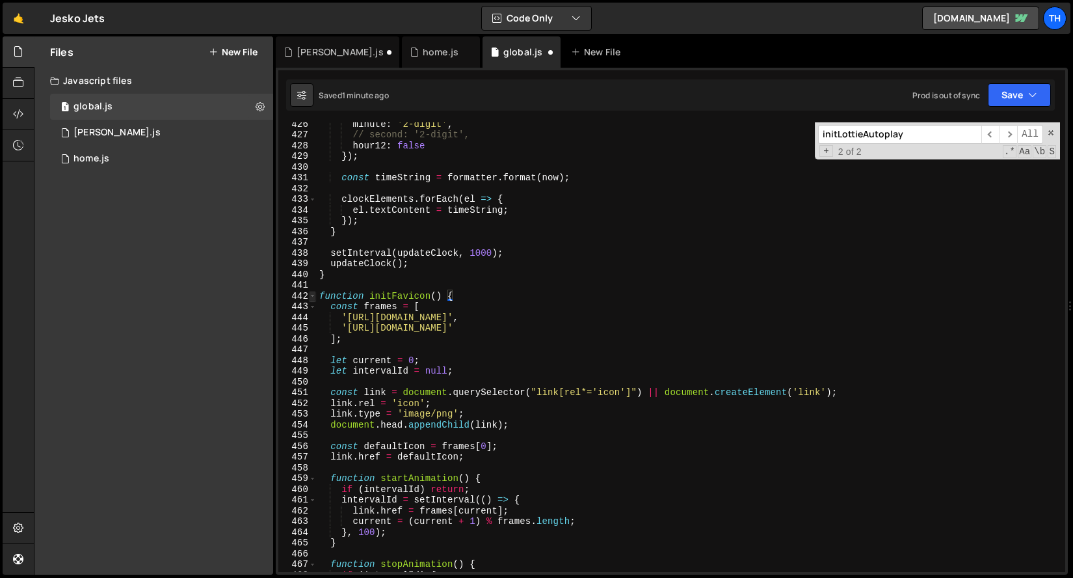
click at [312, 297] on span at bounding box center [312, 296] width 7 height 11
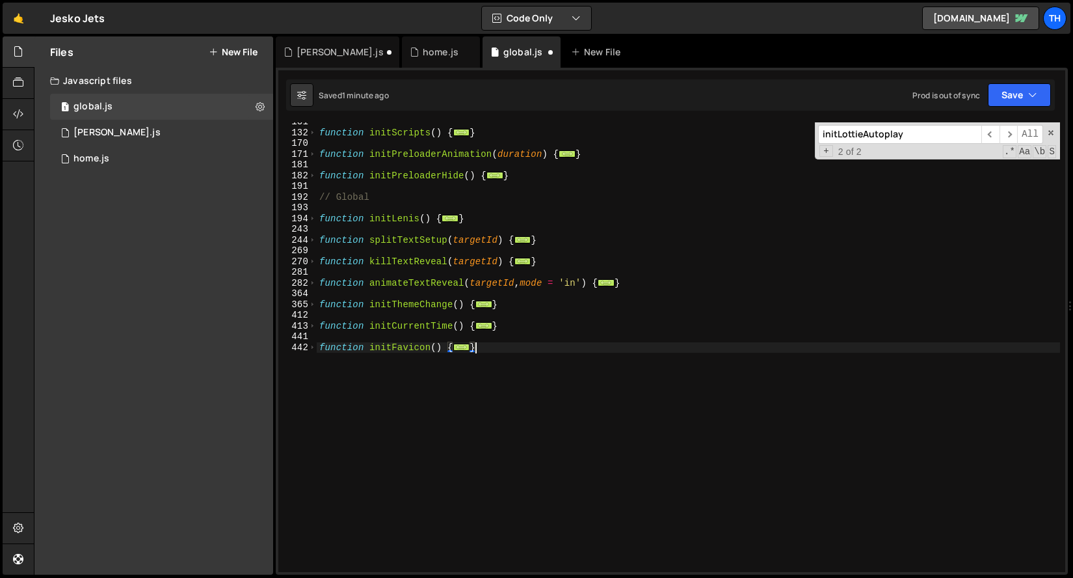
scroll to position [0, 0]
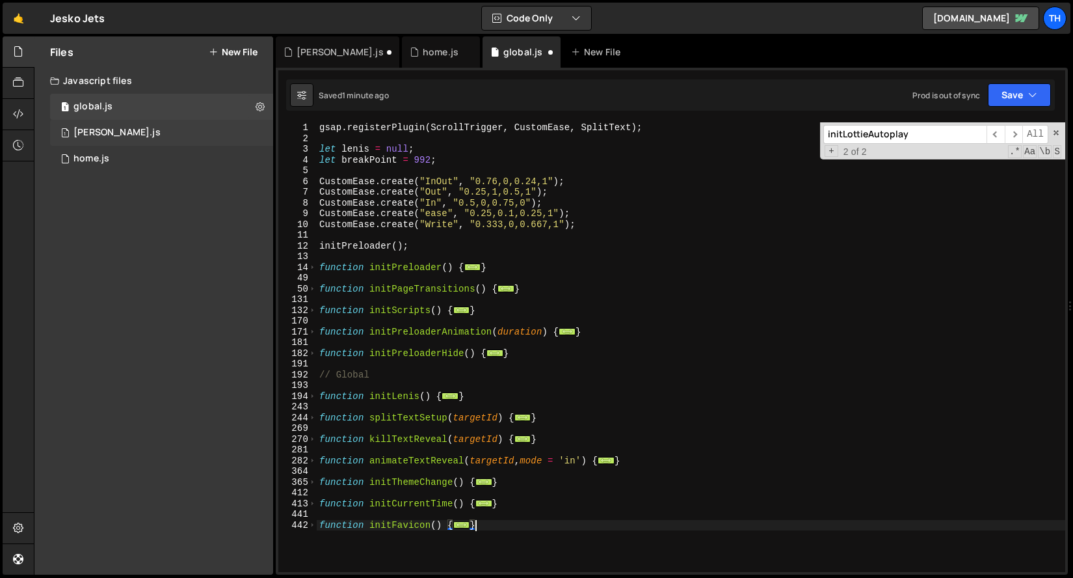
click at [260, 133] on div "1 [PERSON_NAME].js 0" at bounding box center [161, 133] width 223 height 26
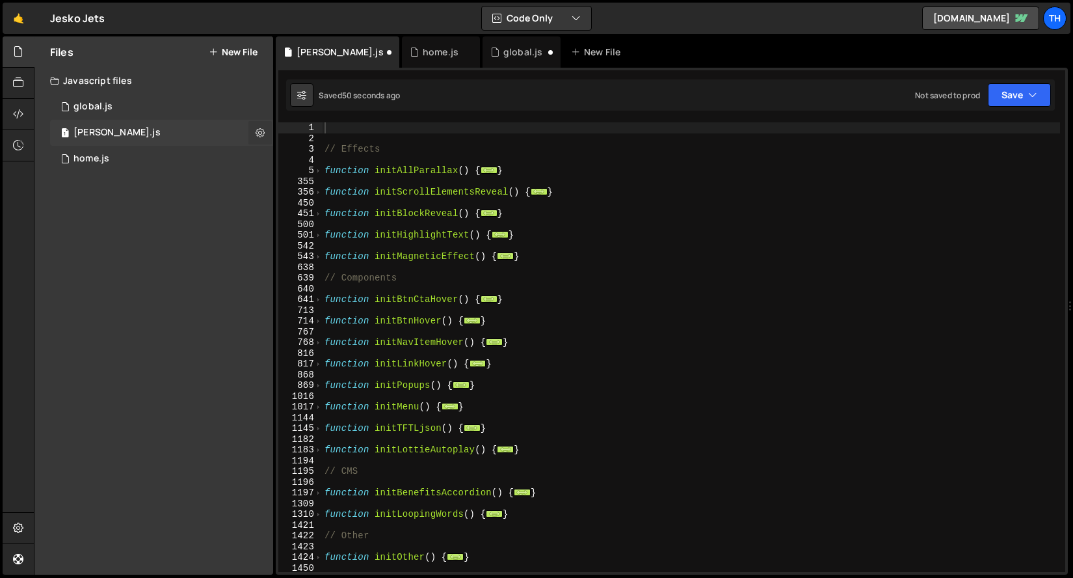
click at [263, 135] on icon at bounding box center [260, 132] width 9 height 12
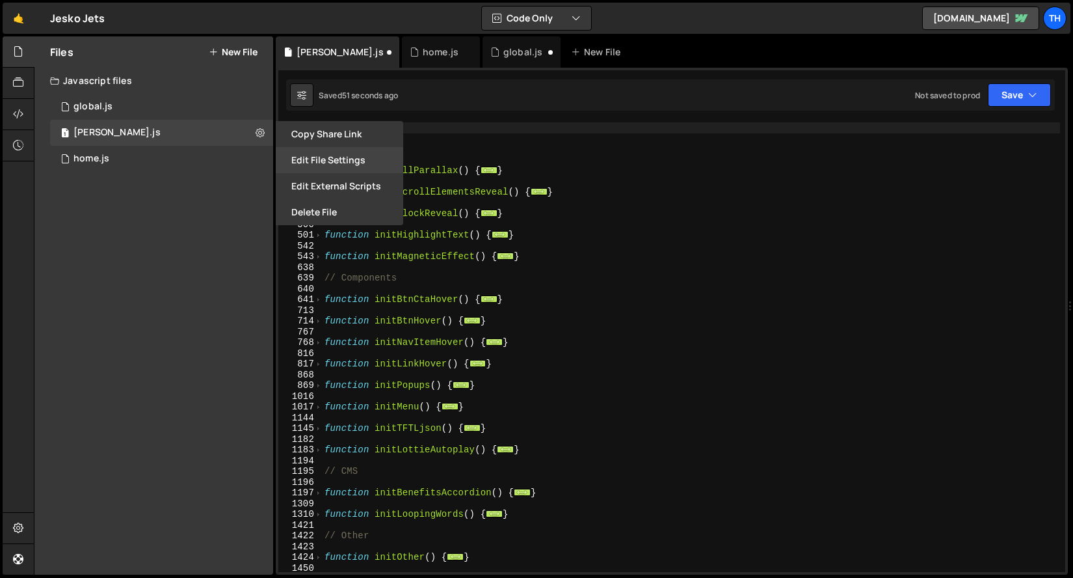
click at [317, 157] on button "Edit File Settings" at bounding box center [340, 160] width 128 height 26
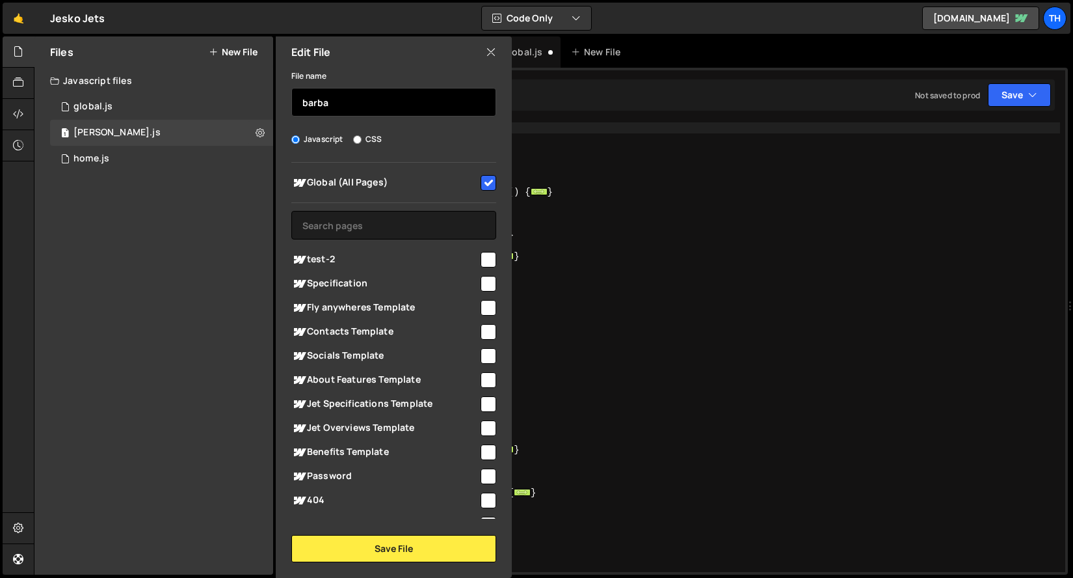
click at [353, 98] on input "barba" at bounding box center [393, 102] width 205 height 29
type input "other"
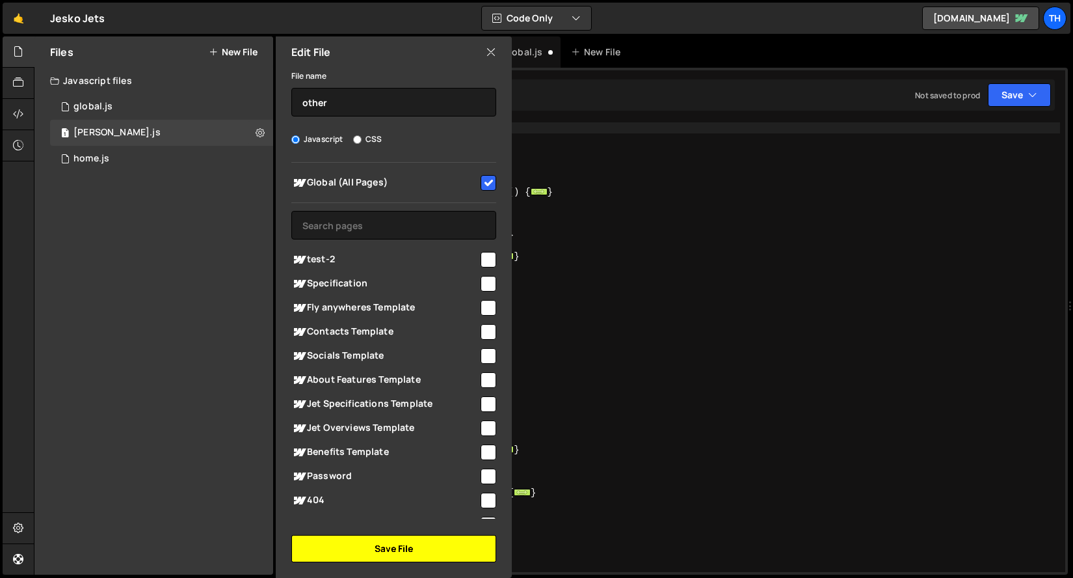
click at [391, 538] on button "Save File" at bounding box center [393, 548] width 205 height 27
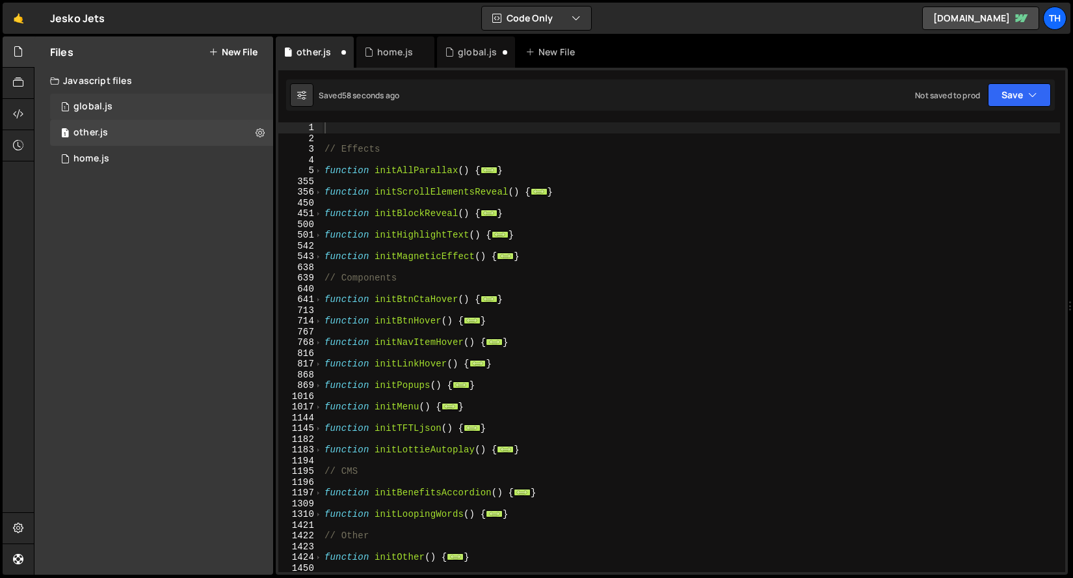
click at [185, 115] on div "1 global.js 0" at bounding box center [164, 107] width 228 height 26
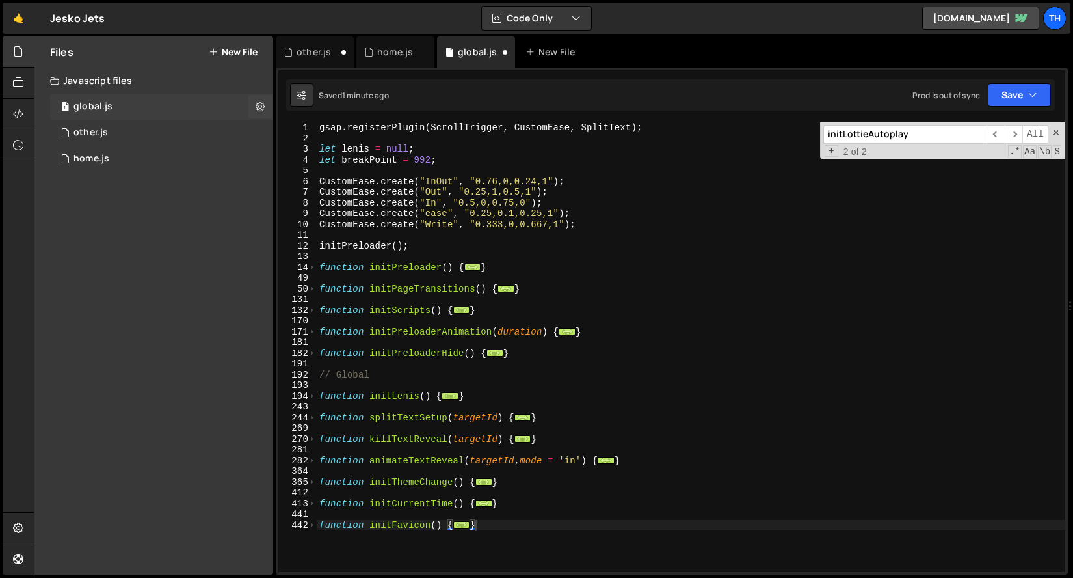
scroll to position [2734, 0]
click at [1017, 96] on button "Save" at bounding box center [1019, 94] width 63 height 23
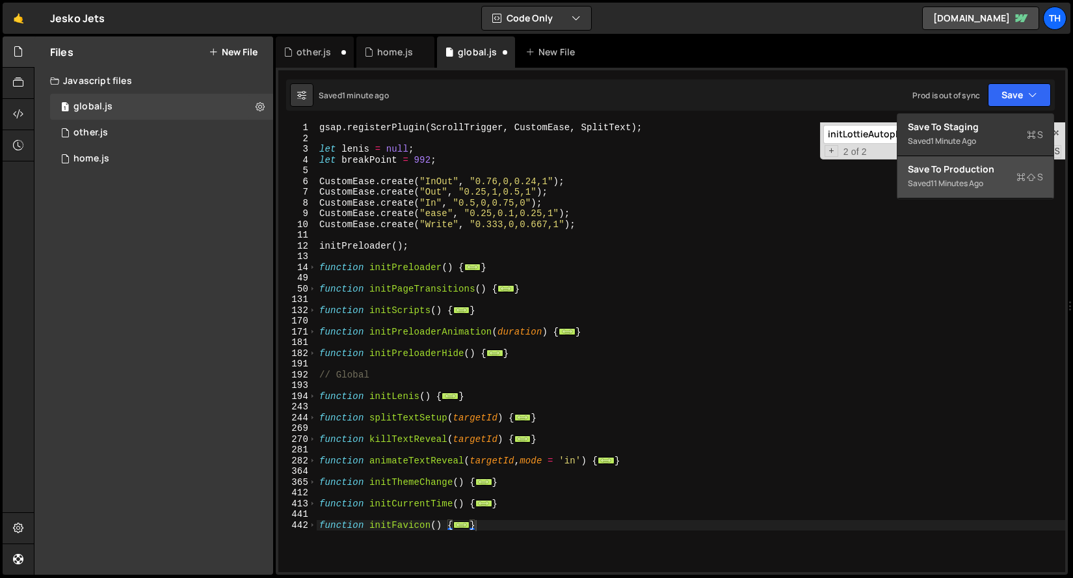
click at [992, 180] on div "Saved 11 minutes ago" at bounding box center [975, 184] width 135 height 16
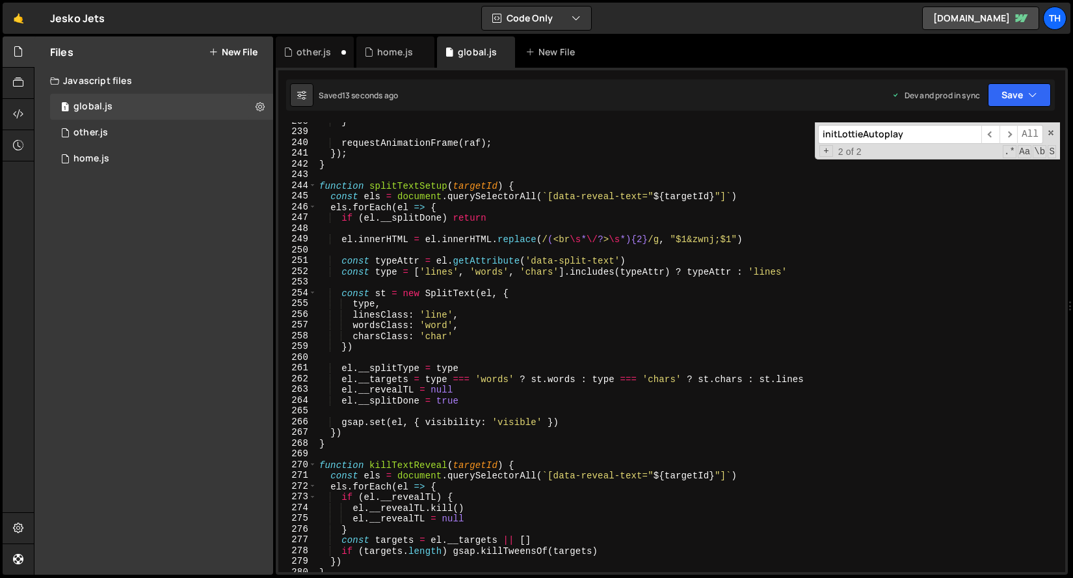
scroll to position [2486, 0]
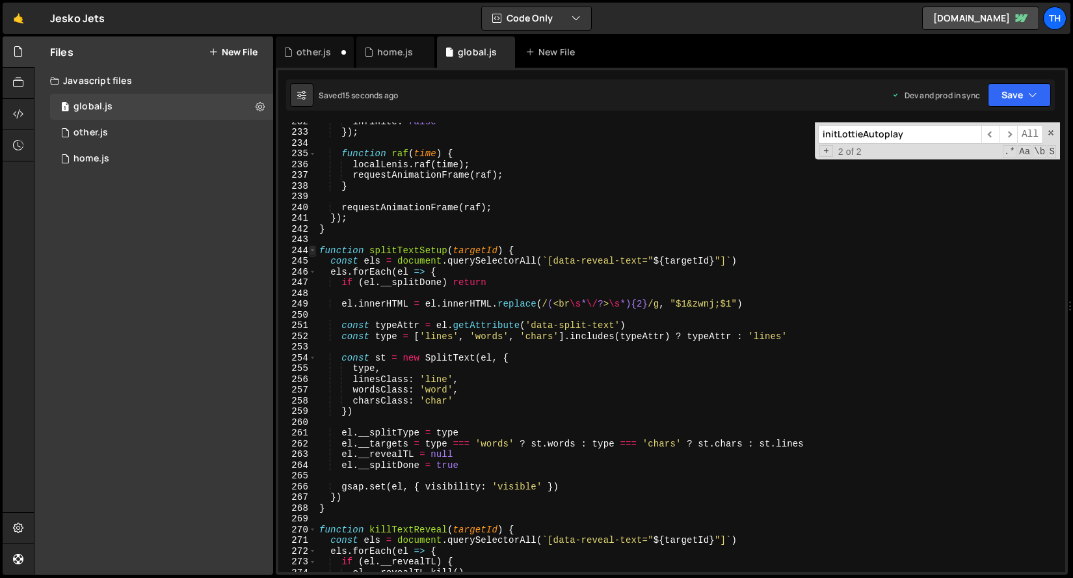
click at [315, 250] on span at bounding box center [312, 250] width 7 height 11
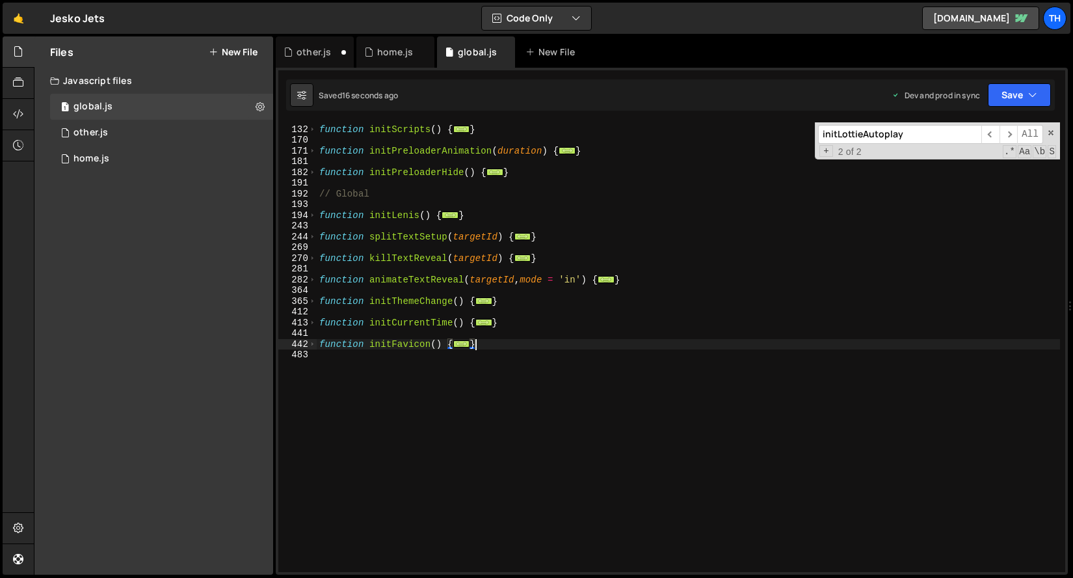
scroll to position [0, 0]
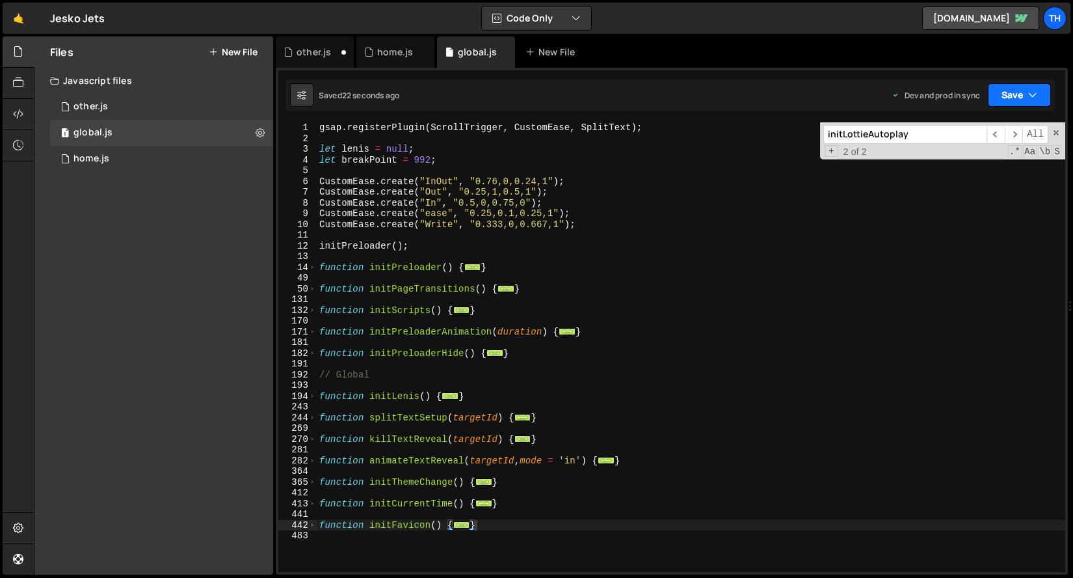
click at [1009, 88] on button "Save" at bounding box center [1019, 94] width 63 height 23
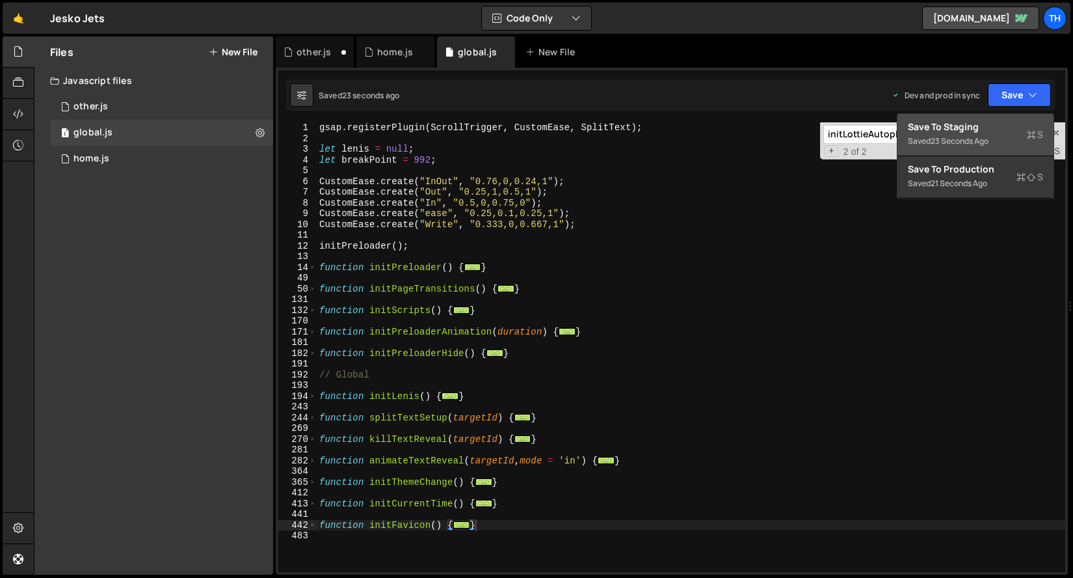
click at [996, 120] on div "Save to Staging S" at bounding box center [975, 126] width 135 height 13
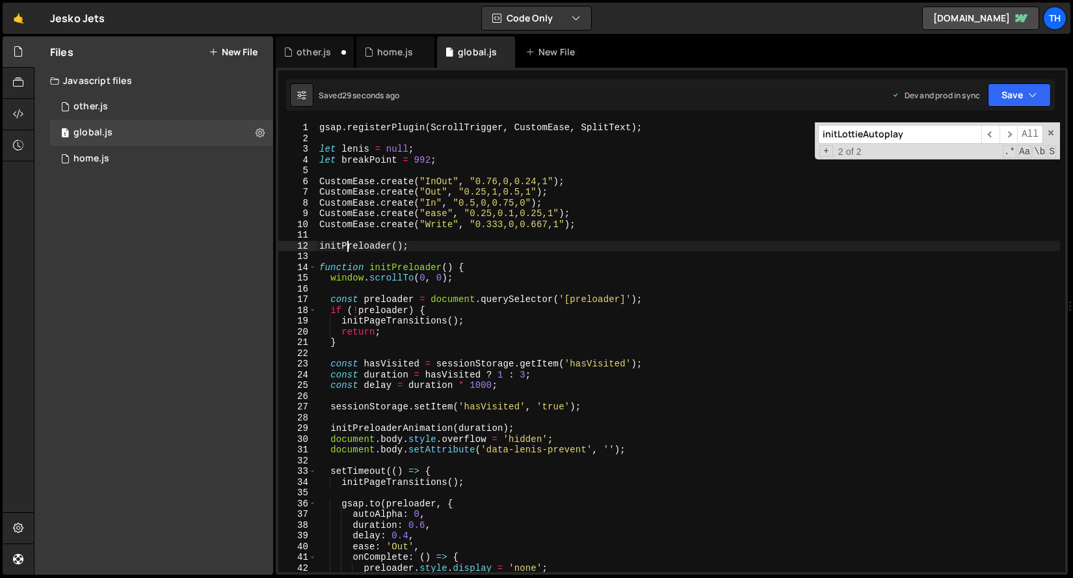
click at [349, 245] on div "gsap . registerPlugin ( ScrollTrigger , CustomEase , SplitText ) ; let [PERSON_…" at bounding box center [689, 357] width 744 height 471
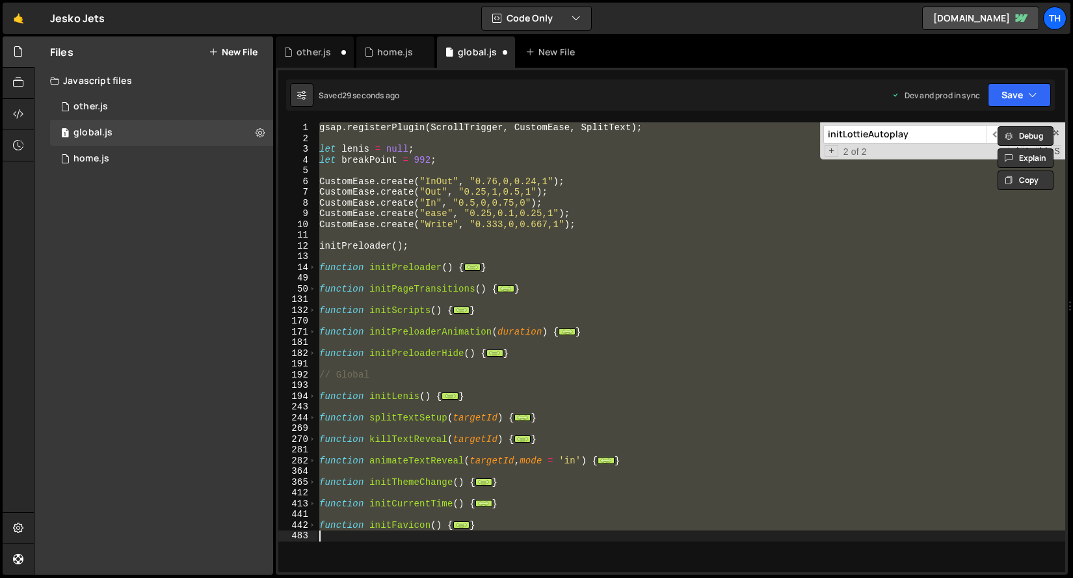
type textarea "}); }"
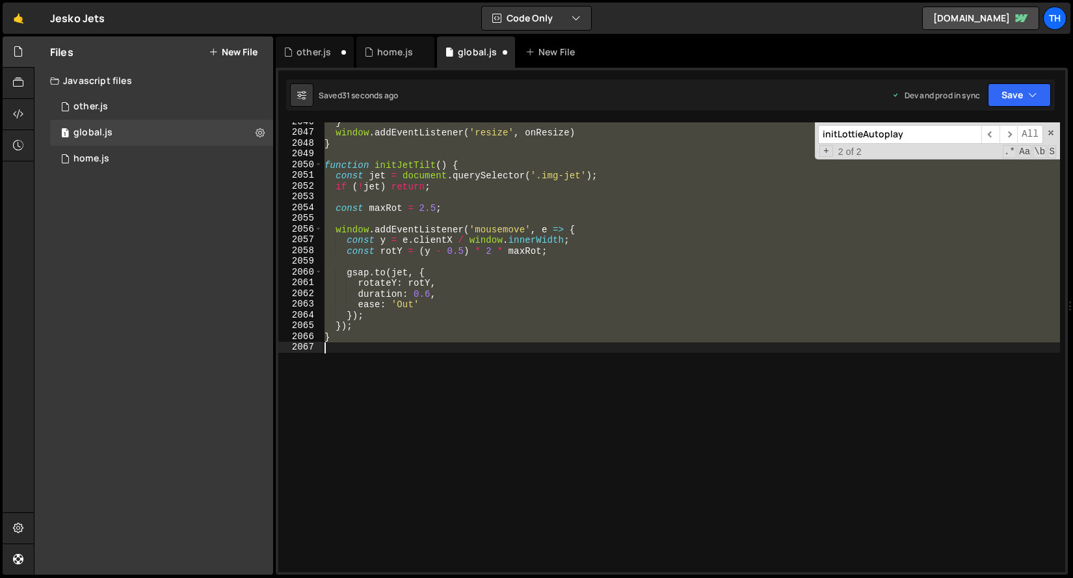
scroll to position [20869, 0]
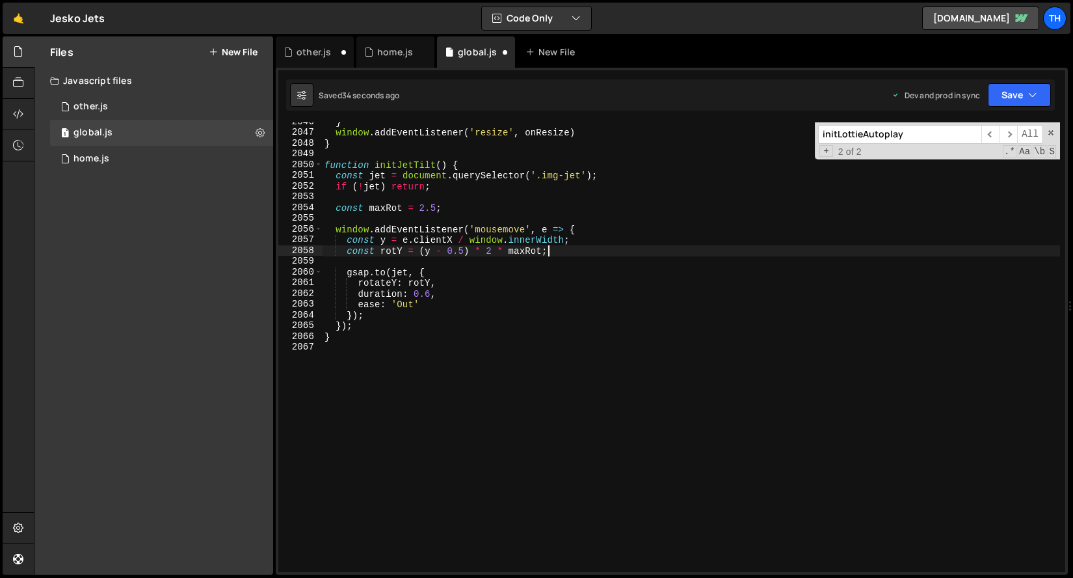
type textarea "}"
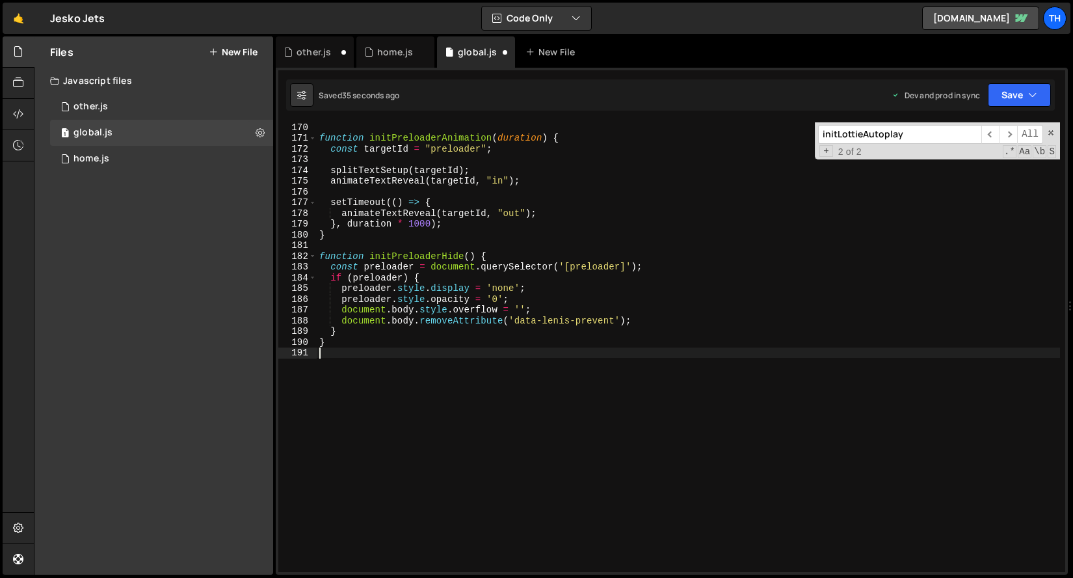
scroll to position [4944, 0]
type textarea "}"
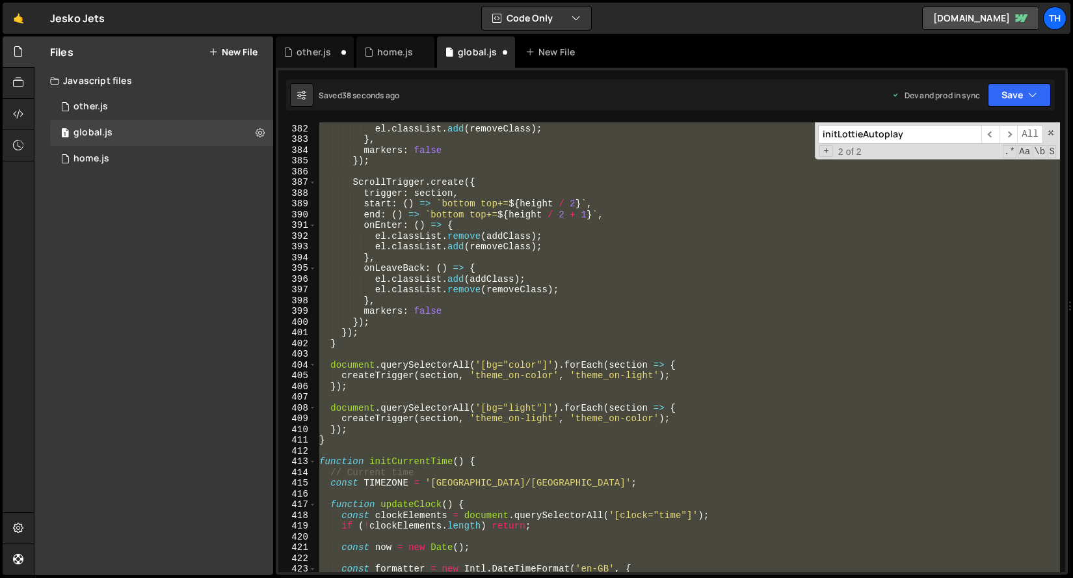
scroll to position [4028, 0]
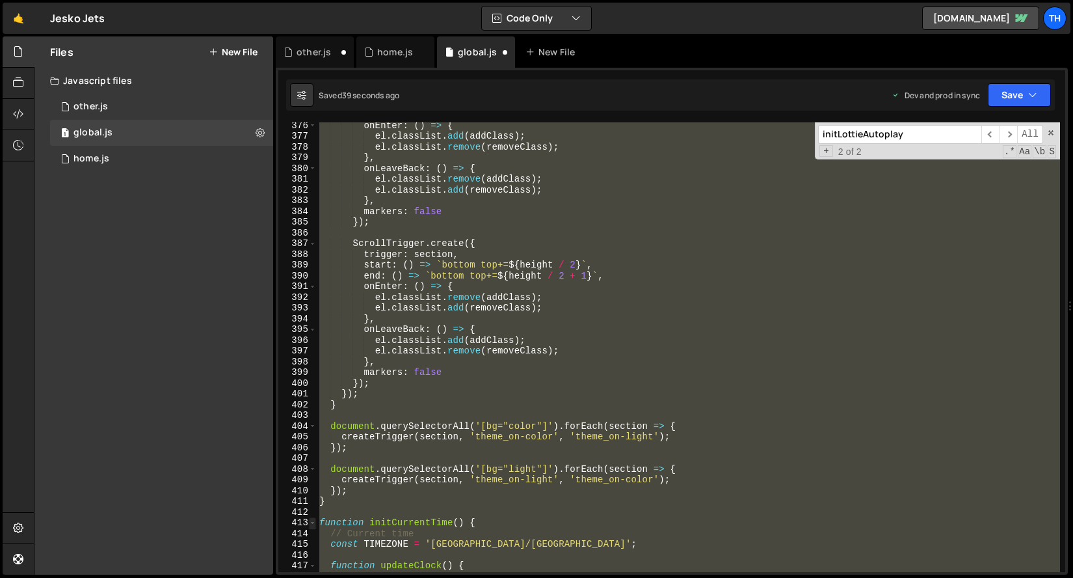
click at [314, 522] on span at bounding box center [312, 522] width 7 height 11
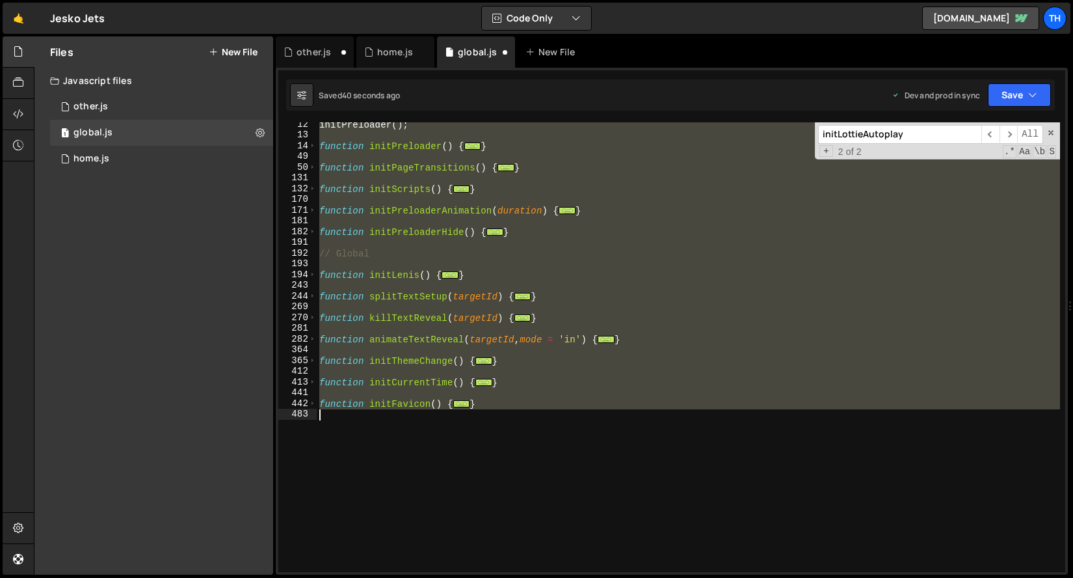
scroll to position [0, 0]
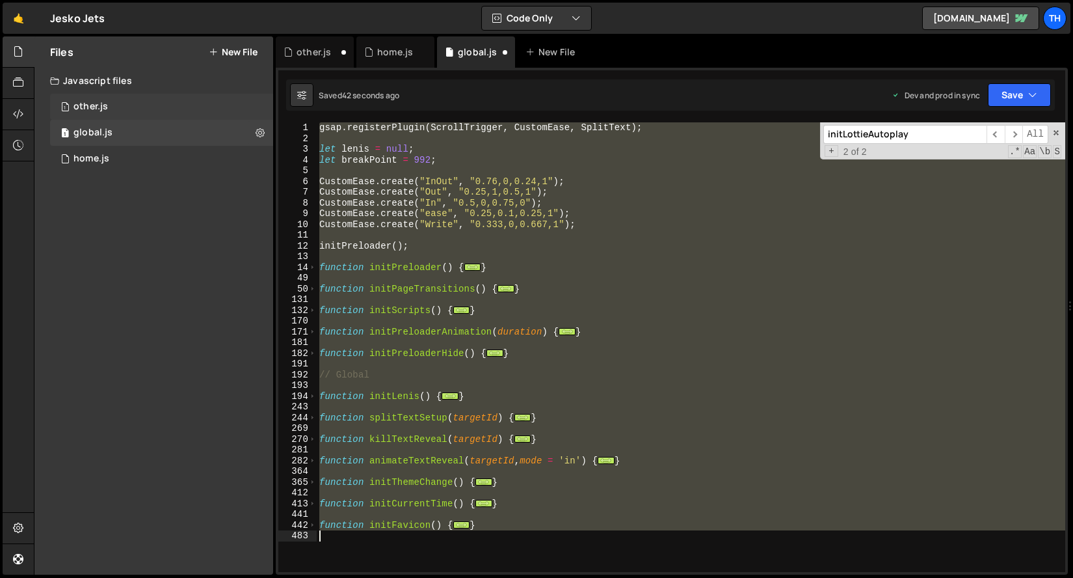
click at [161, 113] on div "1 other.js 0" at bounding box center [161, 107] width 223 height 26
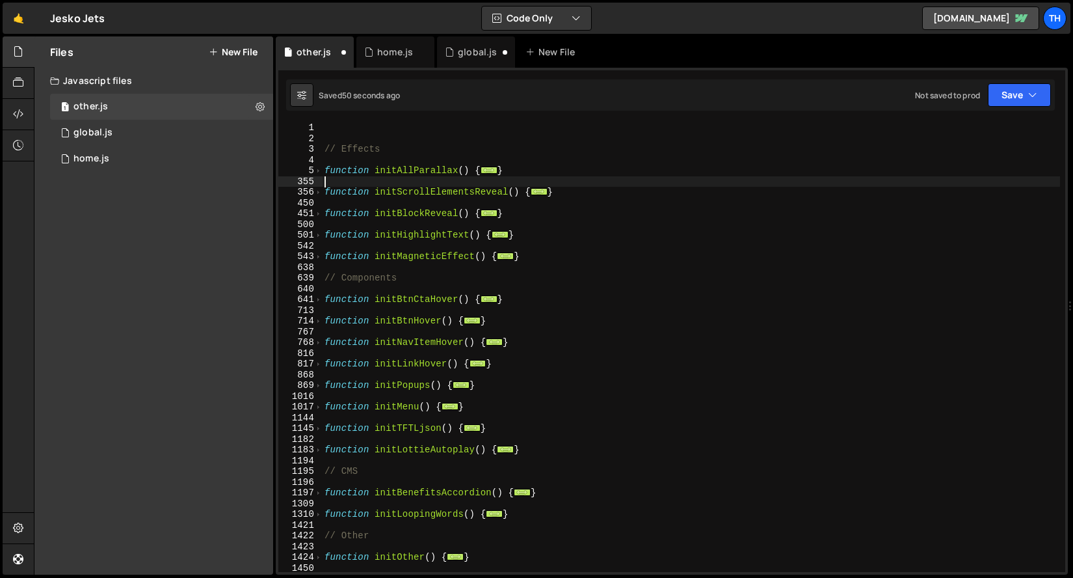
click at [358, 176] on div "// Effects function initAllParallax ( ) { ... } function initScrollElementsReve…" at bounding box center [691, 357] width 738 height 471
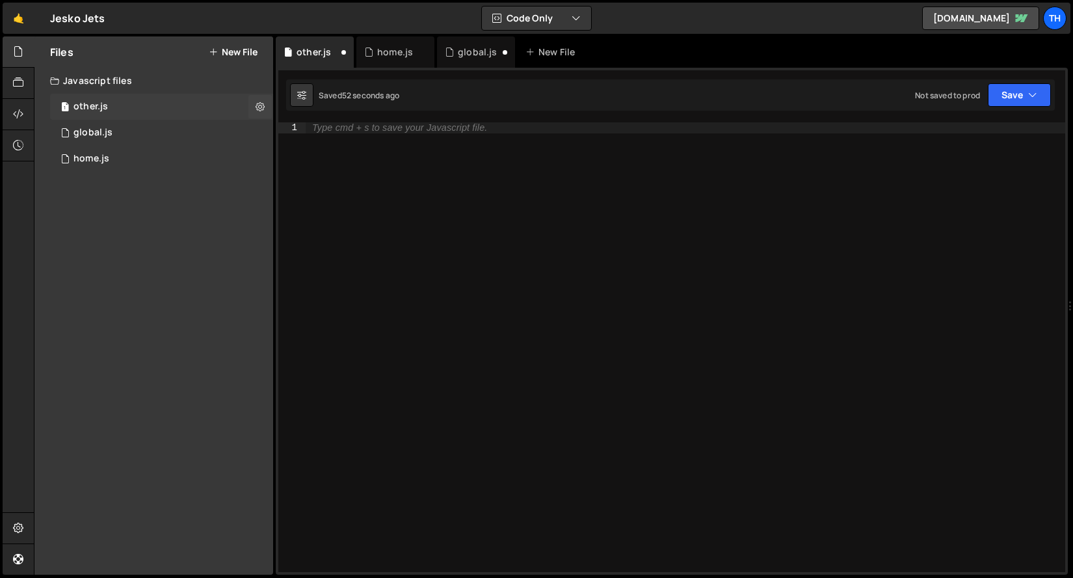
click at [105, 111] on div "other.js" at bounding box center [91, 107] width 34 height 12
click at [143, 129] on div "1 global.js 0" at bounding box center [164, 133] width 228 height 26
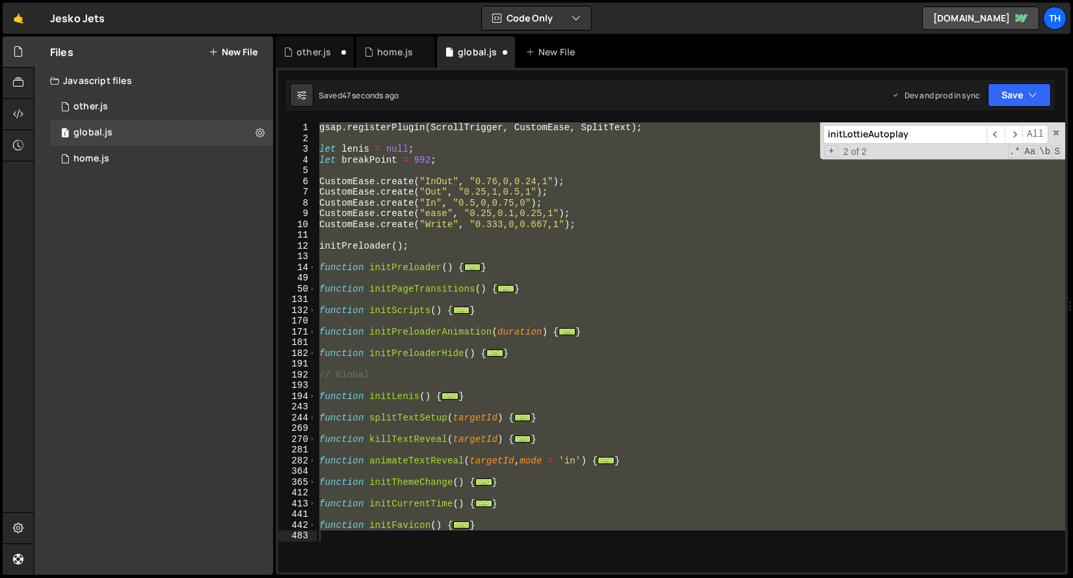
scroll to position [2734, 0]
click at [360, 538] on div "gsap . registerPlugin ( ScrollTrigger , CustomEase , SplitText ) ; let [PERSON_…" at bounding box center [691, 347] width 749 height 450
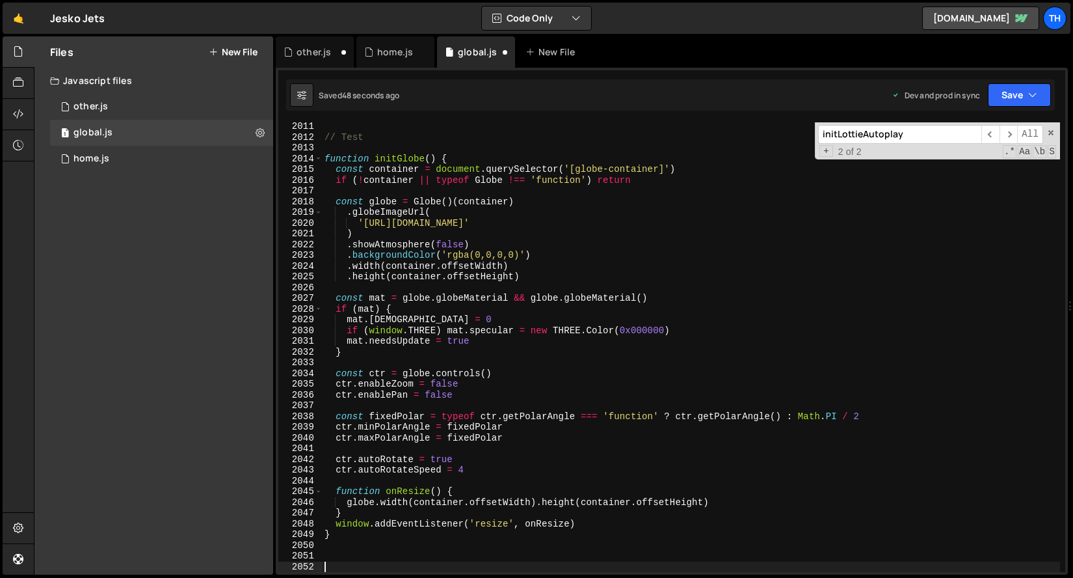
scroll to position [16812, 0]
click at [317, 154] on span at bounding box center [318, 159] width 7 height 11
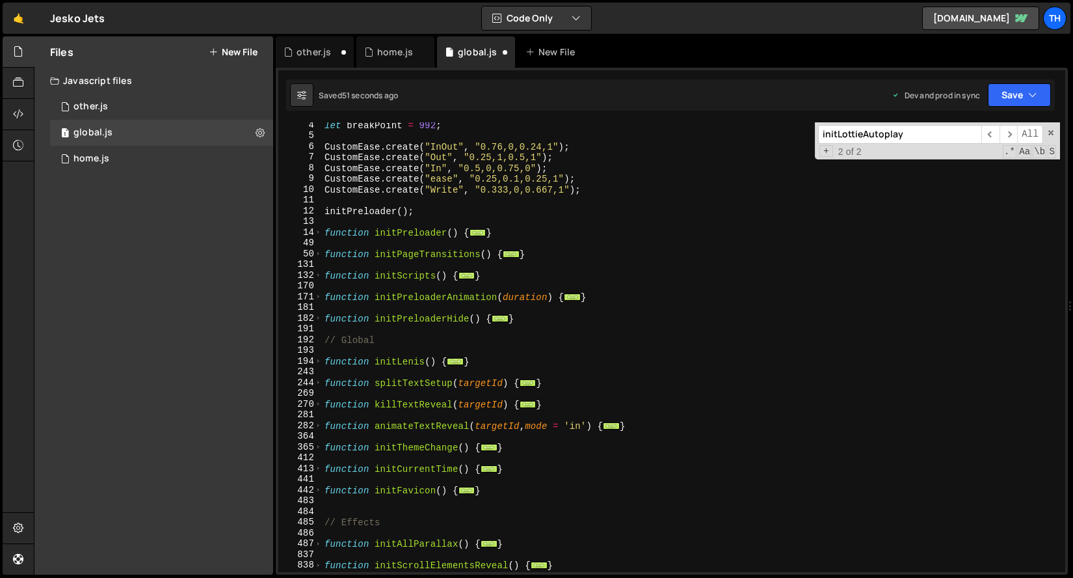
scroll to position [30, 0]
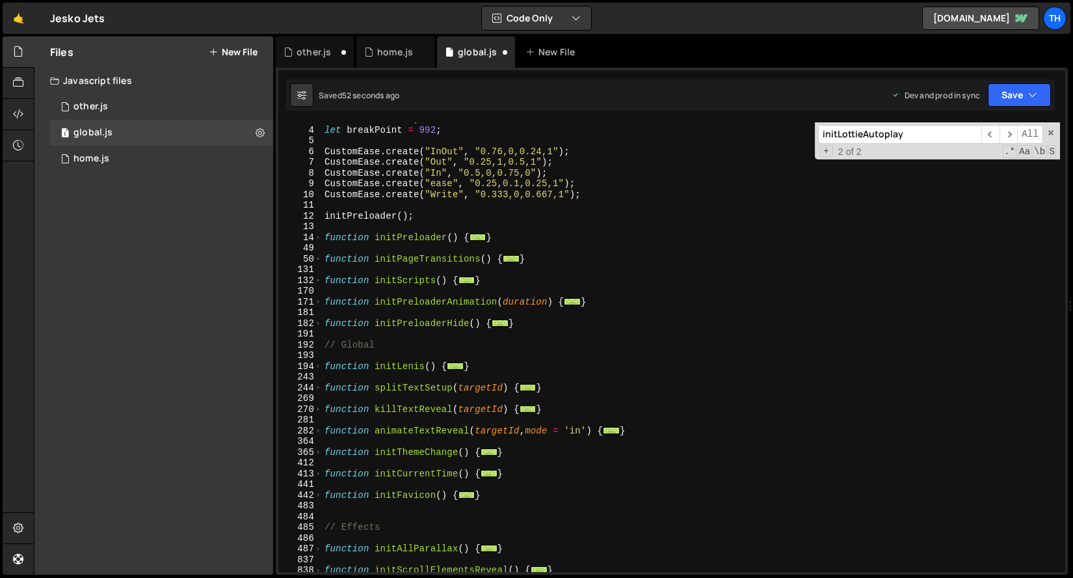
click at [429, 504] on div "let [PERSON_NAME] = null ; let breakPoint = 992 ; CustomEase . create ( "InOut"…" at bounding box center [691, 349] width 738 height 471
type textarea "}"
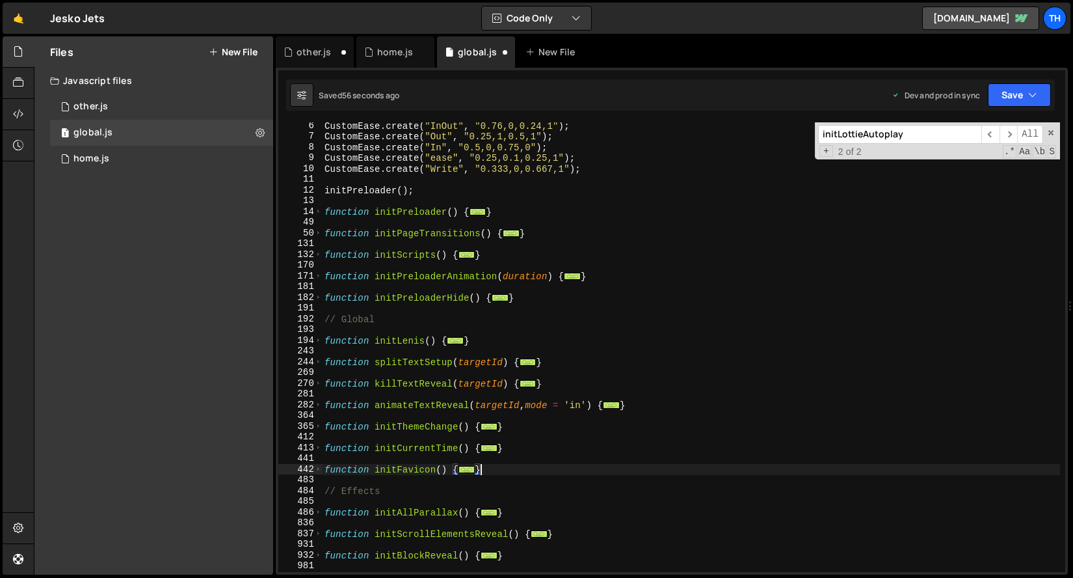
scroll to position [0, 0]
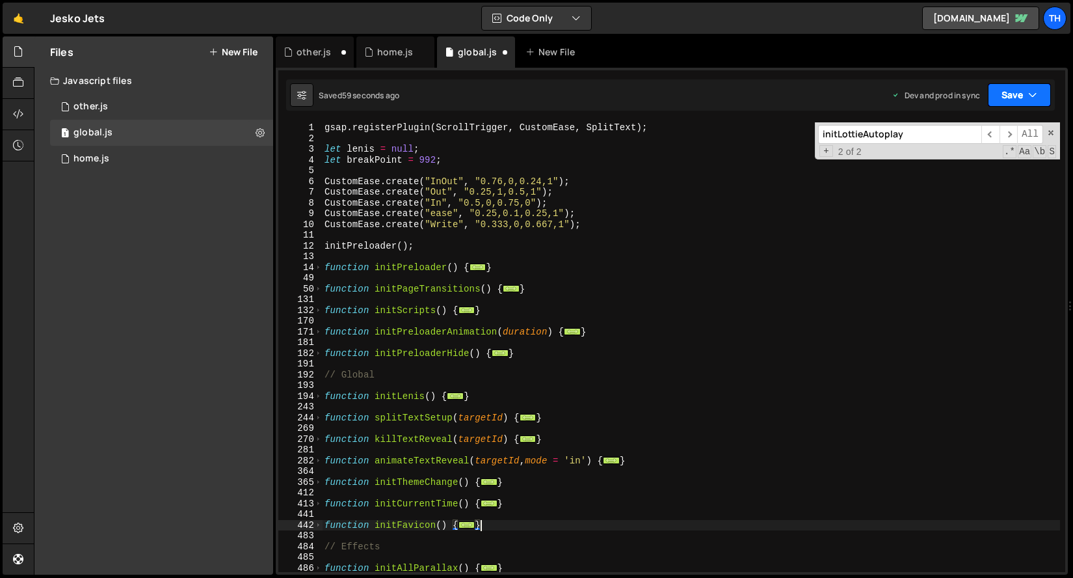
click at [1021, 86] on button "Save" at bounding box center [1019, 94] width 63 height 23
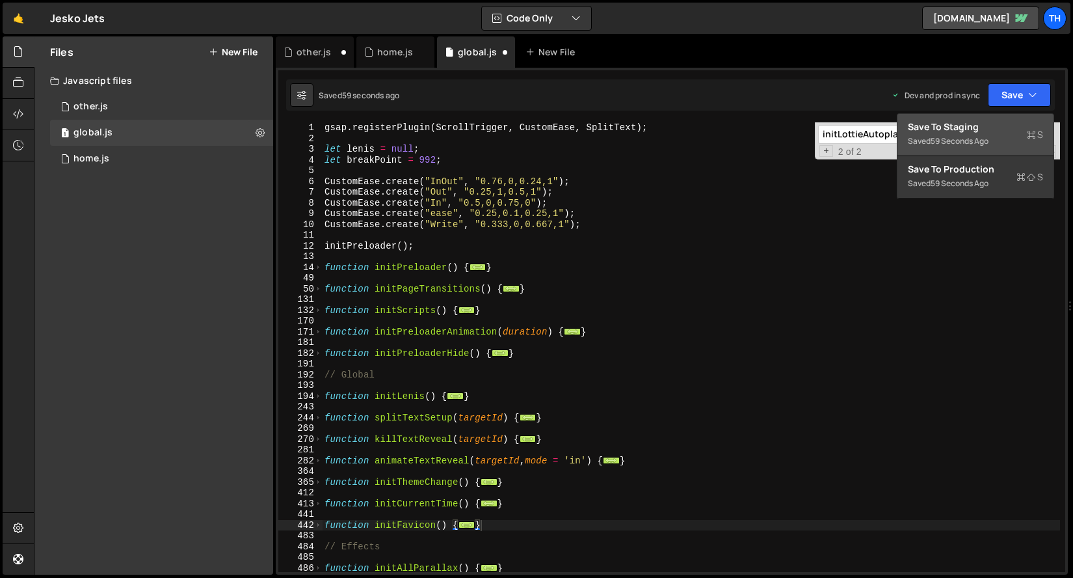
click at [982, 131] on div "Save to Staging S" at bounding box center [975, 126] width 135 height 13
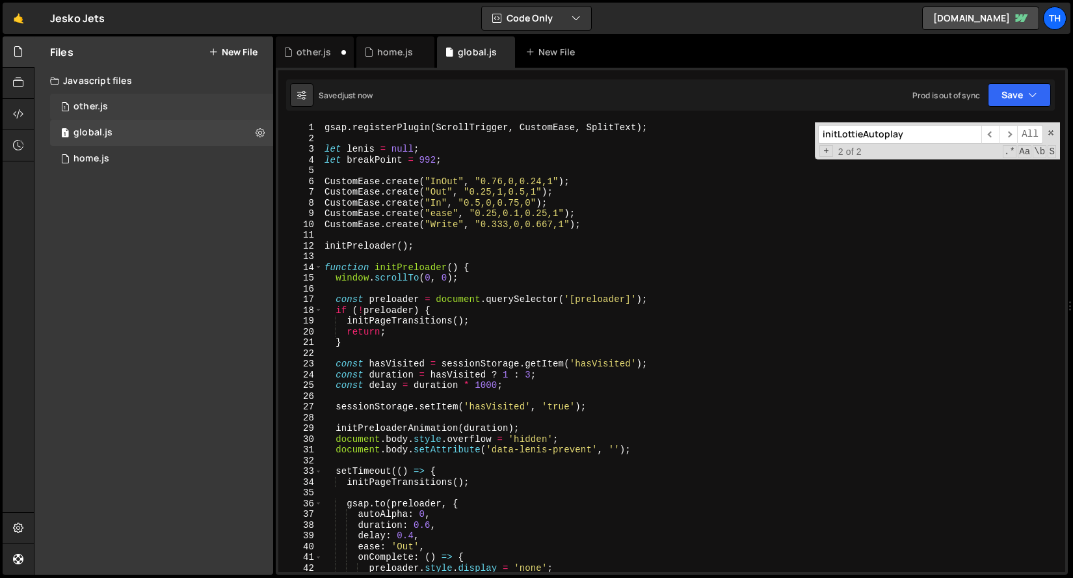
click at [208, 98] on div "1 other.js 0" at bounding box center [161, 107] width 223 height 26
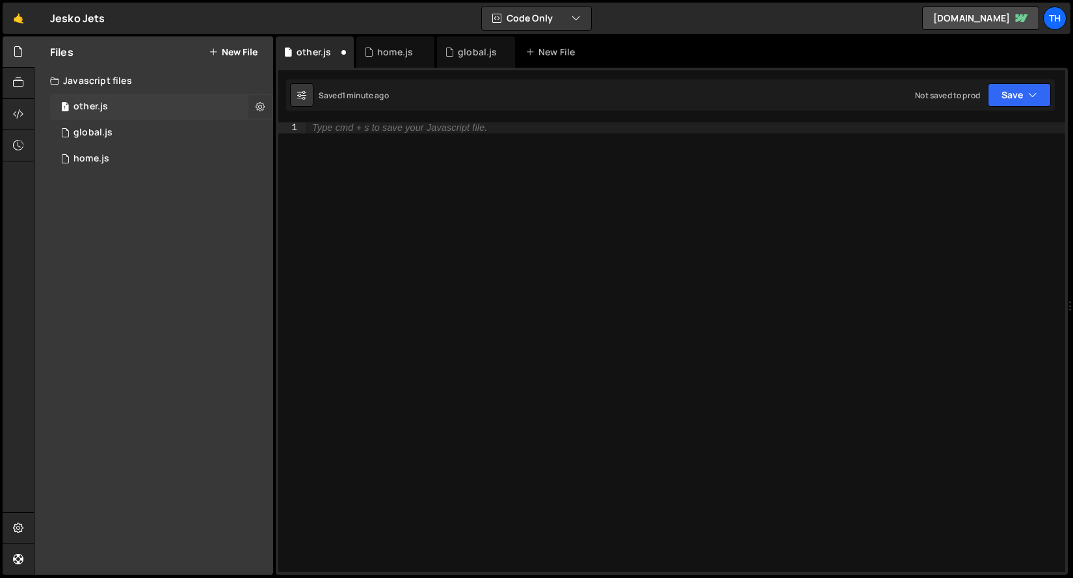
click at [253, 104] on button at bounding box center [260, 106] width 23 height 23
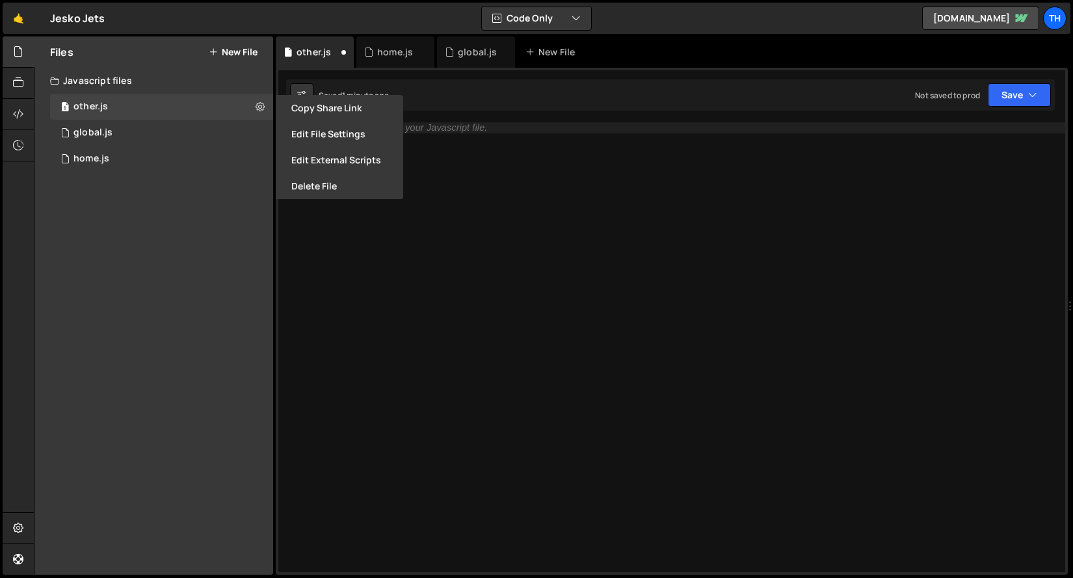
click at [318, 201] on div "Type cmd + s to save your Javascript file." at bounding box center [686, 357] width 760 height 471
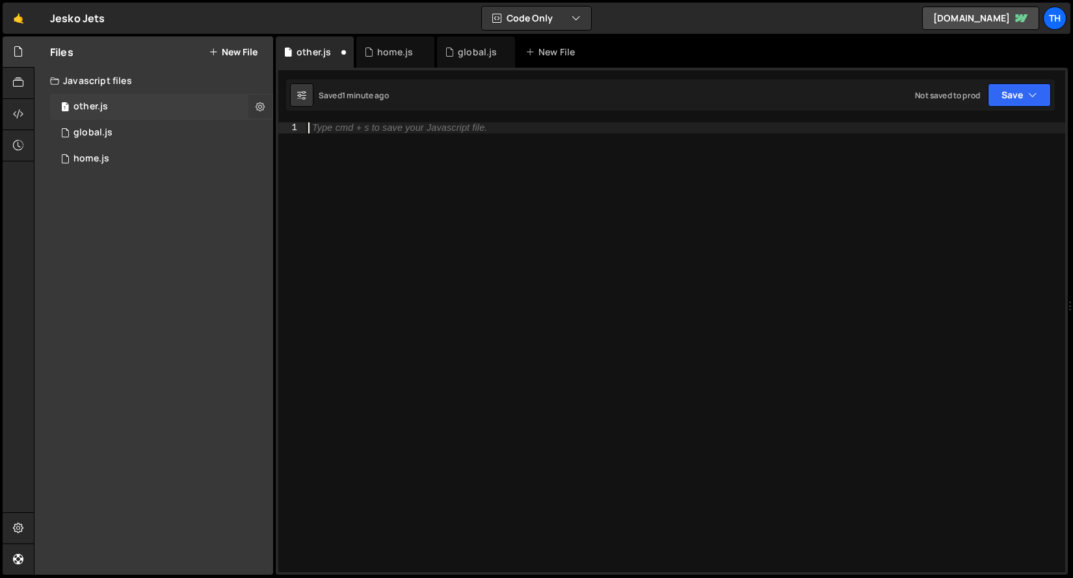
click at [250, 103] on button at bounding box center [260, 106] width 23 height 23
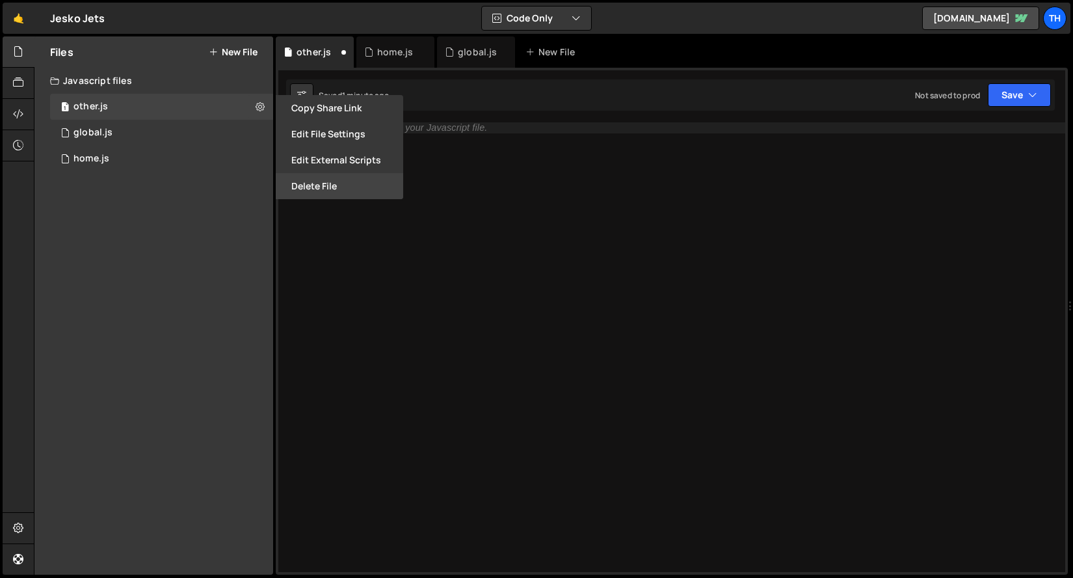
click at [307, 178] on button "Delete File" at bounding box center [340, 186] width 128 height 26
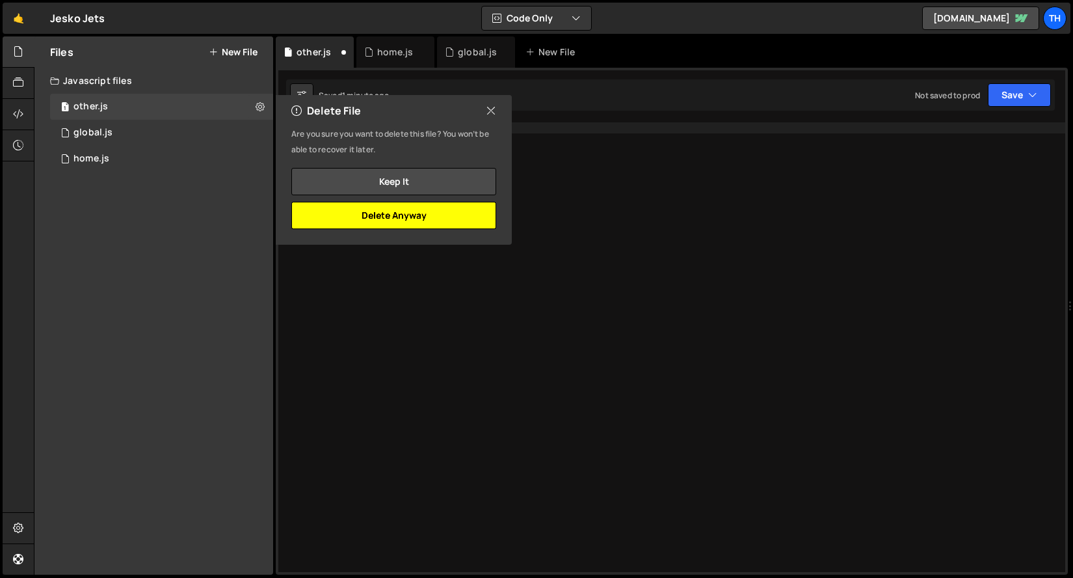
click at [347, 206] on button "Delete Anyway" at bounding box center [393, 215] width 205 height 27
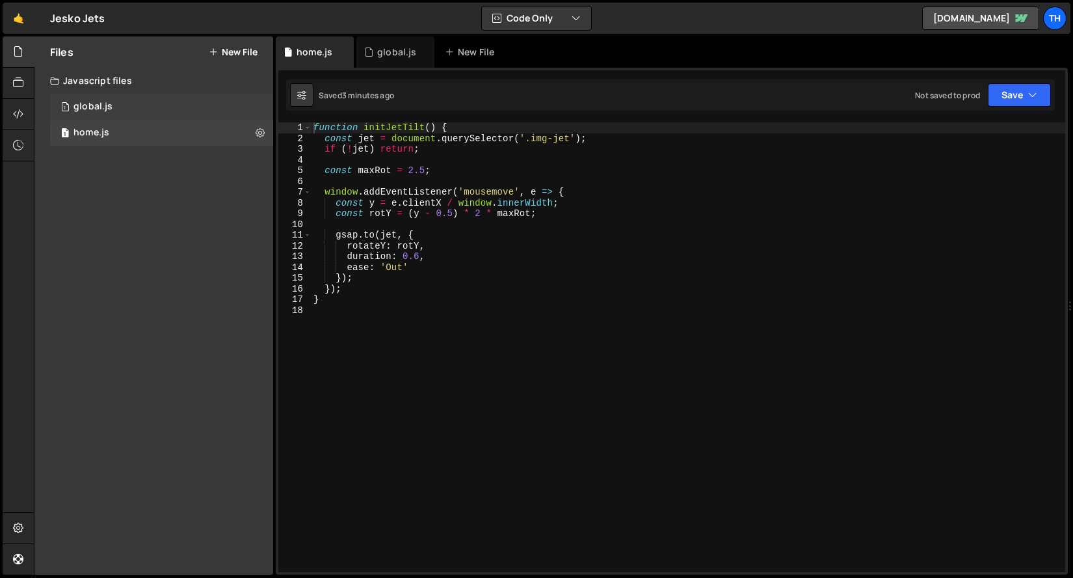
click at [175, 96] on div "1 global.js 0" at bounding box center [164, 107] width 228 height 26
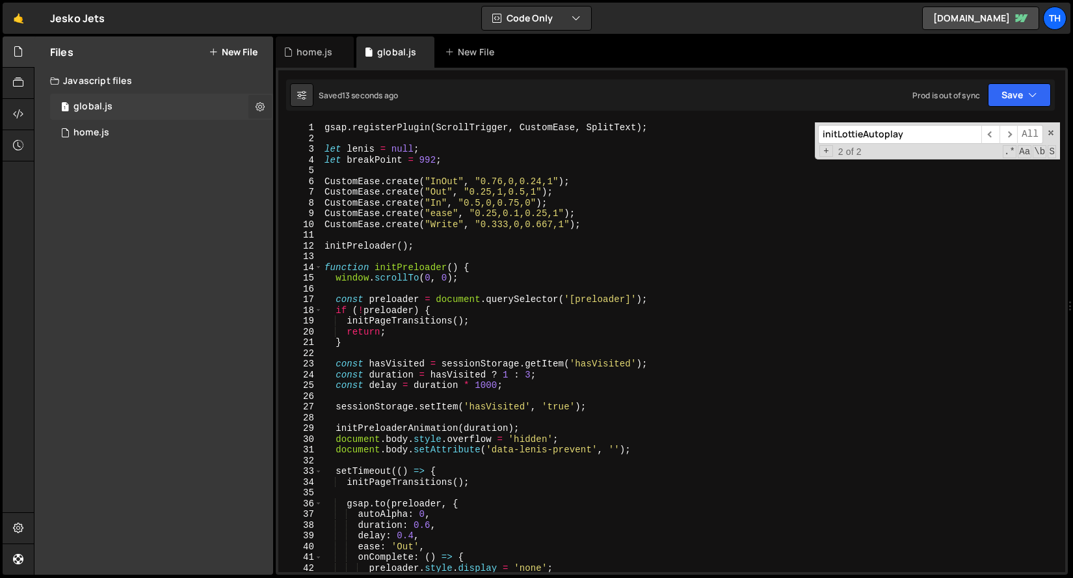
scroll to position [2734, 0]
click at [267, 104] on button at bounding box center [260, 106] width 23 height 23
type input "global"
radio input "true"
checkbox input "true"
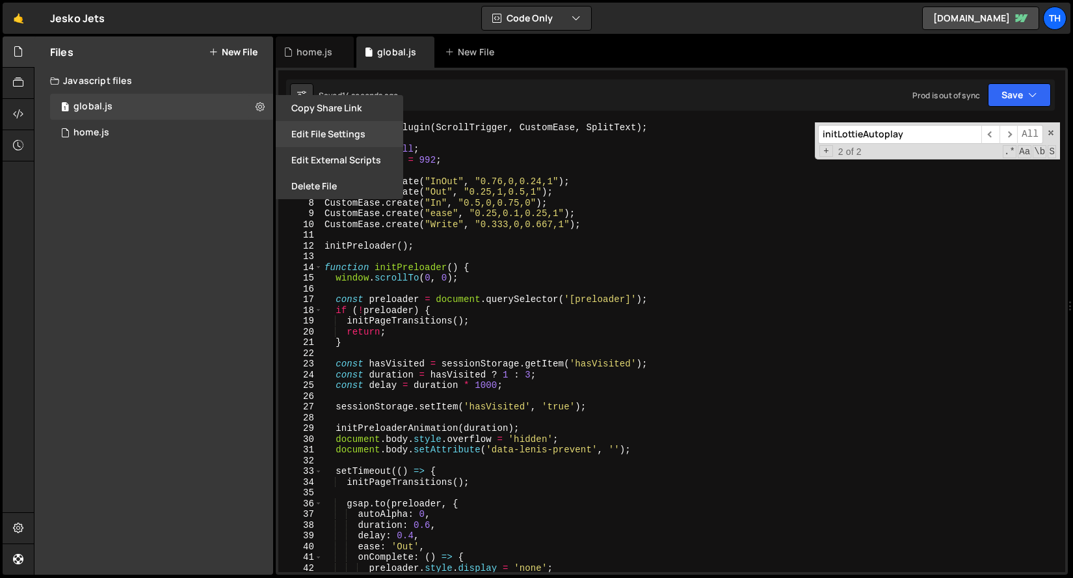
click at [326, 128] on button "Edit File Settings" at bounding box center [340, 134] width 128 height 26
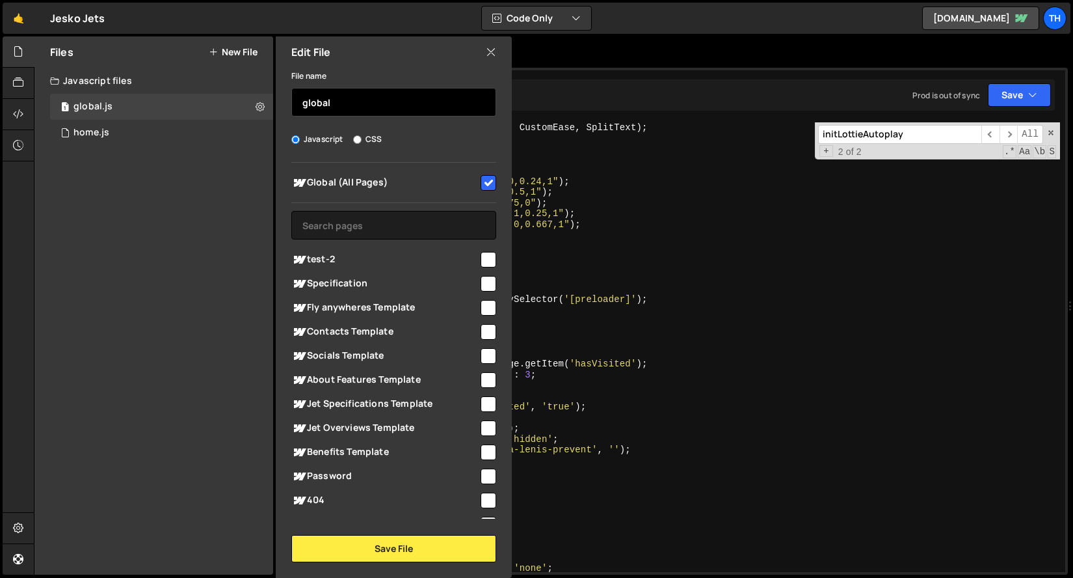
click at [353, 111] on input "global" at bounding box center [393, 102] width 205 height 29
type input "index"
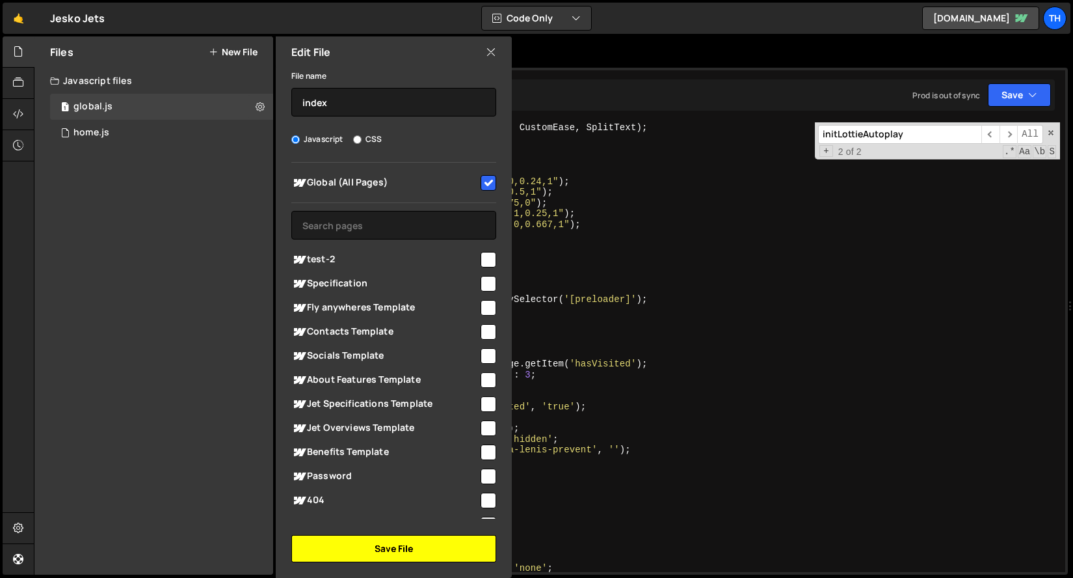
click at [367, 548] on button "Save File" at bounding box center [393, 548] width 205 height 27
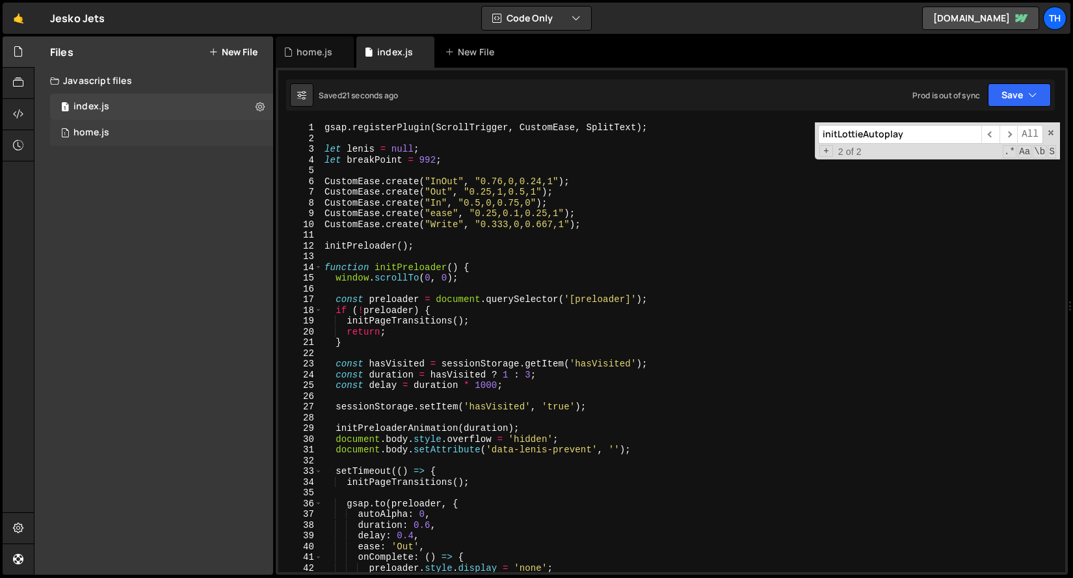
click at [208, 145] on div "1 home.js 0" at bounding box center [164, 133] width 228 height 26
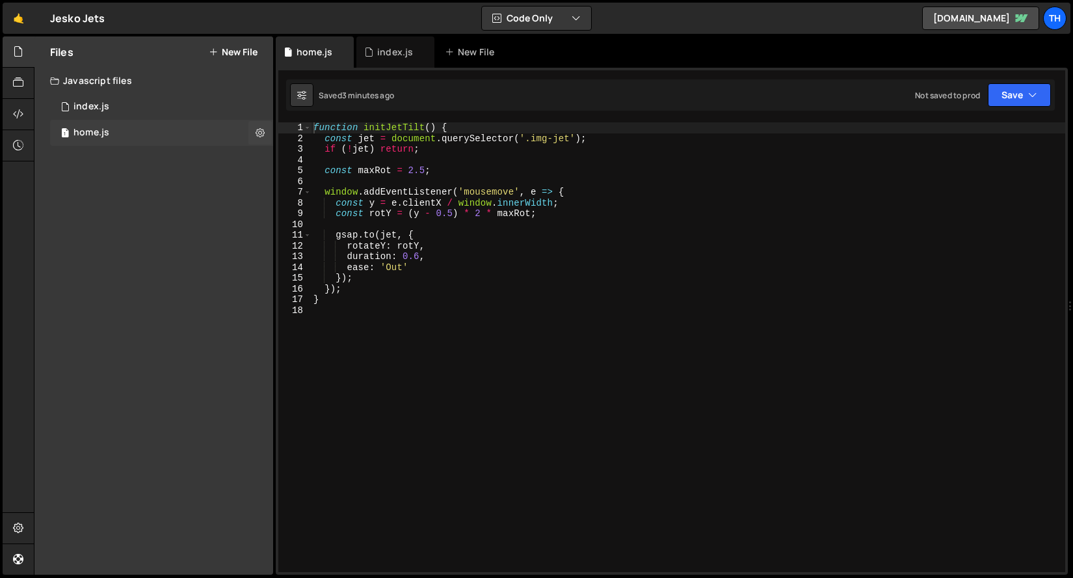
scroll to position [0, 0]
click at [200, 116] on div "1 index.js 0" at bounding box center [164, 107] width 228 height 26
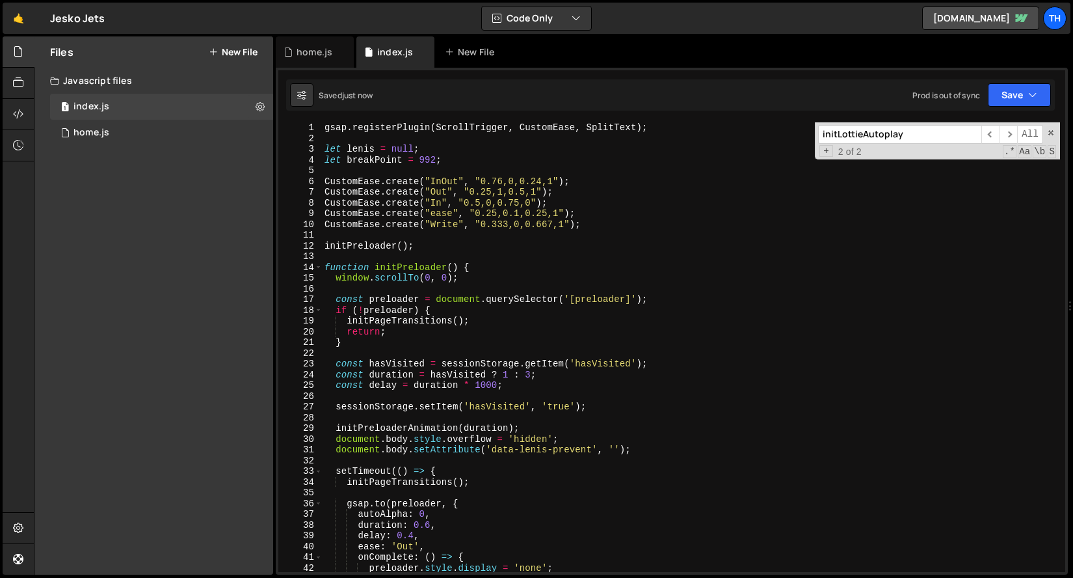
scroll to position [2734, 0]
click at [318, 265] on span at bounding box center [318, 267] width 7 height 11
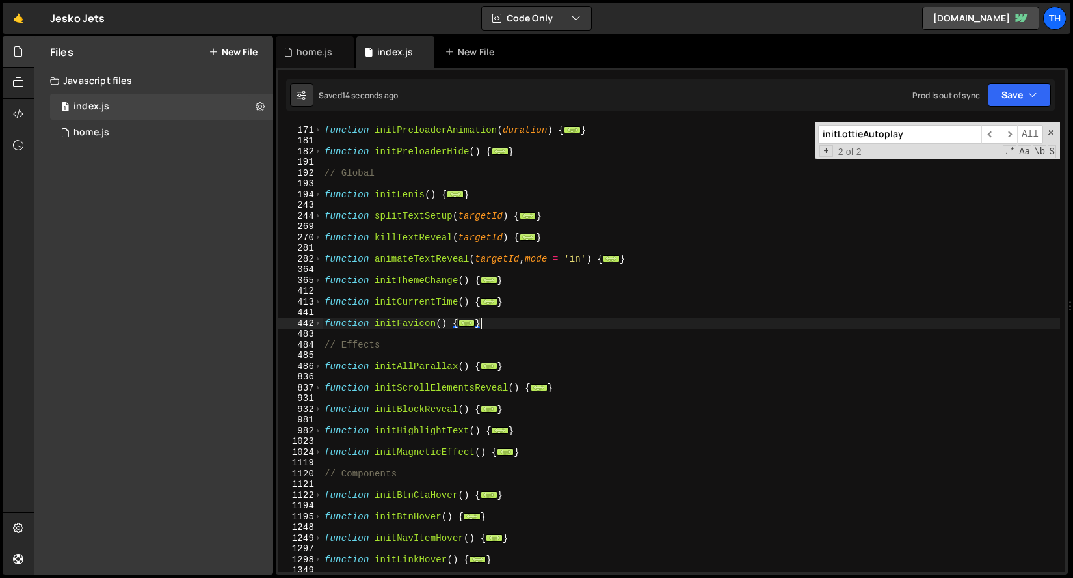
scroll to position [0, 0]
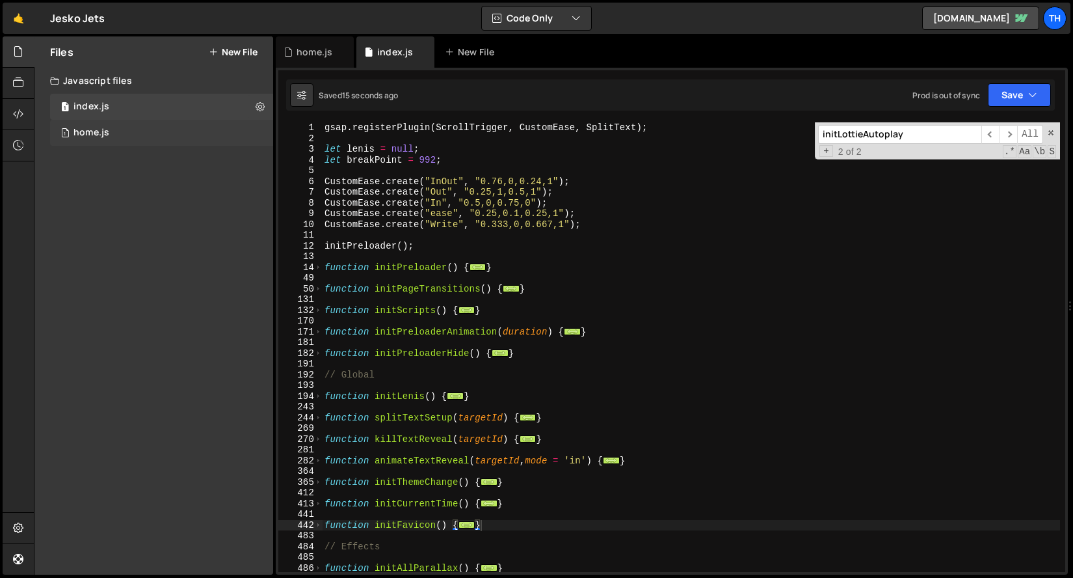
click at [142, 121] on div "1 home.js 0" at bounding box center [164, 133] width 228 height 26
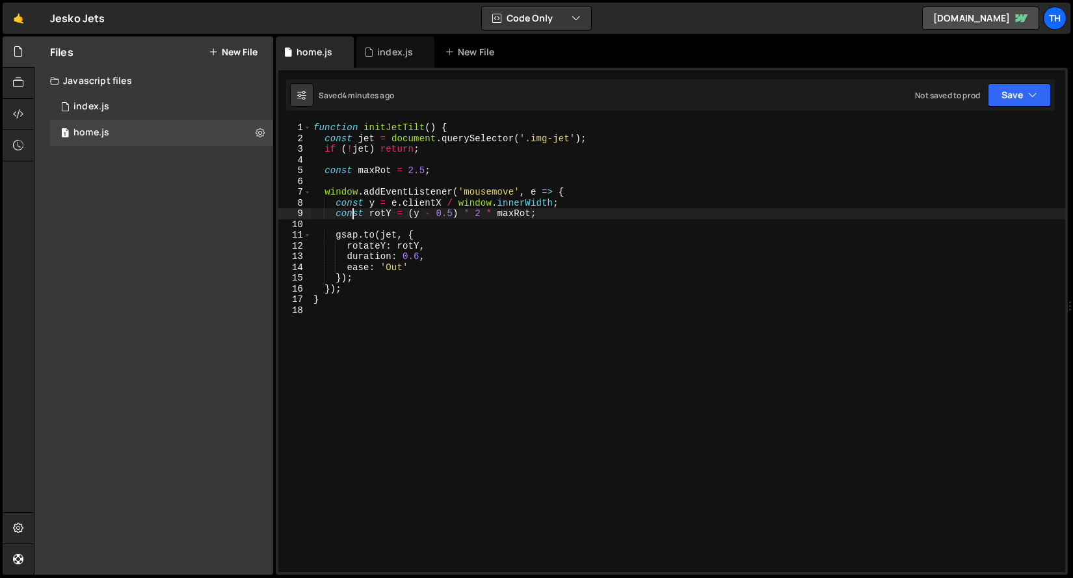
click at [354, 215] on div "function initJetTilt ( ) { const jet = document . querySelector ( '.img-jet' ) …" at bounding box center [688, 357] width 755 height 471
type textarea "}"
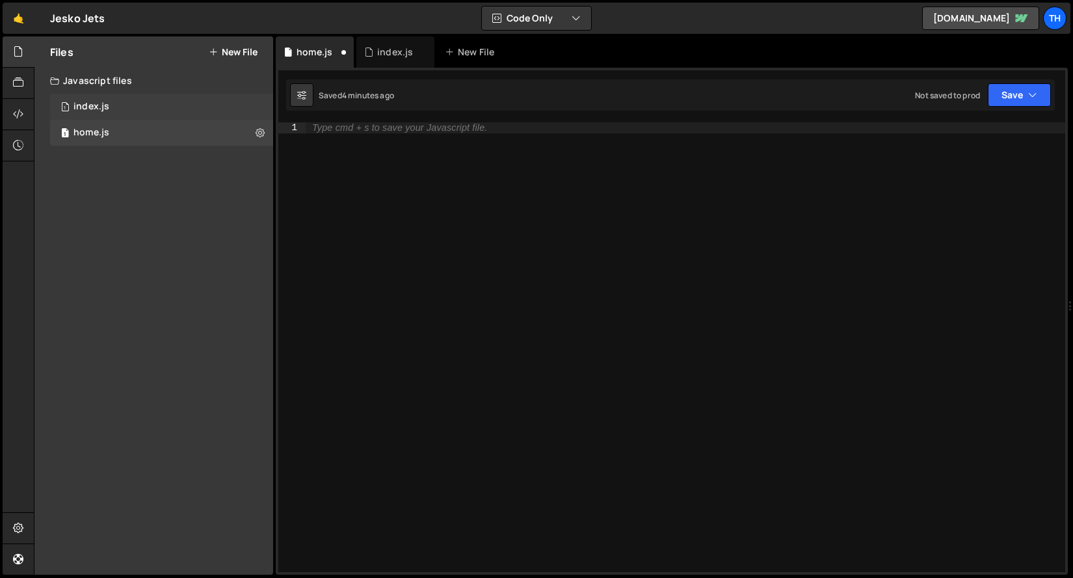
click at [163, 112] on div "1 index.js 0" at bounding box center [164, 107] width 228 height 26
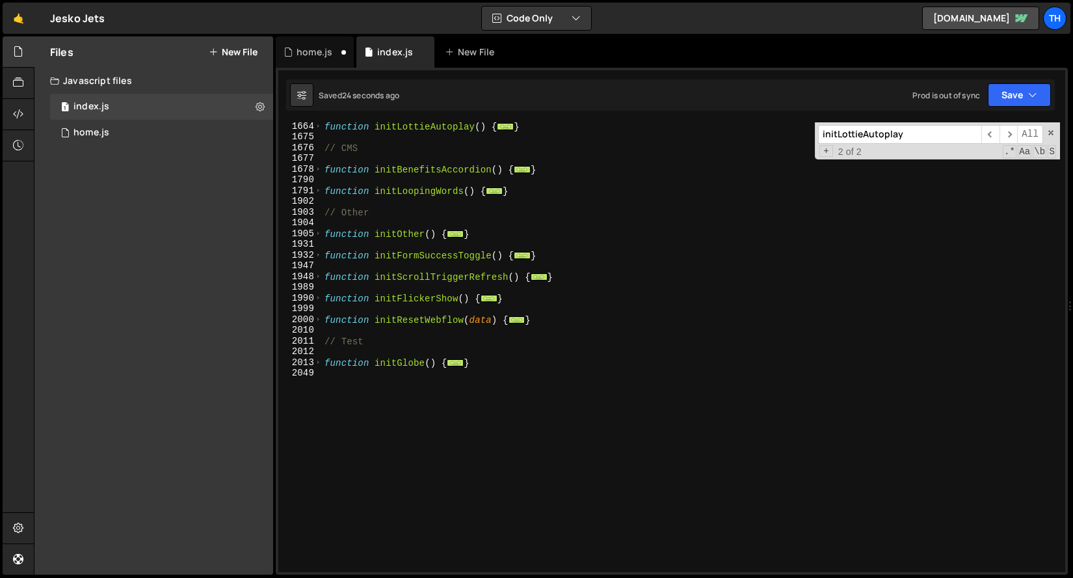
scroll to position [720, 0]
click at [333, 403] on div "function initLottieAutoplay ( ) { ... } // CMS function initBenefitsAccordion (…" at bounding box center [691, 356] width 738 height 471
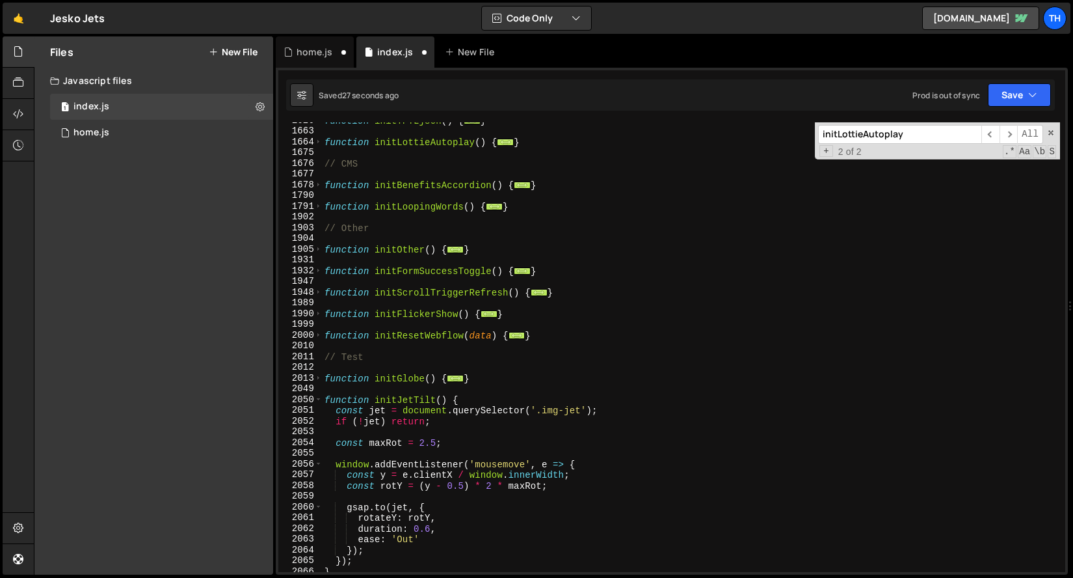
scroll to position [705, 0]
click at [254, 134] on div "1 home.js 0" at bounding box center [164, 133] width 228 height 26
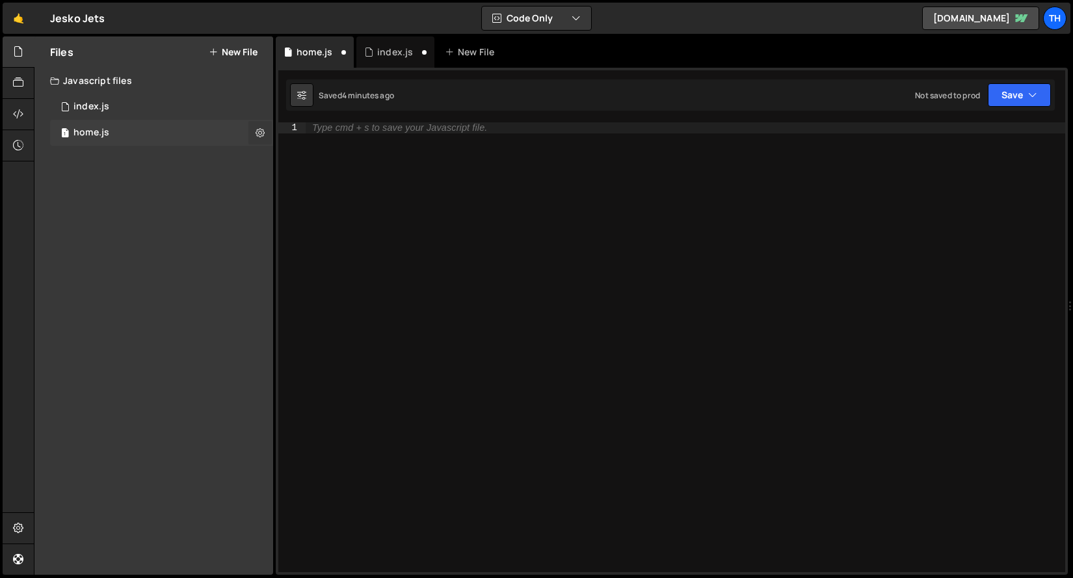
click at [254, 134] on button at bounding box center [260, 132] width 23 height 23
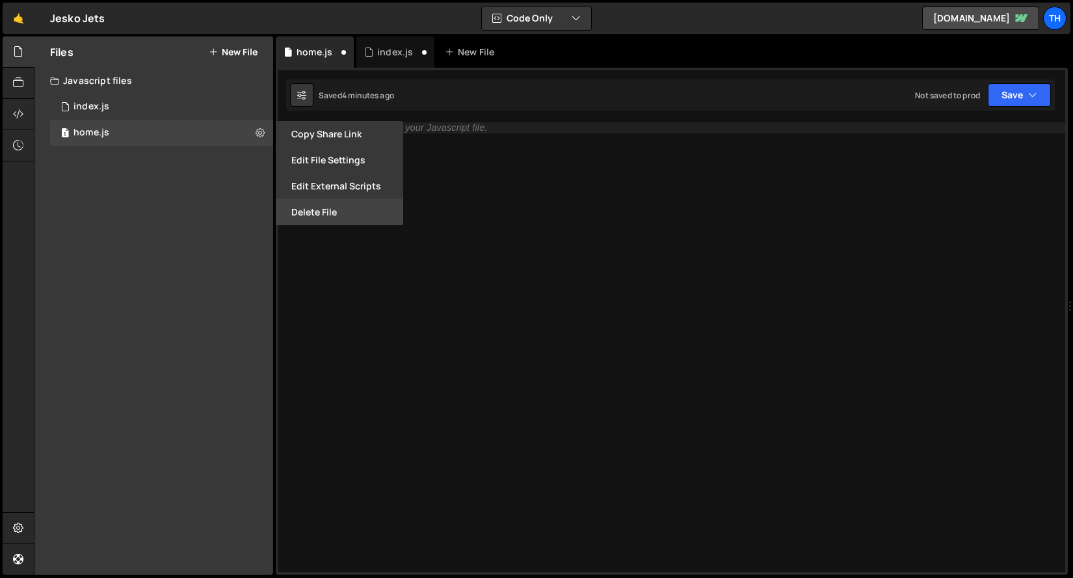
click at [304, 207] on button "Delete File" at bounding box center [340, 212] width 128 height 26
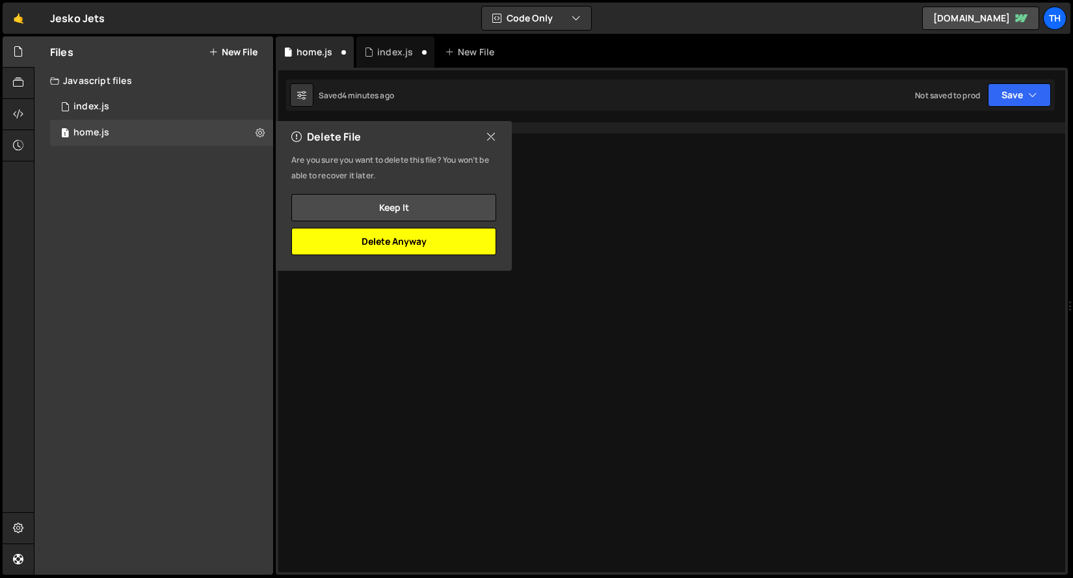
click at [437, 243] on button "Delete Anyway" at bounding box center [393, 241] width 205 height 27
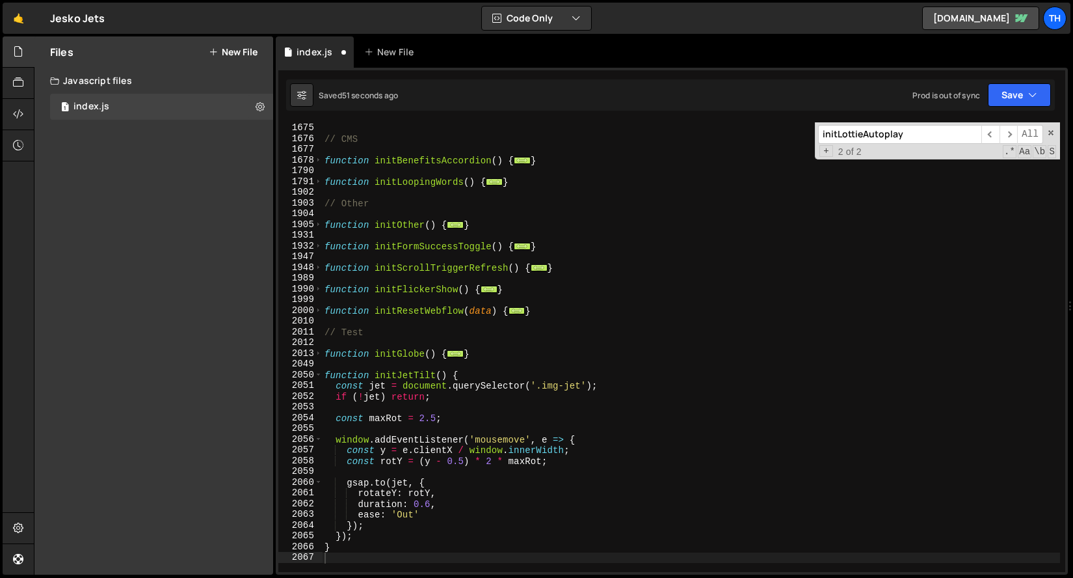
scroll to position [826, 0]
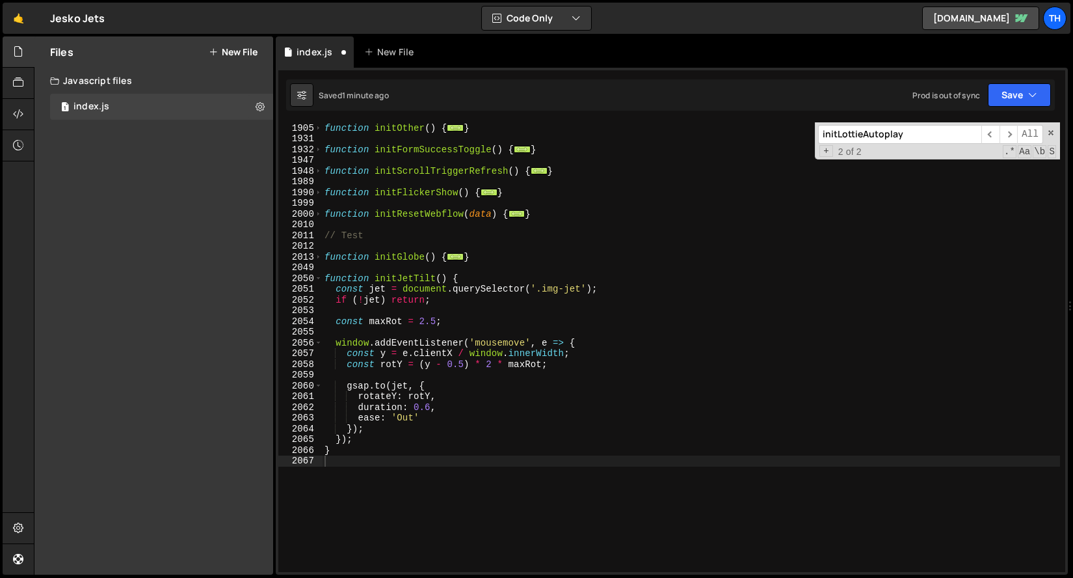
click at [476, 284] on div "function initOther ( ) { ... } function initFormSuccessToggle ( ) { ... } funct…" at bounding box center [691, 347] width 738 height 471
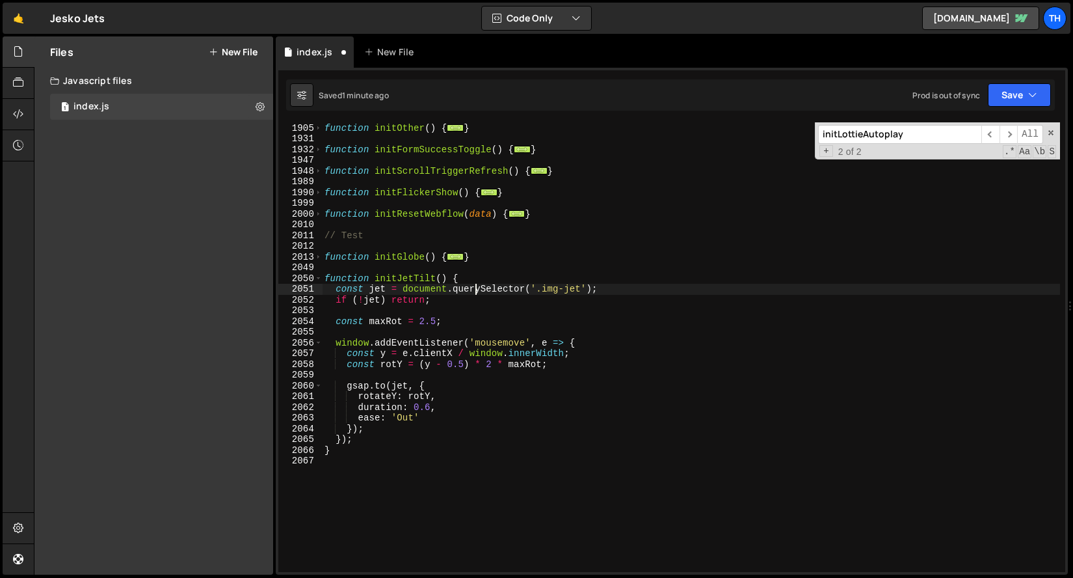
click at [480, 276] on div "function initOther ( ) { ... } function initFormSuccessToggle ( ) { ... } funct…" at bounding box center [691, 347] width 738 height 471
type textarea "function initJetTilt() {"
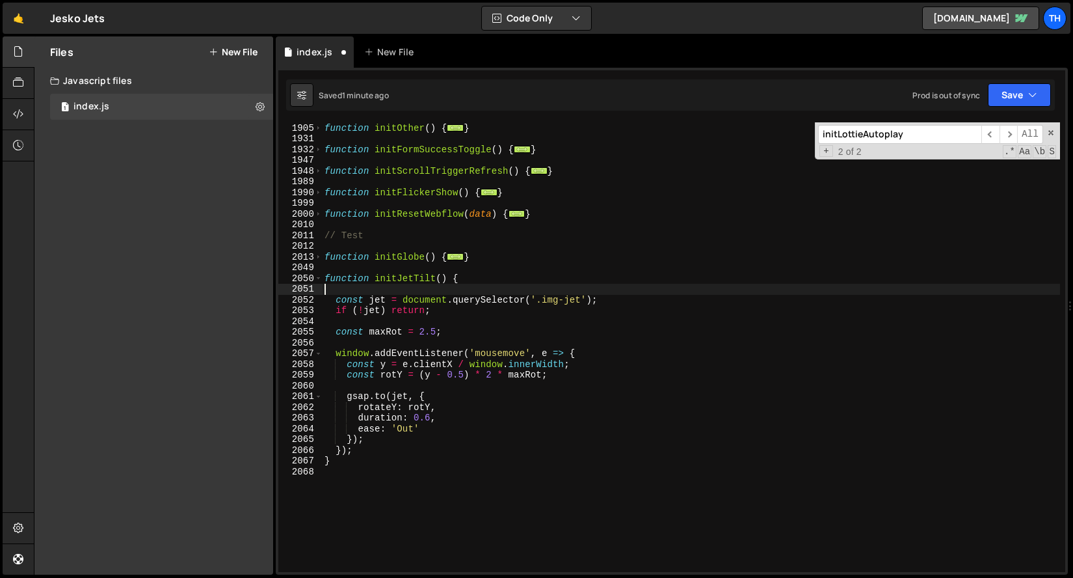
paste textarea "});"
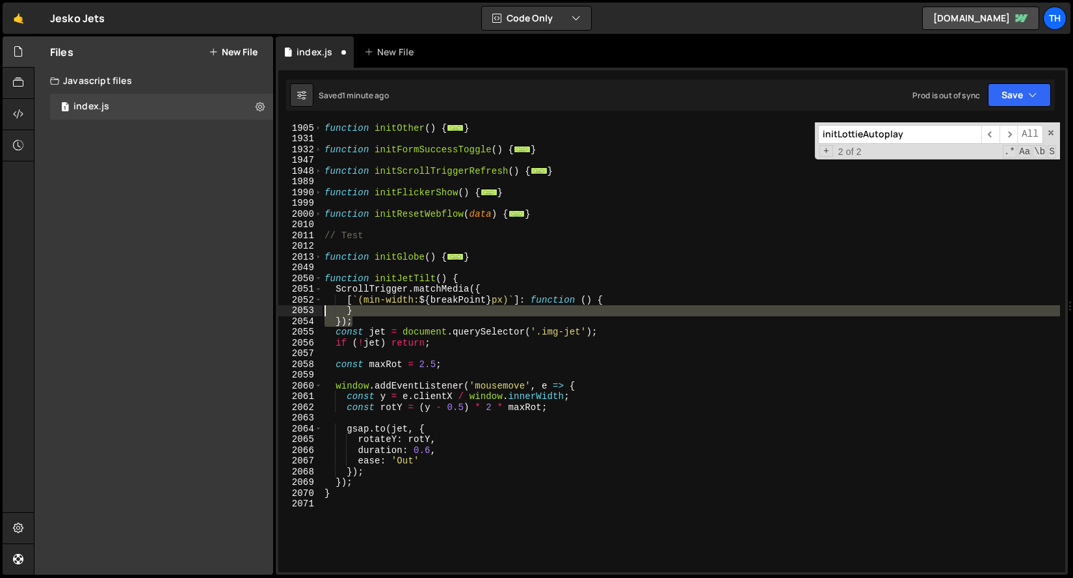
drag, startPoint x: 373, startPoint y: 317, endPoint x: 298, endPoint y: 312, distance: 75.6
click at [298, 312] on div "}); 1904 1905 1931 1932 1947 1948 1989 1990 1999 2000 2010 2011 2012 2013 2049 …" at bounding box center [671, 347] width 787 height 450
type textarea "} });"
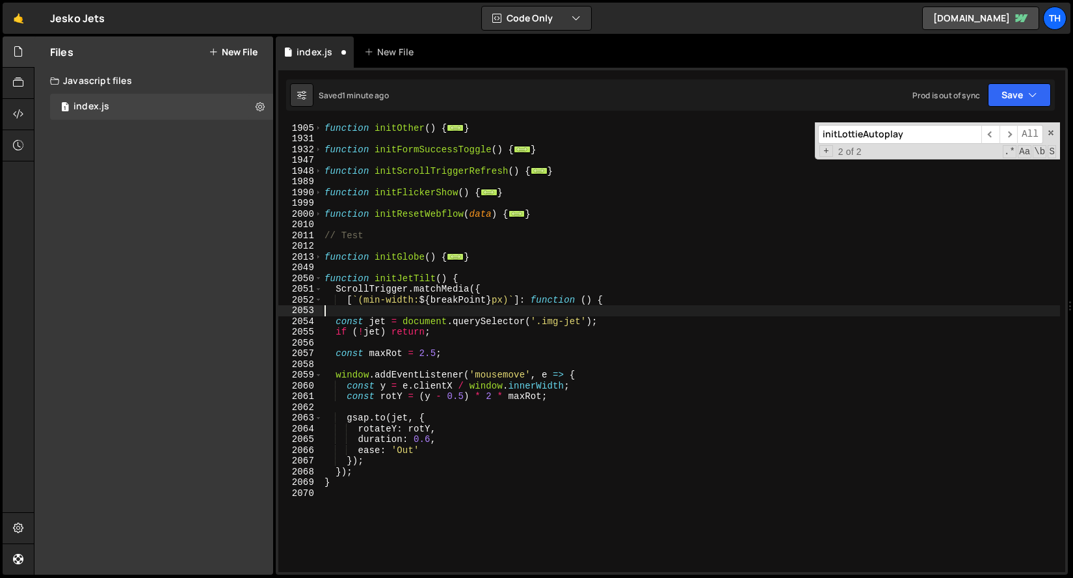
click at [325, 479] on div "function initOther ( ) { ... } function initFormSuccessToggle ( ) { ... } funct…" at bounding box center [691, 347] width 738 height 471
type textarea "}"
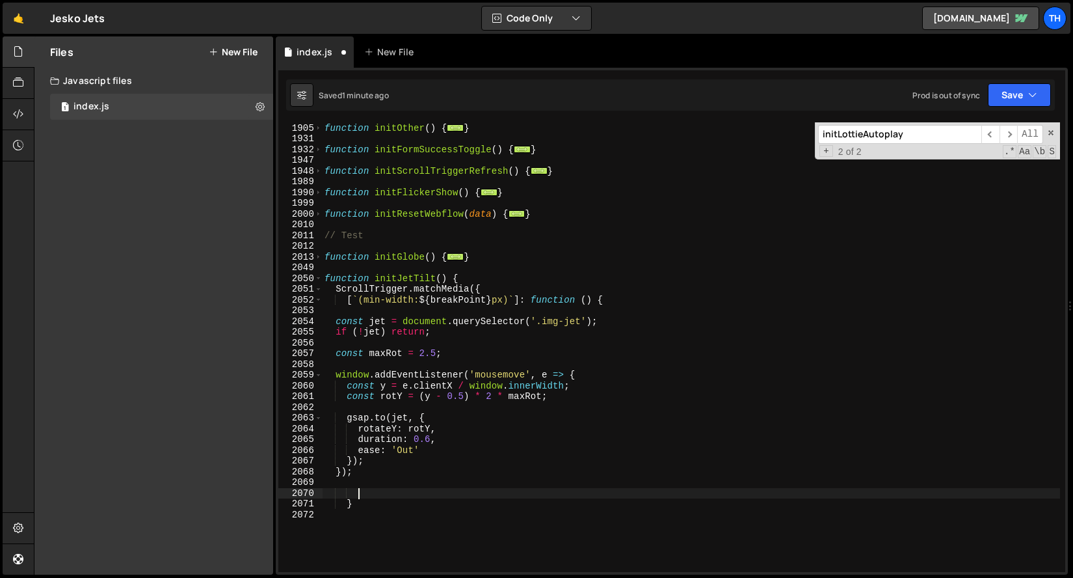
scroll to position [0, 0]
type textarea "});"
paste textarea "});"
type textarea "});"
click at [1027, 102] on button "Save" at bounding box center [1019, 94] width 63 height 23
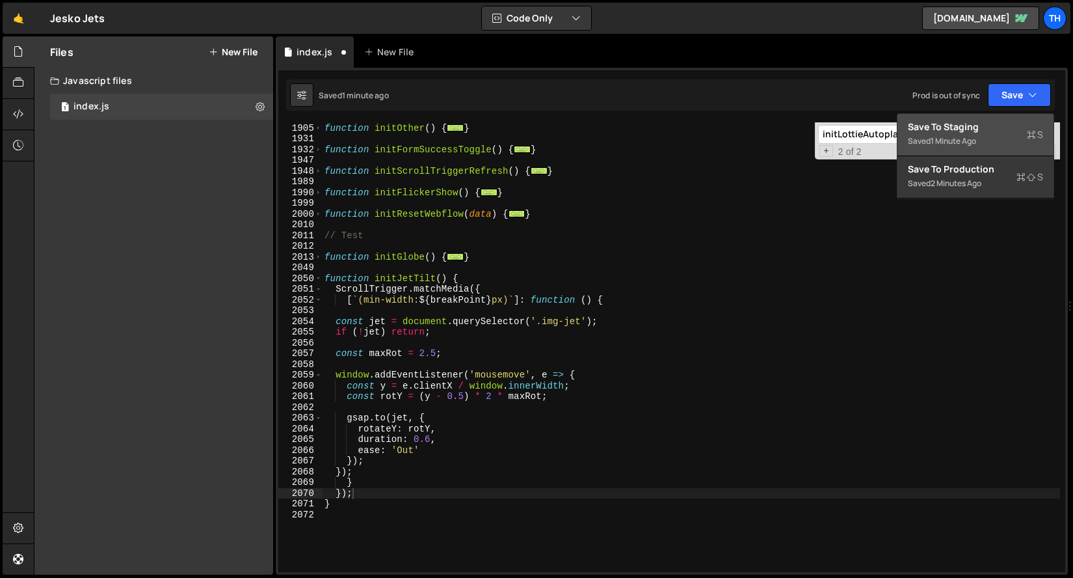
click at [994, 138] on div "Saved 1 minute ago" at bounding box center [975, 141] width 135 height 16
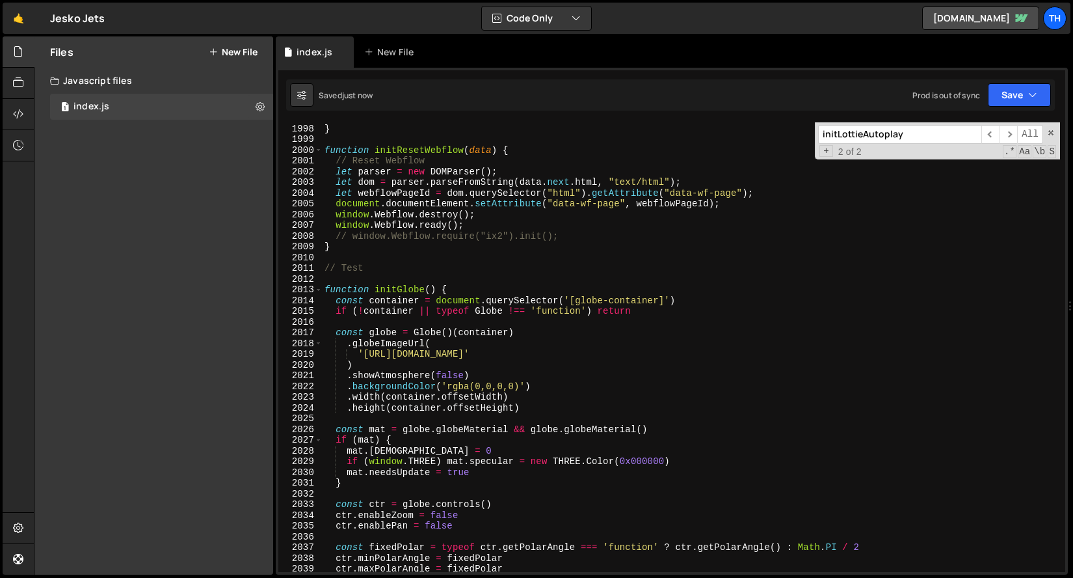
scroll to position [20545, 0]
click at [321, 292] on span at bounding box center [318, 291] width 7 height 11
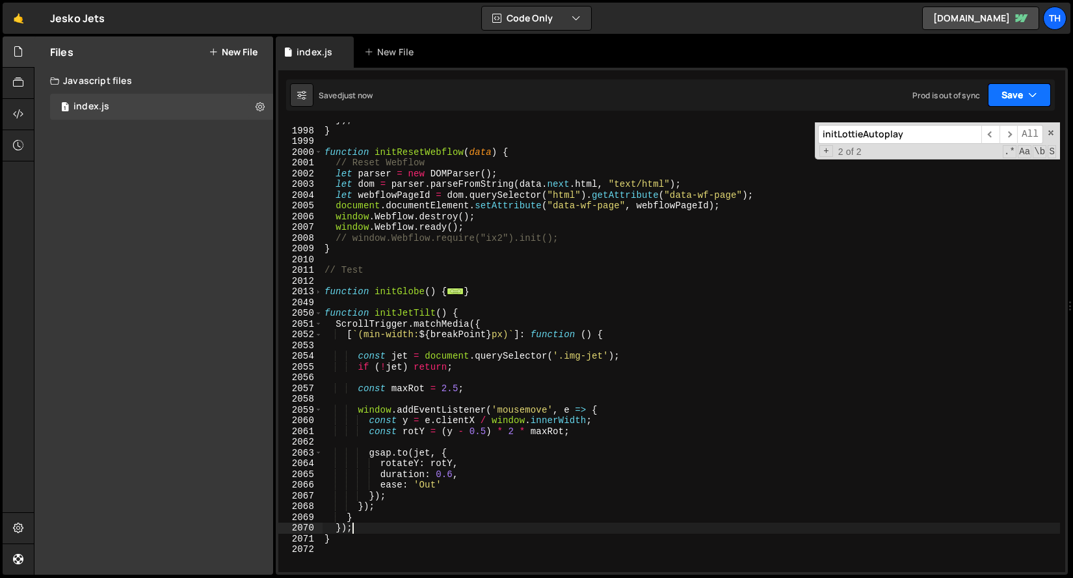
click at [1027, 101] on button "Save" at bounding box center [1019, 94] width 63 height 23
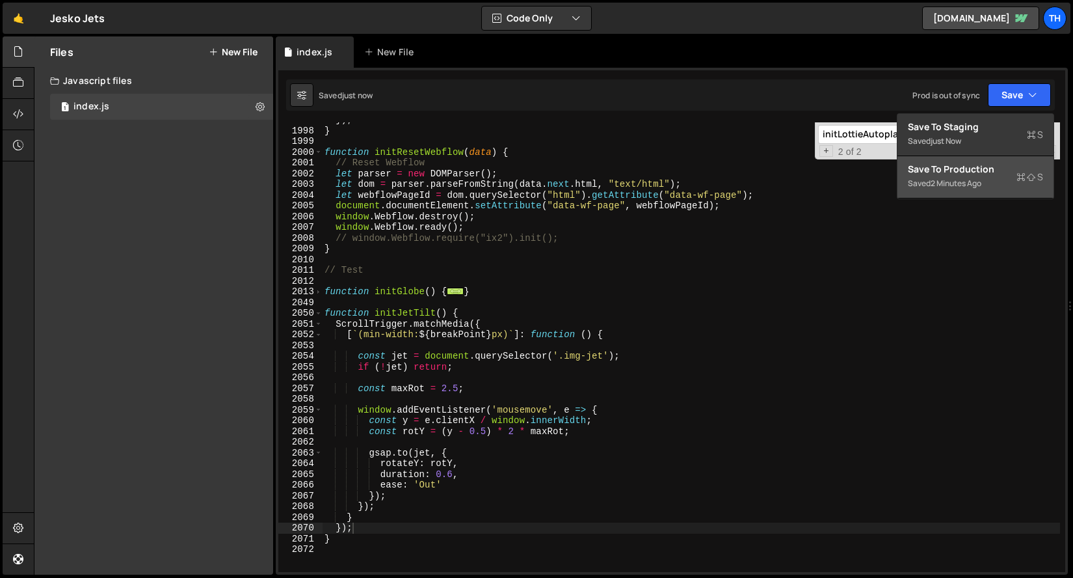
click at [1008, 163] on div "Save to Production S" at bounding box center [975, 169] width 135 height 13
